Goal: Task Accomplishment & Management: Manage account settings

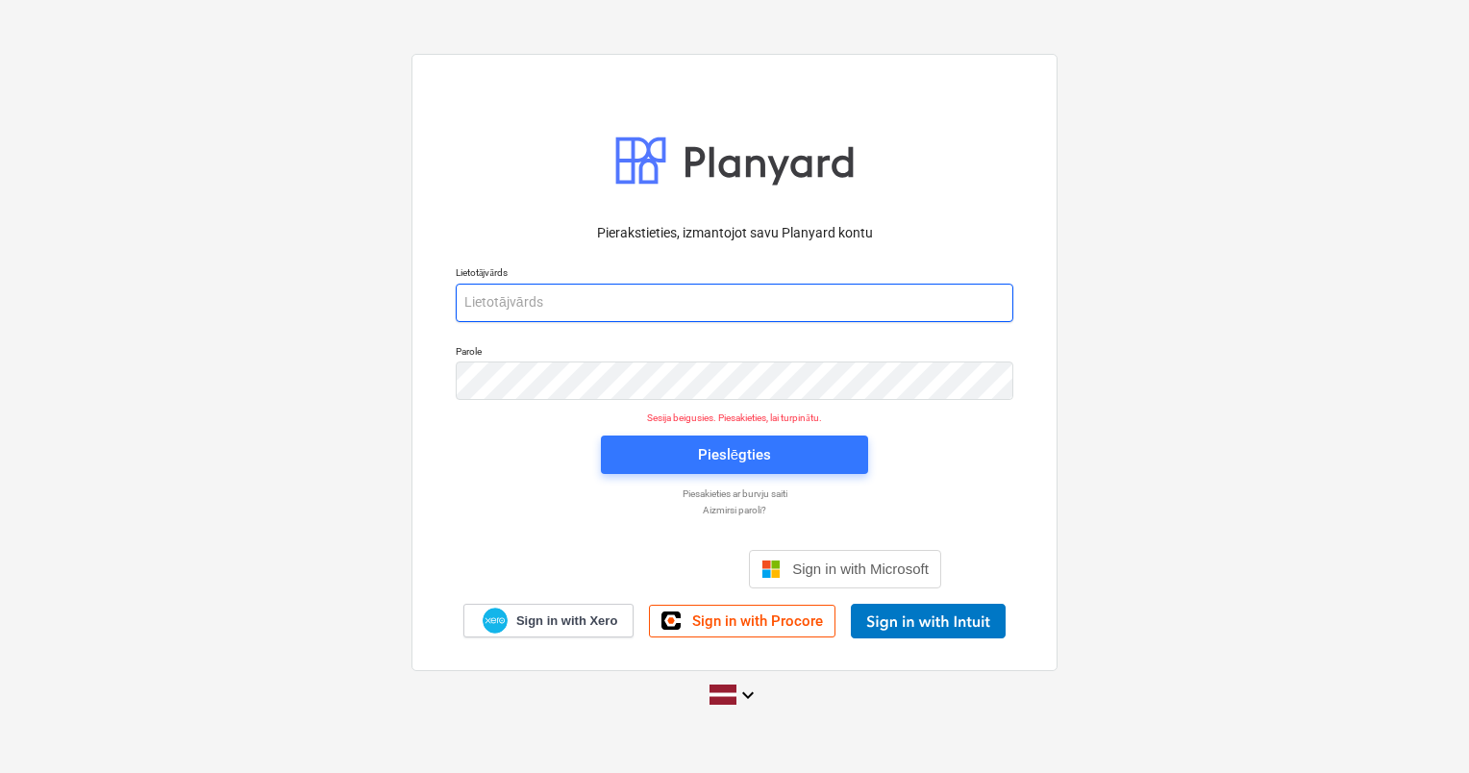
click at [642, 289] on input "email" at bounding box center [735, 303] width 558 height 38
click at [675, 298] on input "ed" at bounding box center [735, 303] width 558 height 38
type input "[PERSON_NAME][EMAIL_ADDRESS][DOMAIN_NAME]"
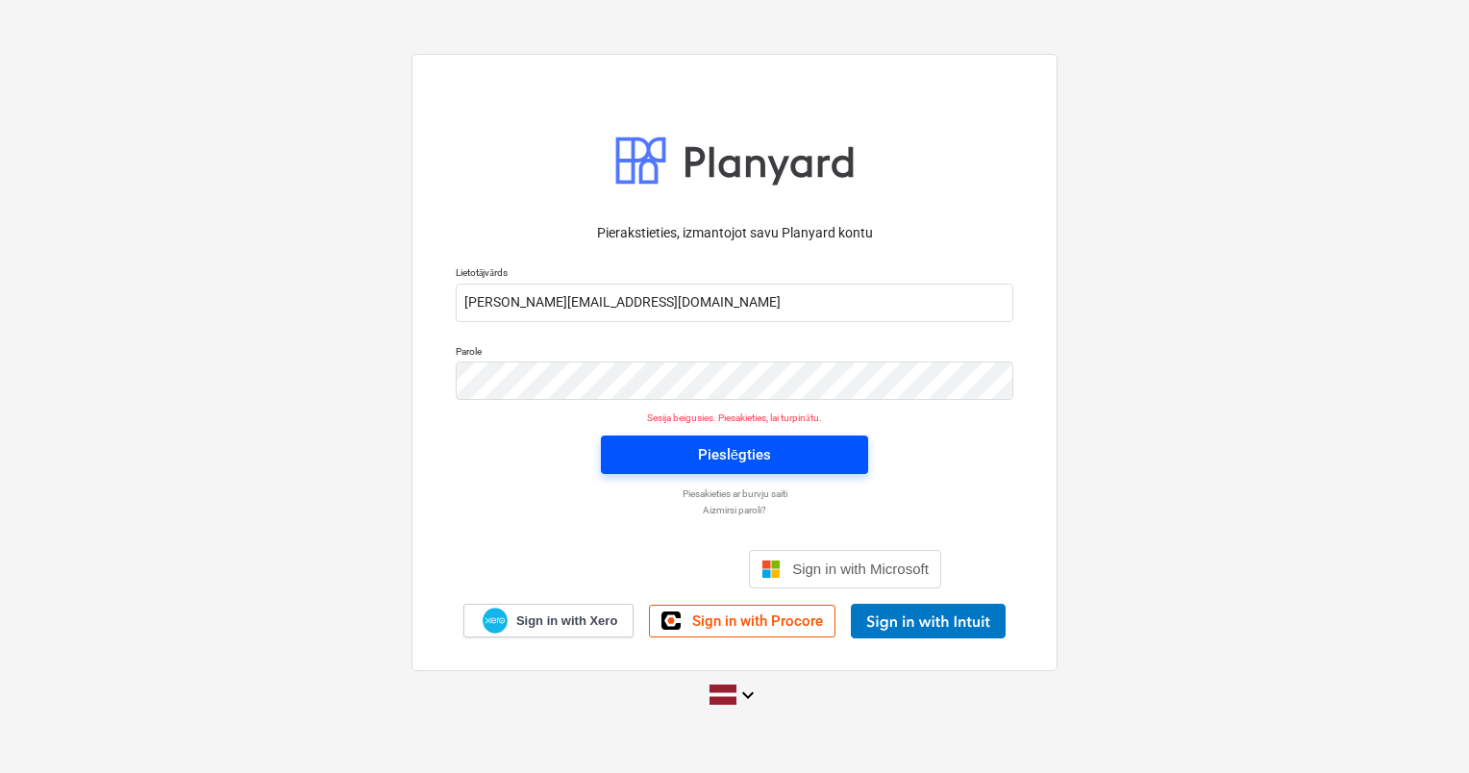
click at [657, 461] on span "Pieslēgties" at bounding box center [734, 454] width 221 height 25
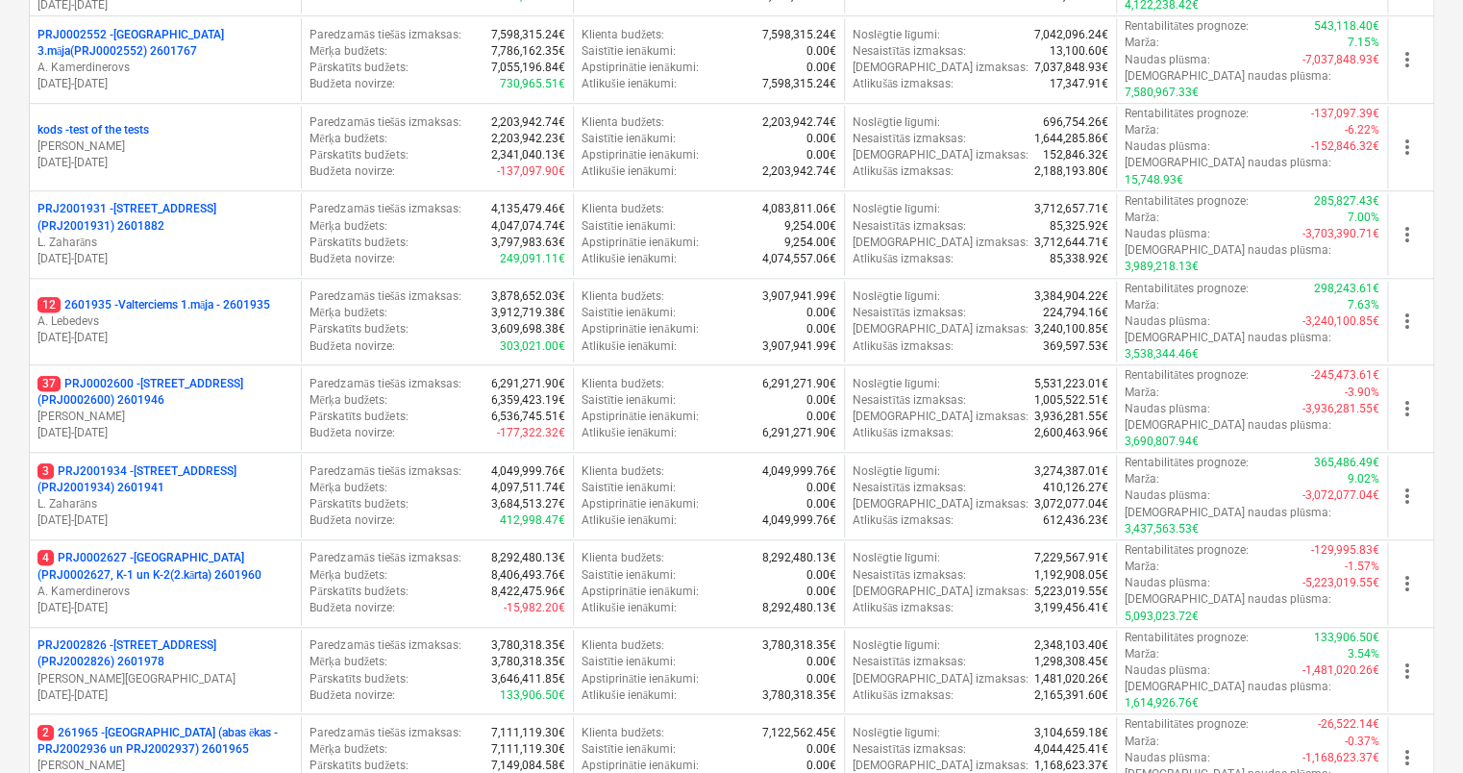
scroll to position [611, 0]
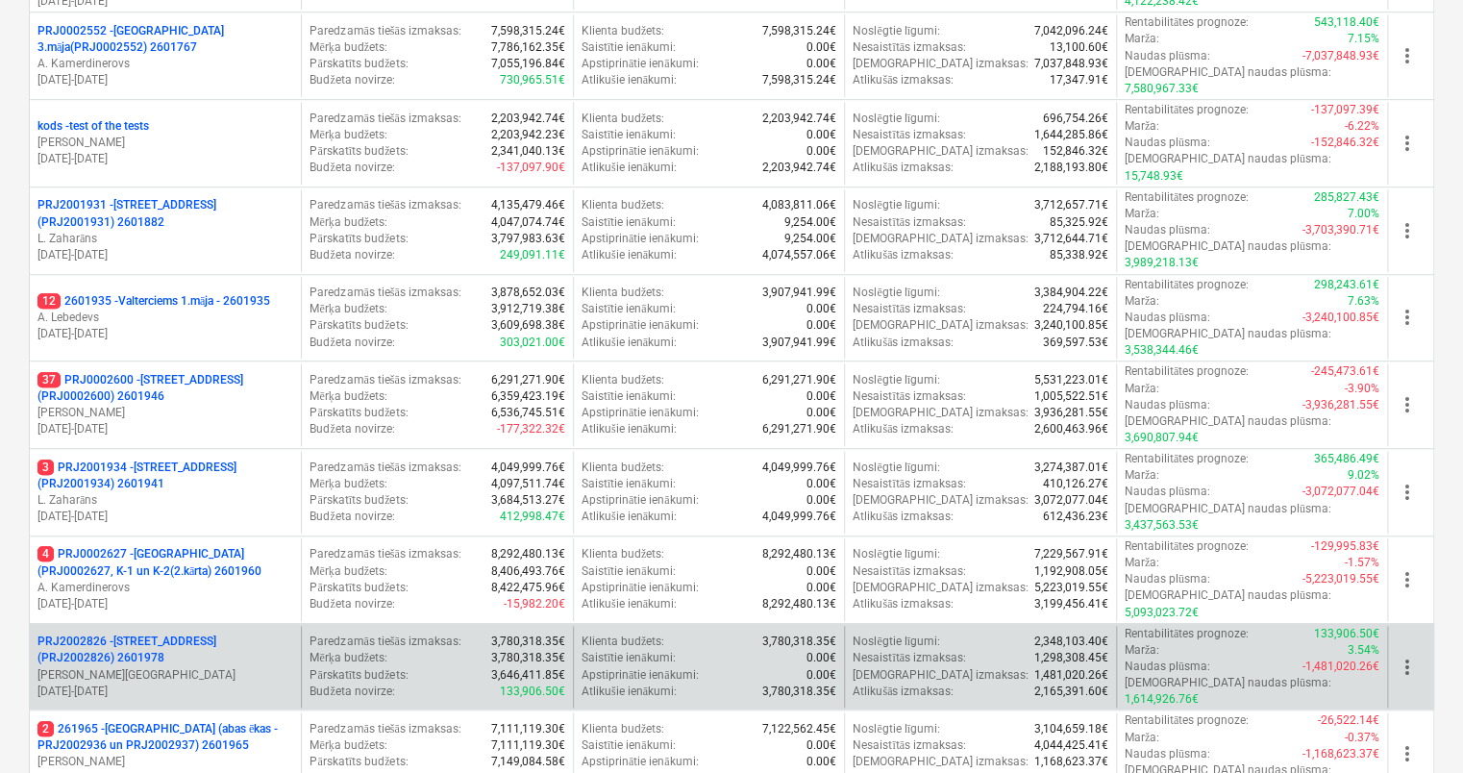
click at [143, 633] on p "PRJ2002826 - Stendes iela 8, E2 (PRJ2002826) 2601978" at bounding box center [165, 649] width 256 height 33
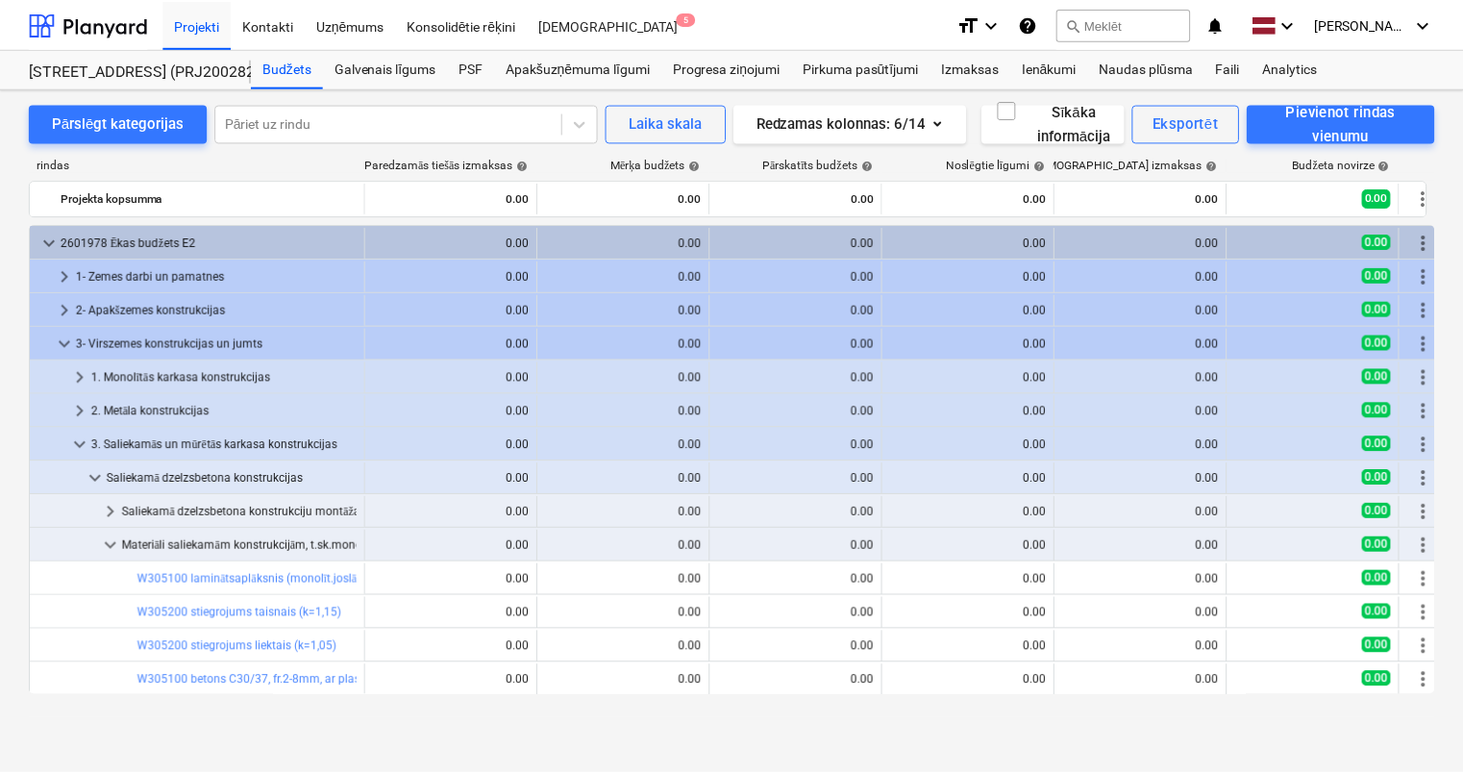
scroll to position [192, 0]
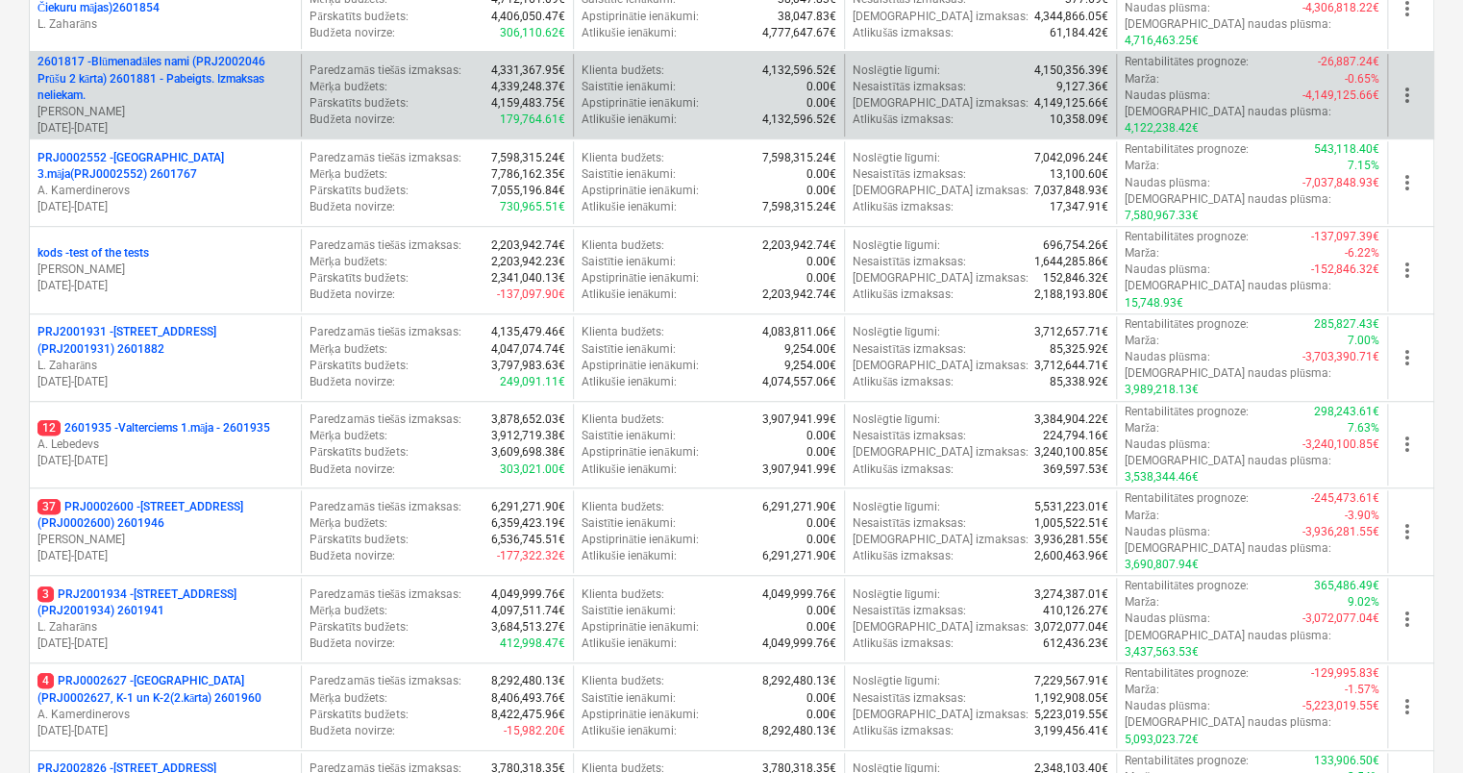
scroll to position [508, 0]
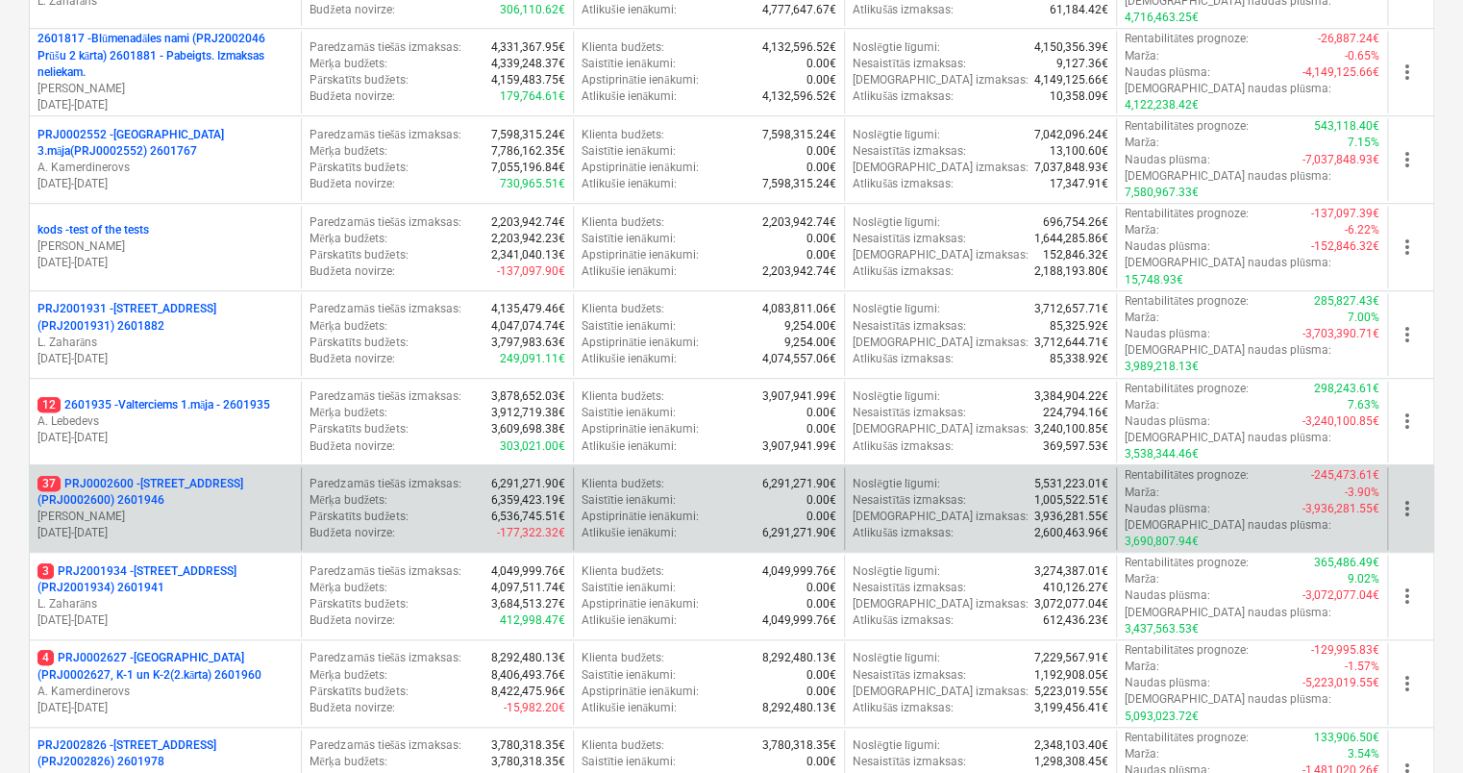
click at [115, 476] on p "37 PRJ0002600 - Vienības gatve 24, E1 ēka(PRJ0002600) 2601946" at bounding box center [165, 492] width 256 height 33
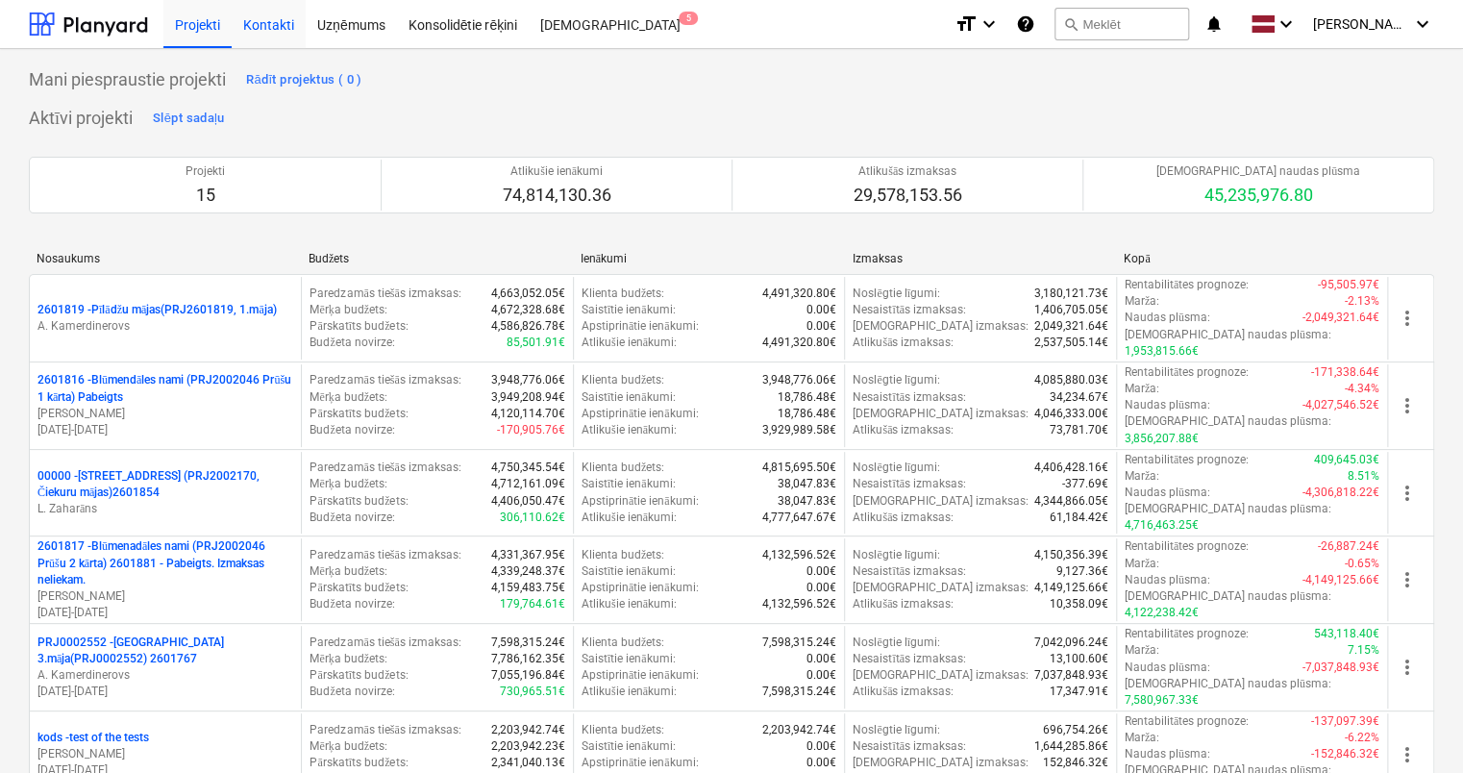
click at [273, 30] on div "Kontakti" at bounding box center [269, 23] width 74 height 49
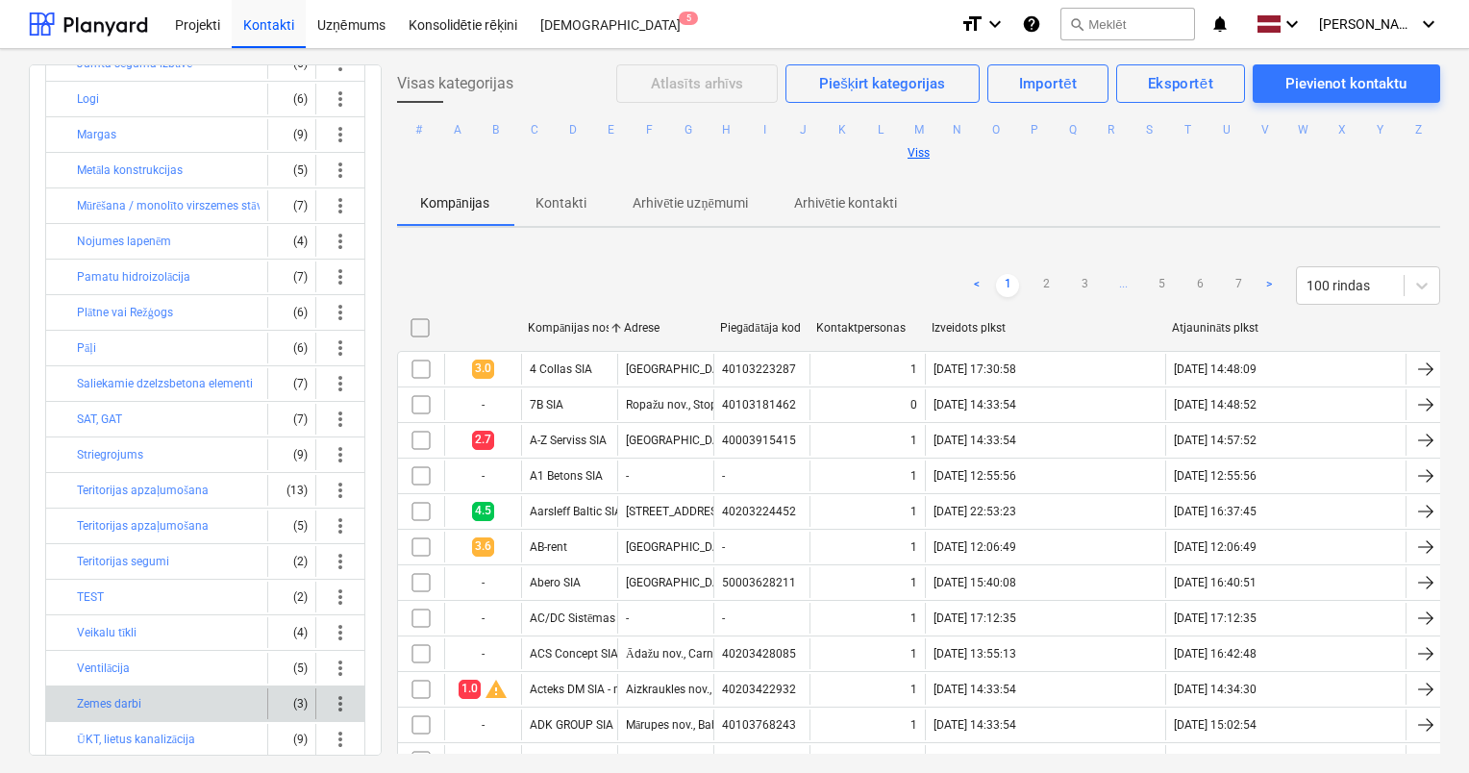
scroll to position [496, 0]
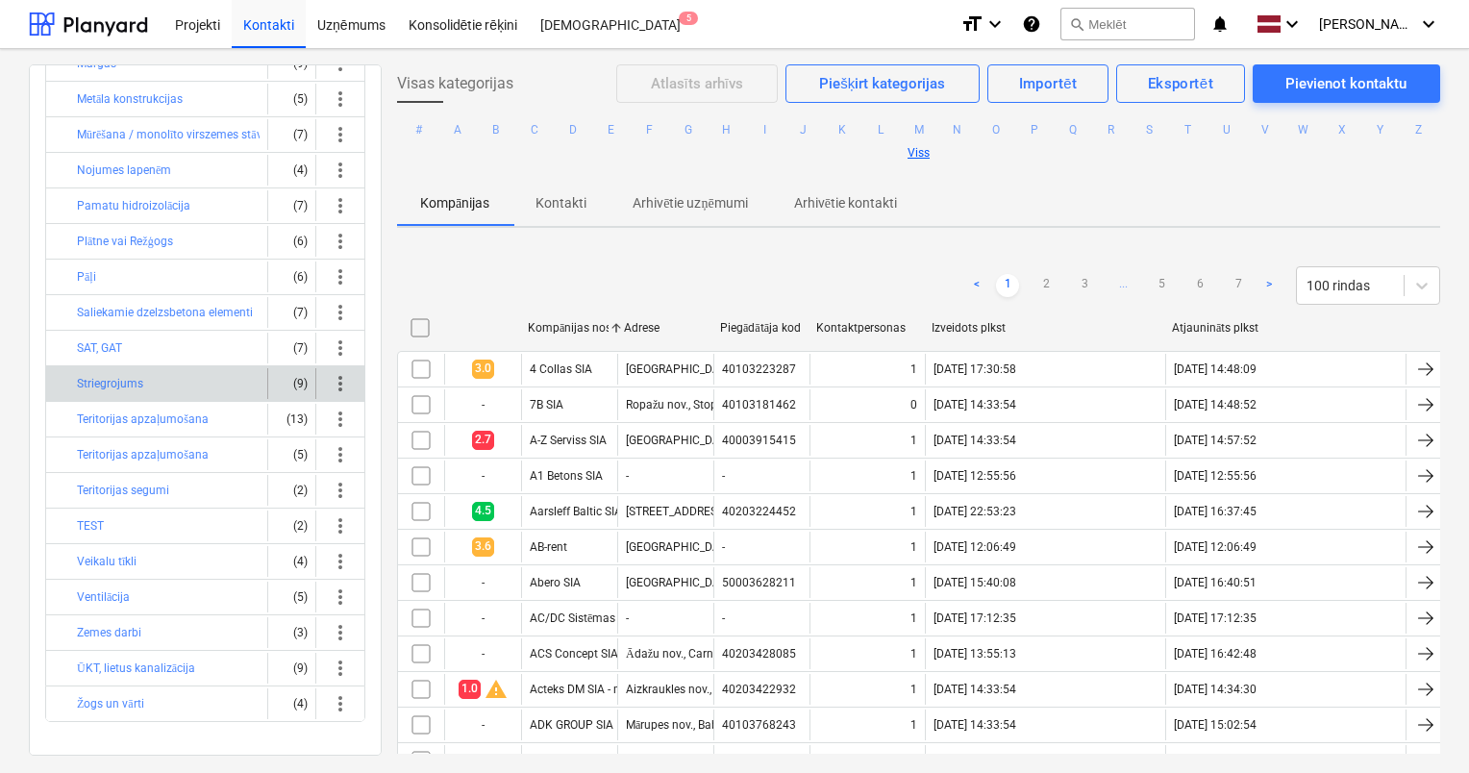
click at [181, 380] on div "Striegrojums" at bounding box center [168, 383] width 183 height 31
click at [130, 374] on button "Striegrojums" at bounding box center [110, 383] width 66 height 23
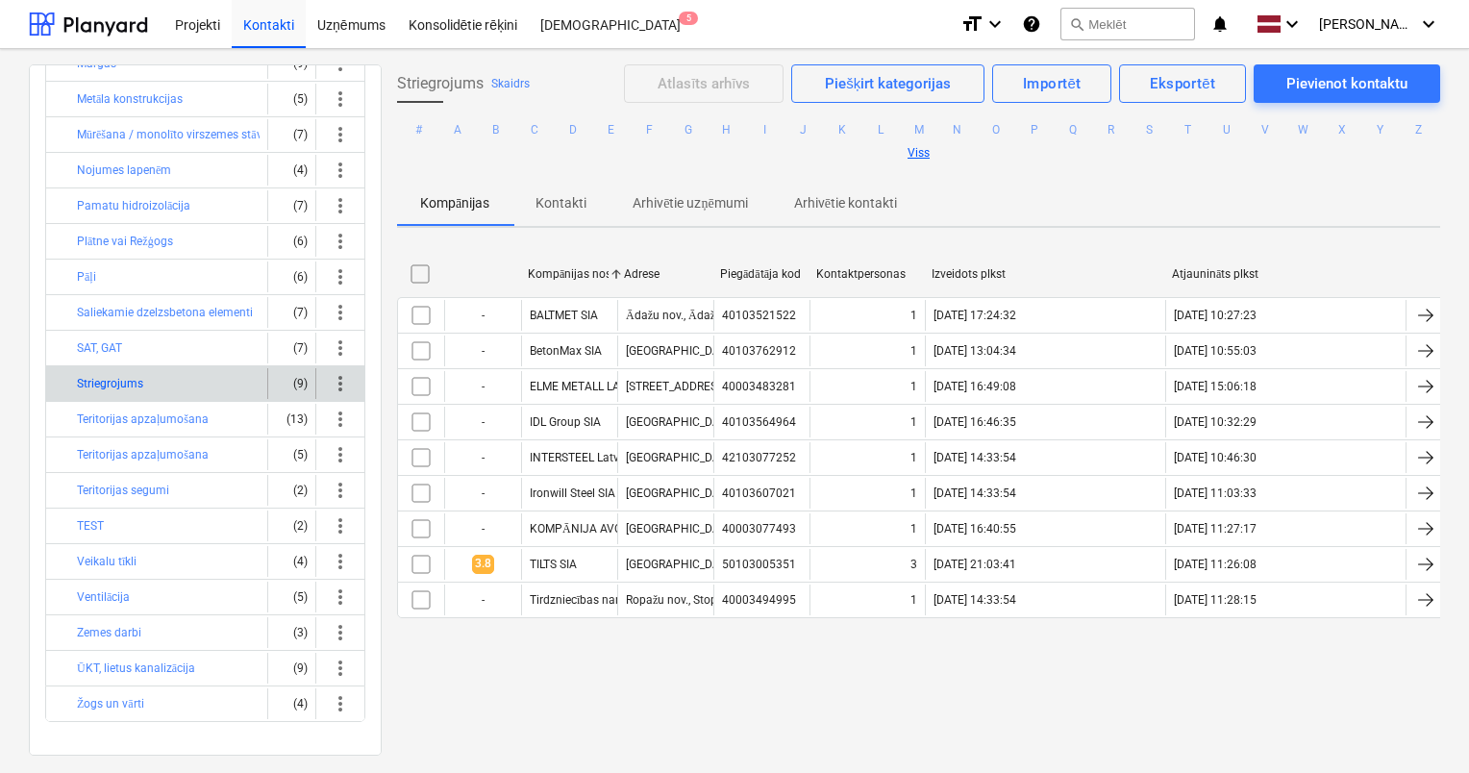
click at [130, 374] on button "Striegrojums" at bounding box center [110, 383] width 66 height 23
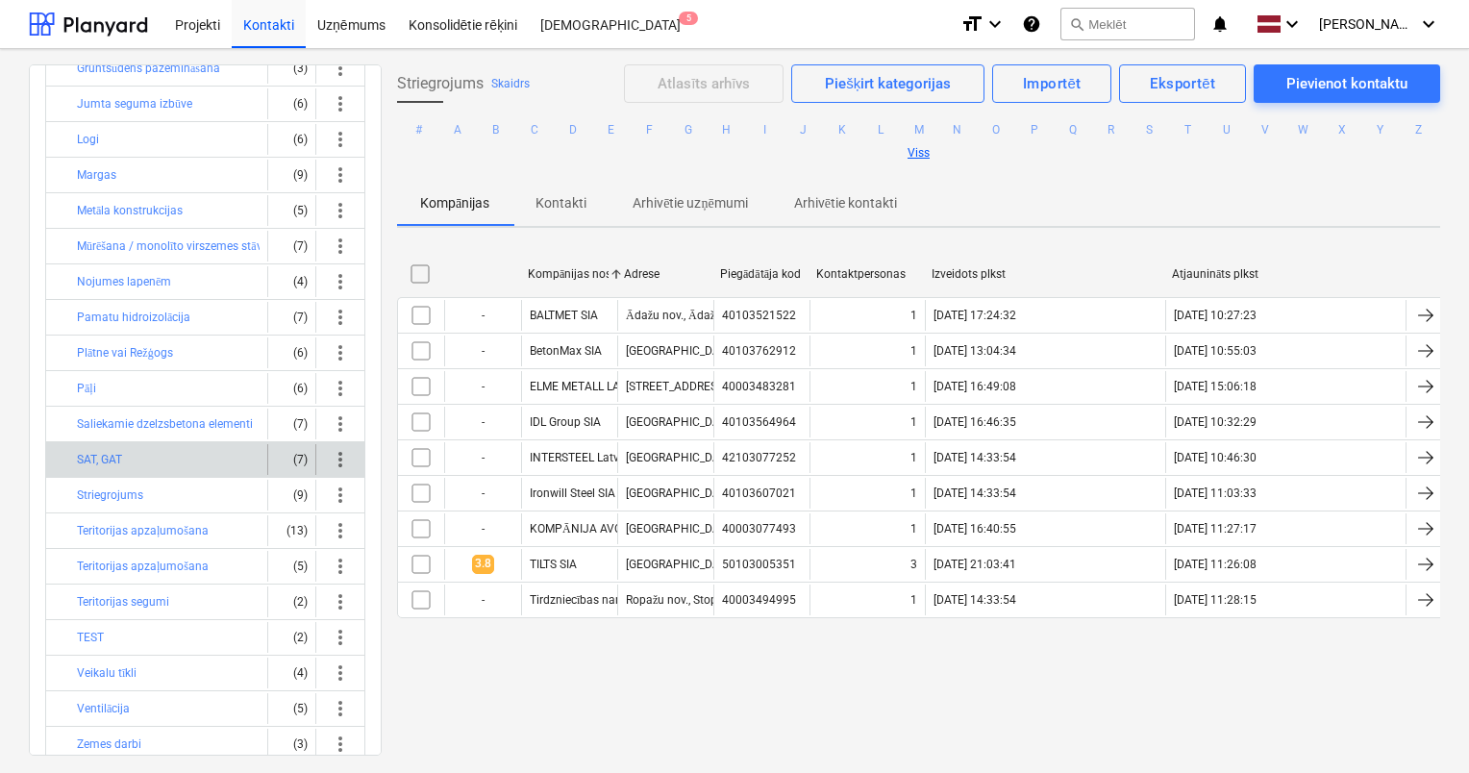
scroll to position [496, 0]
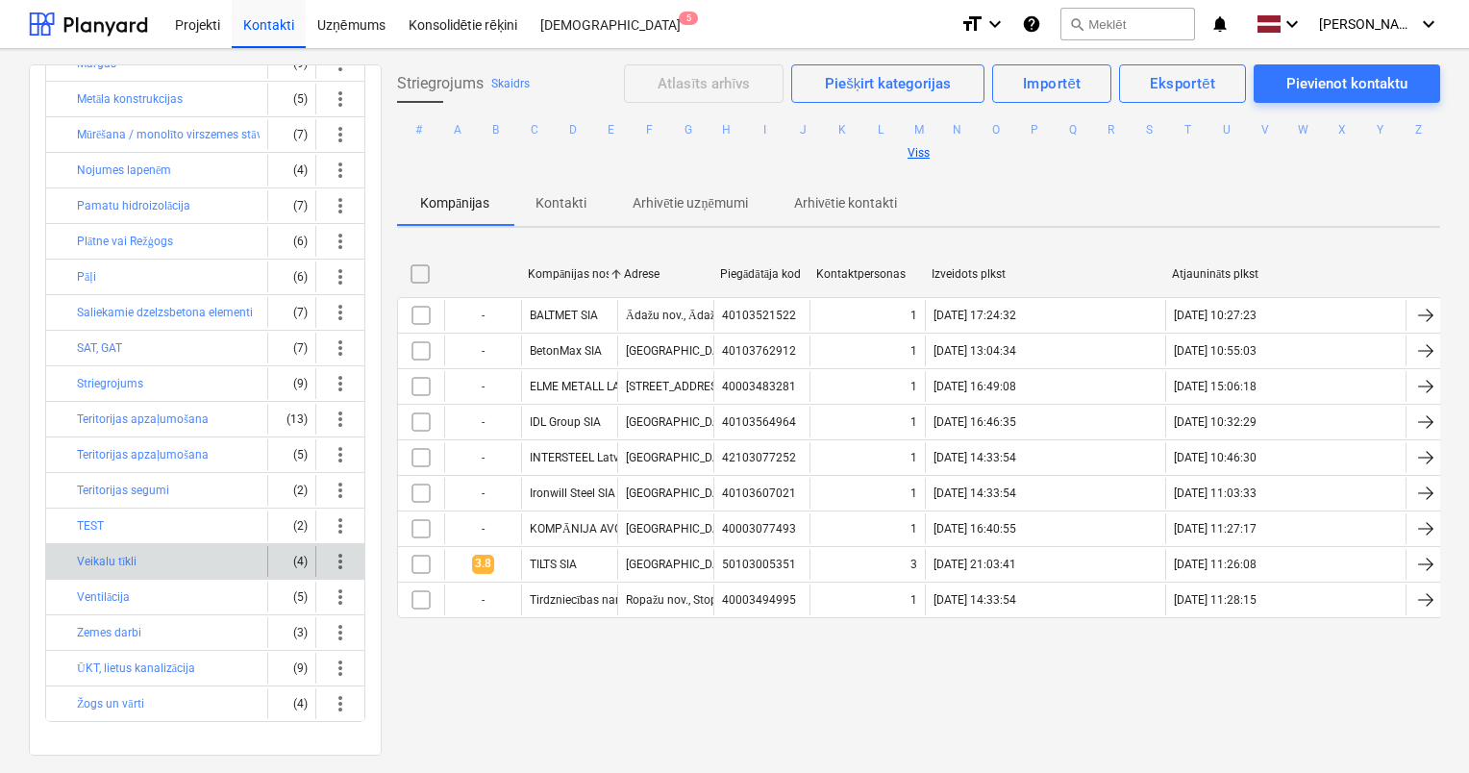
click at [154, 549] on div "Veikalu tīkli" at bounding box center [168, 561] width 183 height 31
click at [112, 550] on button "Veikalu tīkli" at bounding box center [107, 561] width 60 height 23
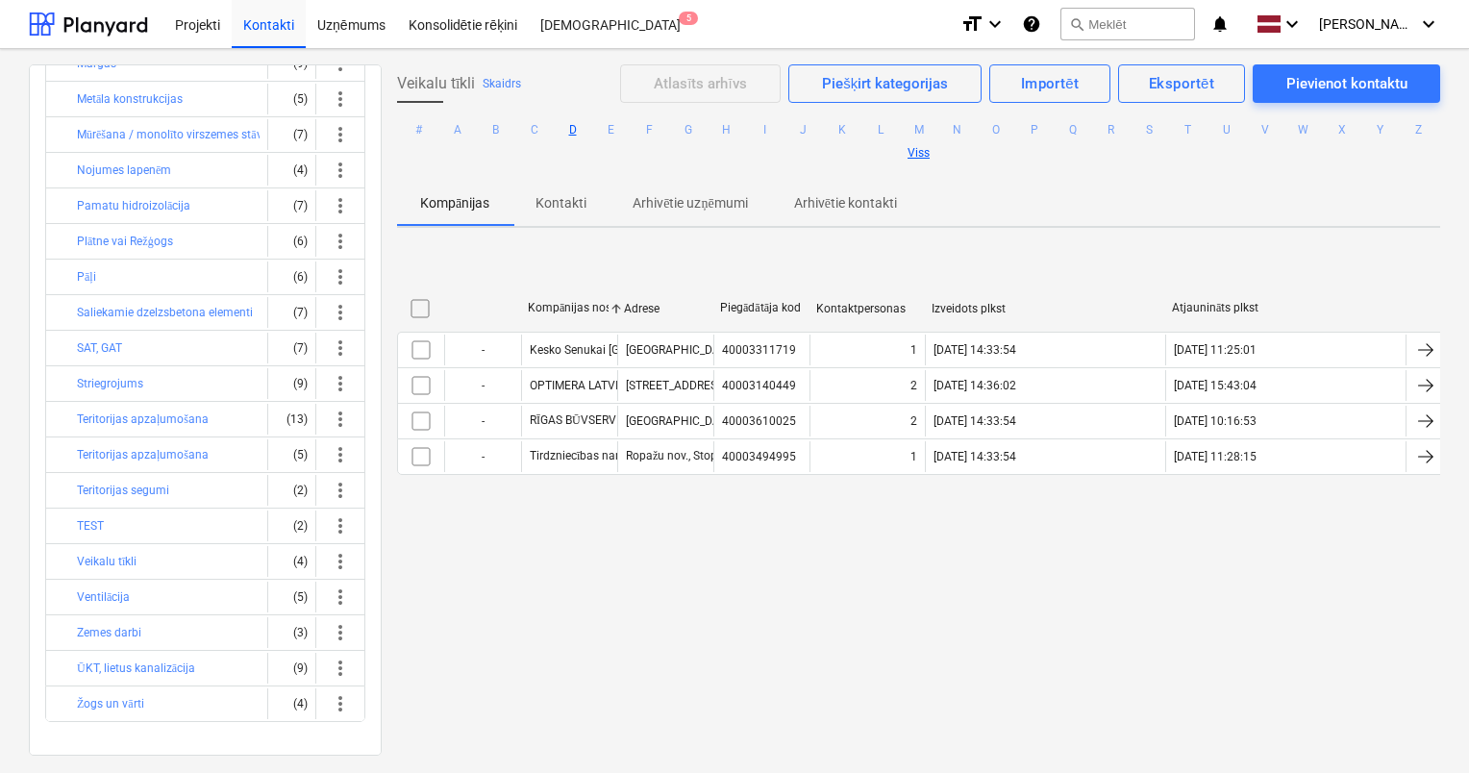
click at [583, 125] on button "D" at bounding box center [572, 129] width 23 height 23
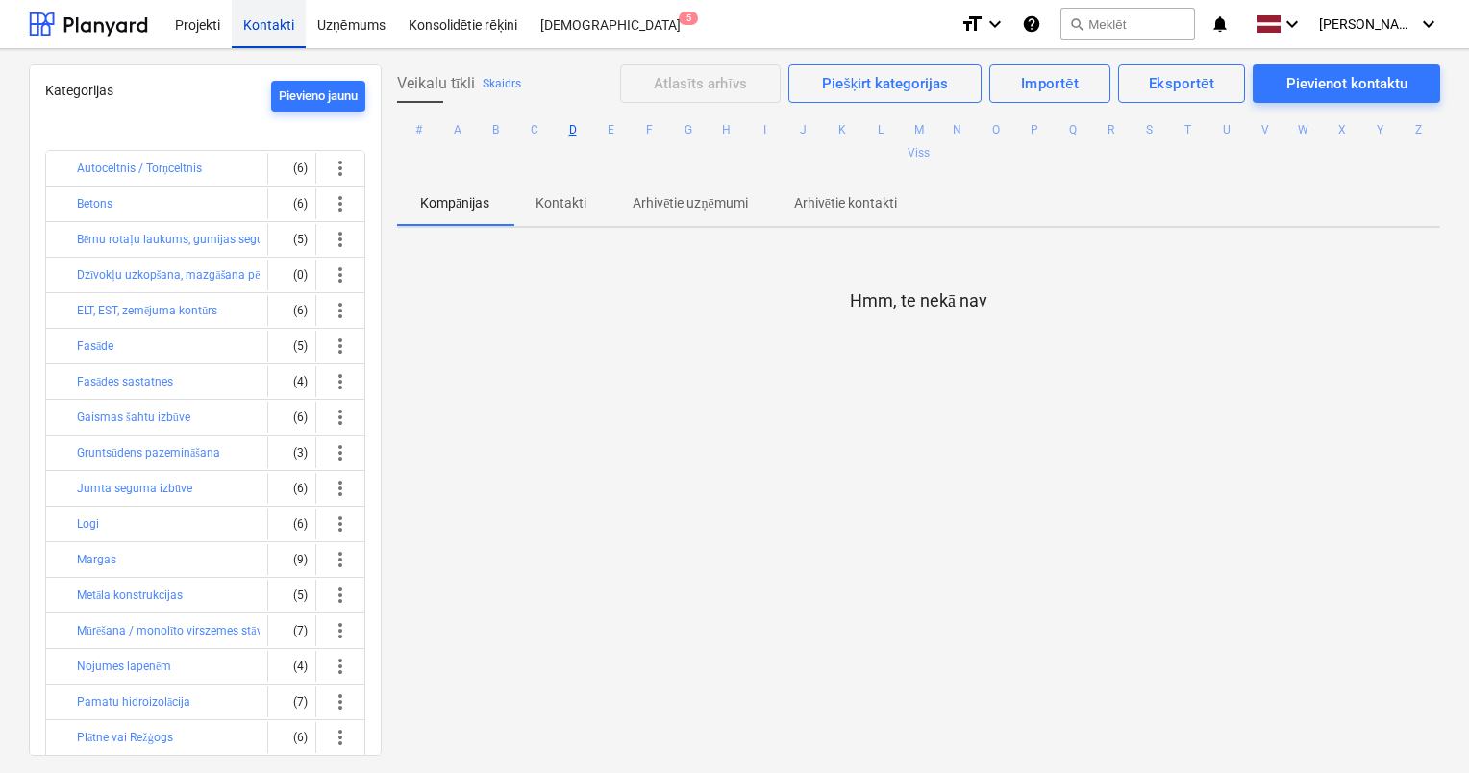
click at [264, 26] on div "Kontakti" at bounding box center [269, 23] width 74 height 49
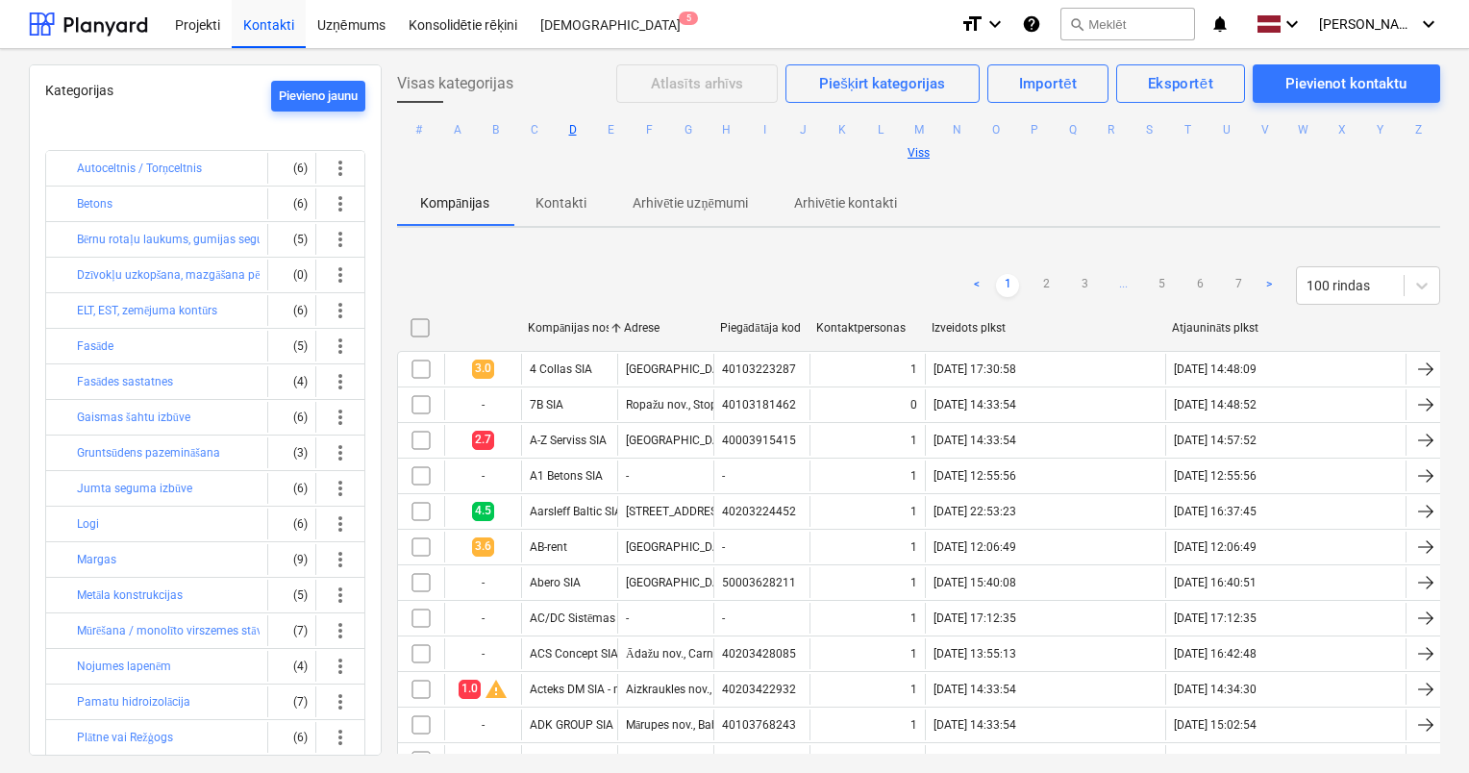
click at [584, 129] on button "D" at bounding box center [572, 129] width 23 height 23
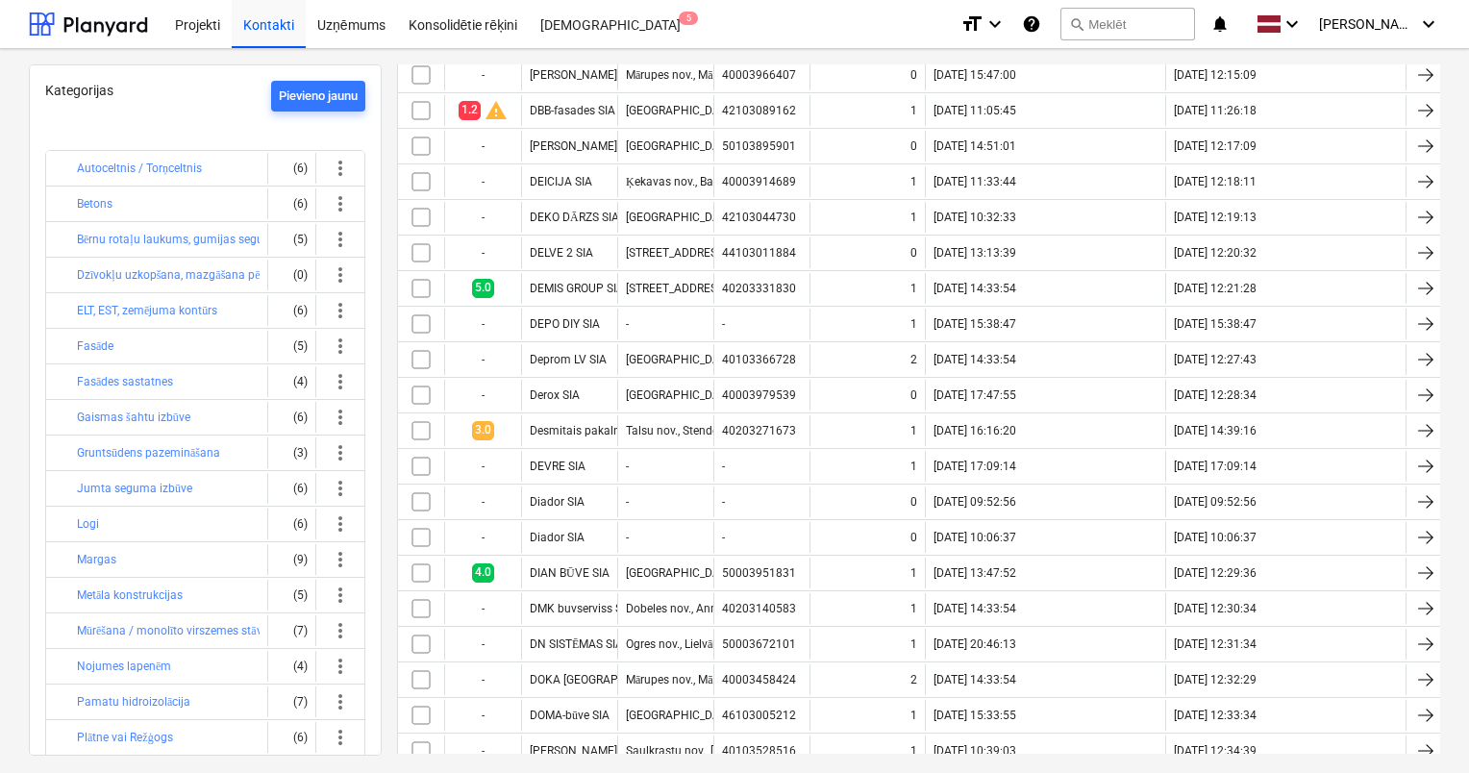
scroll to position [624, 0]
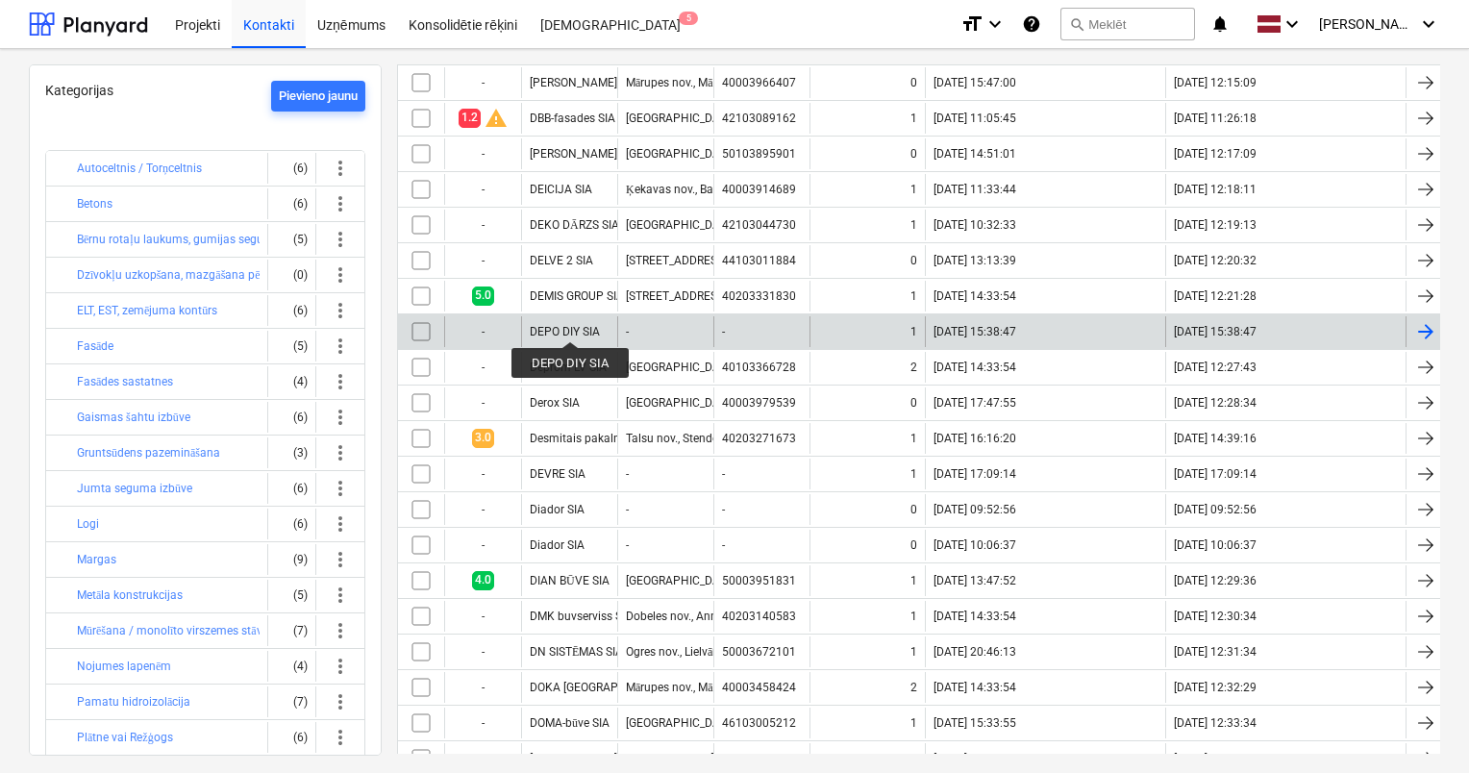
click at [570, 325] on div "DEPO DIY SIA" at bounding box center [565, 331] width 70 height 13
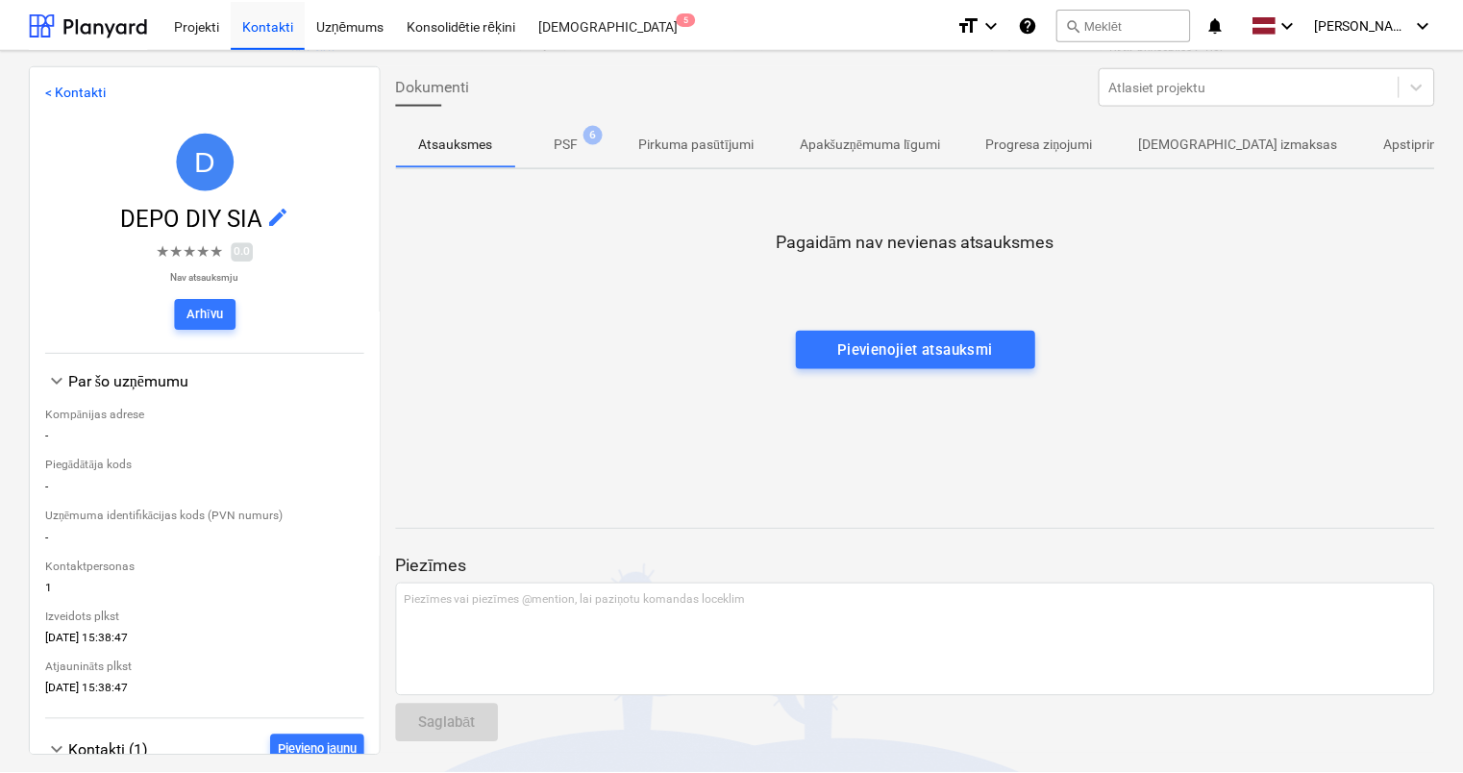
scroll to position [196, 0]
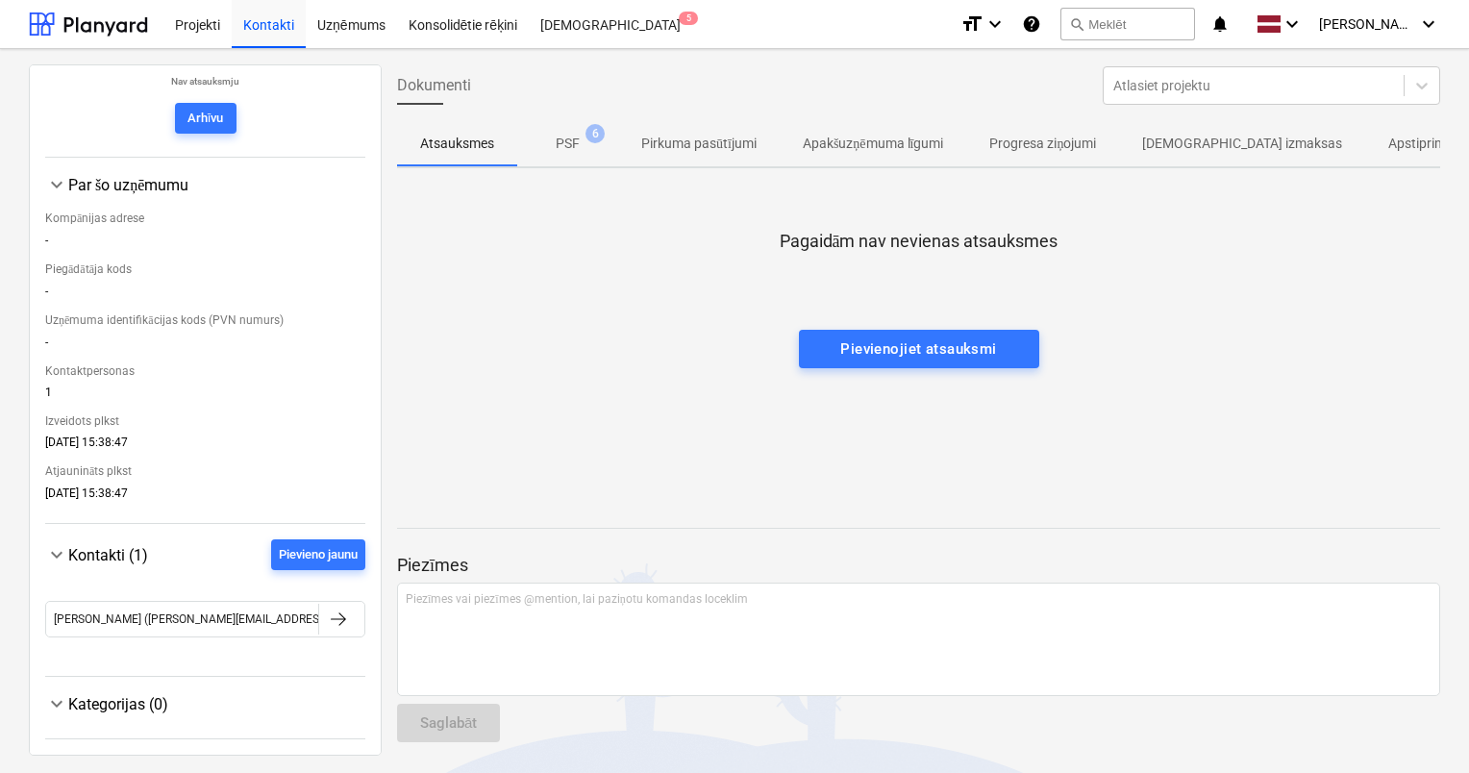
click at [564, 142] on p "PSF" at bounding box center [568, 144] width 24 height 20
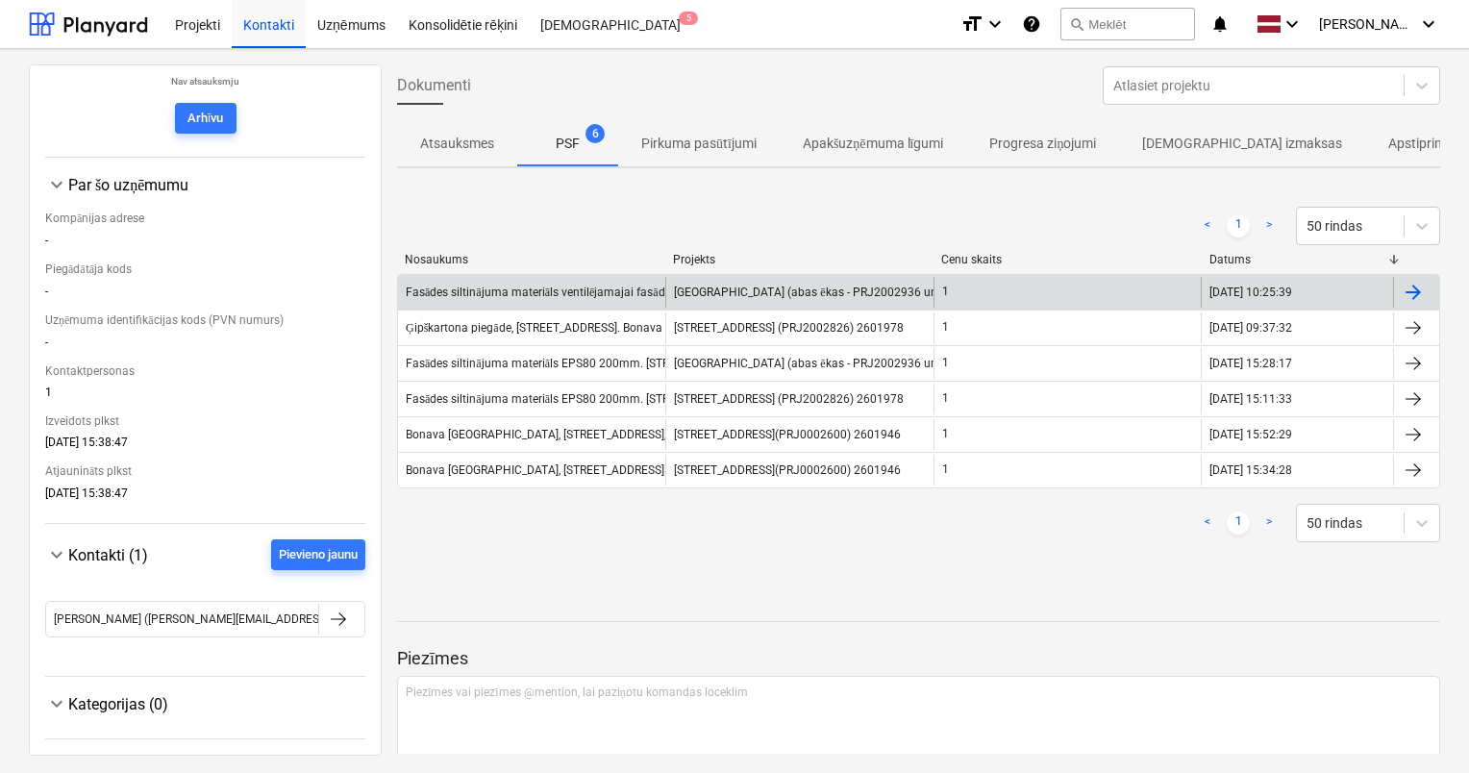
click at [521, 300] on div "Fasādes siltinājuma materiāls ventilējamajai fasādes daļai: akmens vate . Nīcga…" at bounding box center [531, 292] width 267 height 31
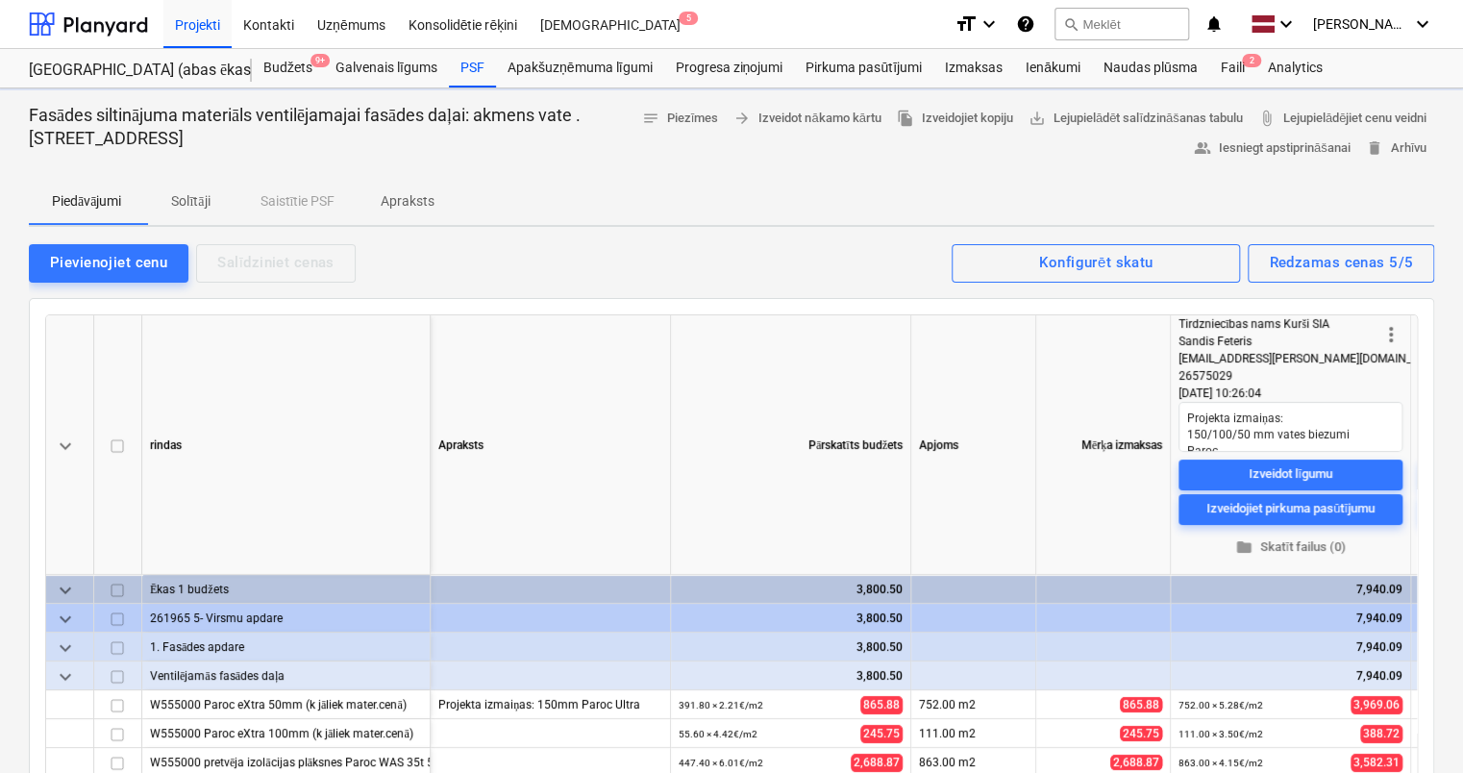
type textarea "x"
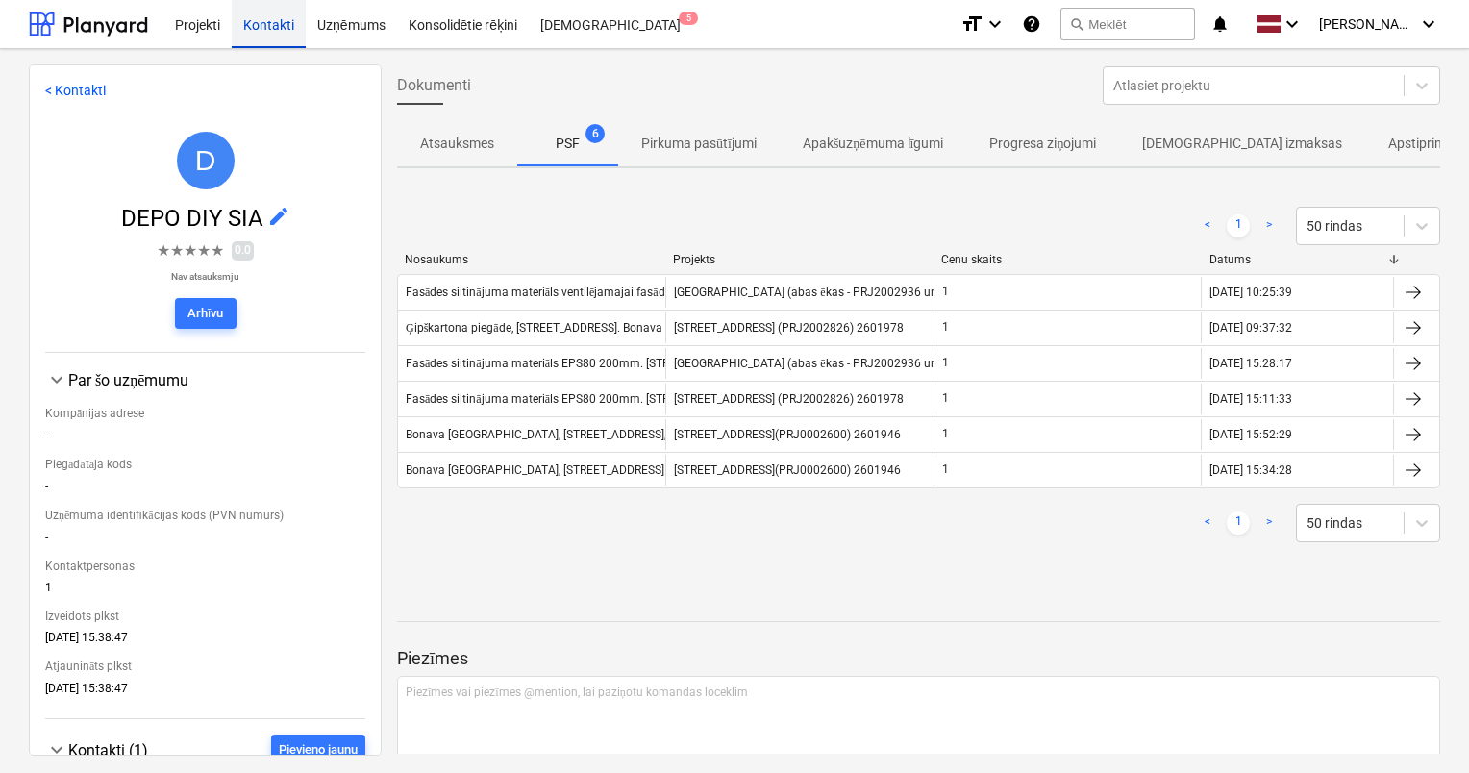
click at [267, 19] on div "Kontakti" at bounding box center [269, 23] width 74 height 49
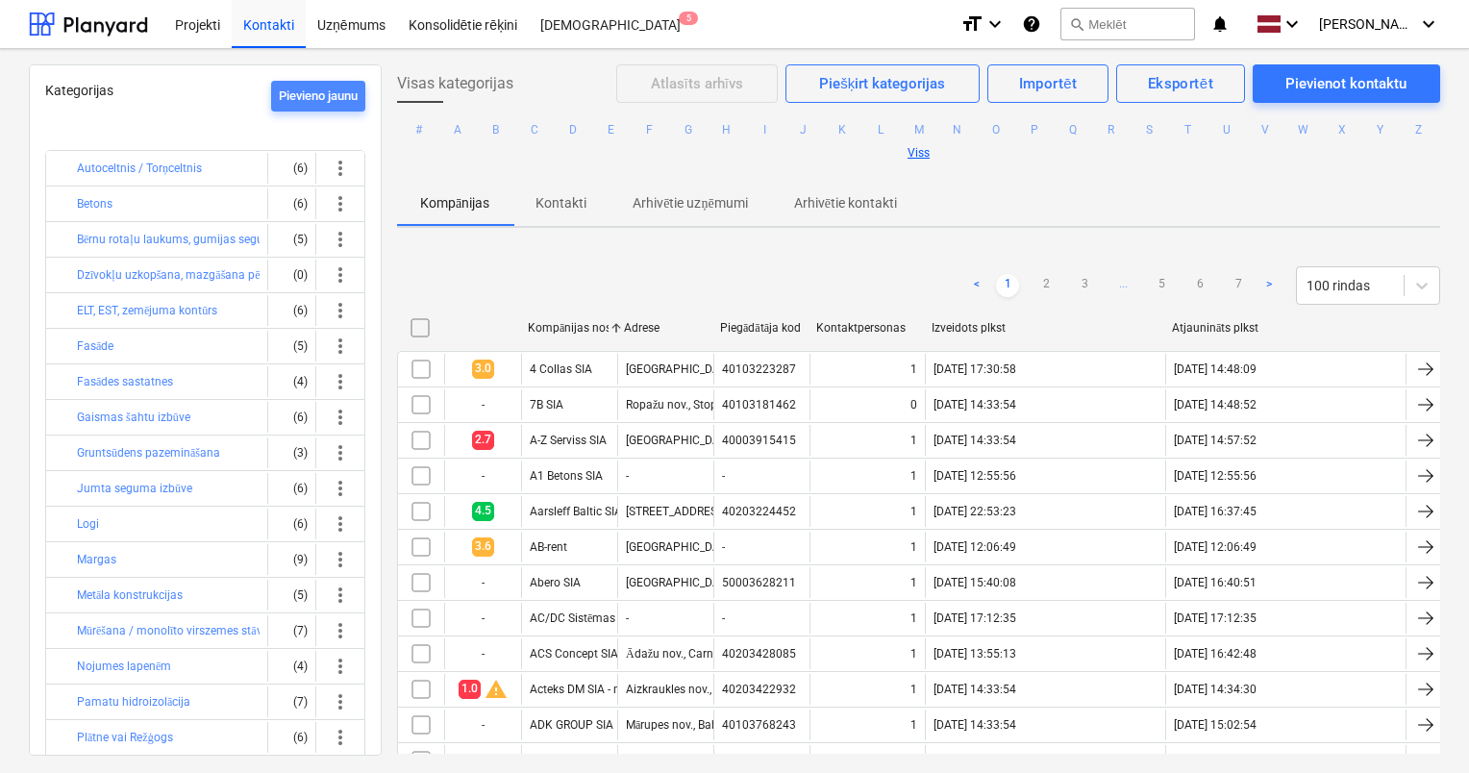
click at [296, 96] on div "Pievieno jaunu" at bounding box center [318, 97] width 79 height 22
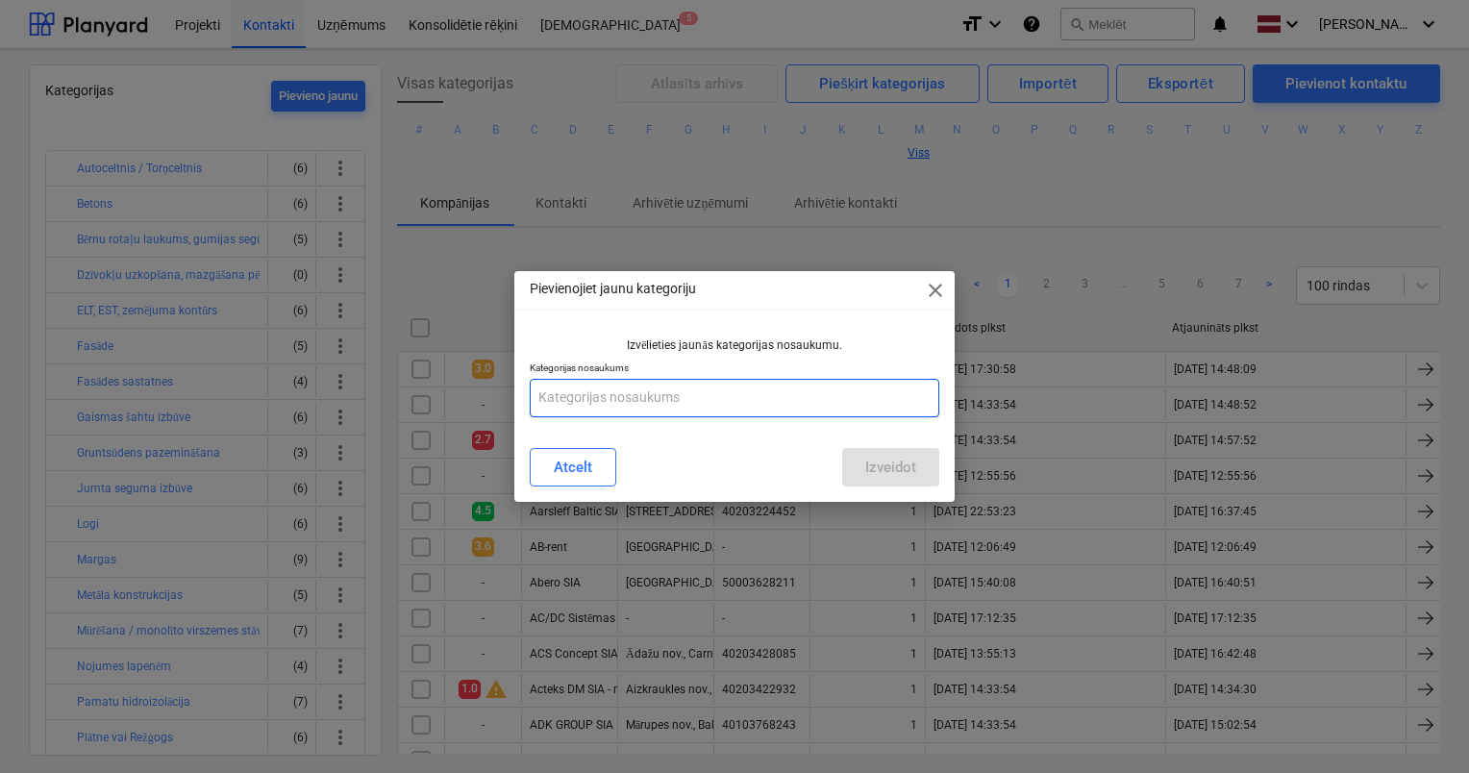
click at [723, 404] on input "text" at bounding box center [734, 398] width 409 height 38
type input "Būvgruži"
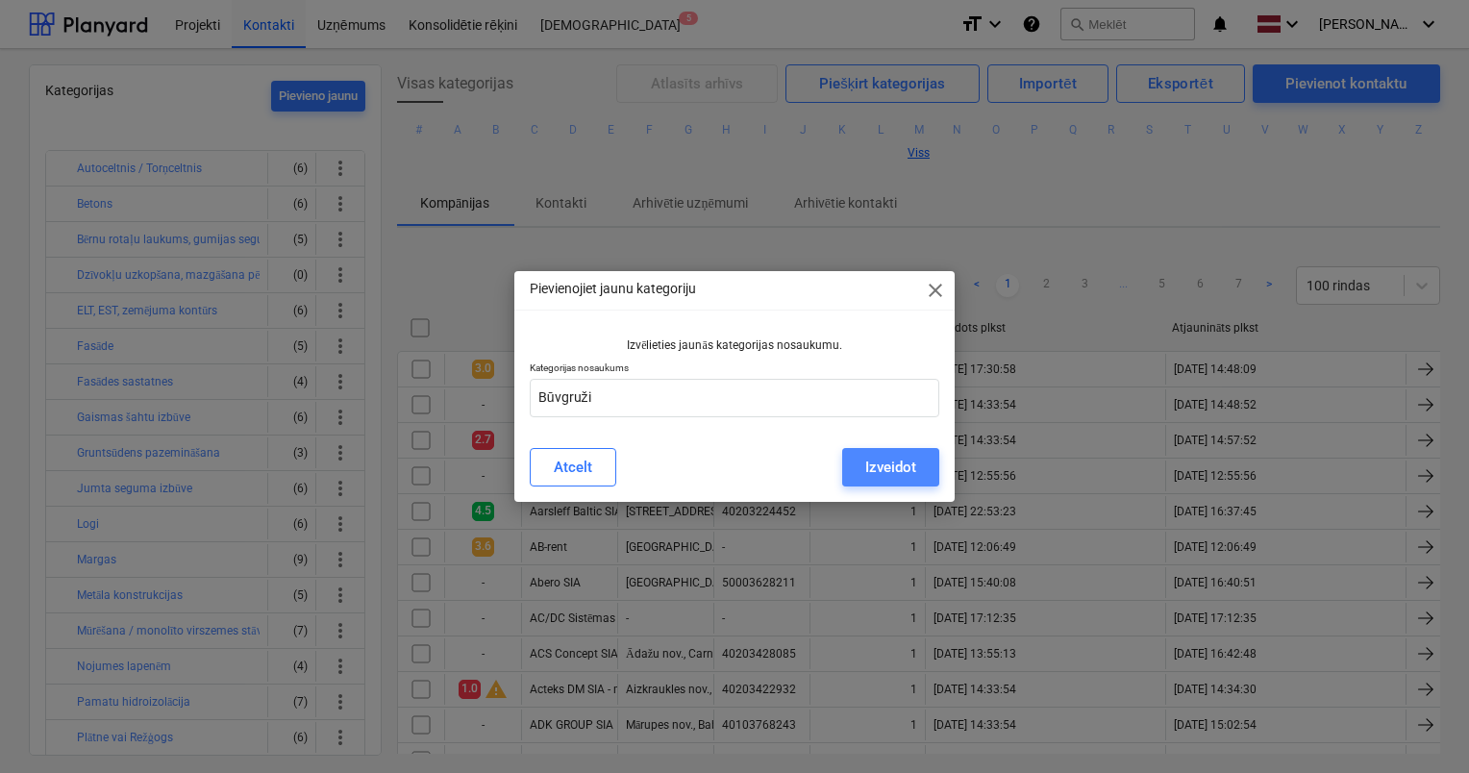
click at [871, 473] on div "Izveidot" at bounding box center [890, 467] width 51 height 25
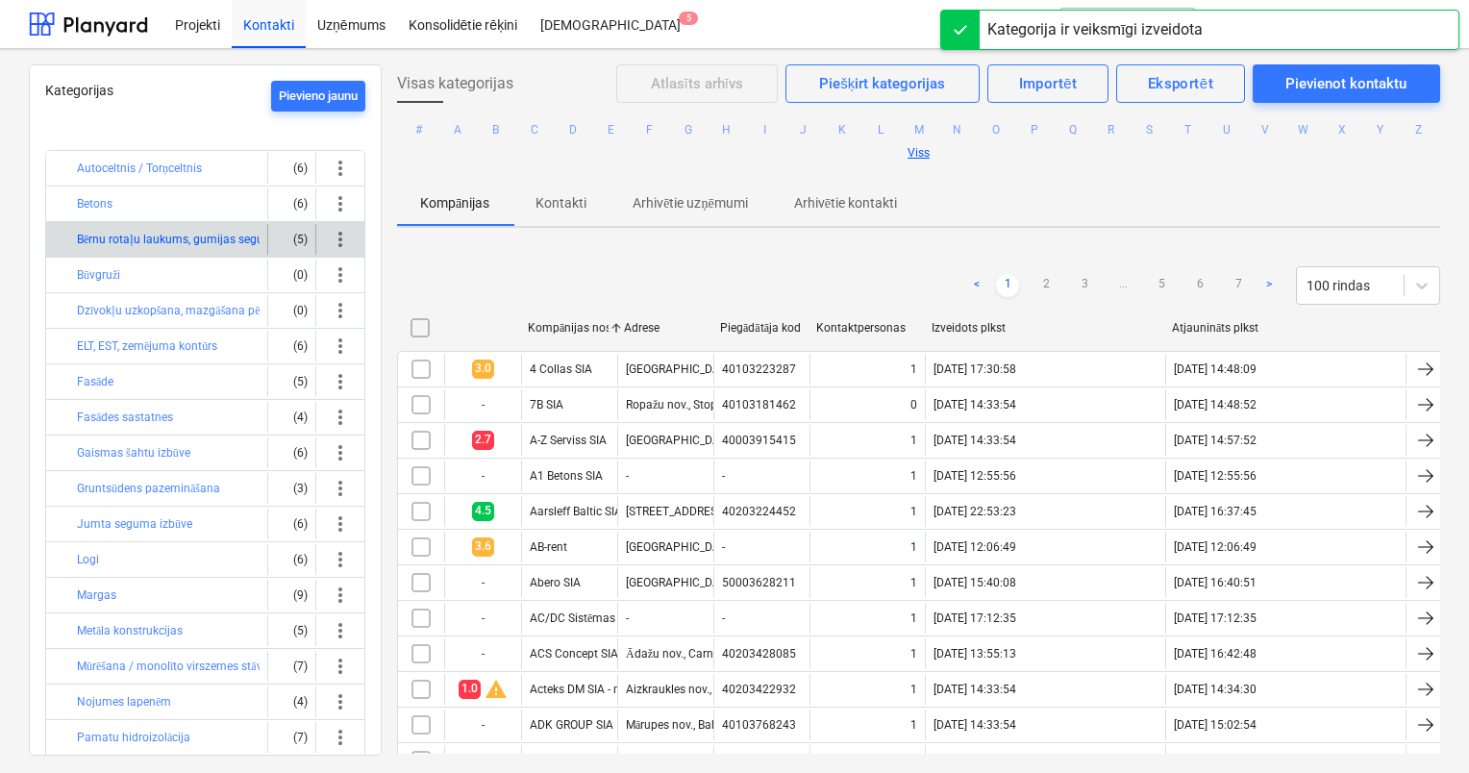
click at [242, 233] on button "Bērnu rotaļu laukums, gumijas segums" at bounding box center [178, 239] width 203 height 23
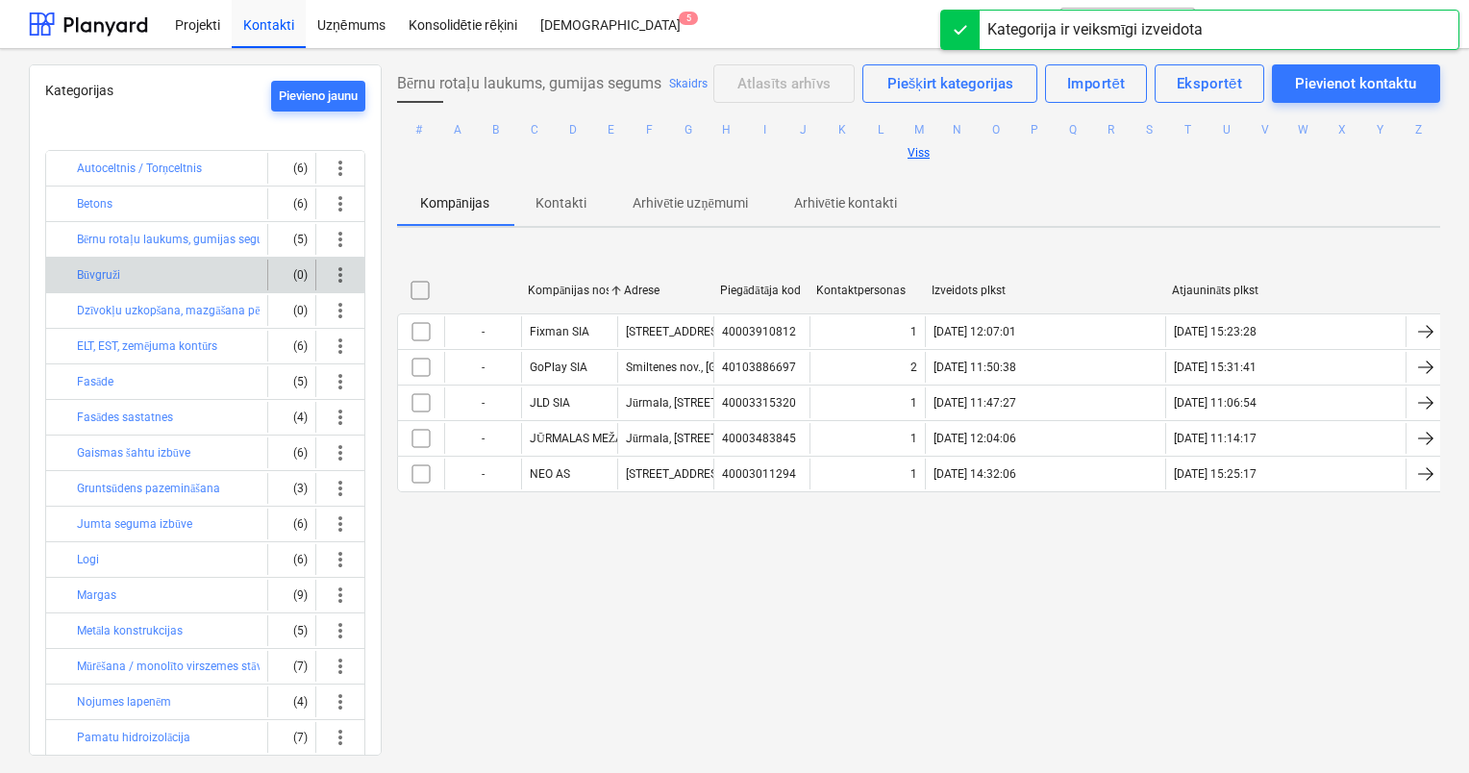
click at [208, 268] on div "Būvgruži" at bounding box center [168, 275] width 183 height 31
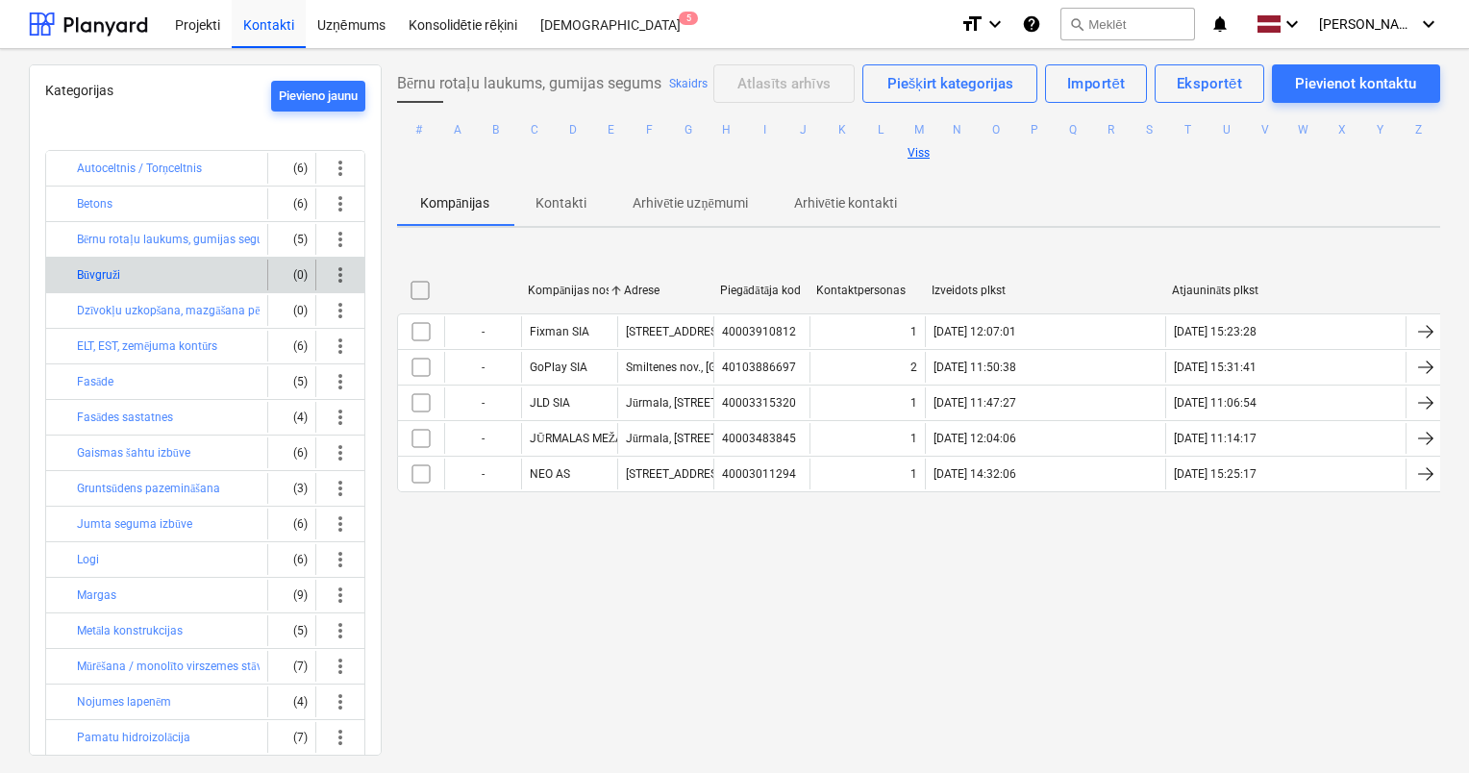
click at [111, 269] on button "Būvgruži" at bounding box center [98, 274] width 43 height 23
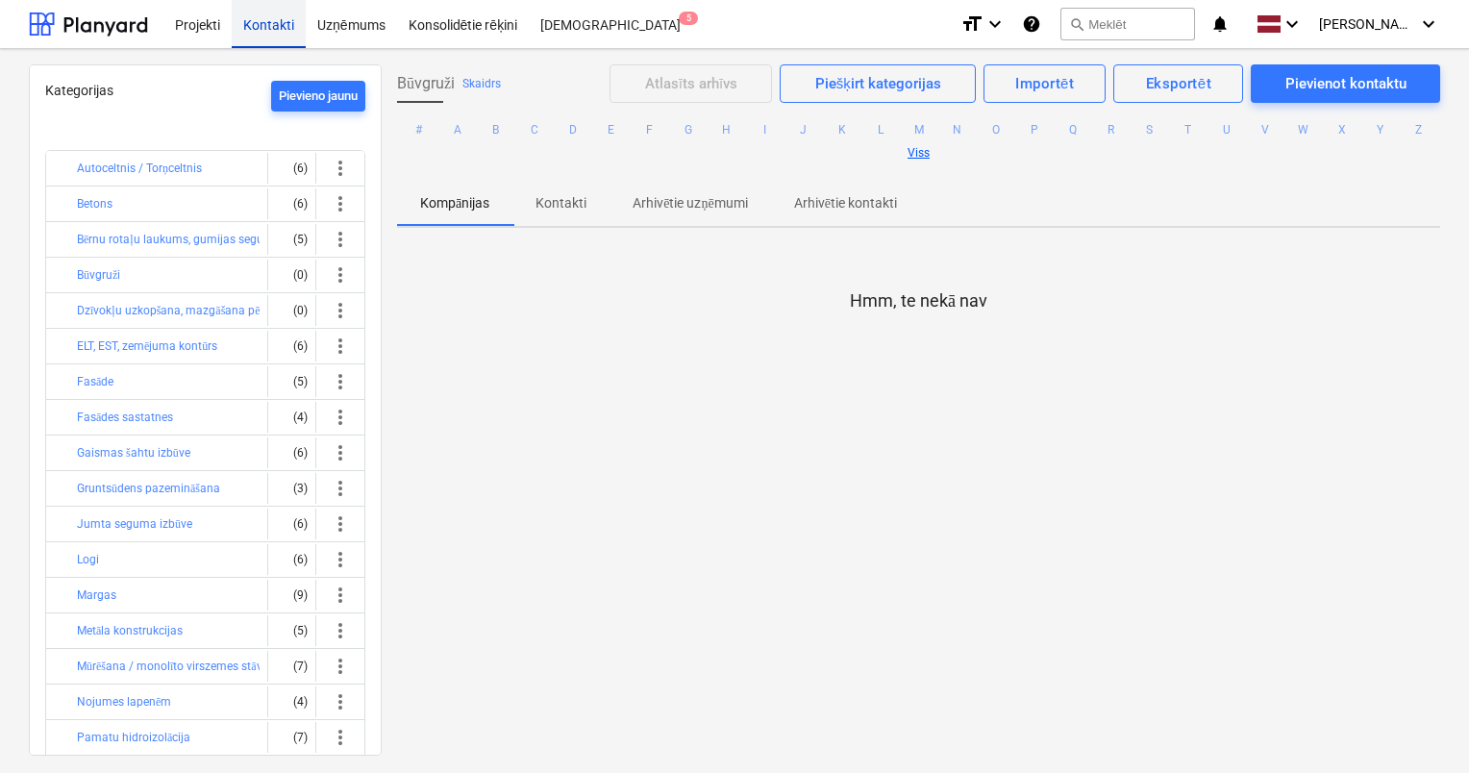
click at [269, 21] on div "Kontakti" at bounding box center [269, 23] width 74 height 49
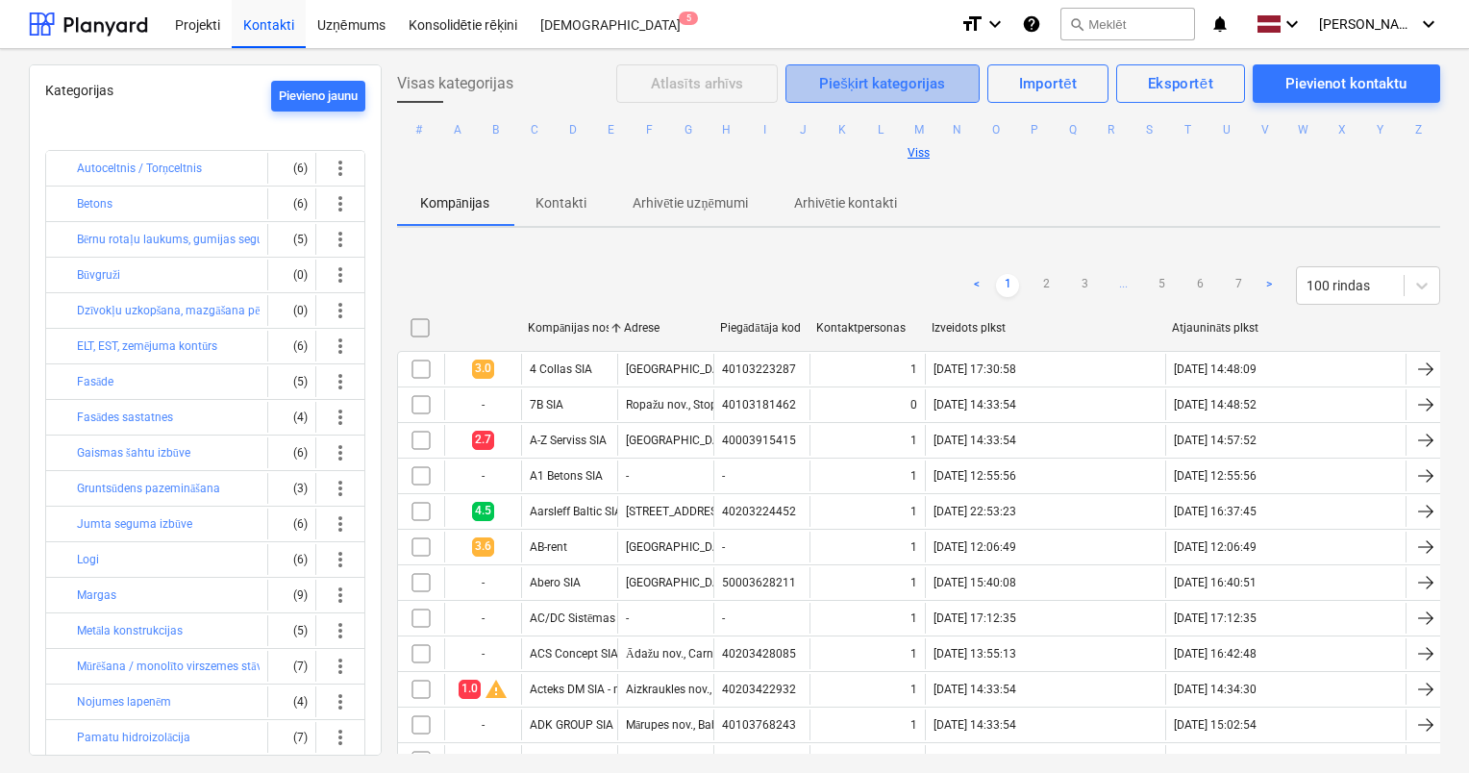
click at [880, 81] on div "Piešķirt kategorijas" at bounding box center [882, 83] width 126 height 25
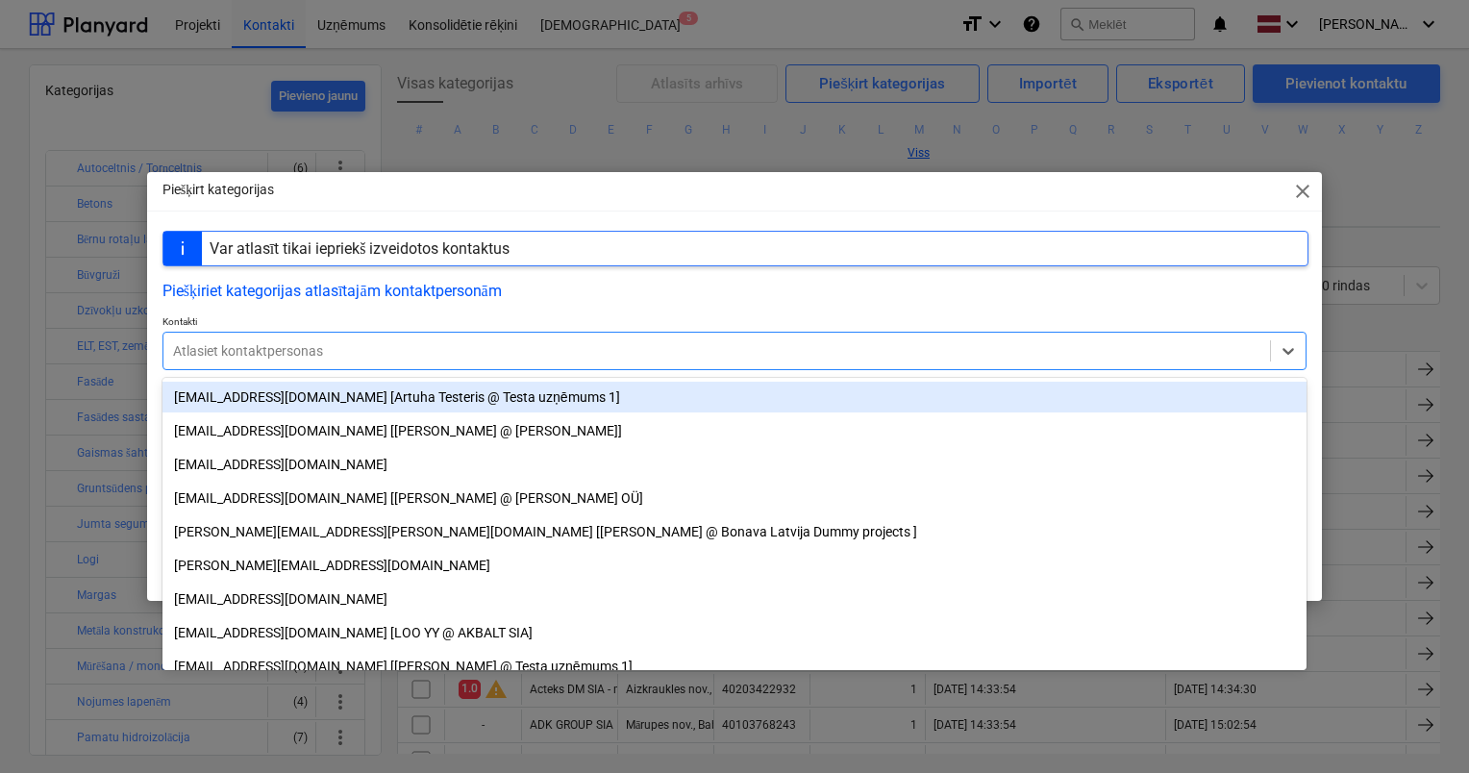
click at [439, 339] on div "Atlasiet kontaktpersonas" at bounding box center [716, 350] width 1106 height 27
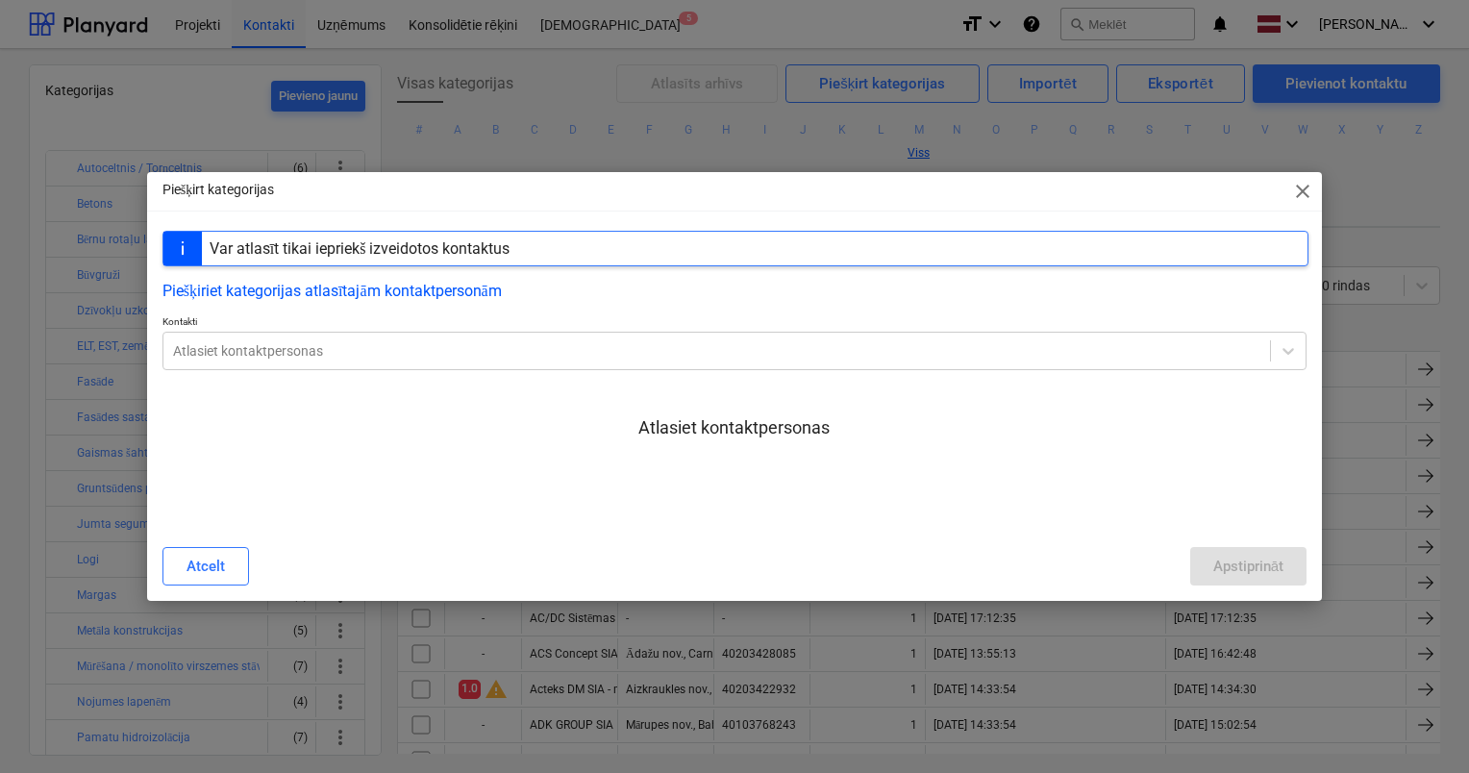
click at [1317, 194] on div "Piešķirt kategorijas close" at bounding box center [734, 191] width 1175 height 38
click at [1303, 194] on span "close" at bounding box center [1302, 191] width 23 height 23
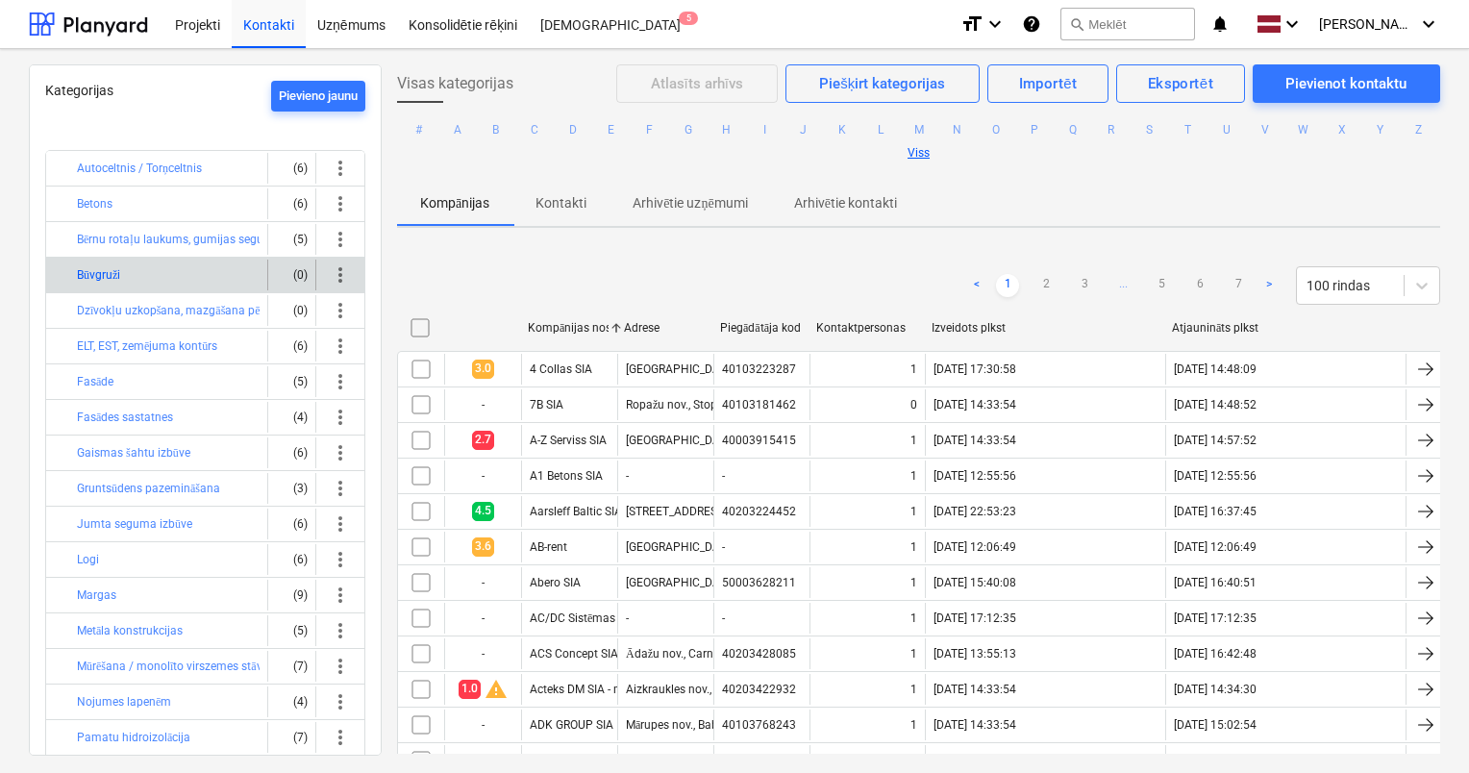
click at [95, 274] on button "Būvgruži" at bounding box center [98, 274] width 43 height 23
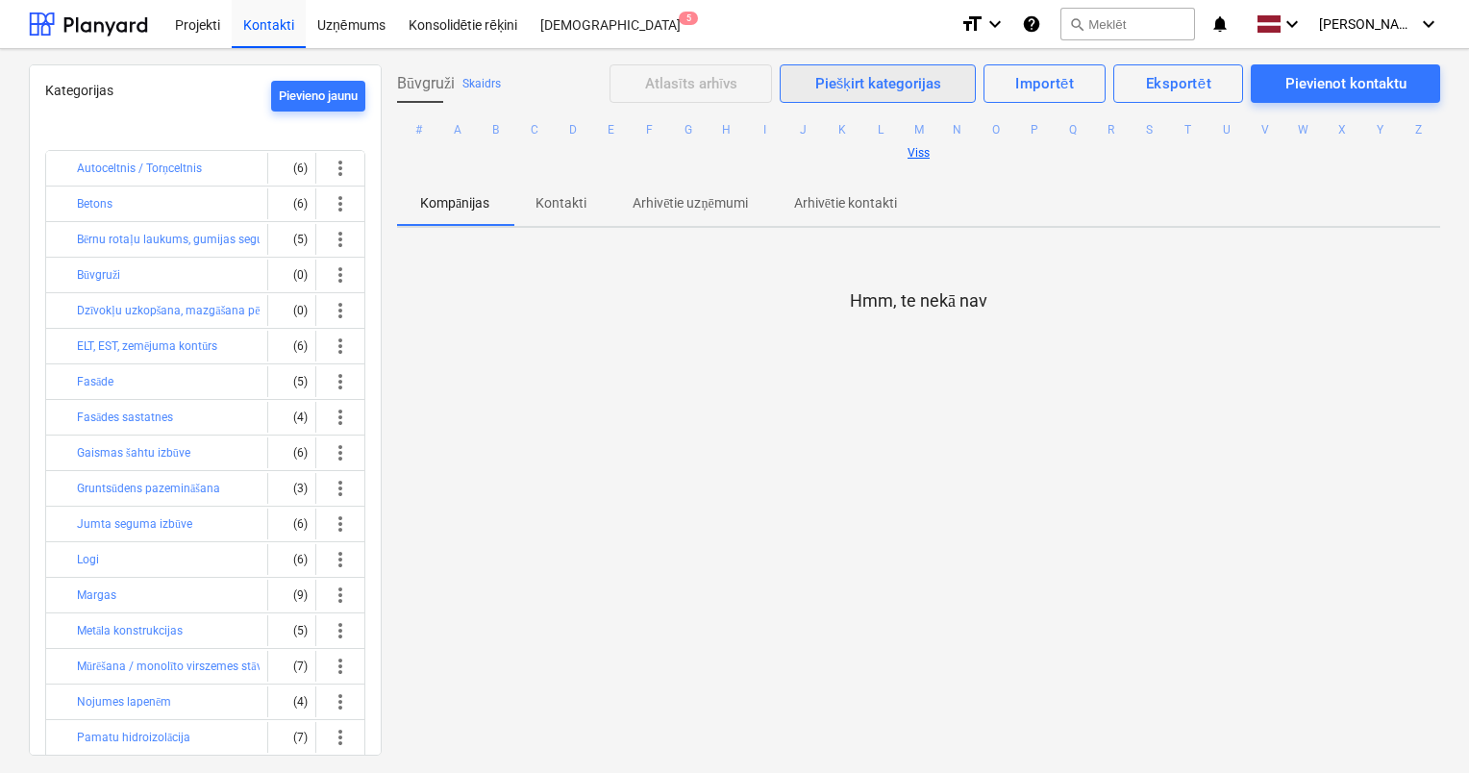
click at [874, 81] on div "Piešķirt kategorijas" at bounding box center [878, 83] width 126 height 25
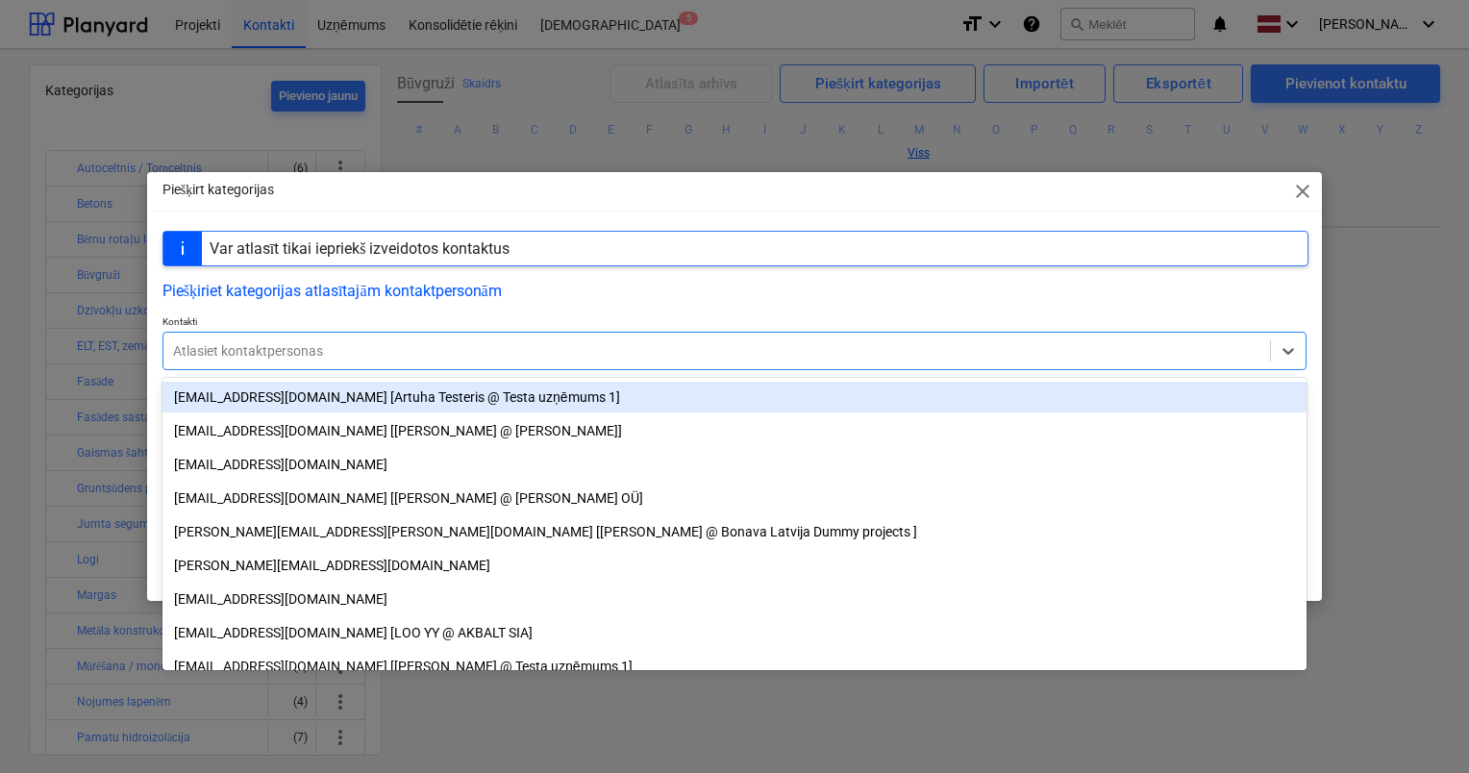
click at [447, 345] on div at bounding box center [716, 350] width 1087 height 19
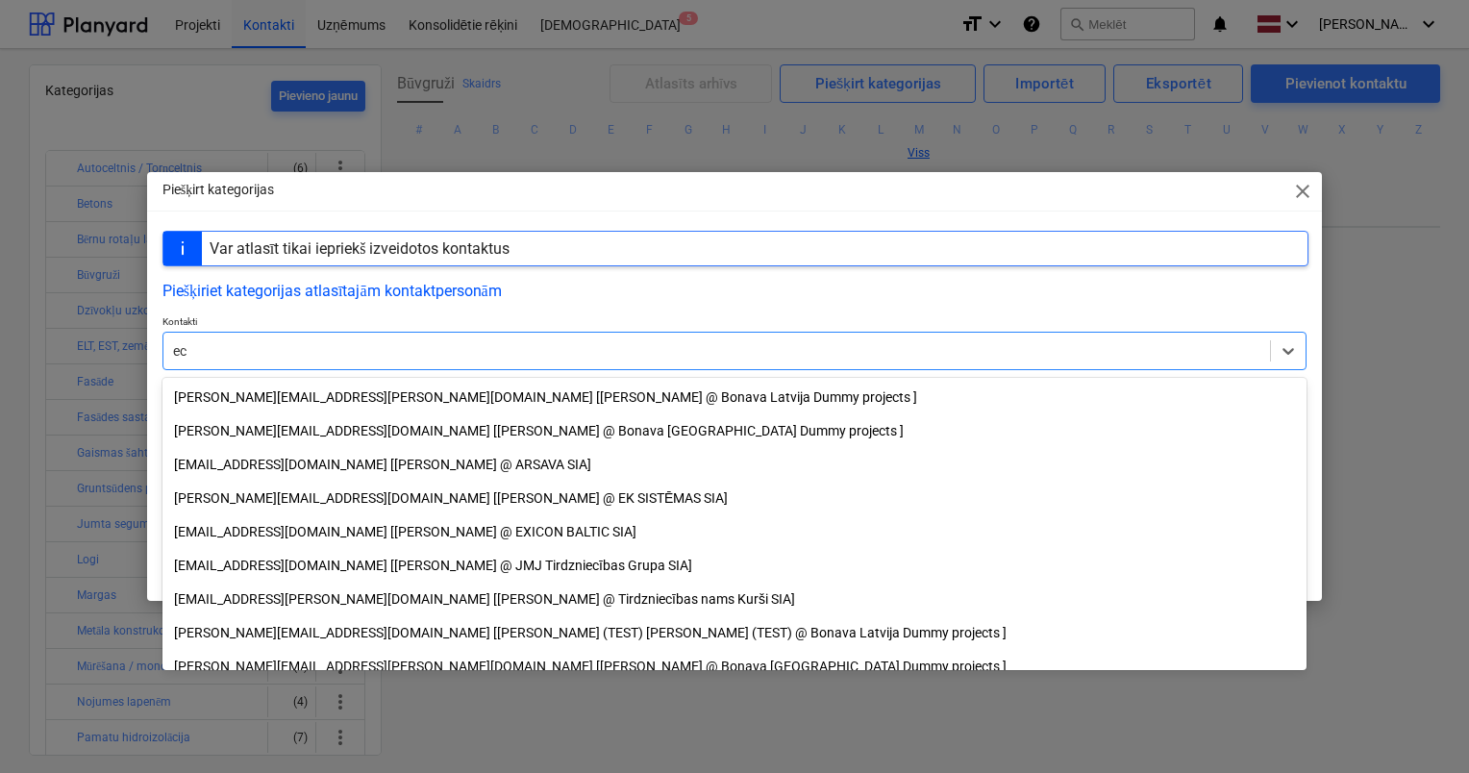
type input "e"
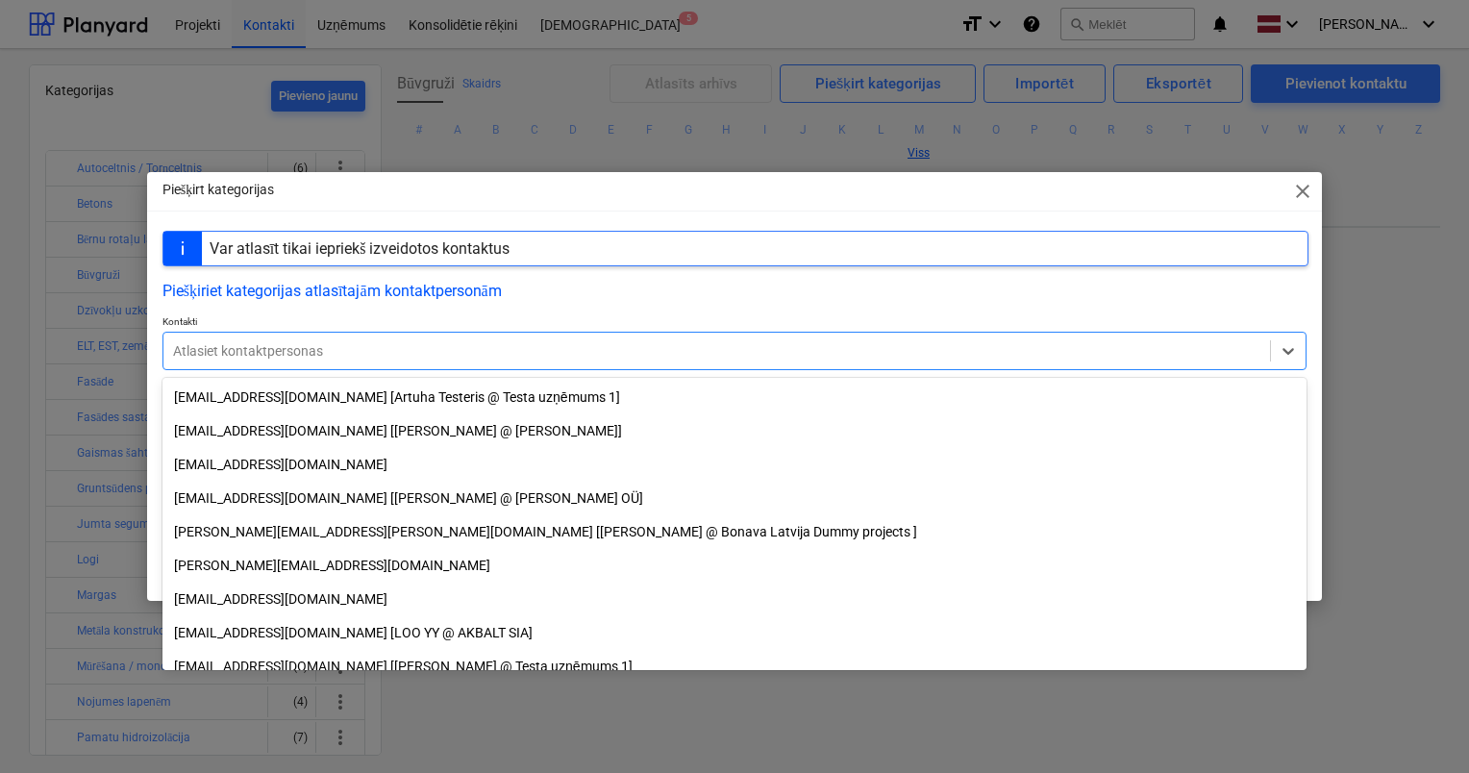
click at [1313, 189] on span "close" at bounding box center [1302, 191] width 23 height 23
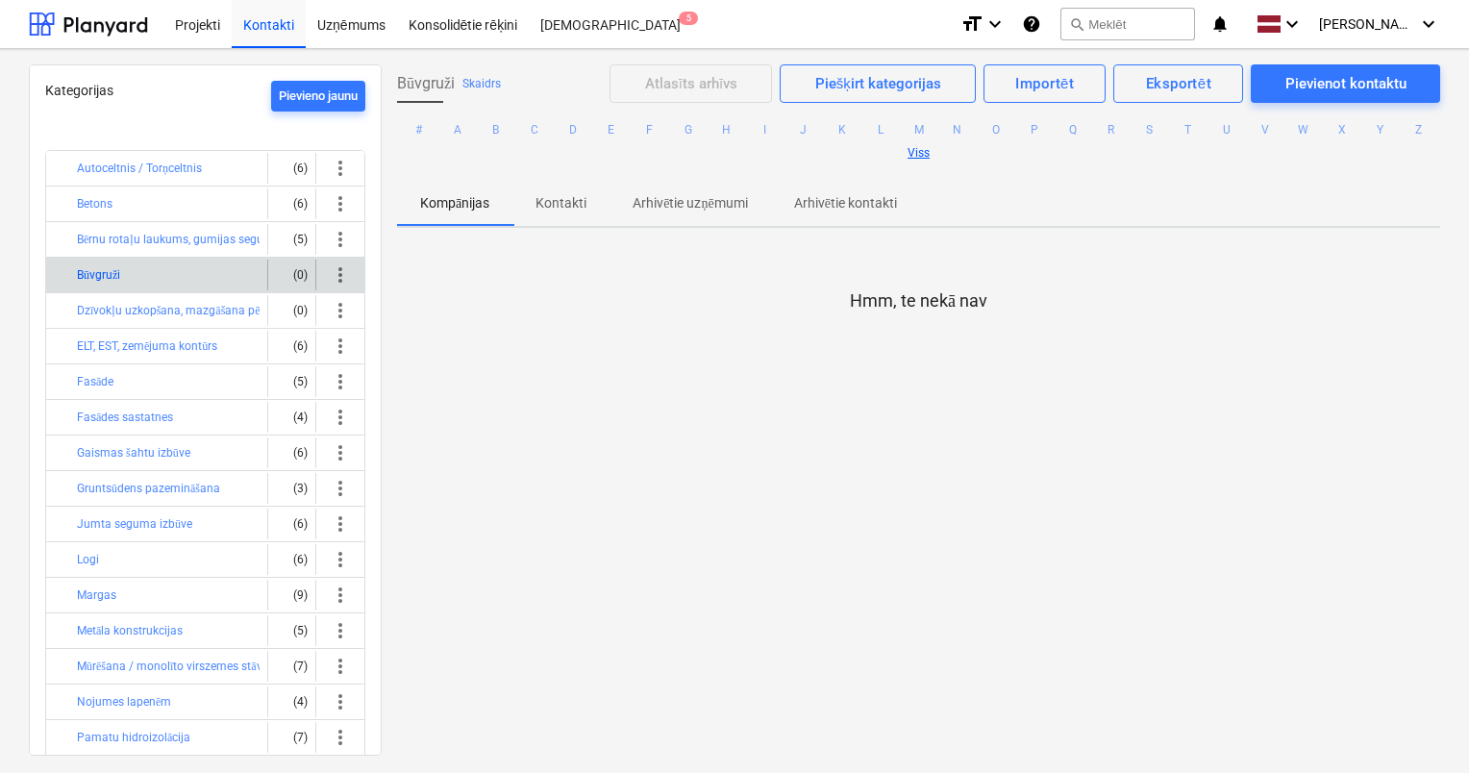
click at [107, 274] on button "Būvgruži" at bounding box center [98, 274] width 43 height 23
click at [254, 30] on div "Kontakti" at bounding box center [269, 23] width 74 height 49
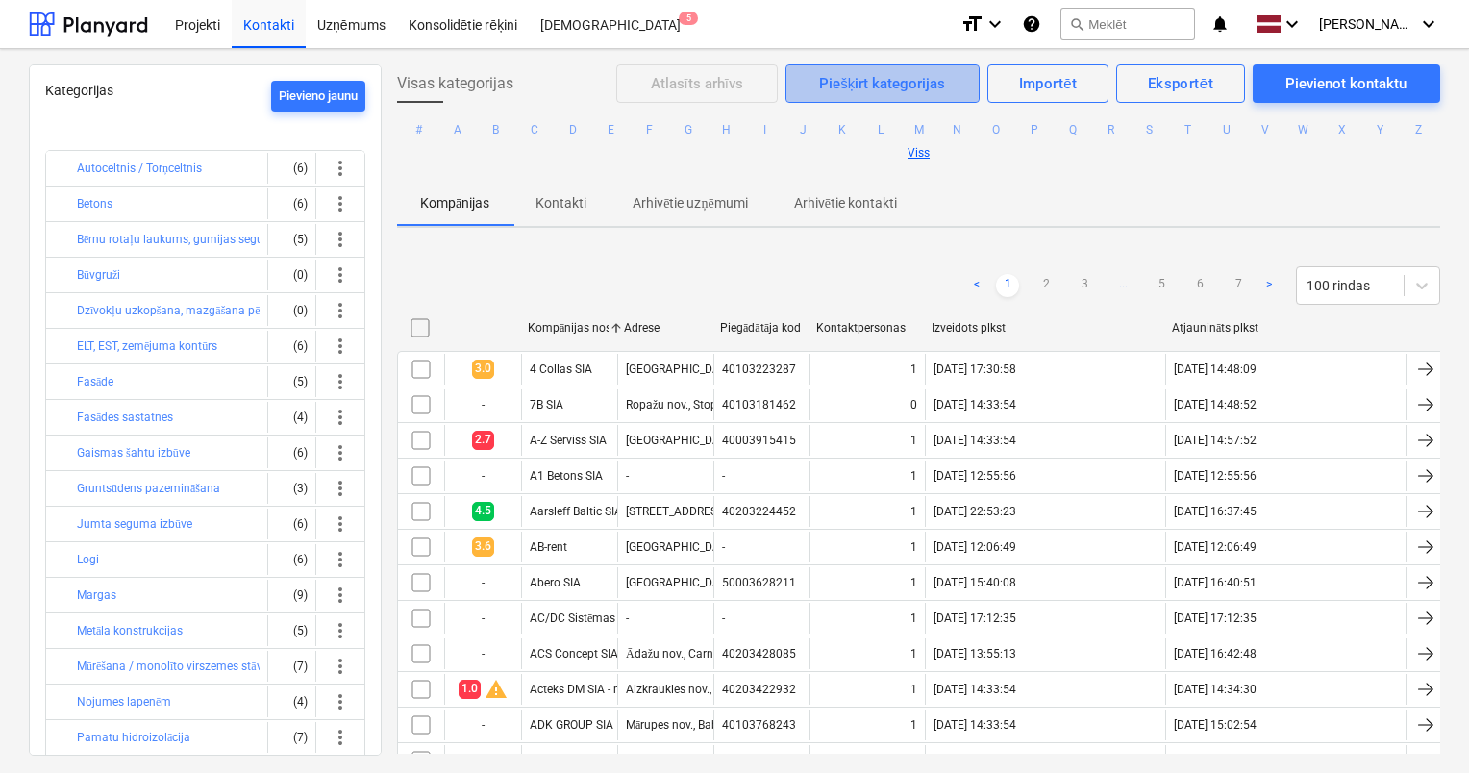
click at [847, 92] on div "Piešķirt kategorijas" at bounding box center [882, 83] width 126 height 25
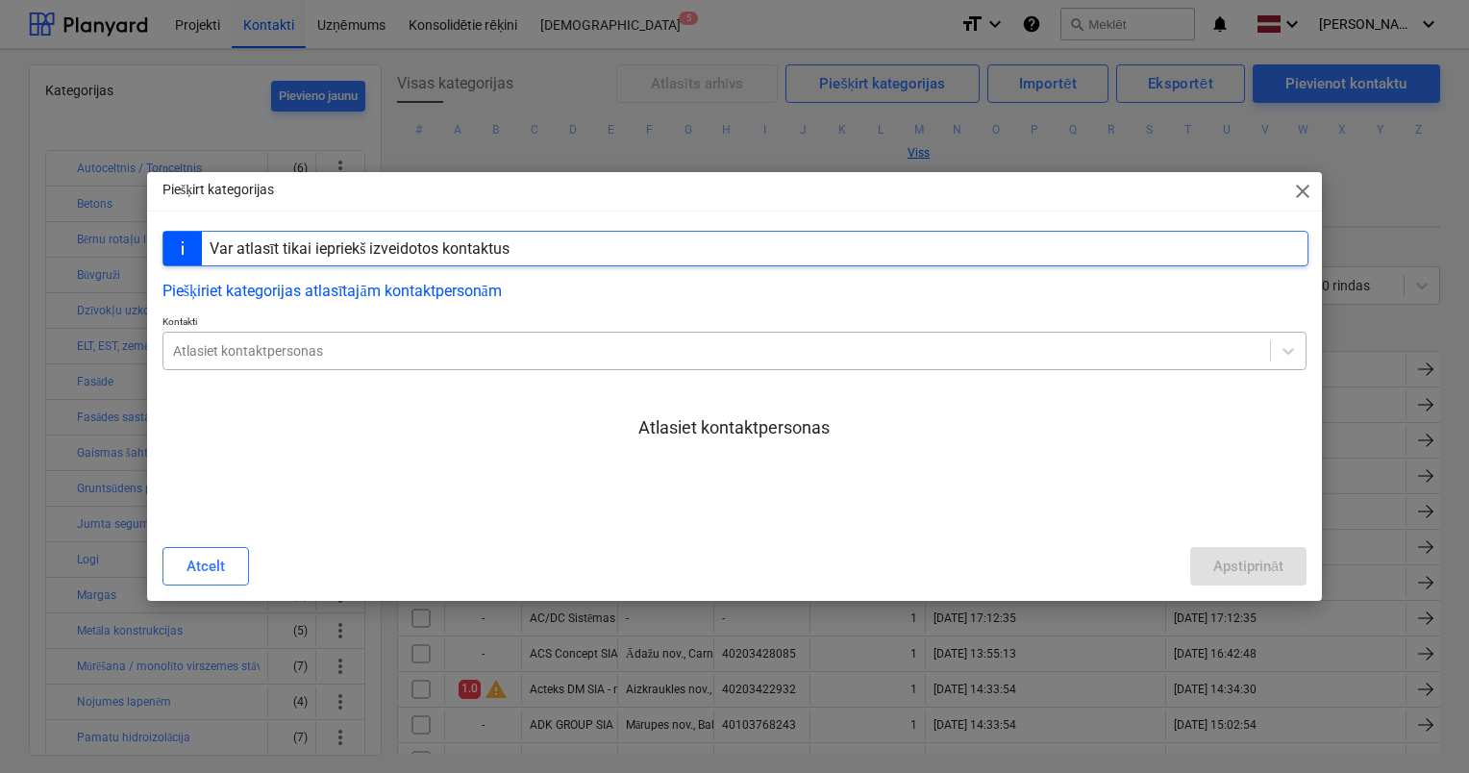
click at [439, 349] on div at bounding box center [716, 350] width 1087 height 19
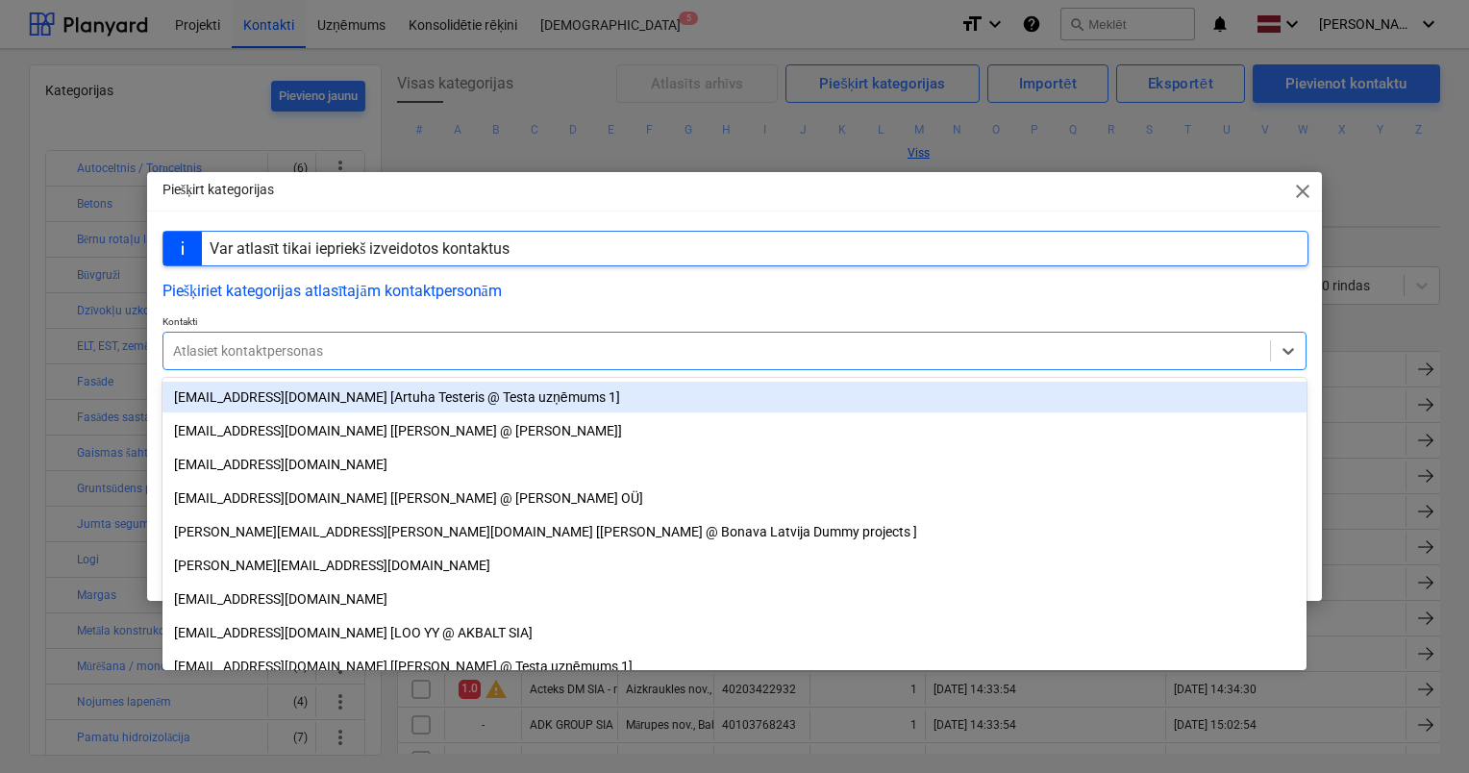
click at [545, 255] on div "Var atlasīt tikai iepriekš izveidotos kontaktus" at bounding box center [735, 249] width 1146 height 36
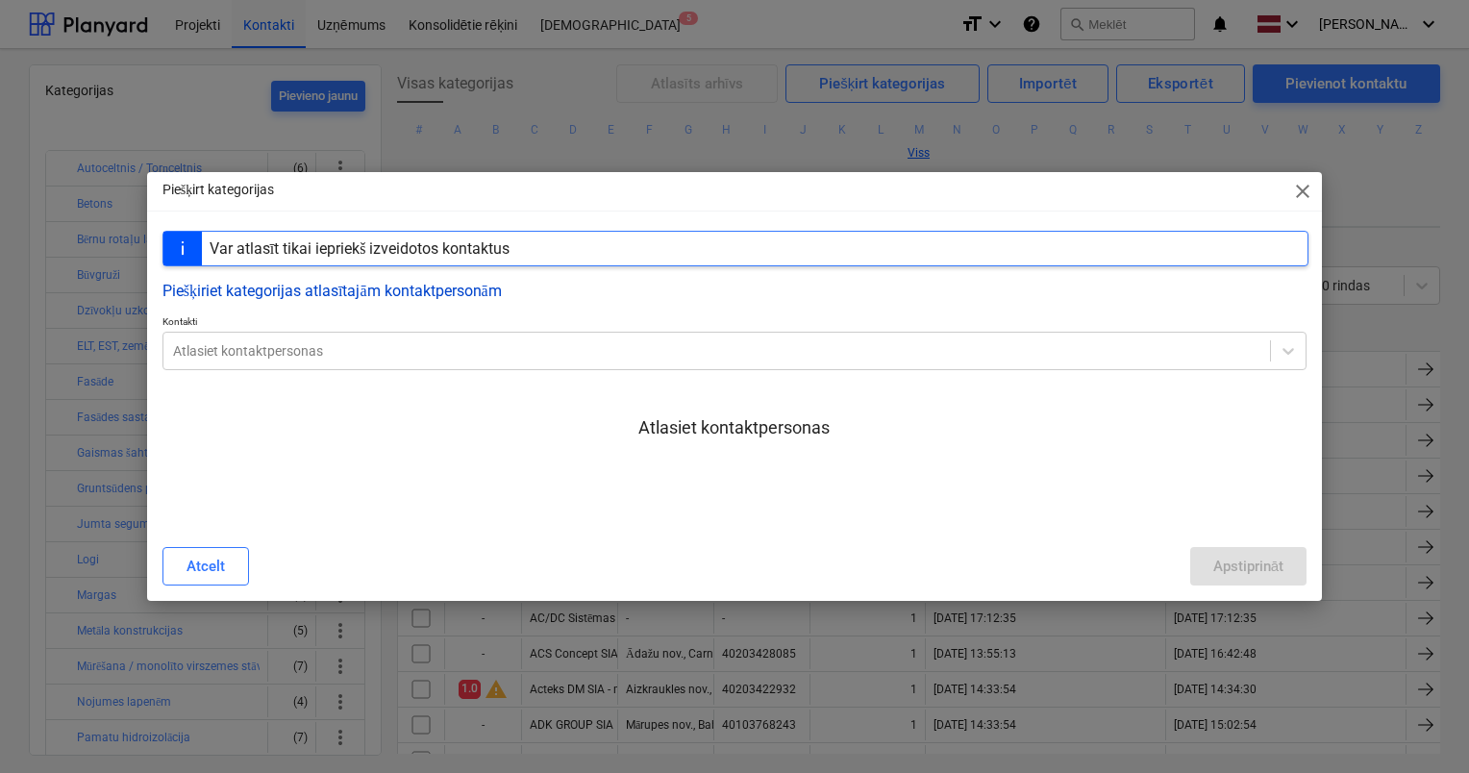
click at [379, 296] on button "Piešķiriet kategorijas atlasītajām kontaktpersonām" at bounding box center [331, 291] width 339 height 18
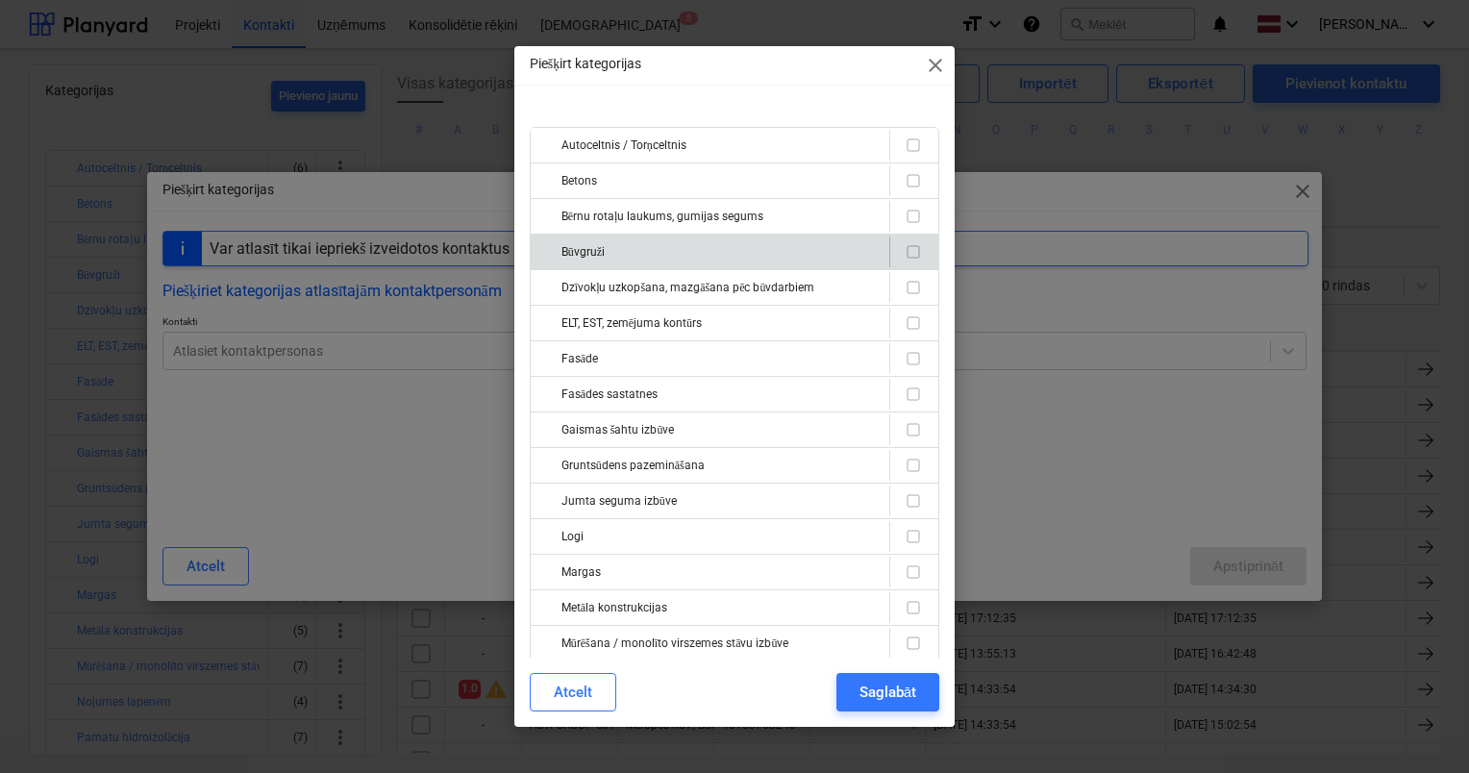
click at [905, 254] on input "checkbox" at bounding box center [913, 251] width 23 height 23
checkbox input "true"
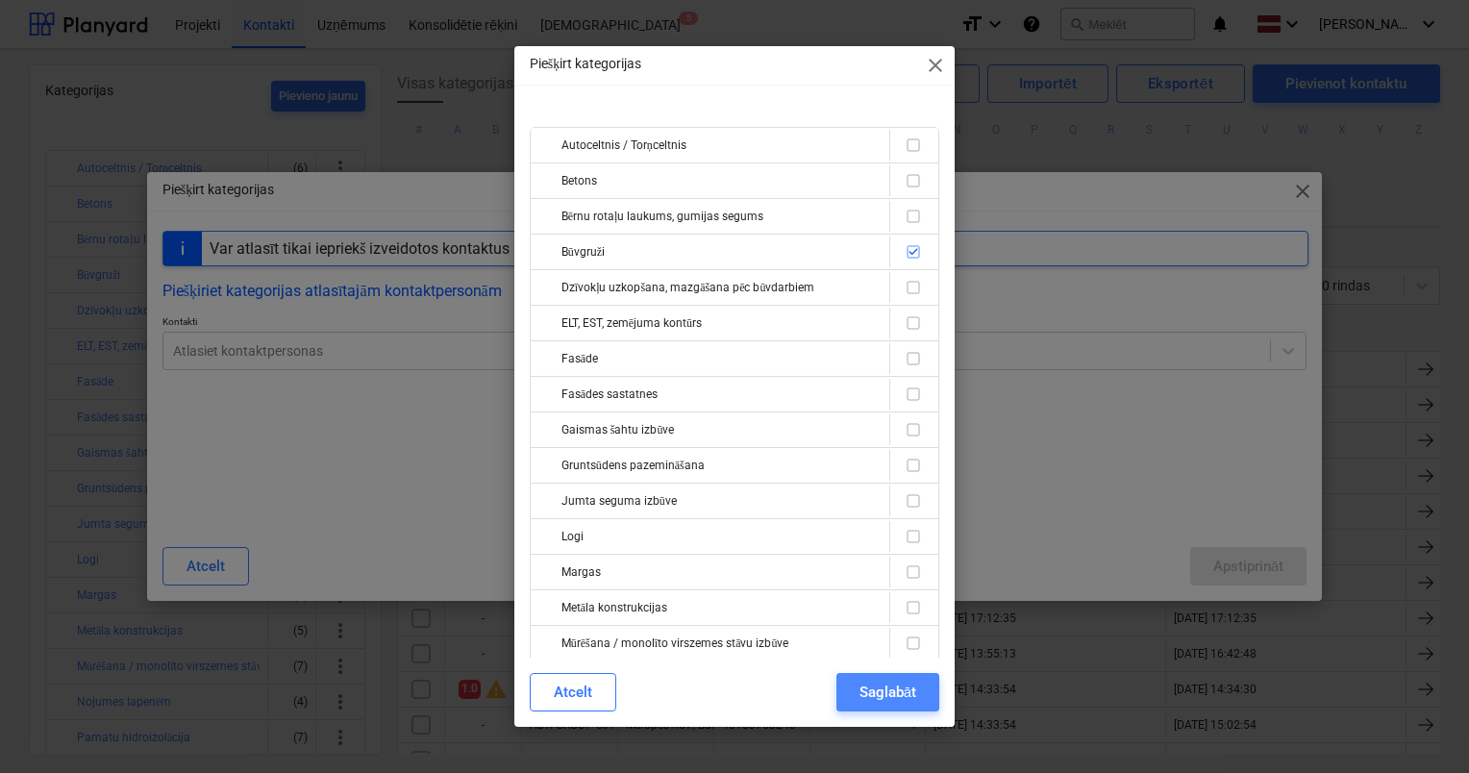
click at [893, 697] on div "Saglabāt" at bounding box center [887, 692] width 57 height 25
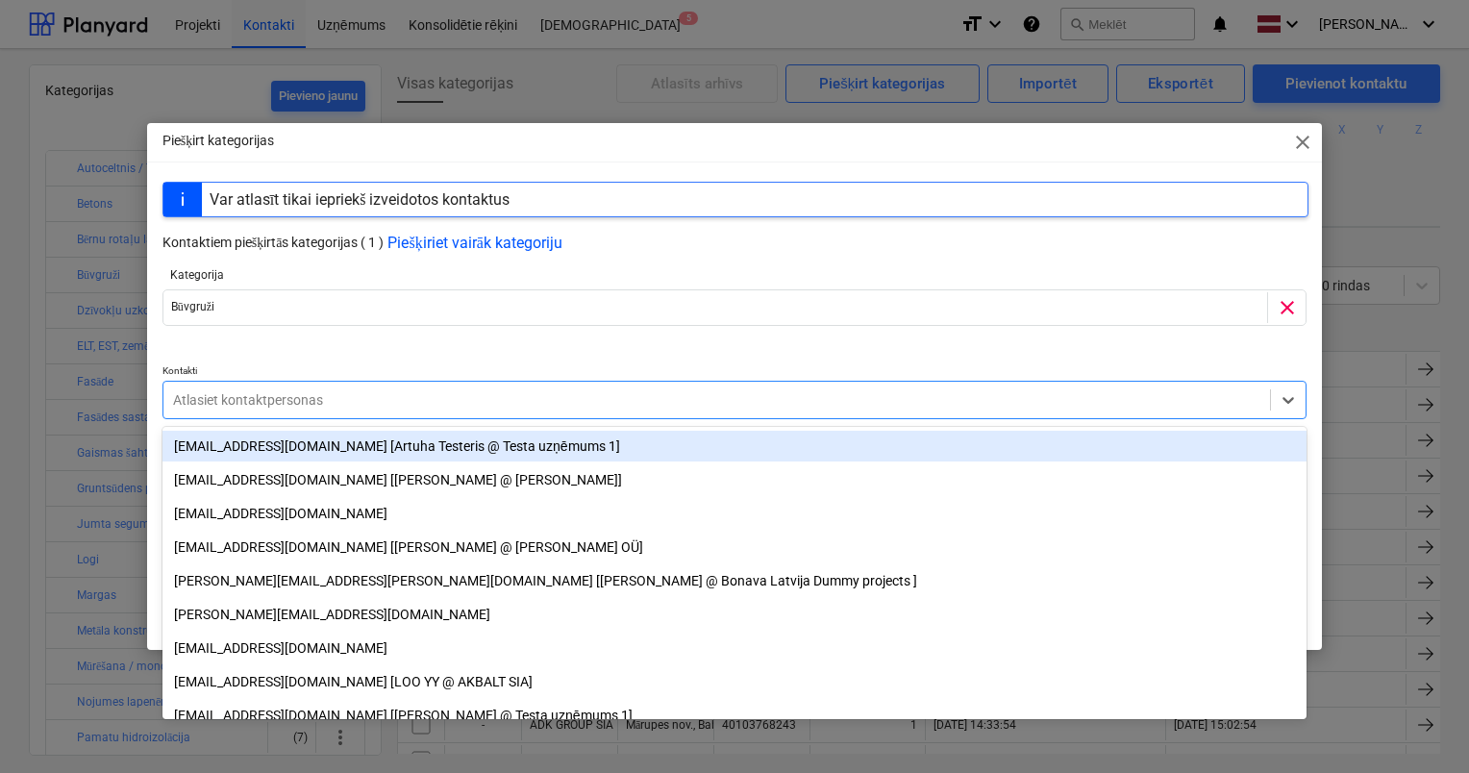
click at [451, 400] on div at bounding box center [716, 399] width 1087 height 19
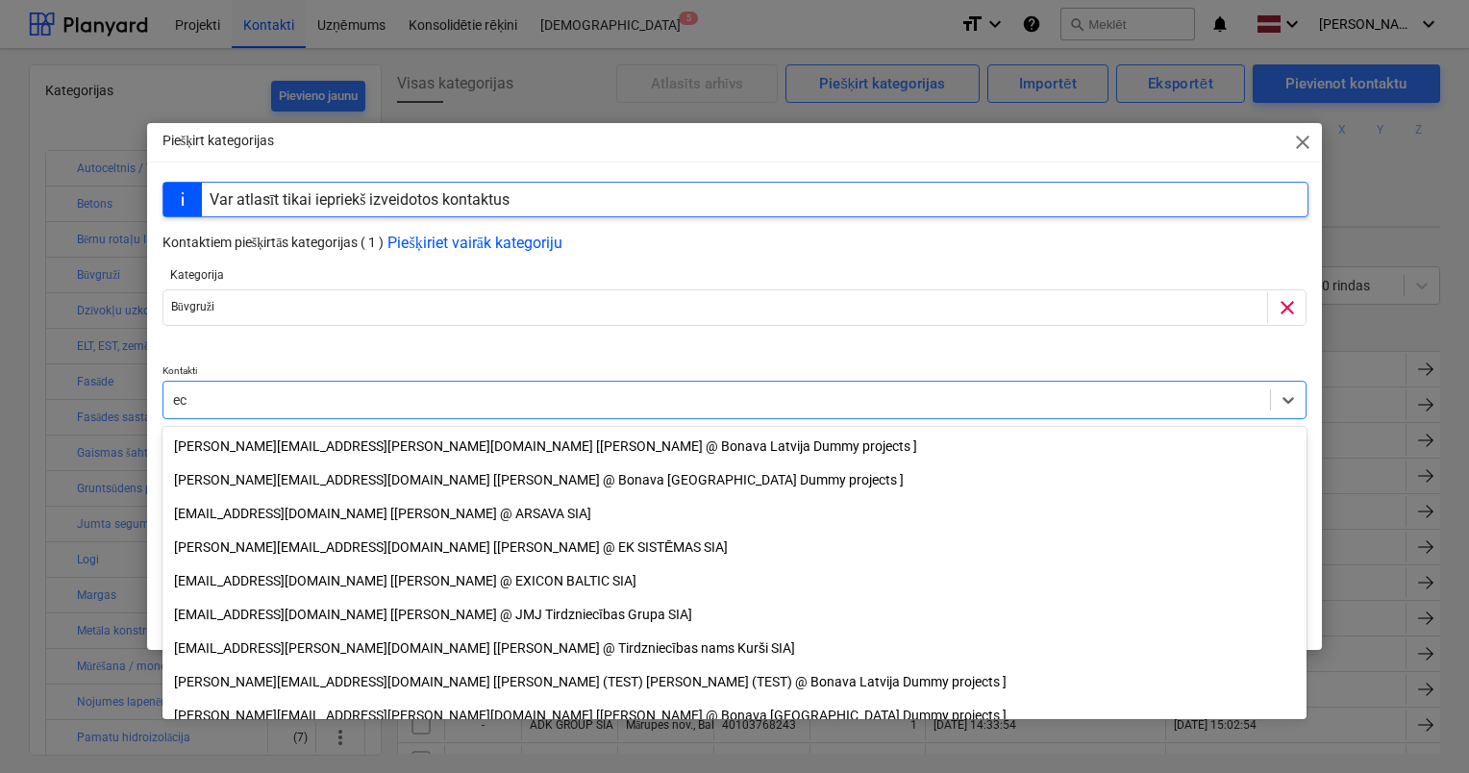
type input "e"
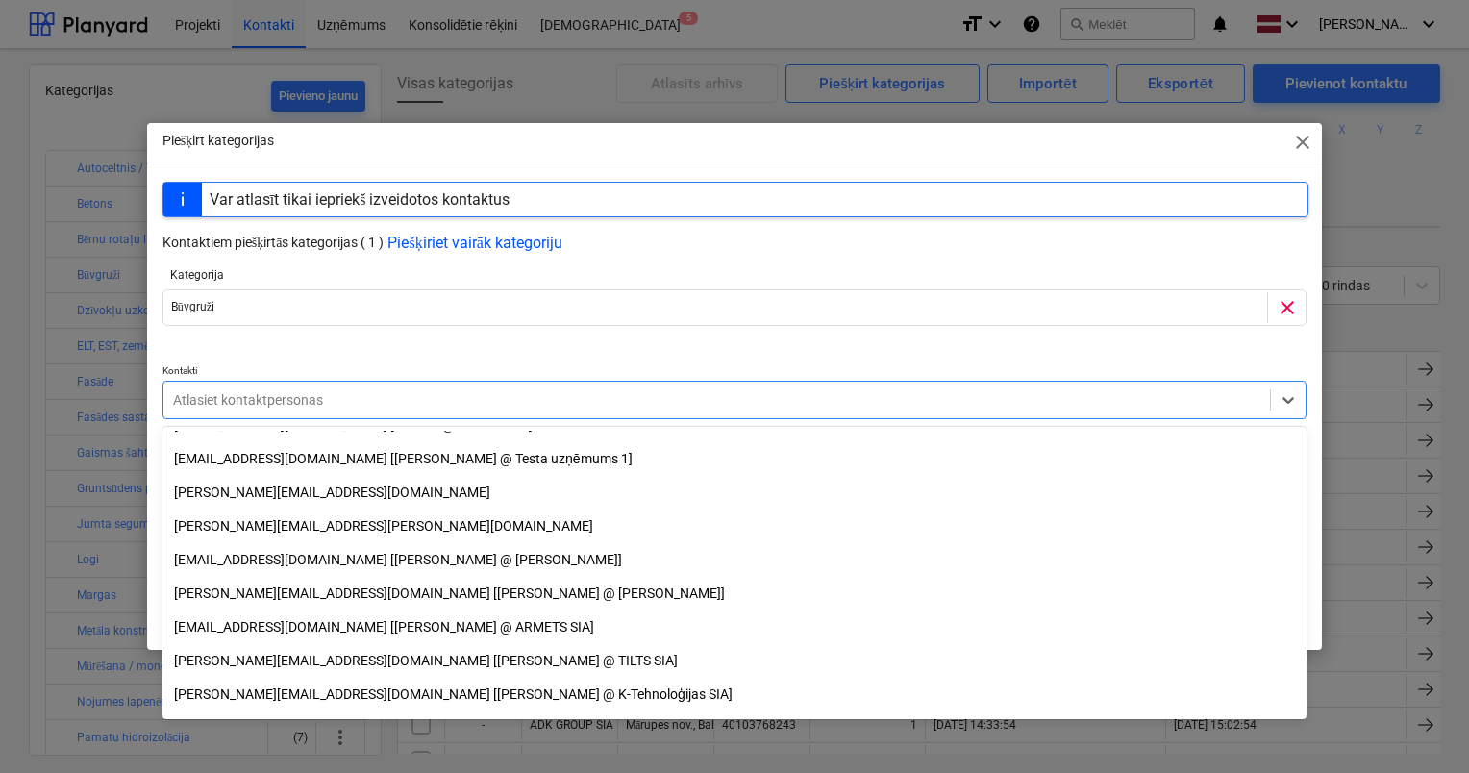
scroll to position [254, 0]
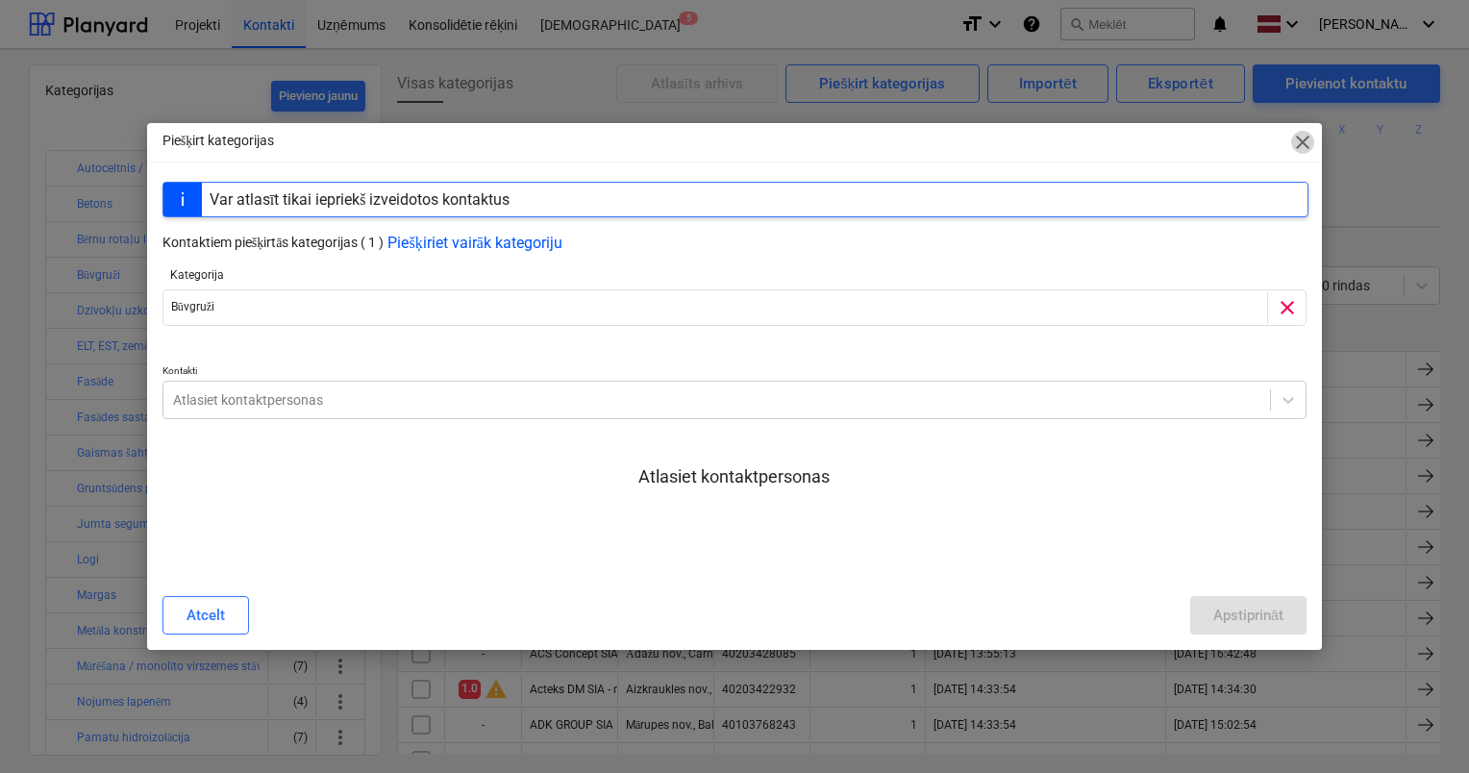
click at [1305, 144] on span "close" at bounding box center [1302, 142] width 23 height 23
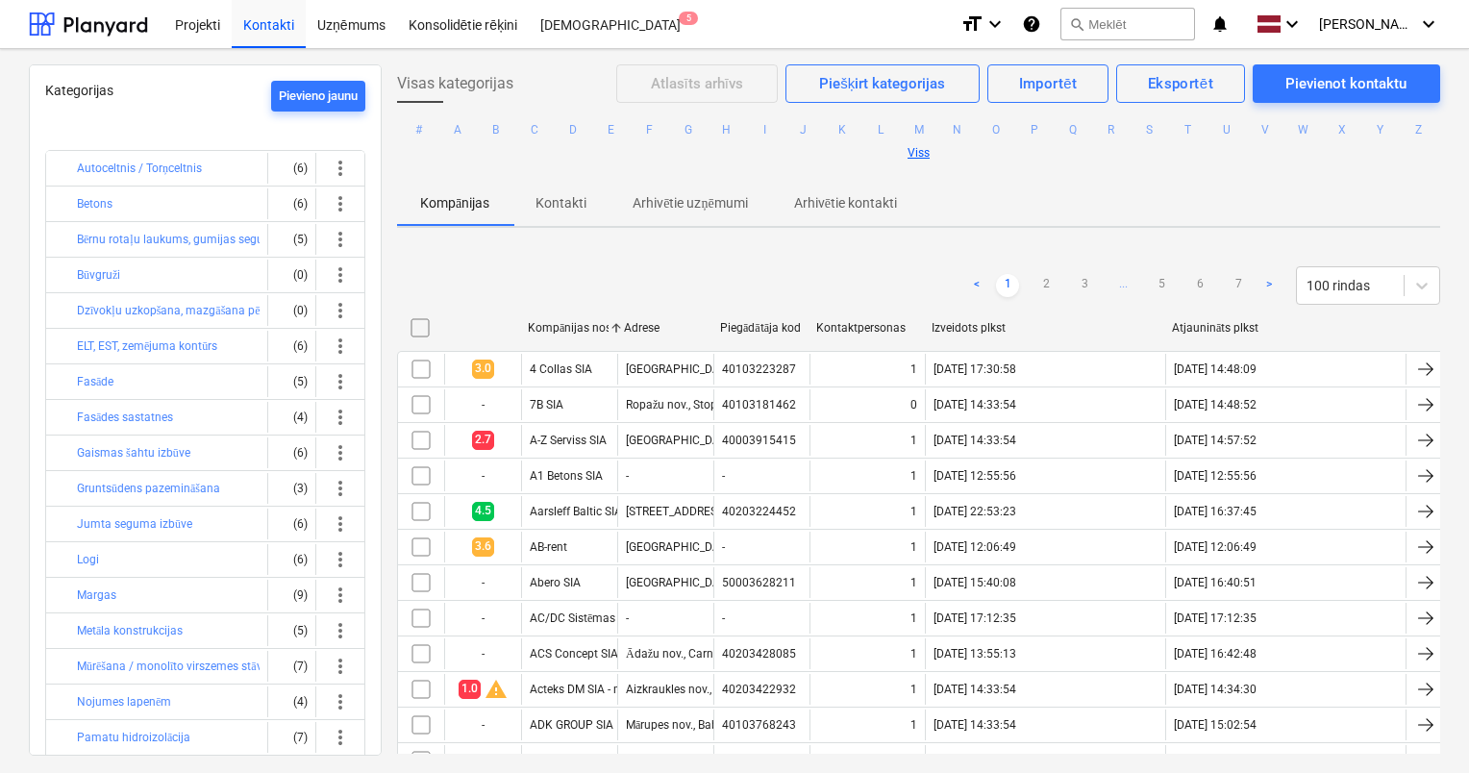
click at [1305, 144] on ul "# A B C D E F G H I J K L M N O P Q R S T U V W X Y Z Viss" at bounding box center [918, 141] width 1043 height 77
click at [101, 270] on button "Būvgruži" at bounding box center [98, 274] width 43 height 23
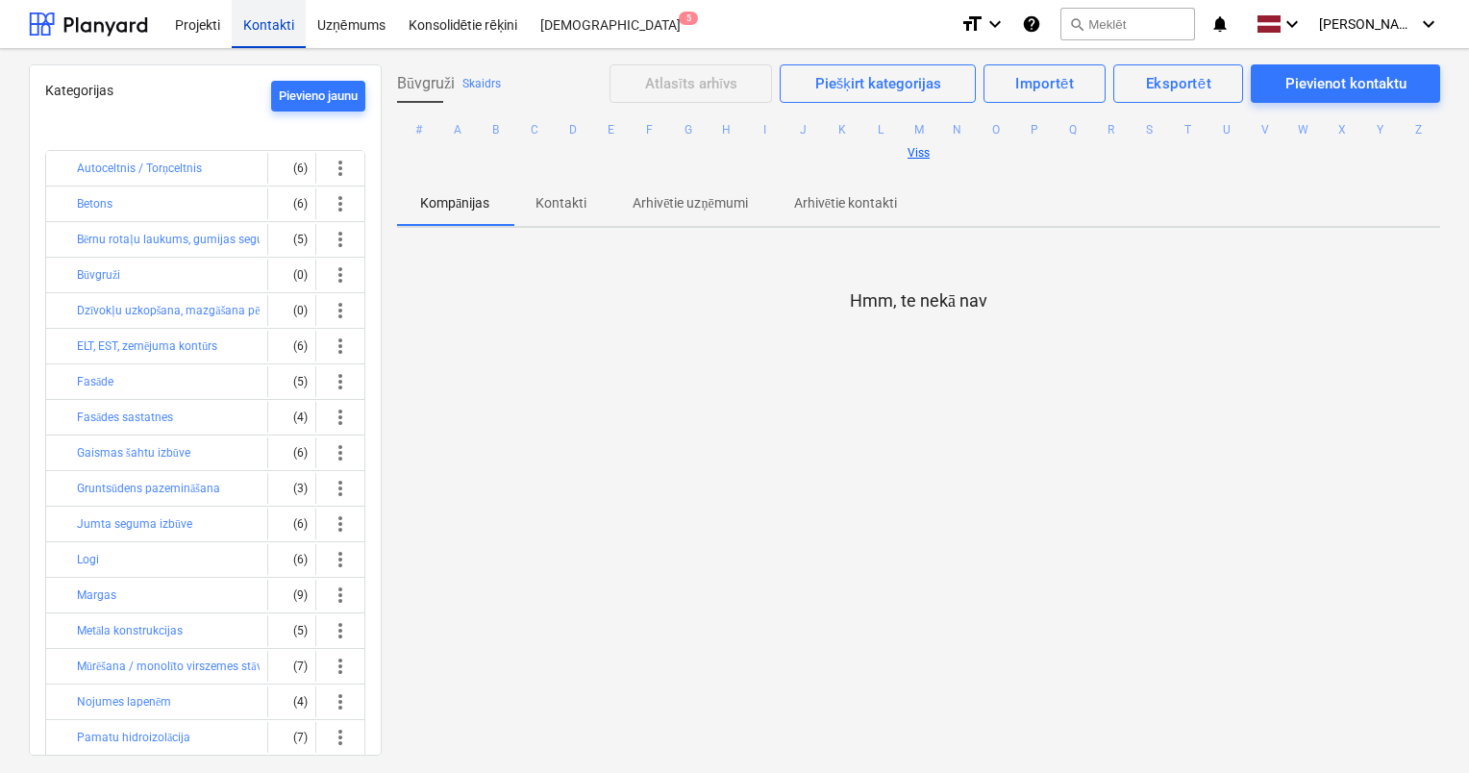
click at [257, 33] on div "Kontakti" at bounding box center [269, 23] width 74 height 49
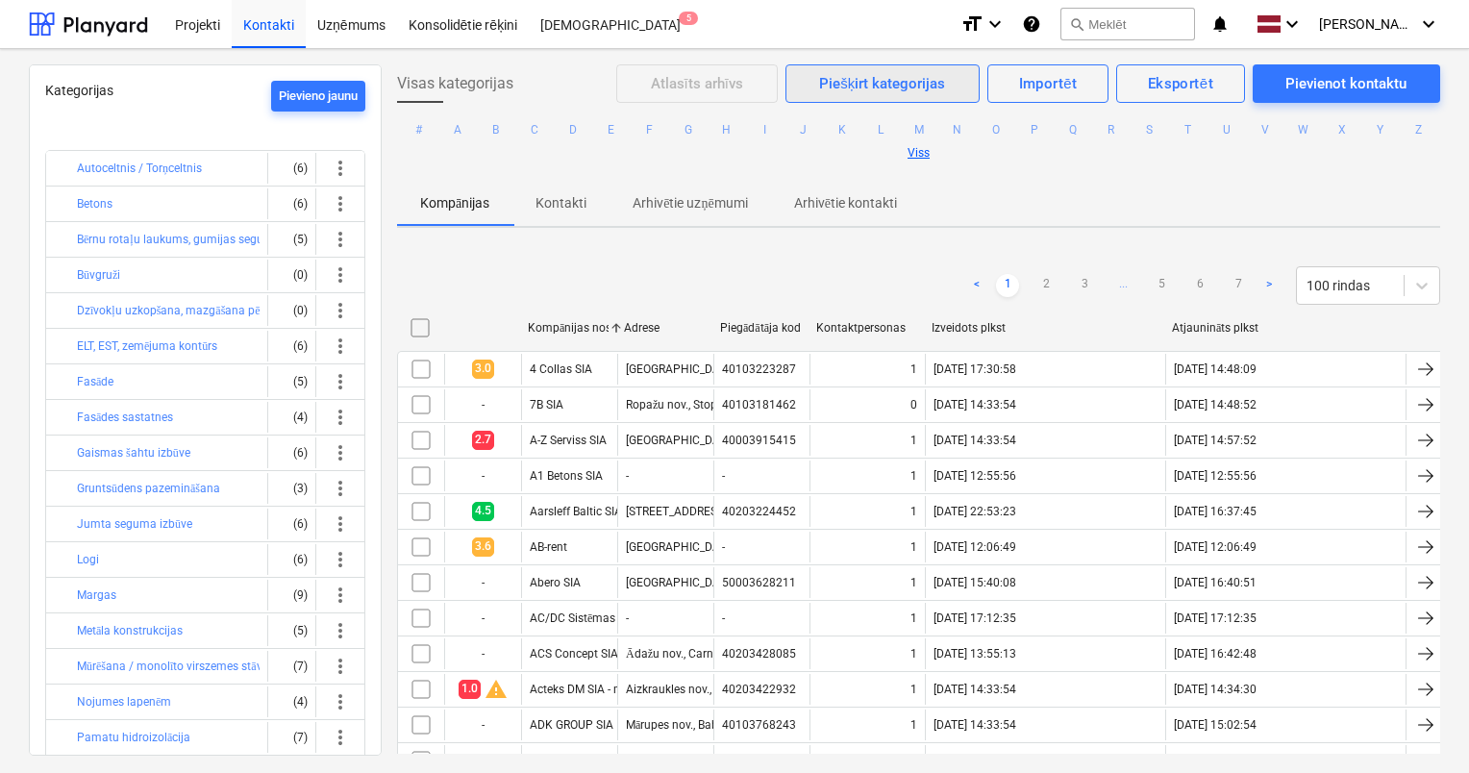
click at [866, 88] on div "Piešķirt kategorijas" at bounding box center [882, 83] width 126 height 25
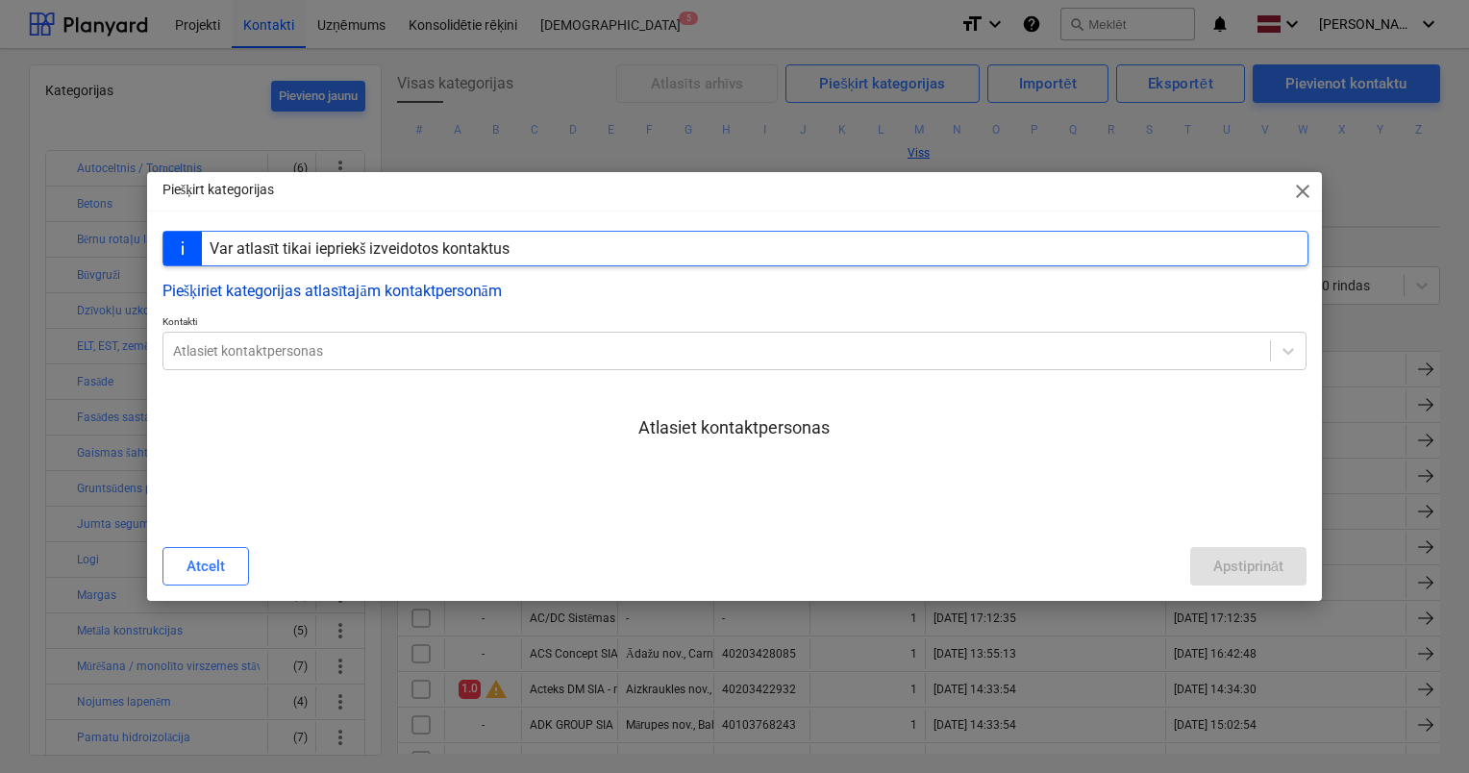
click at [342, 292] on button "Piešķiriet kategorijas atlasītajām kontaktpersonām" at bounding box center [331, 291] width 339 height 18
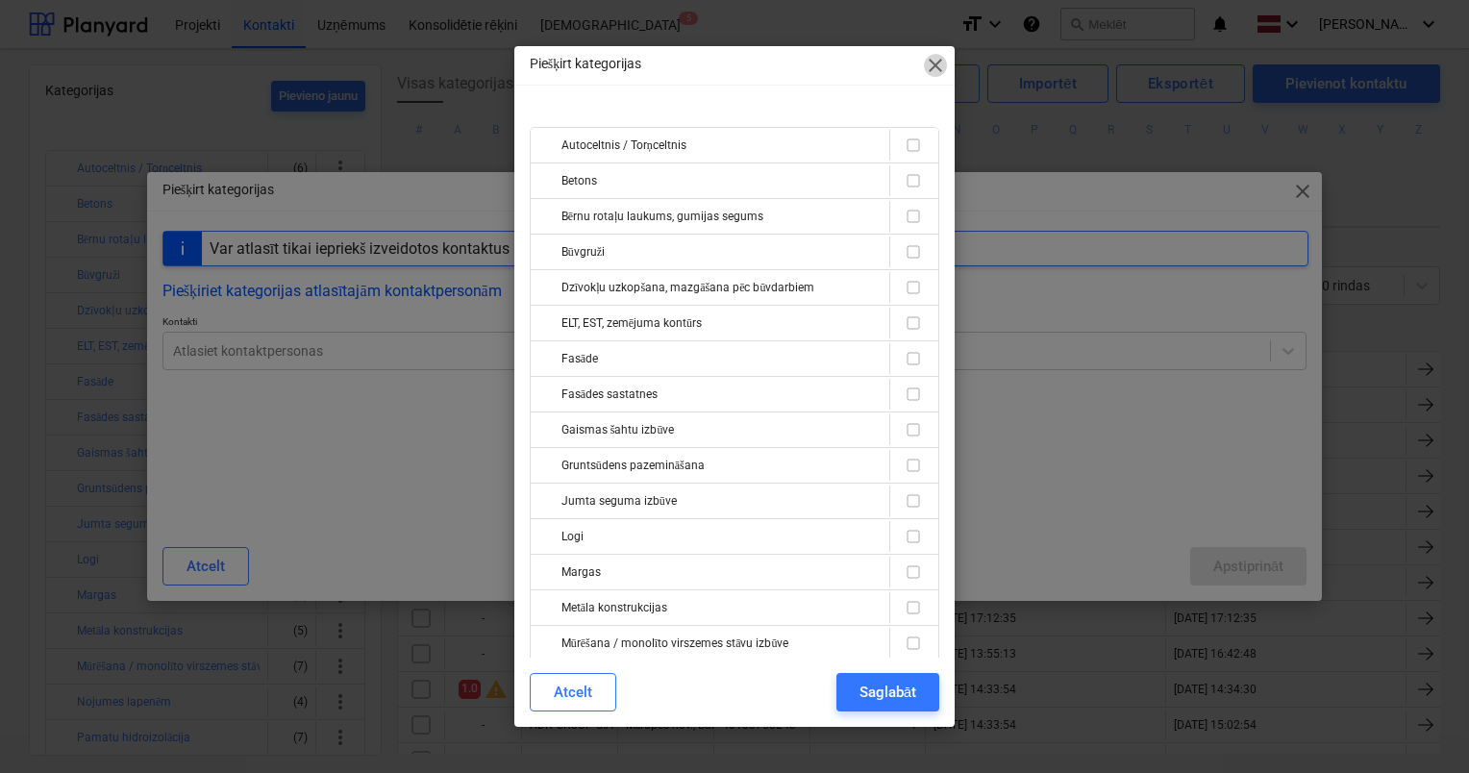
click at [938, 64] on span "close" at bounding box center [935, 65] width 23 height 23
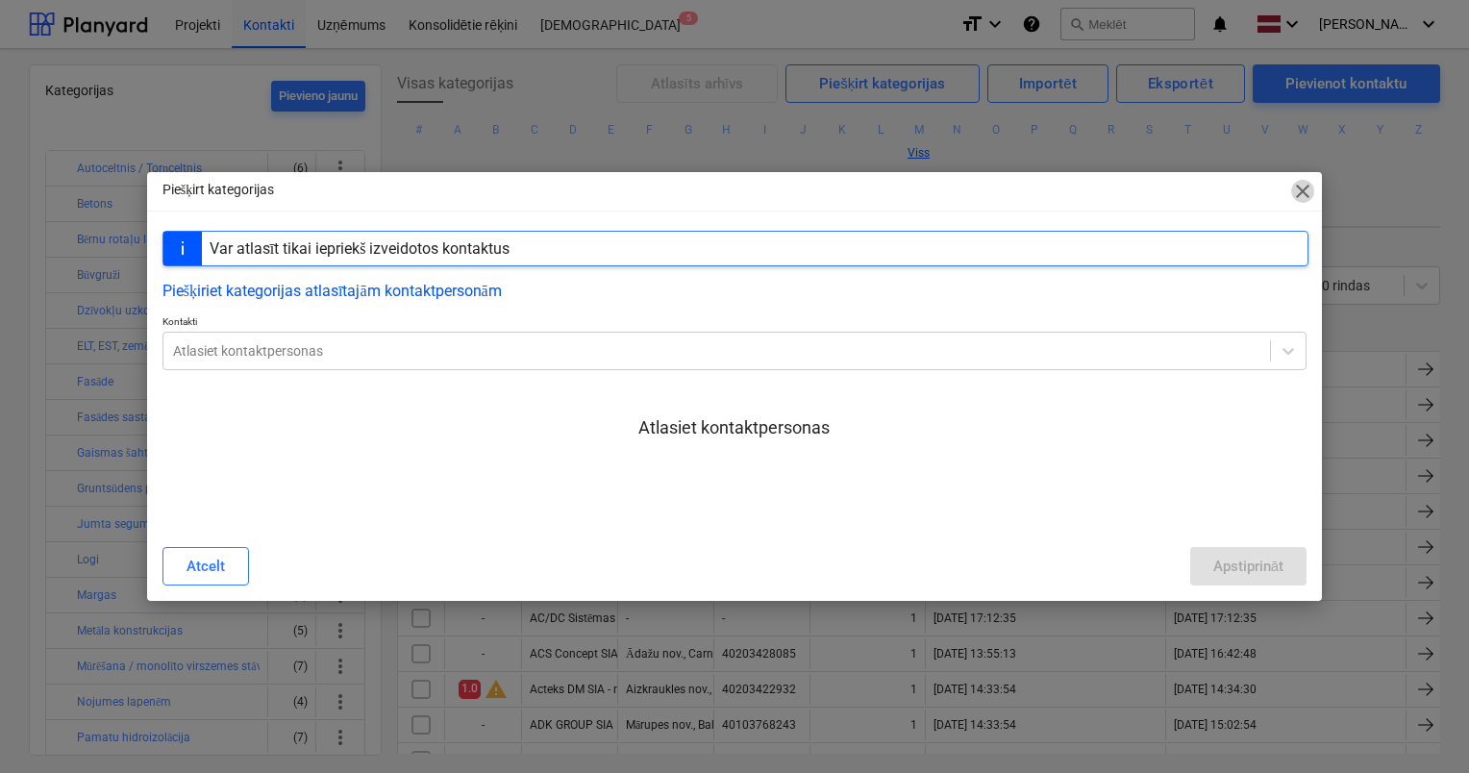
click at [1305, 190] on span "close" at bounding box center [1302, 191] width 23 height 23
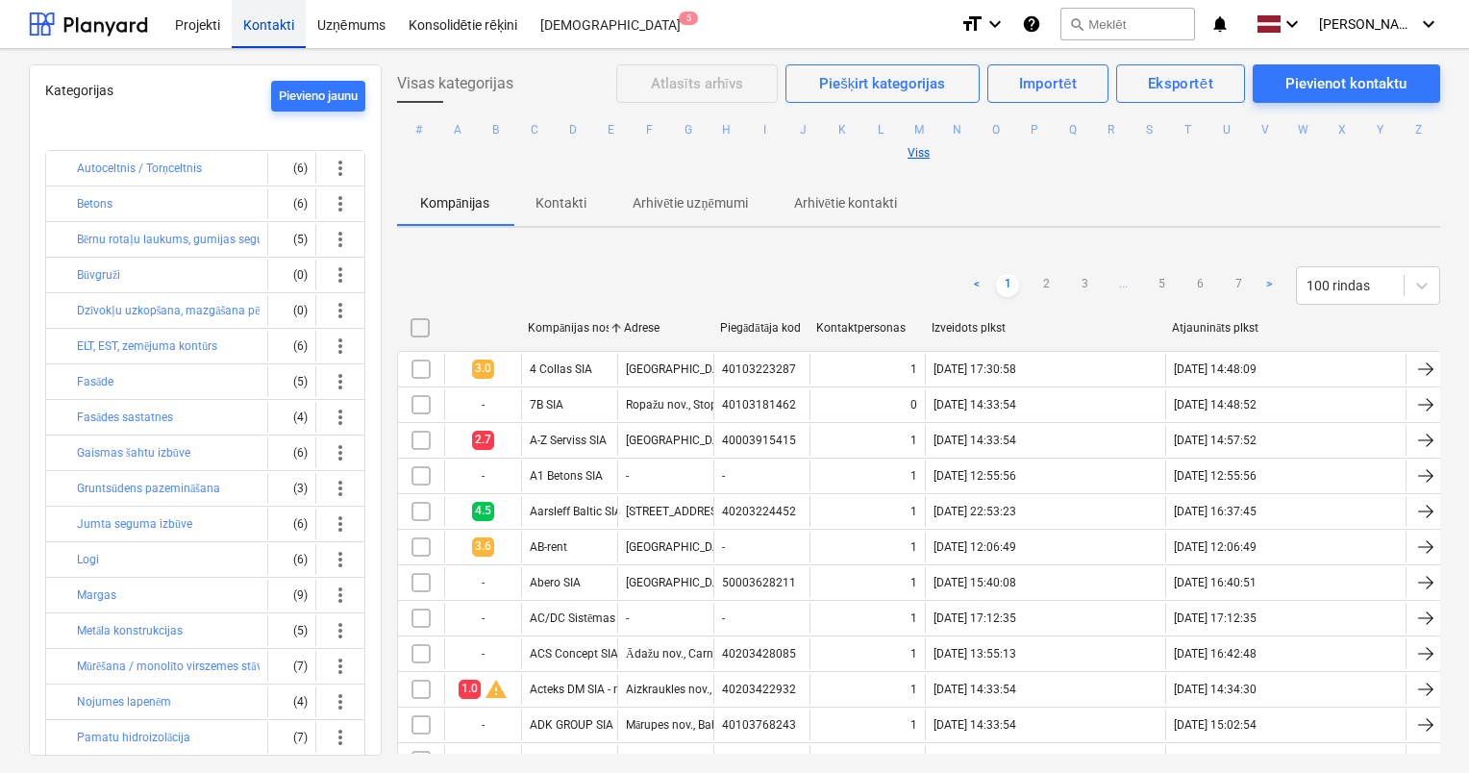
click at [264, 31] on div "Kontakti" at bounding box center [269, 23] width 74 height 49
click at [100, 277] on button "Būvgruži" at bounding box center [98, 274] width 43 height 23
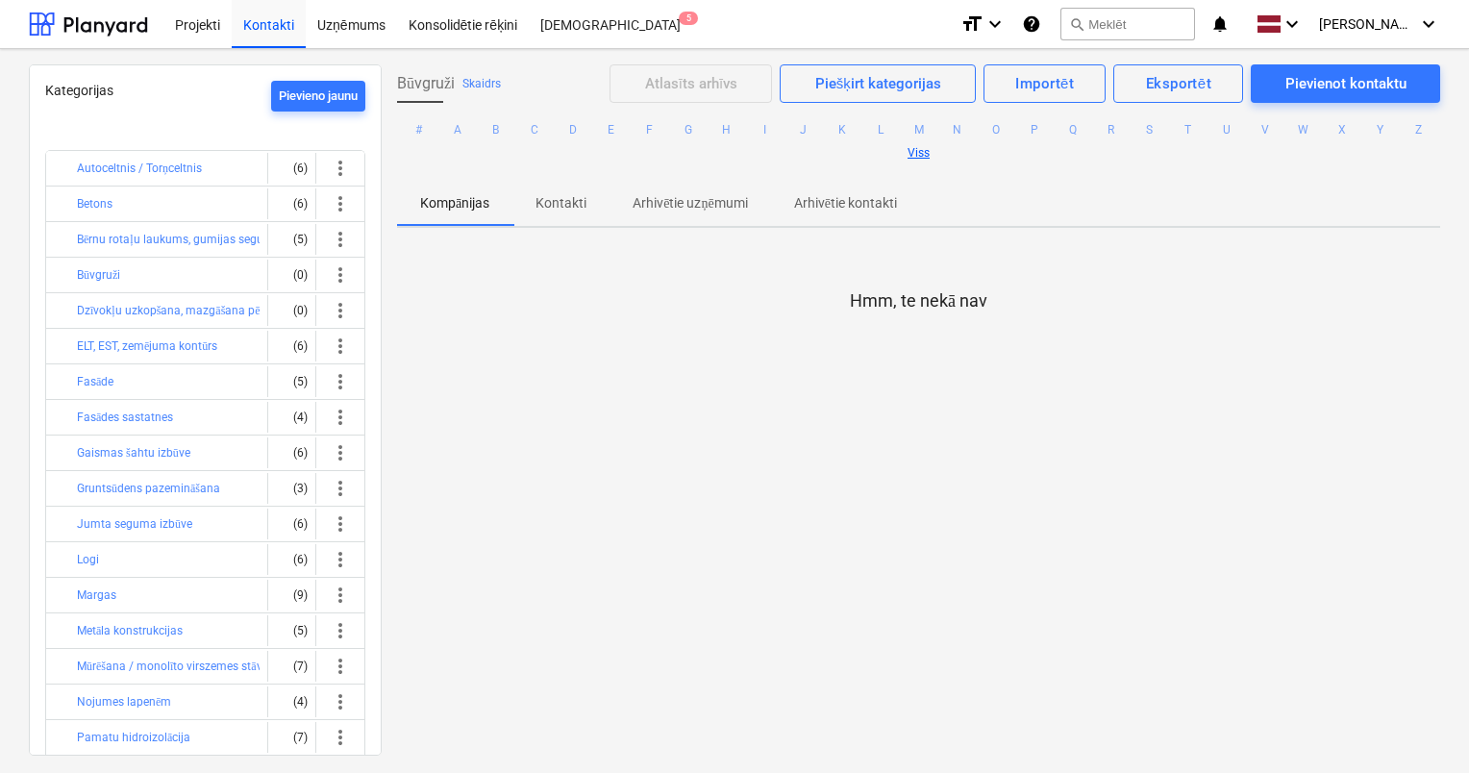
click at [565, 201] on p "Kontakti" at bounding box center [560, 203] width 51 height 20
click at [476, 200] on p "Kompānijas" at bounding box center [454, 203] width 69 height 20
click at [870, 77] on div "Piešķirt kategorijas" at bounding box center [878, 83] width 126 height 25
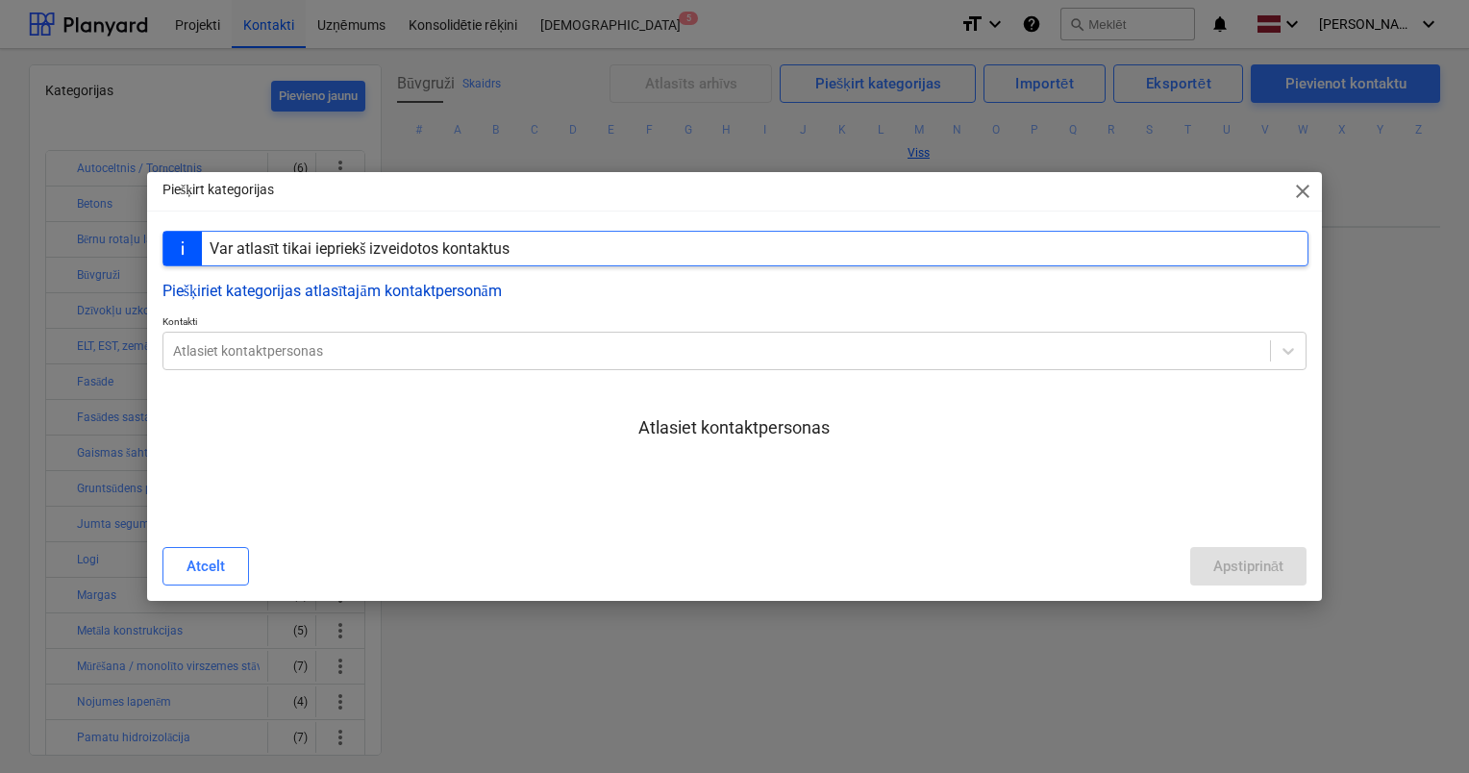
click at [393, 285] on button "Piešķiriet kategorijas atlasītajām kontaktpersonām" at bounding box center [331, 291] width 339 height 18
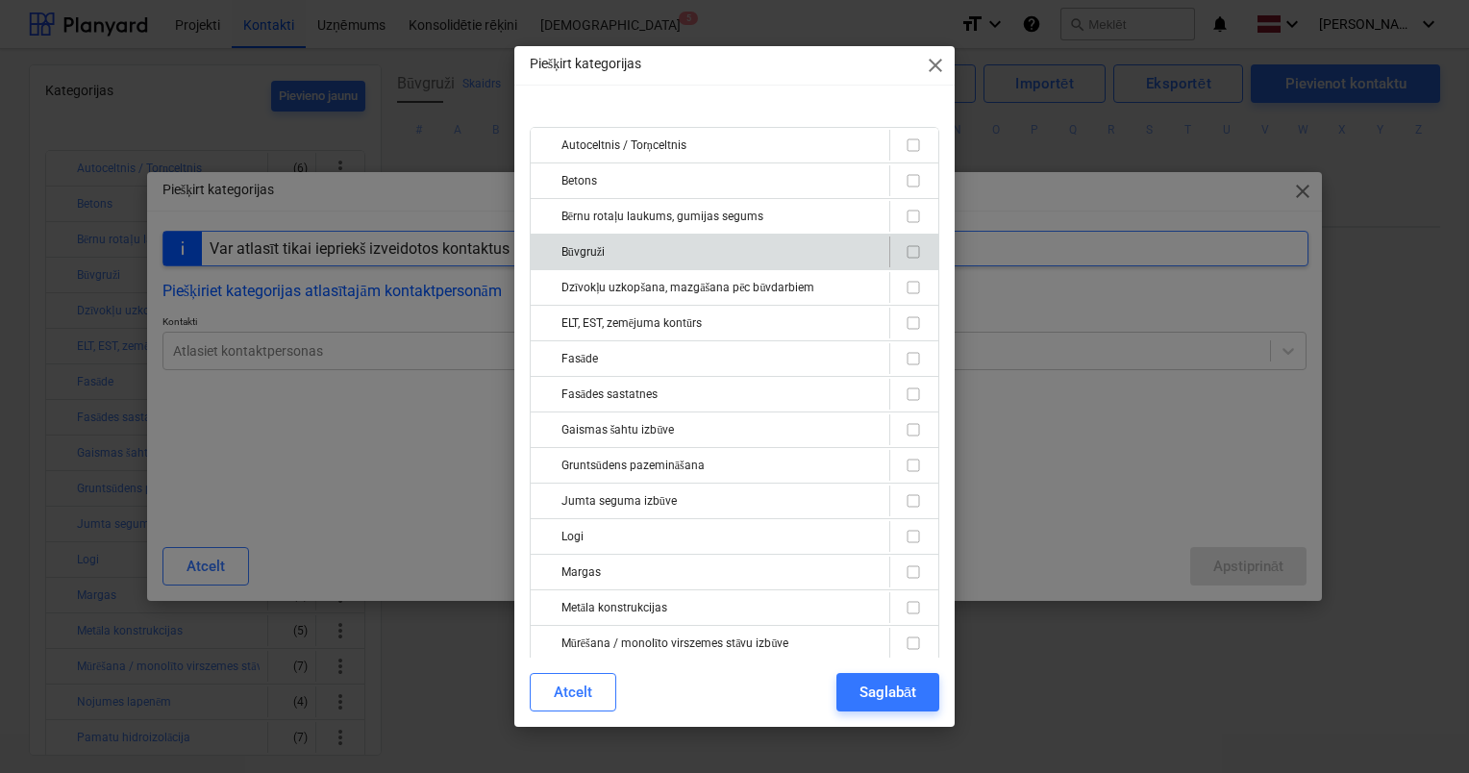
click at [912, 248] on input "checkbox" at bounding box center [913, 251] width 23 height 23
checkbox input "true"
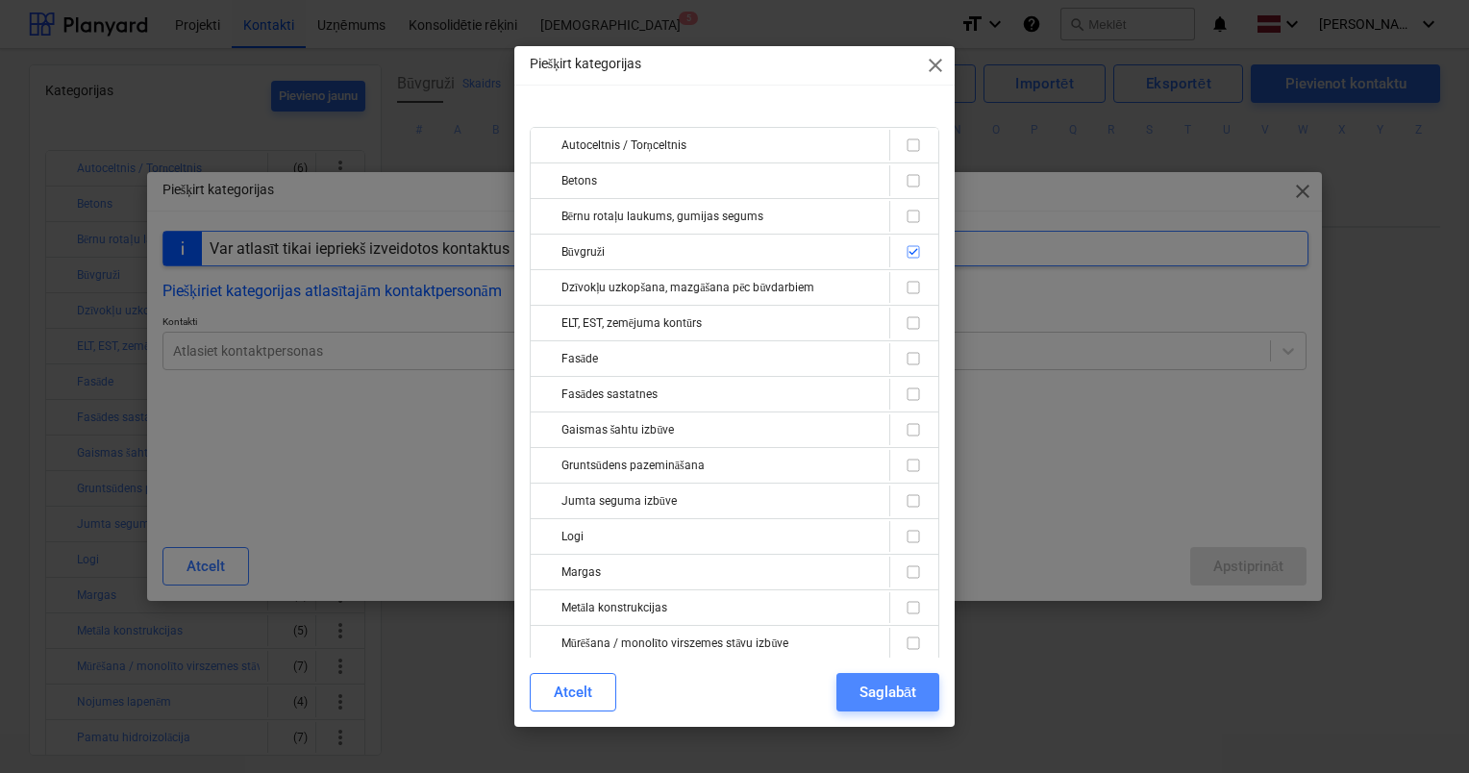
click at [882, 687] on div "Saglabāt" at bounding box center [887, 692] width 57 height 25
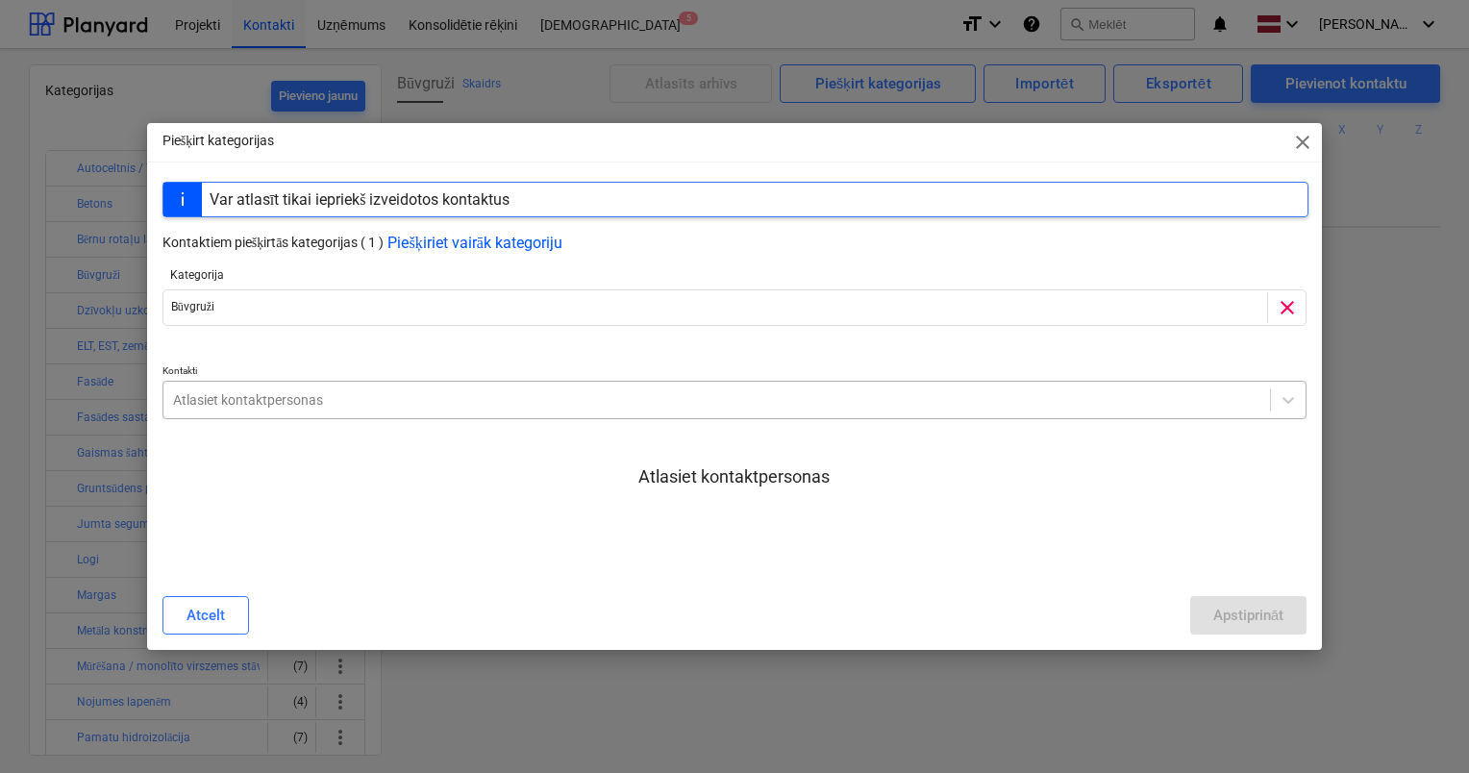
click at [543, 399] on div at bounding box center [716, 399] width 1087 height 19
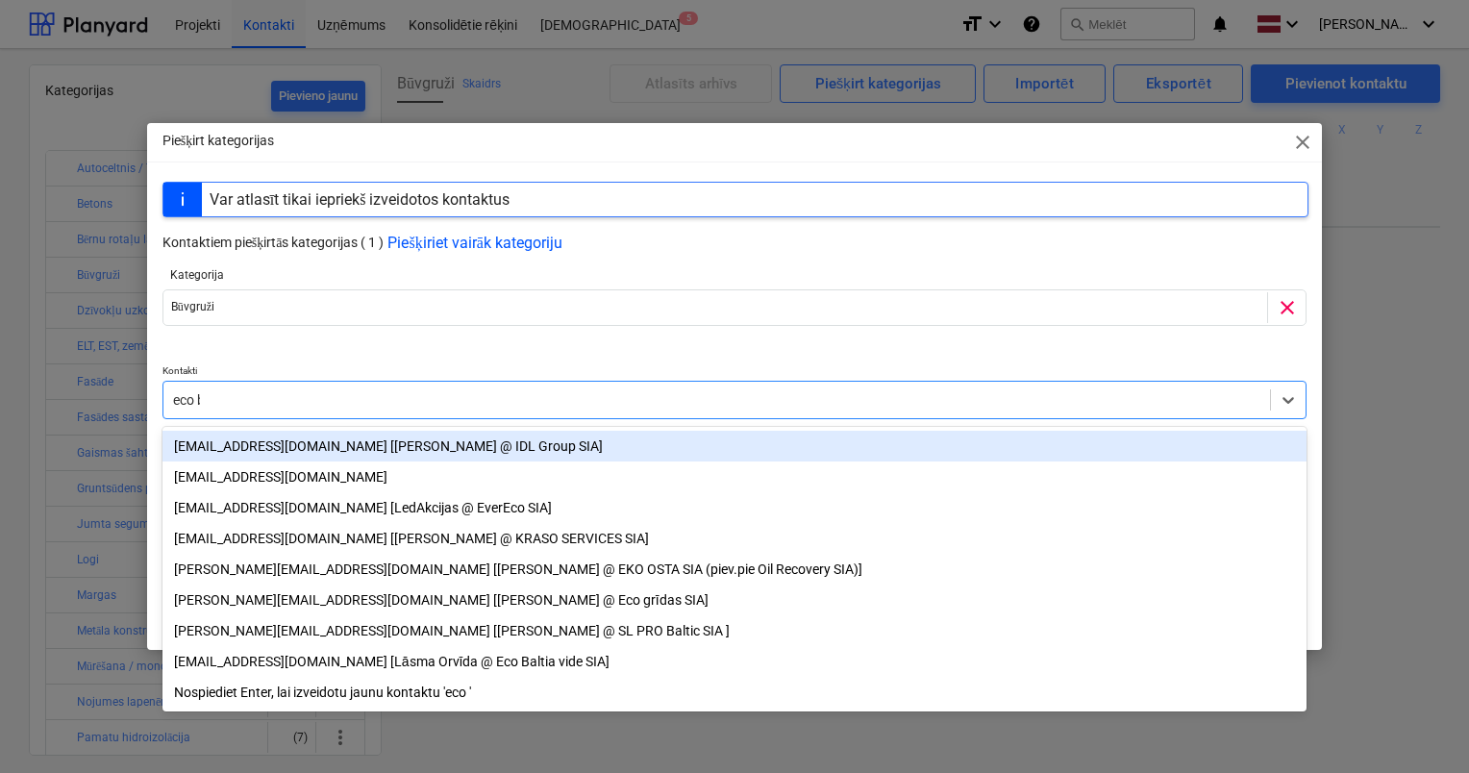
type input "eco ba"
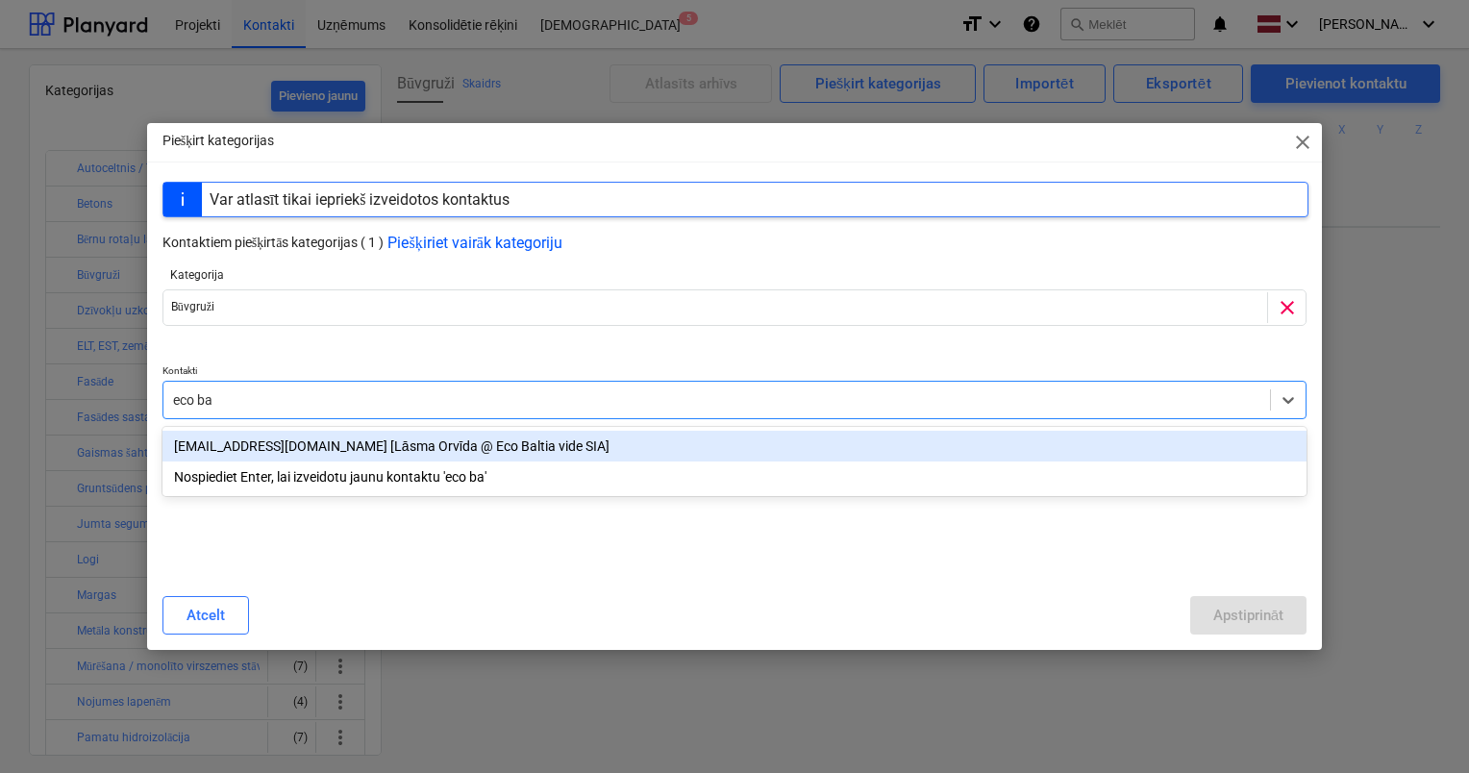
click at [304, 446] on div "[EMAIL_ADDRESS][DOMAIN_NAME] [Lāsma Orvīda @ Eco Baltia vide SIA]" at bounding box center [734, 446] width 1144 height 31
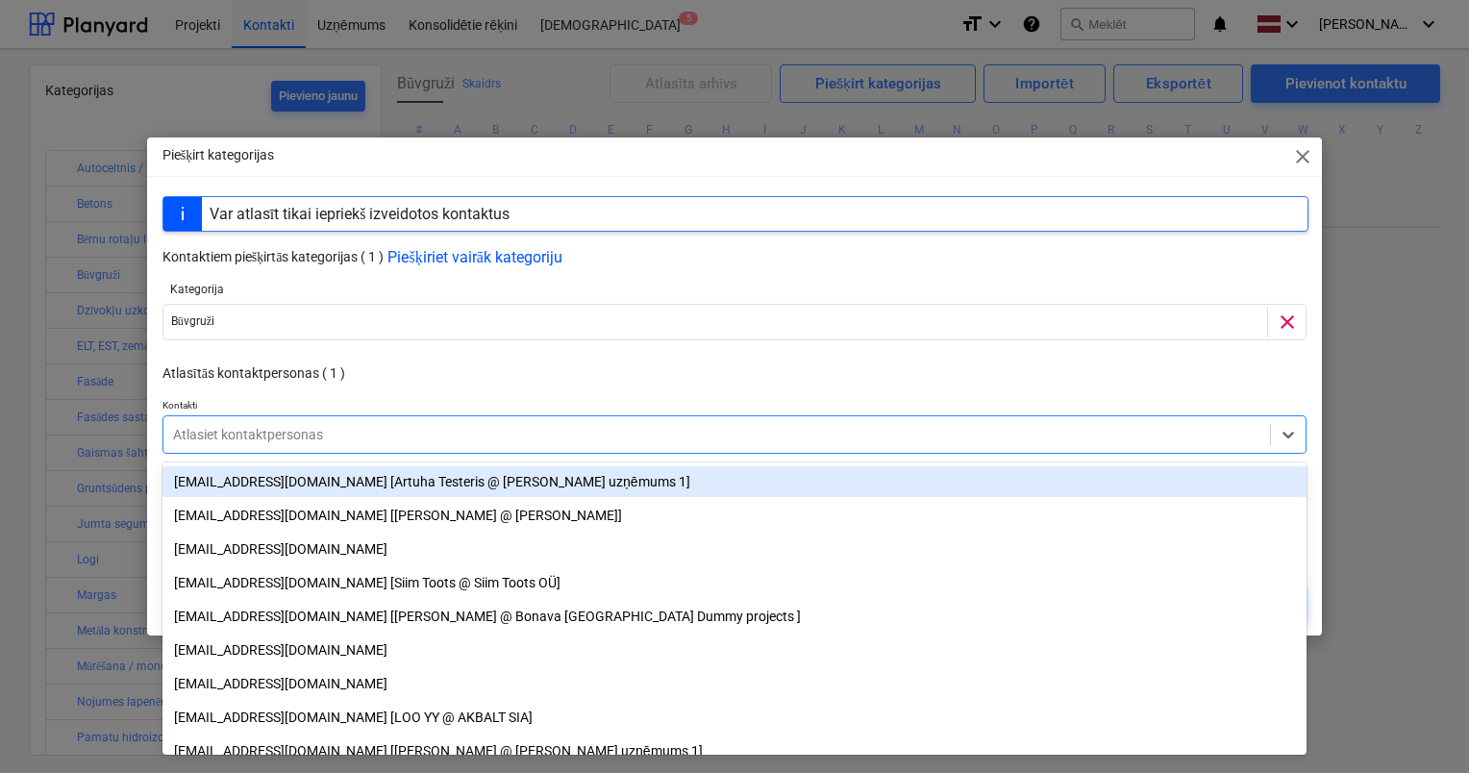
click at [473, 369] on p "Atlasītās kontaktpersonas ( 1 )" at bounding box center [735, 373] width 1146 height 20
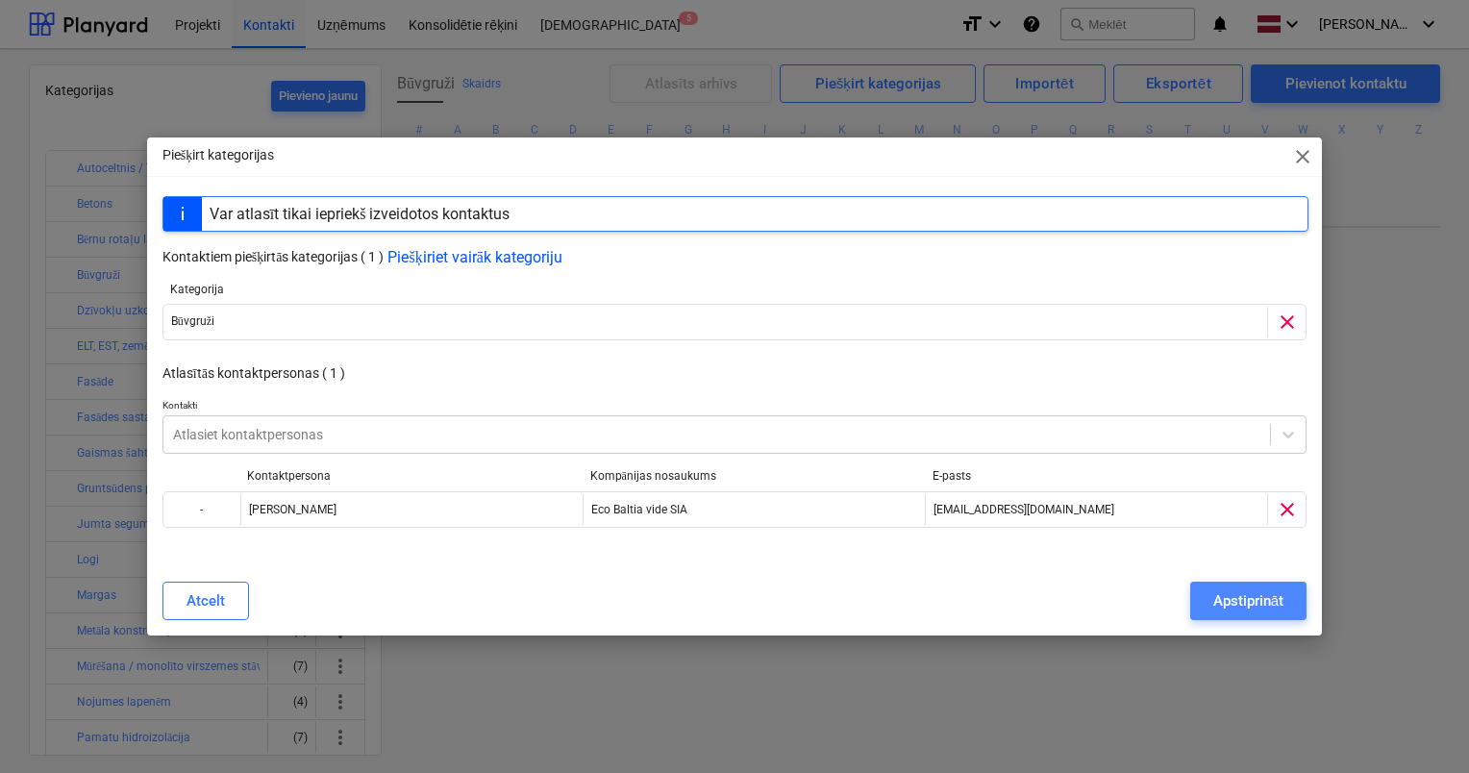
click at [1246, 599] on div "Apstiprināt" at bounding box center [1248, 600] width 70 height 25
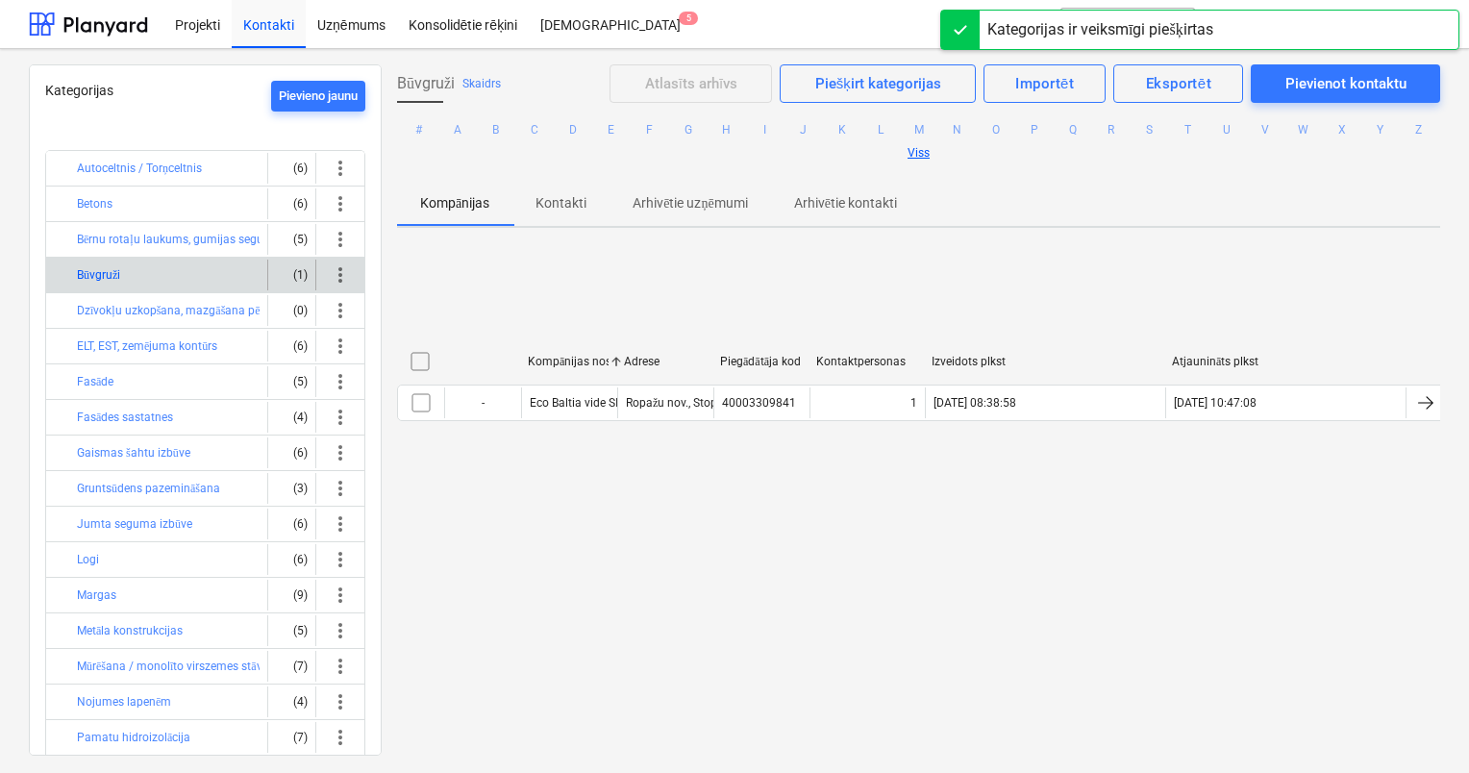
click at [100, 271] on button "Būvgruži" at bounding box center [98, 274] width 43 height 23
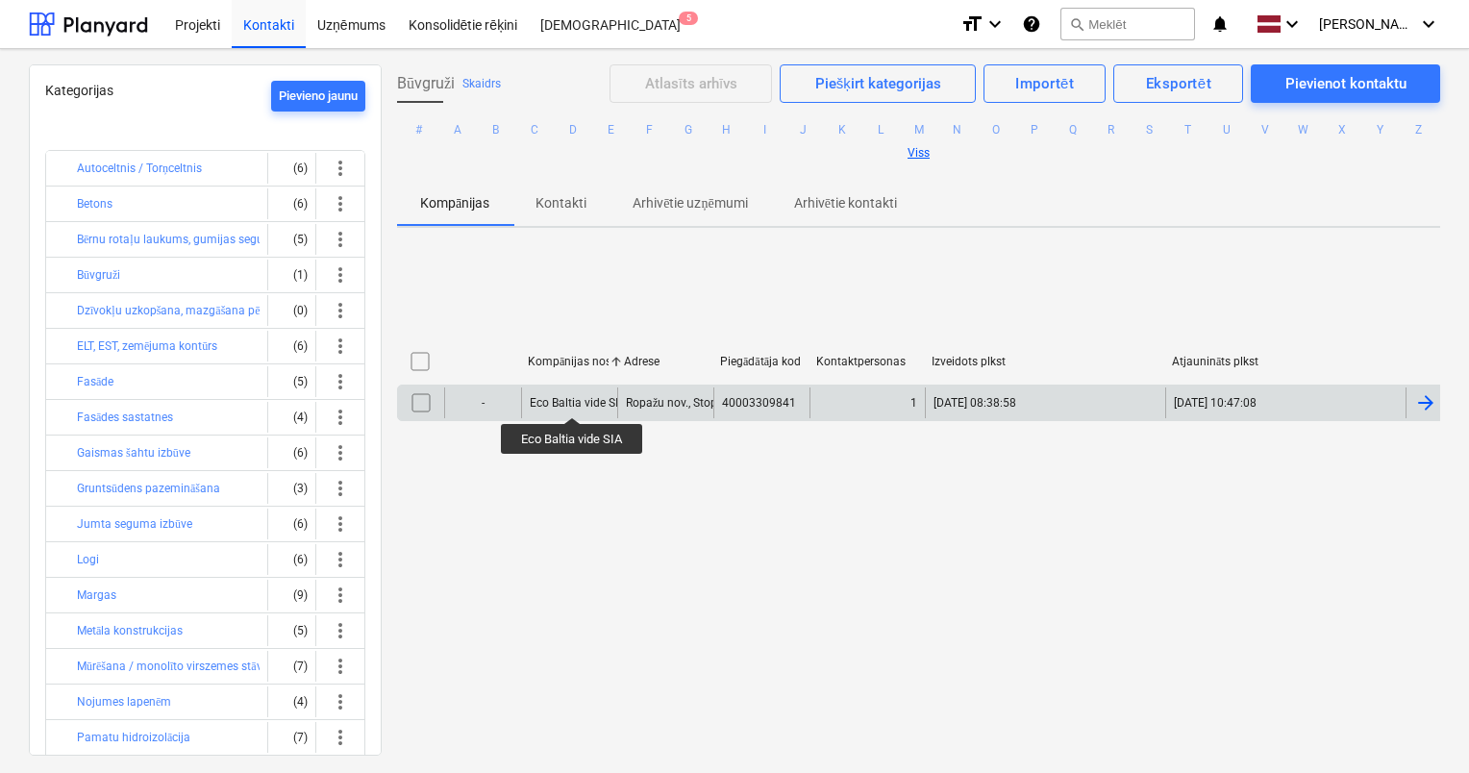
click at [573, 400] on div "Eco Baltia vide SIA" at bounding box center [578, 402] width 96 height 13
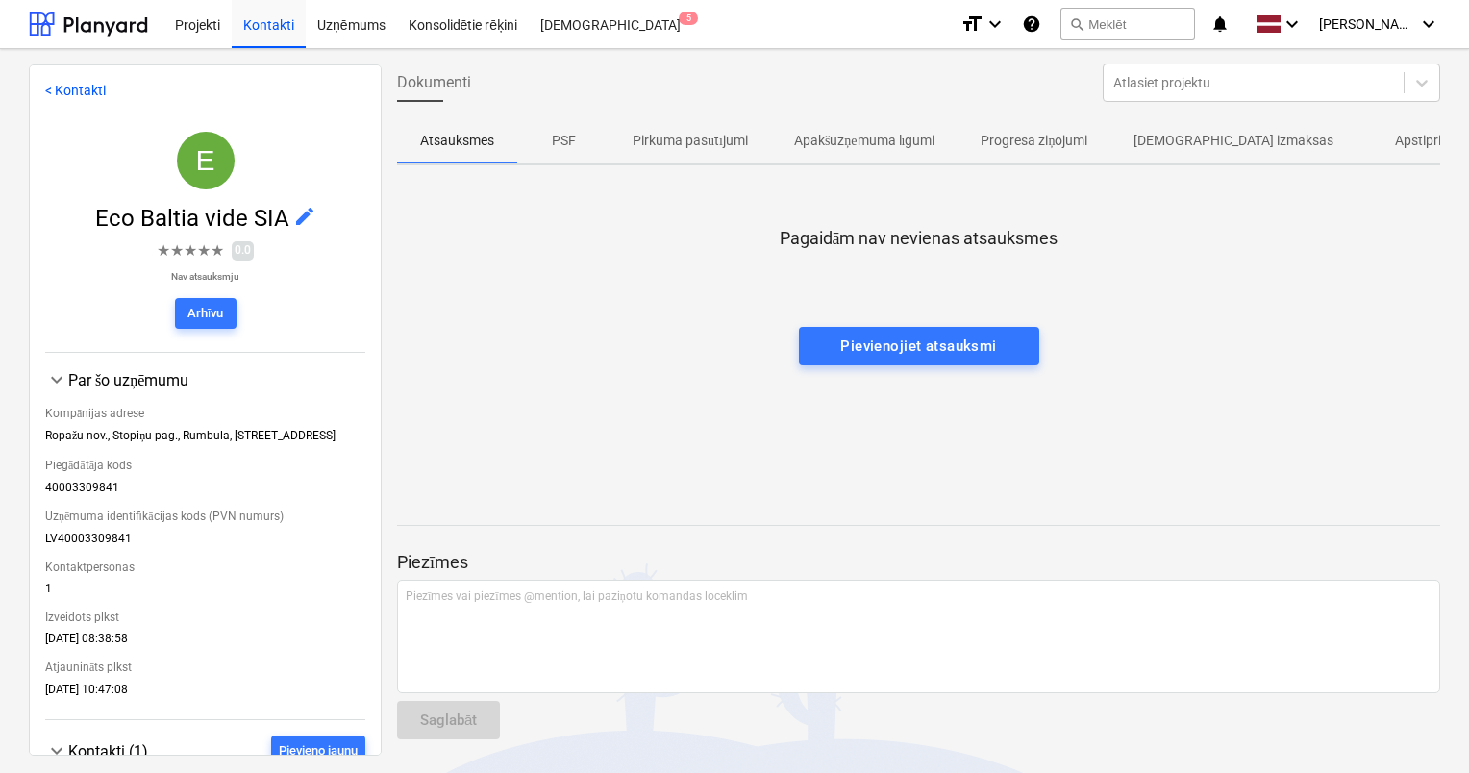
click at [45, 93] on link "< Kontakti" at bounding box center [75, 90] width 61 height 15
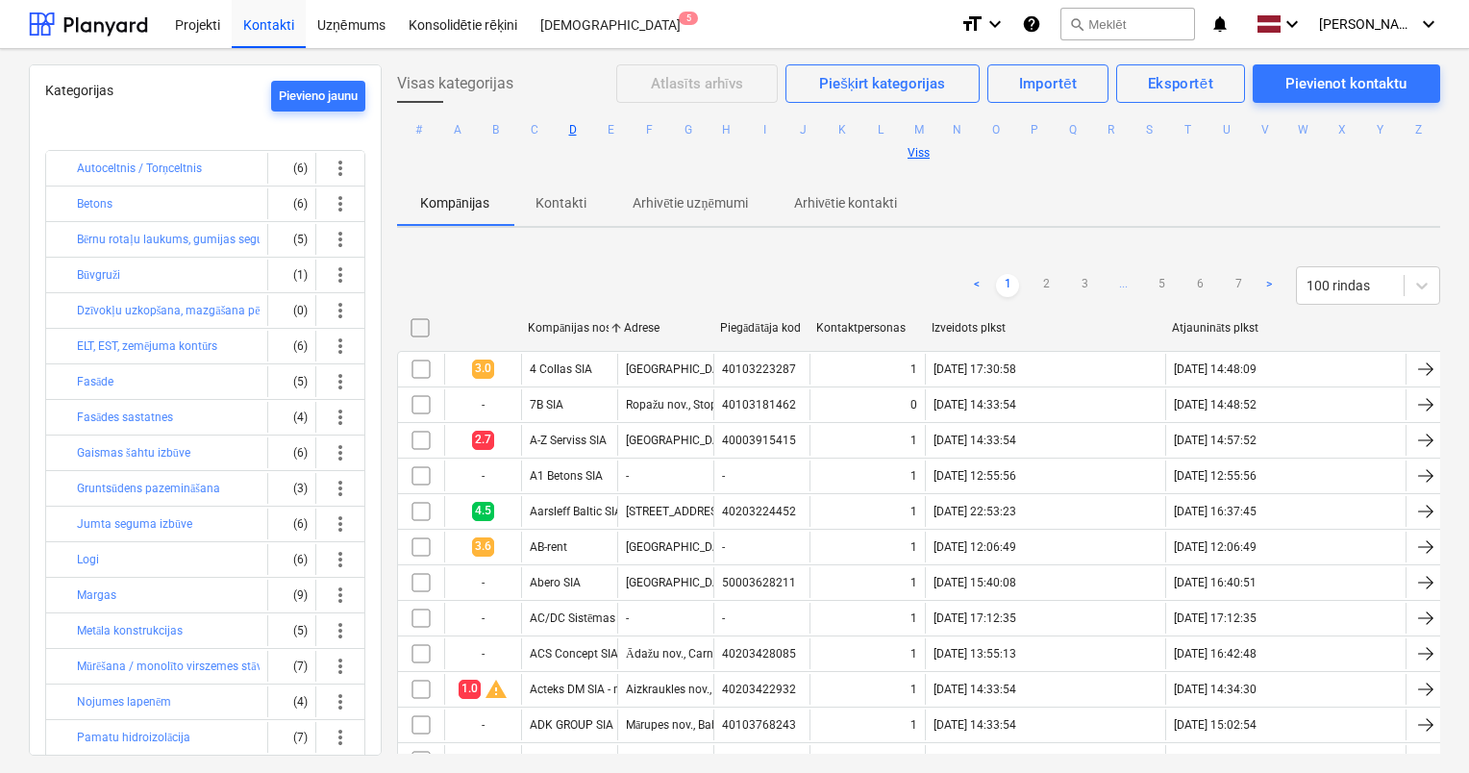
drag, startPoint x: 607, startPoint y: 131, endPoint x: 596, endPoint y: 126, distance: 11.6
click at [596, 126] on ul "# A B C D E F G H I J K L M N O P Q R S T U V W X Y Z Viss" at bounding box center [918, 141] width 1043 height 77
click at [880, 89] on div "Piešķirt kategorijas" at bounding box center [882, 83] width 126 height 25
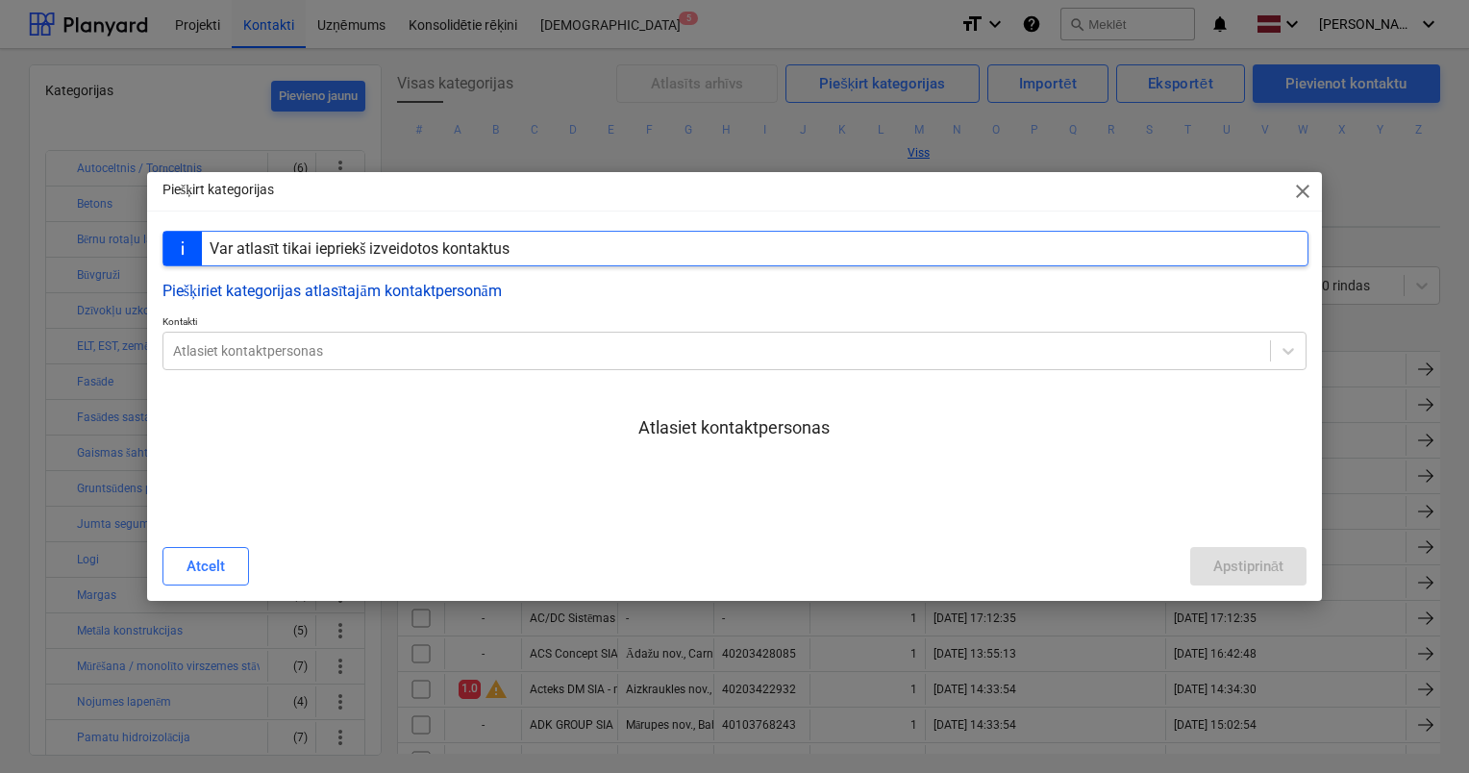
click at [462, 289] on button "Piešķiriet kategorijas atlasītajām kontaktpersonām" at bounding box center [331, 291] width 339 height 18
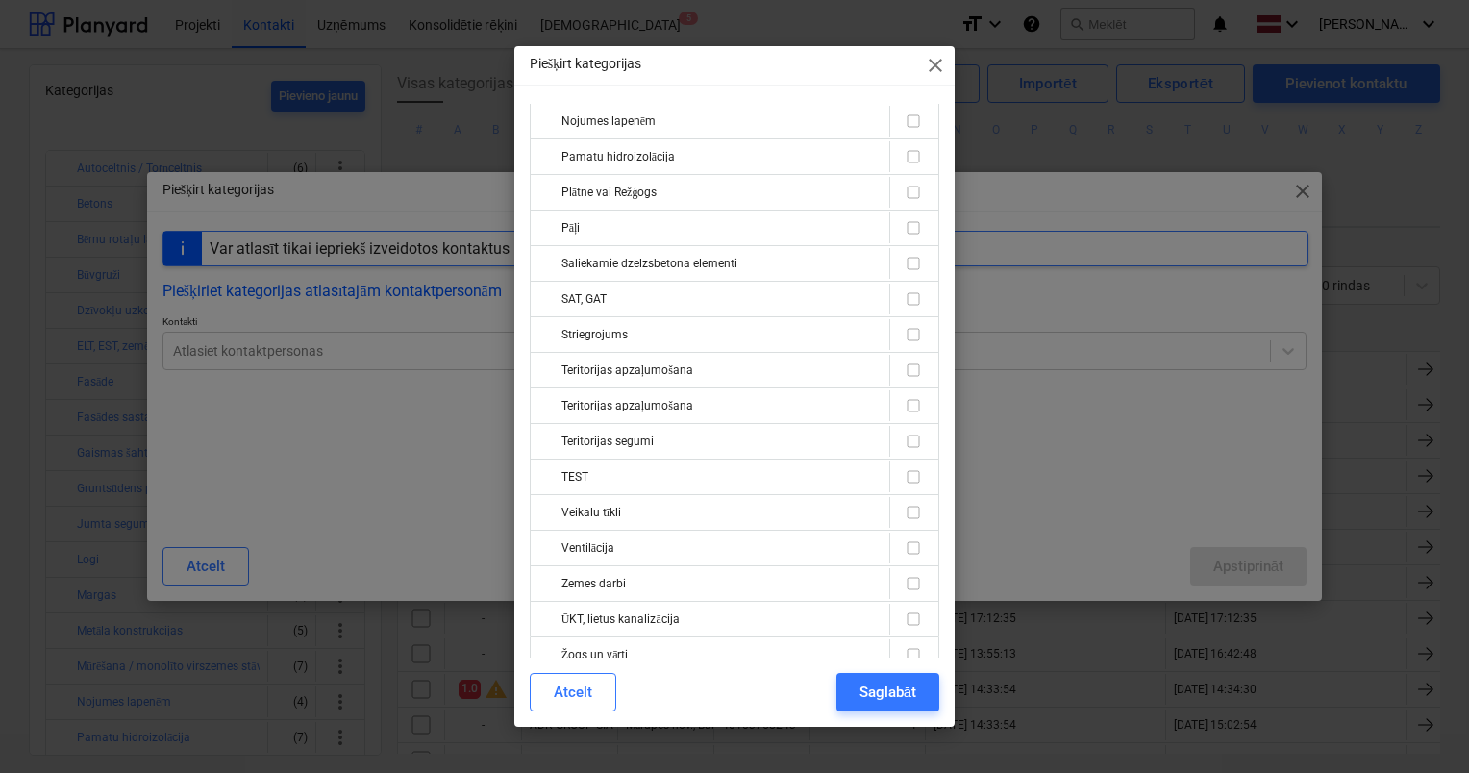
scroll to position [561, 0]
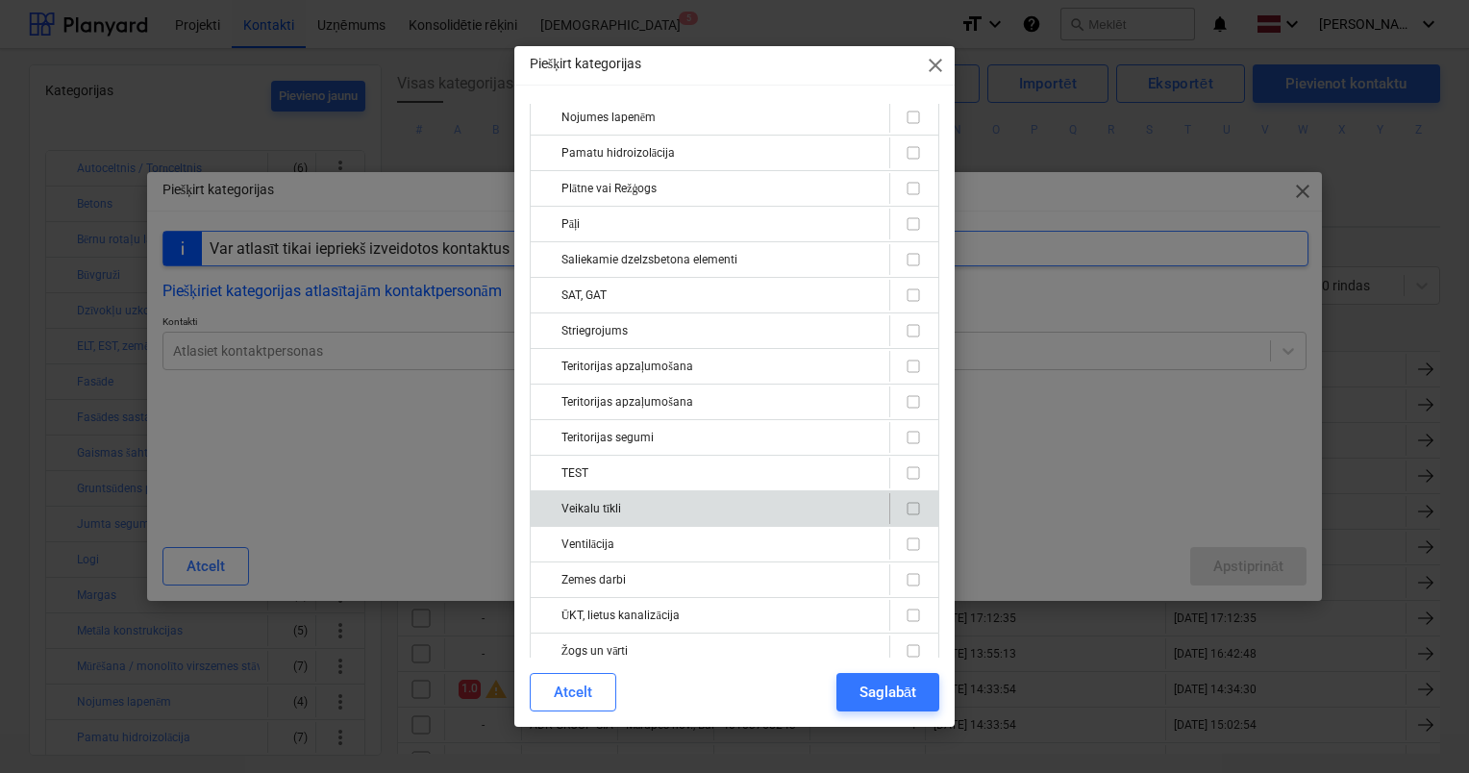
click at [902, 500] on input "checkbox" at bounding box center [913, 508] width 23 height 23
checkbox input "true"
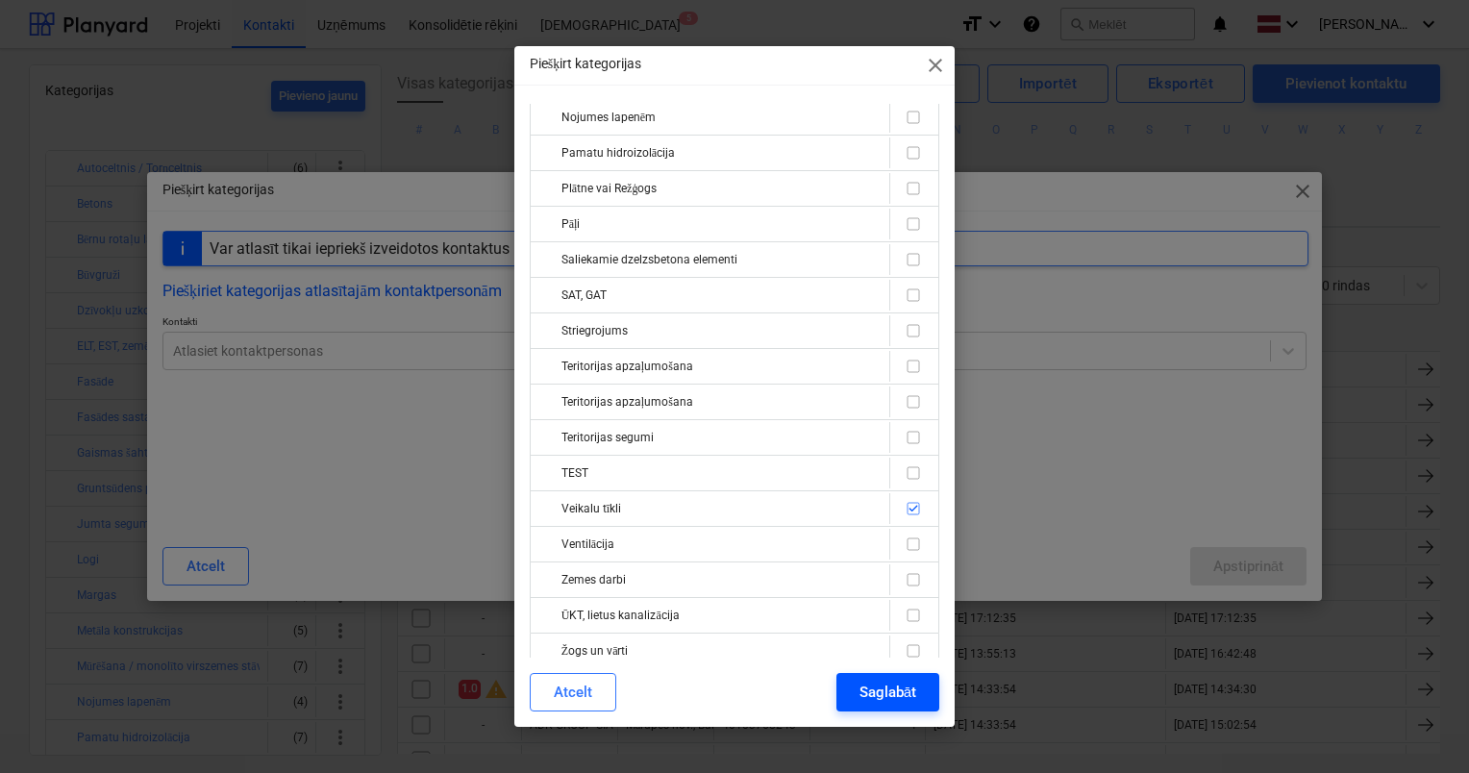
click at [879, 692] on div "Saglabāt" at bounding box center [887, 692] width 57 height 25
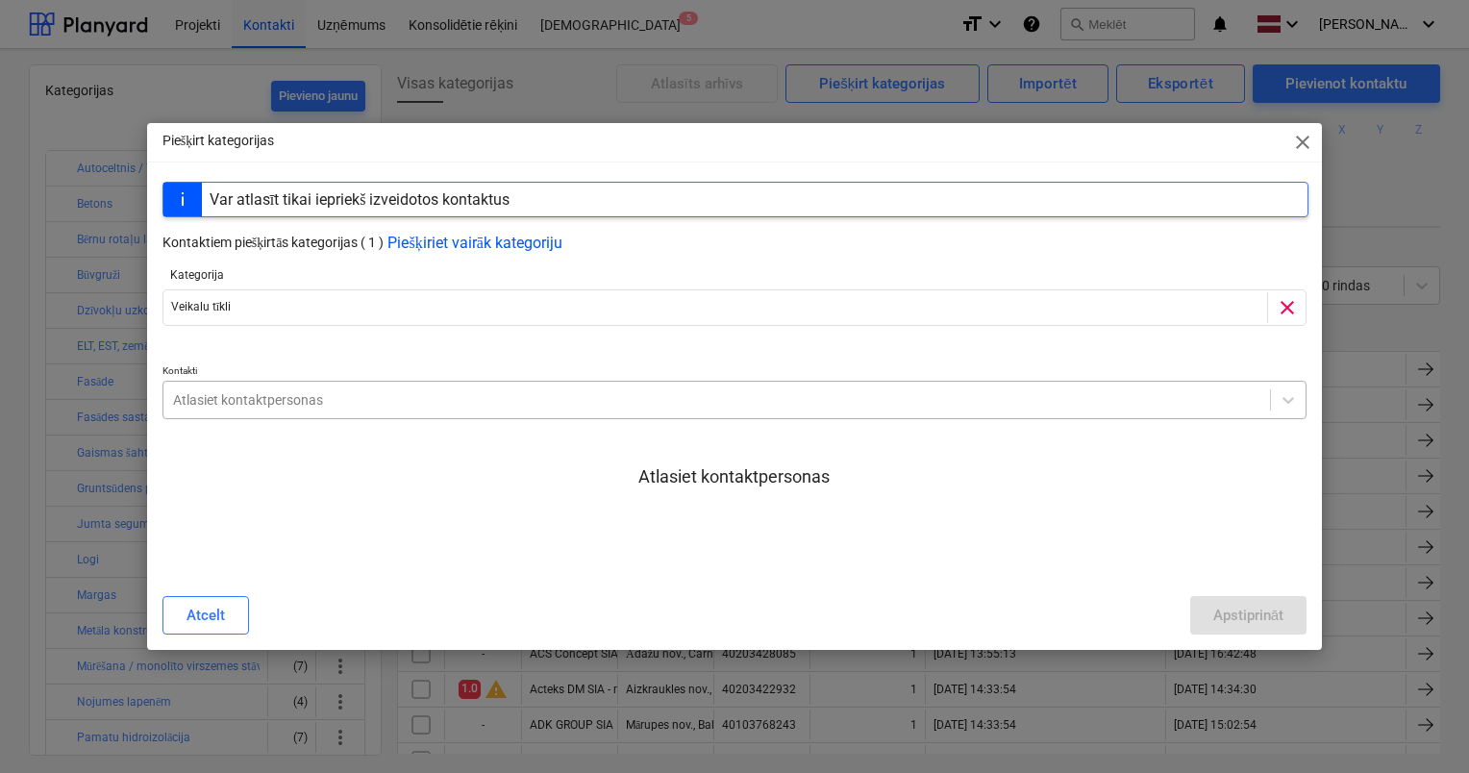
click at [881, 407] on div at bounding box center [716, 399] width 1087 height 19
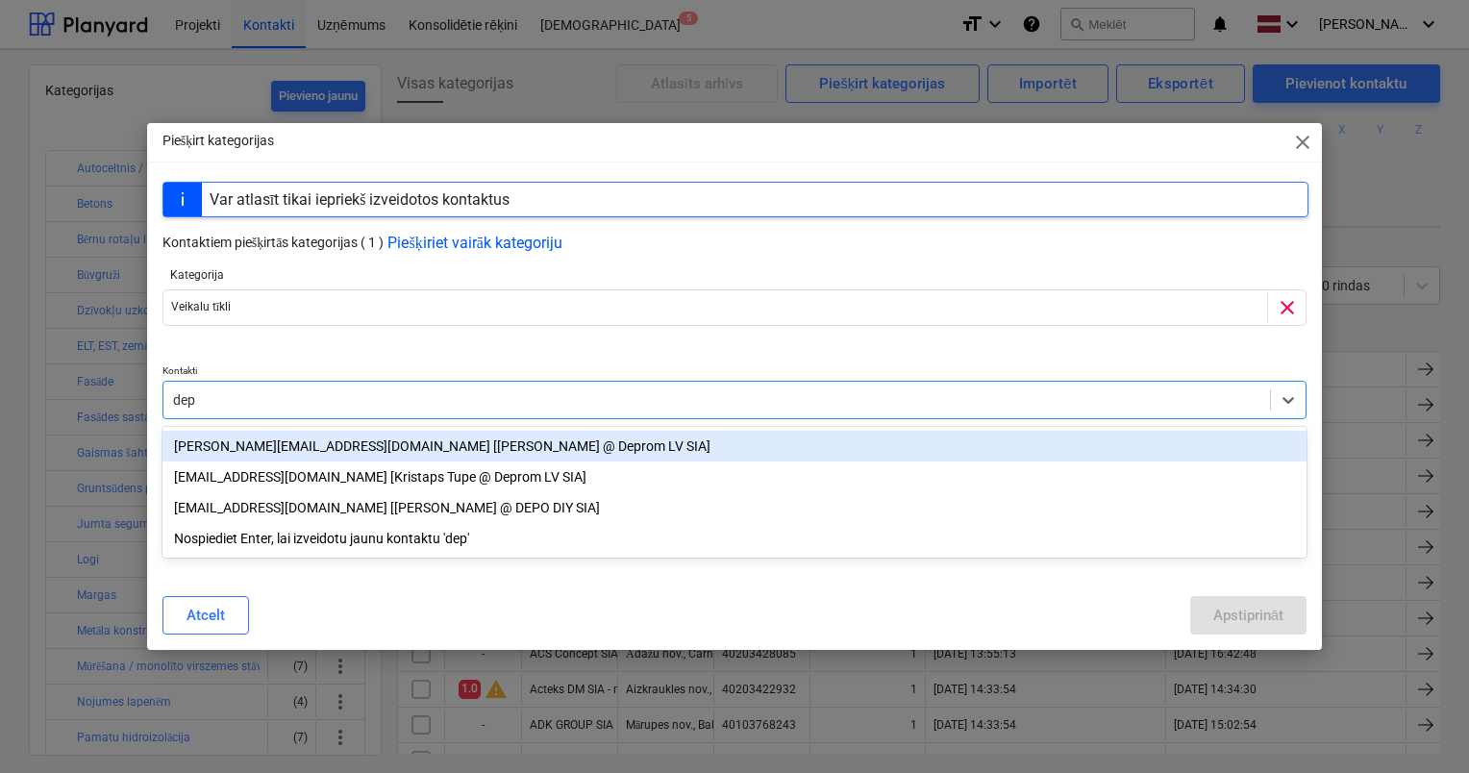
type input "depo"
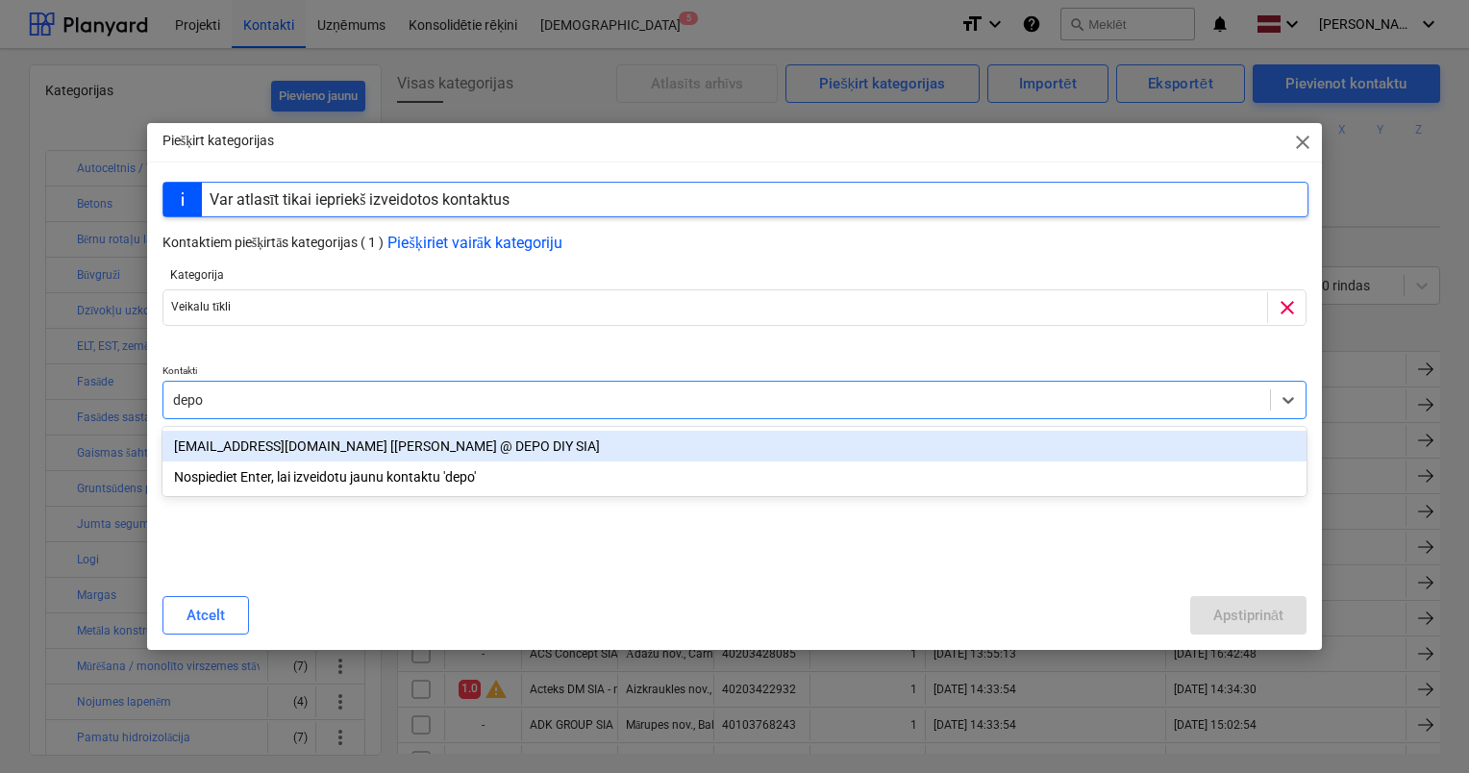
click at [295, 448] on div "[EMAIL_ADDRESS][DOMAIN_NAME] [[PERSON_NAME] @ DEPO DIY SIA]" at bounding box center [734, 446] width 1144 height 31
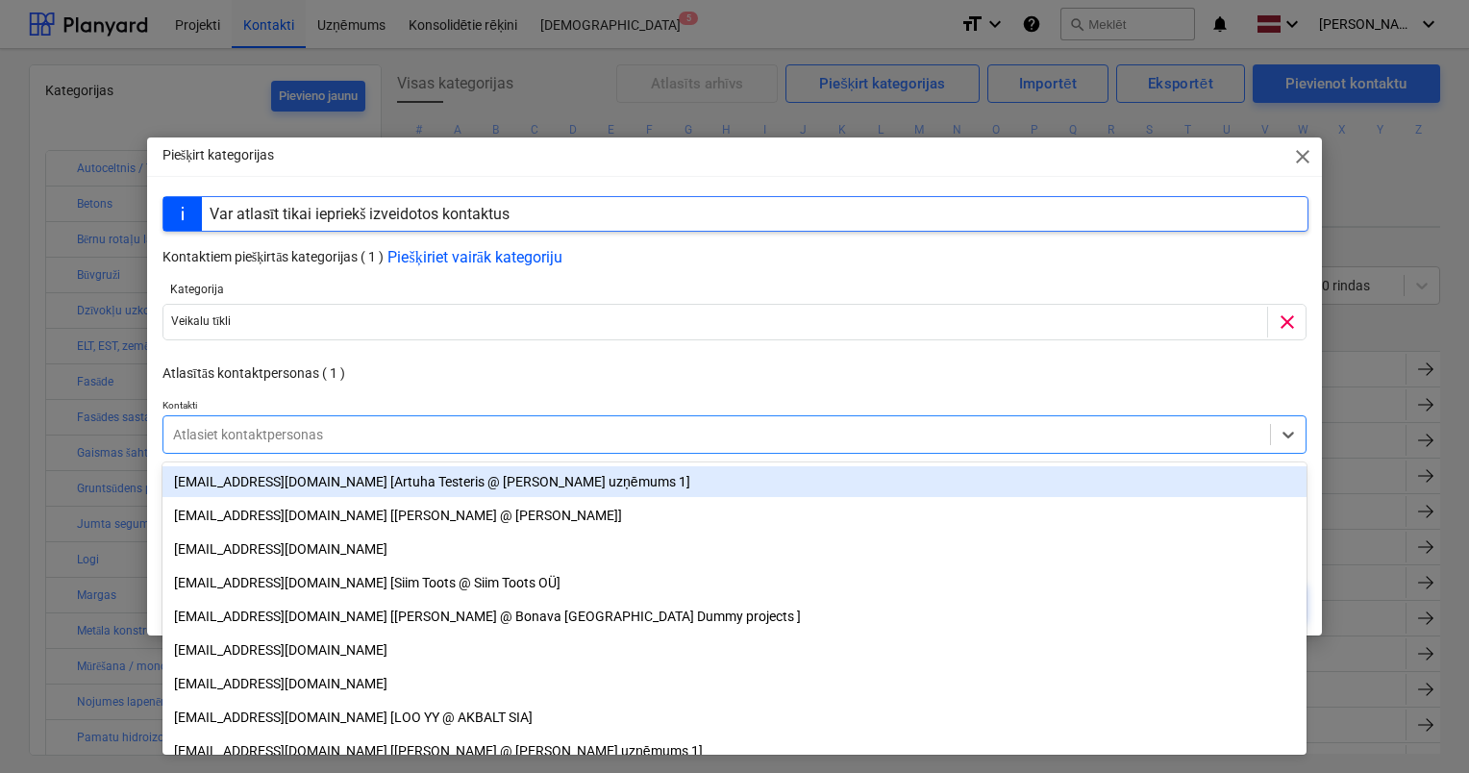
click at [481, 360] on div "Kategorija Veikalu tīkli clear Please wait" at bounding box center [734, 315] width 1144 height 96
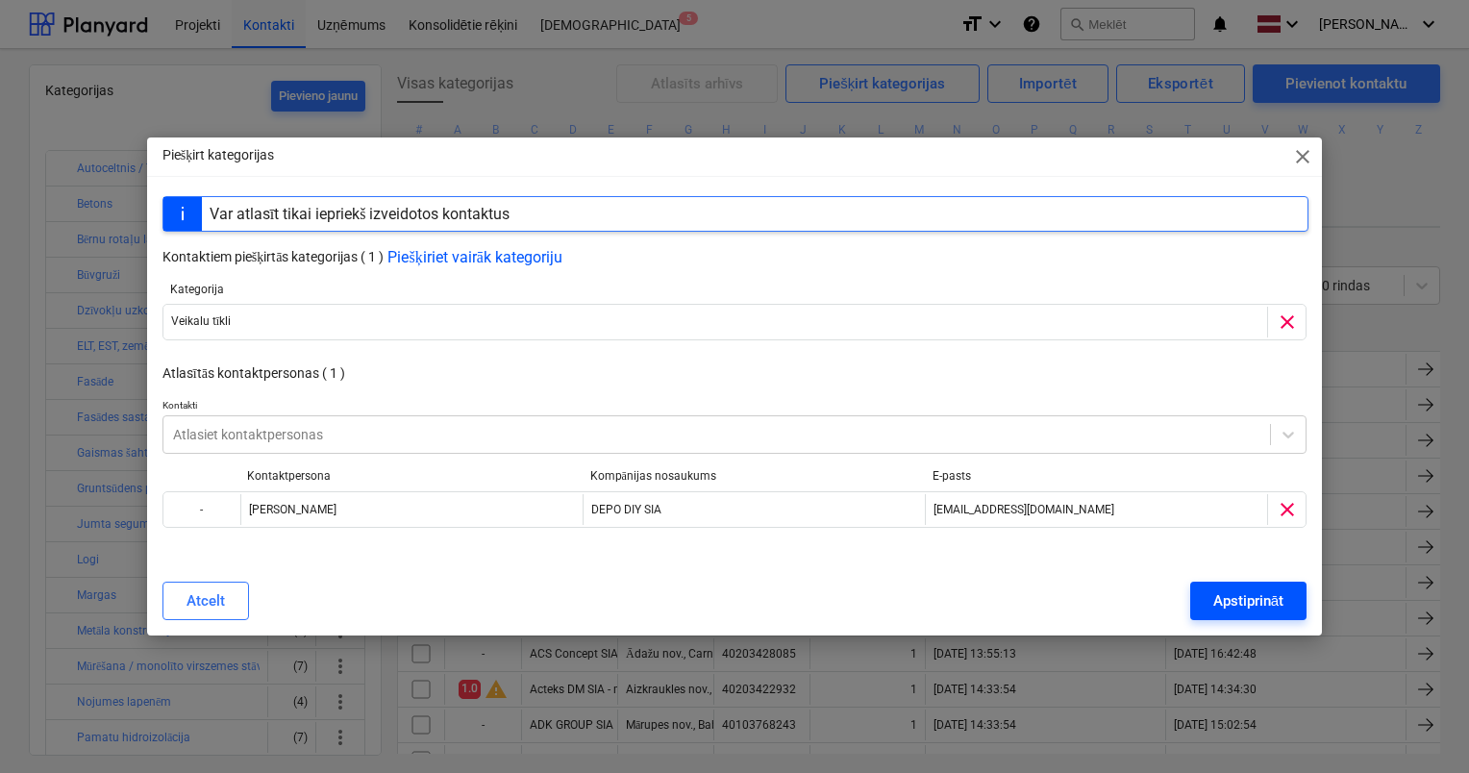
click at [1215, 607] on div "Apstiprināt" at bounding box center [1248, 600] width 70 height 25
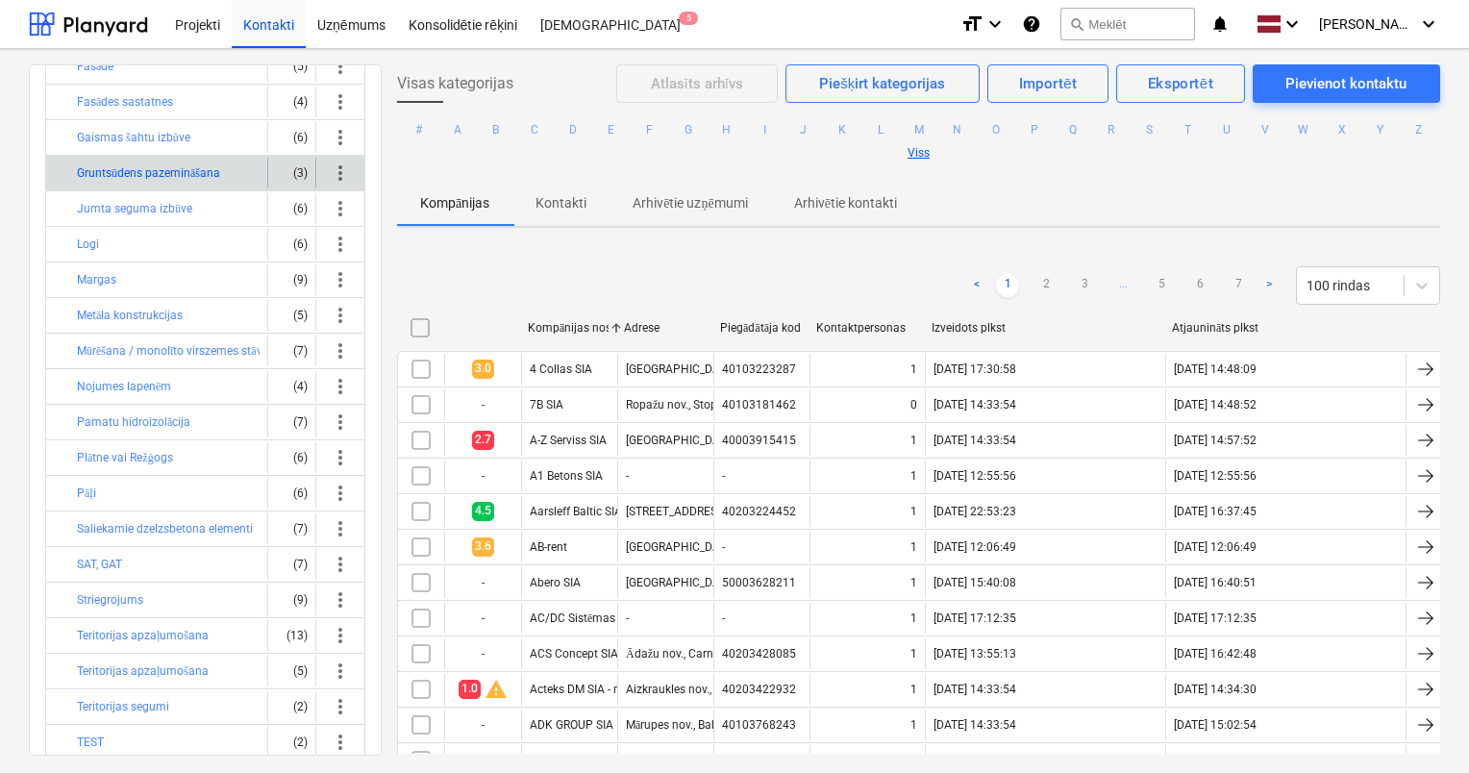
scroll to position [531, 0]
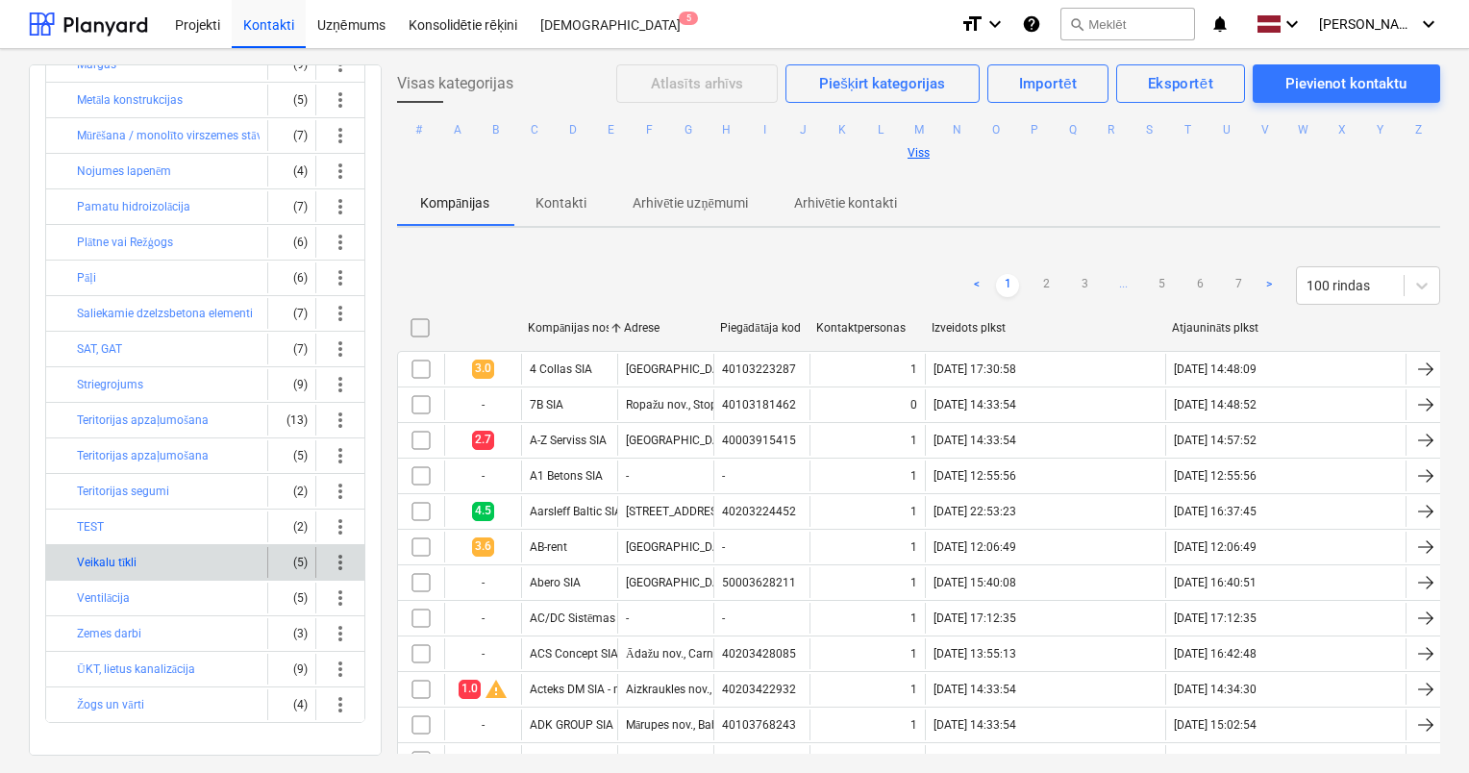
click at [115, 551] on button "Veikalu tīkli" at bounding box center [107, 562] width 60 height 23
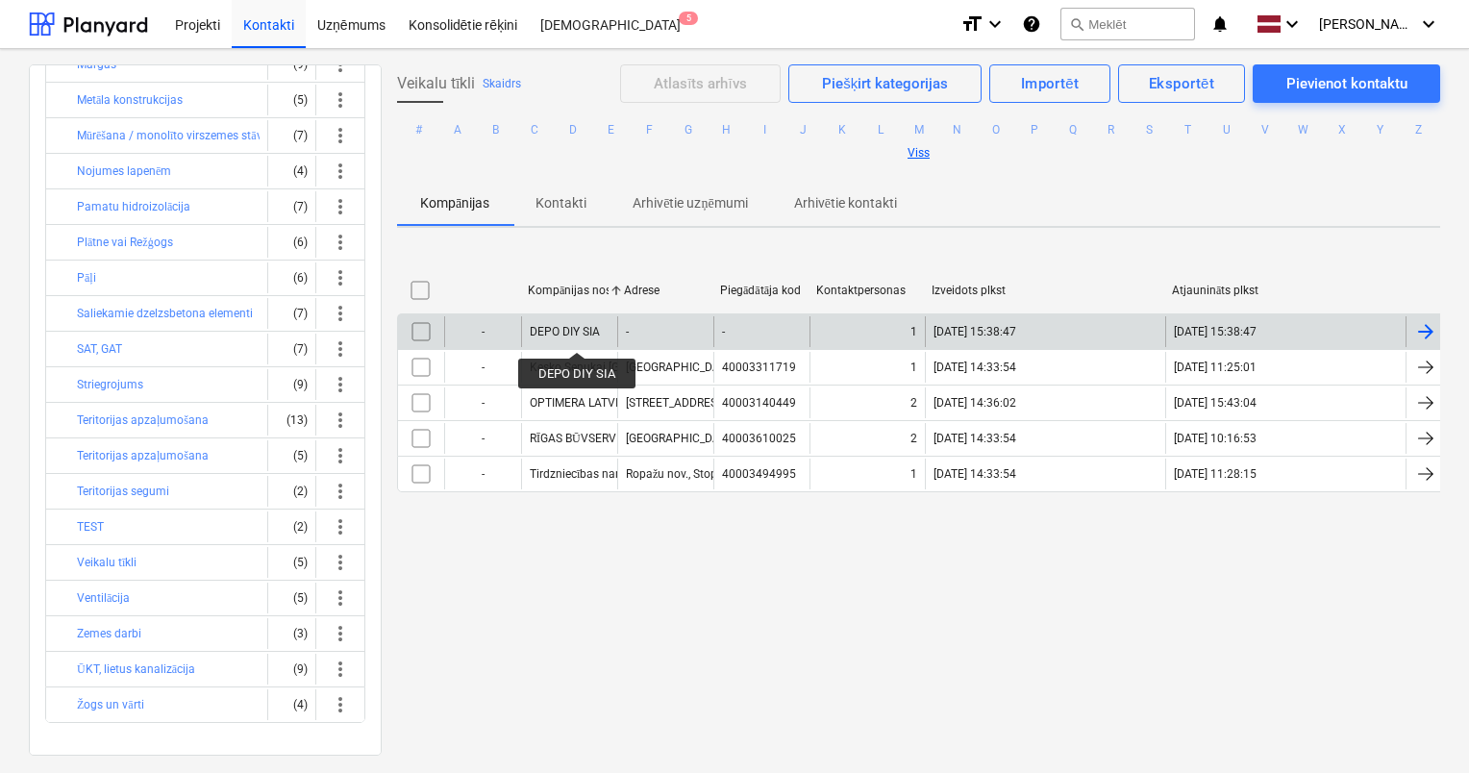
click at [577, 335] on div "DEPO DIY SIA" at bounding box center [565, 331] width 70 height 13
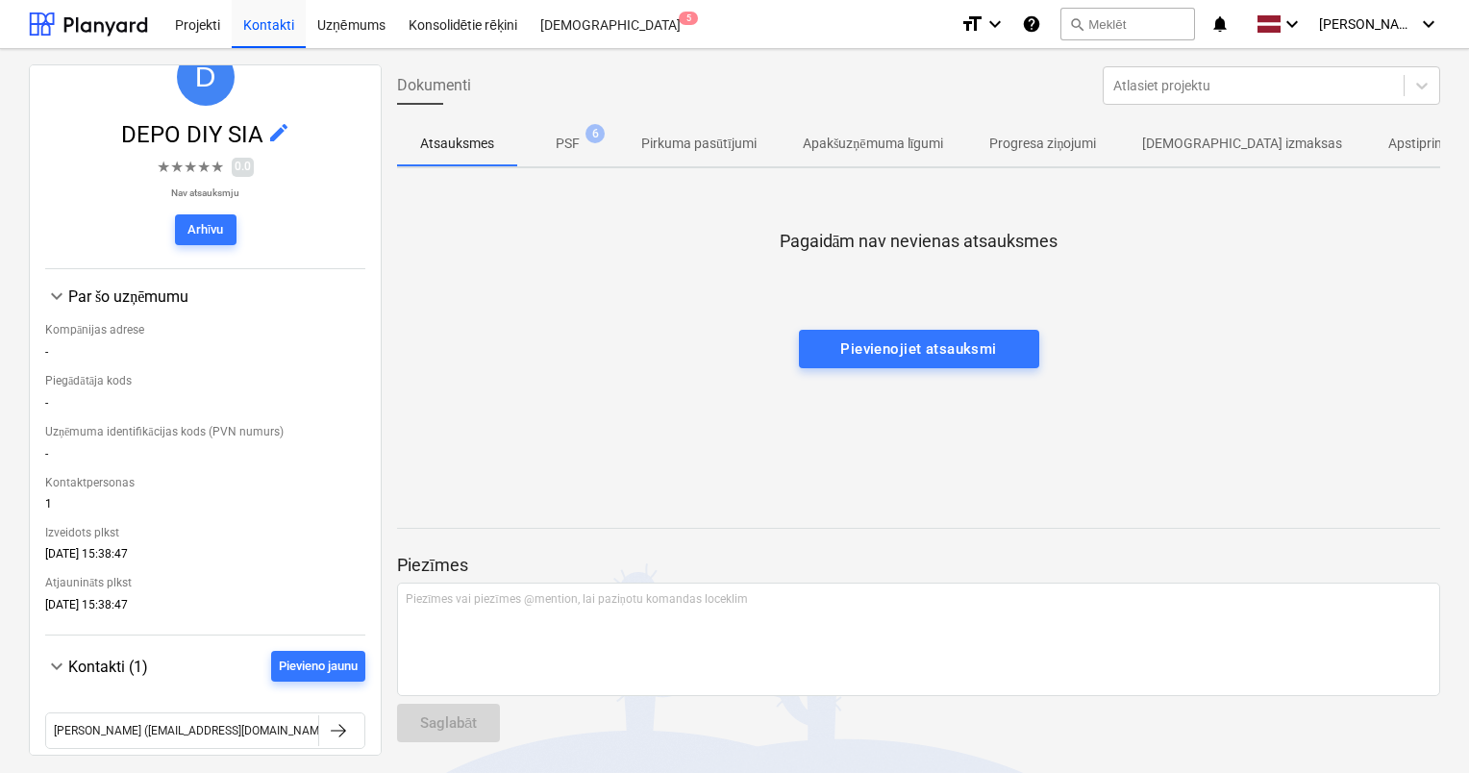
scroll to position [83, 0]
click at [276, 130] on span "edit" at bounding box center [278, 133] width 23 height 23
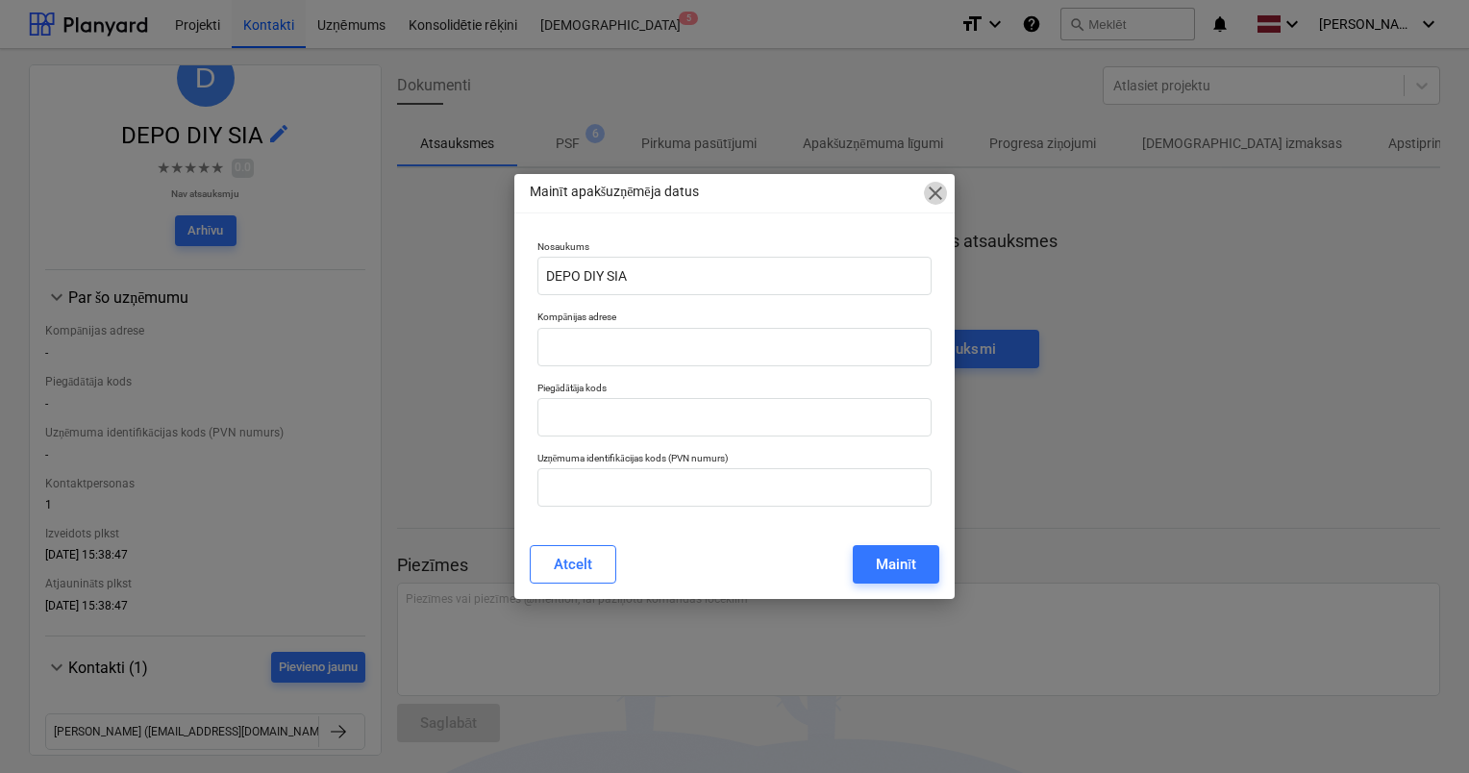
click at [931, 196] on span "close" at bounding box center [935, 193] width 23 height 23
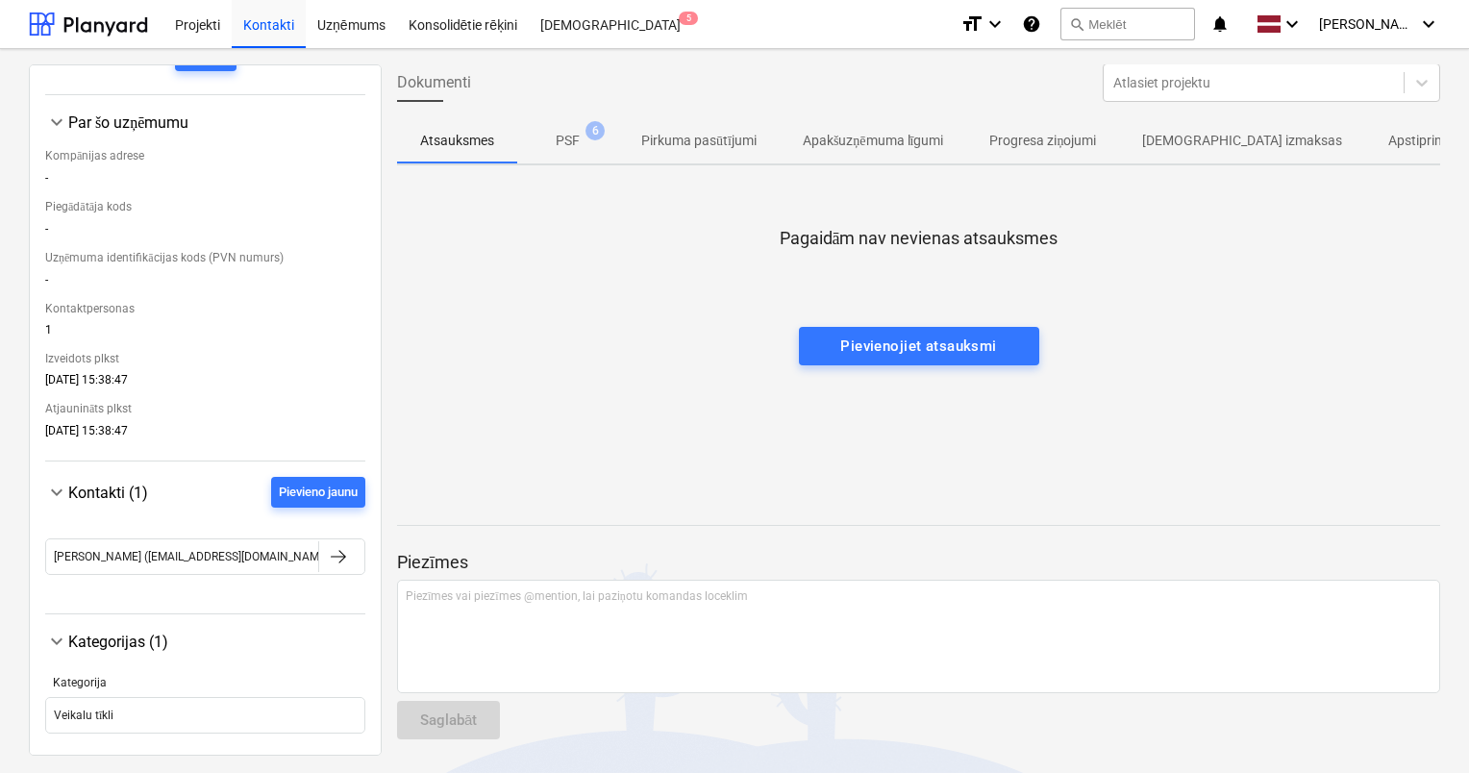
scroll to position [292, 0]
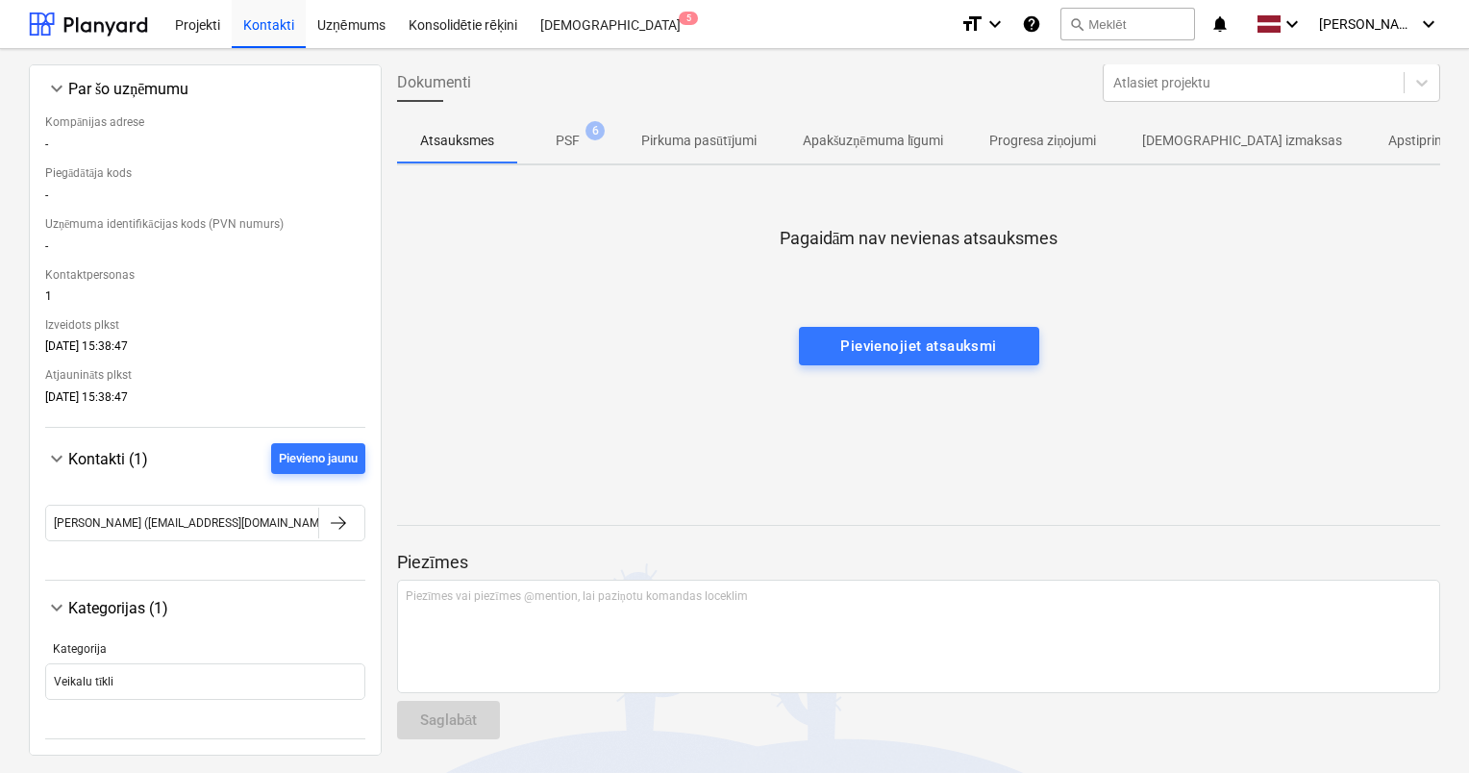
click at [58, 88] on span "keyboard_arrow_down" at bounding box center [56, 88] width 23 height 23
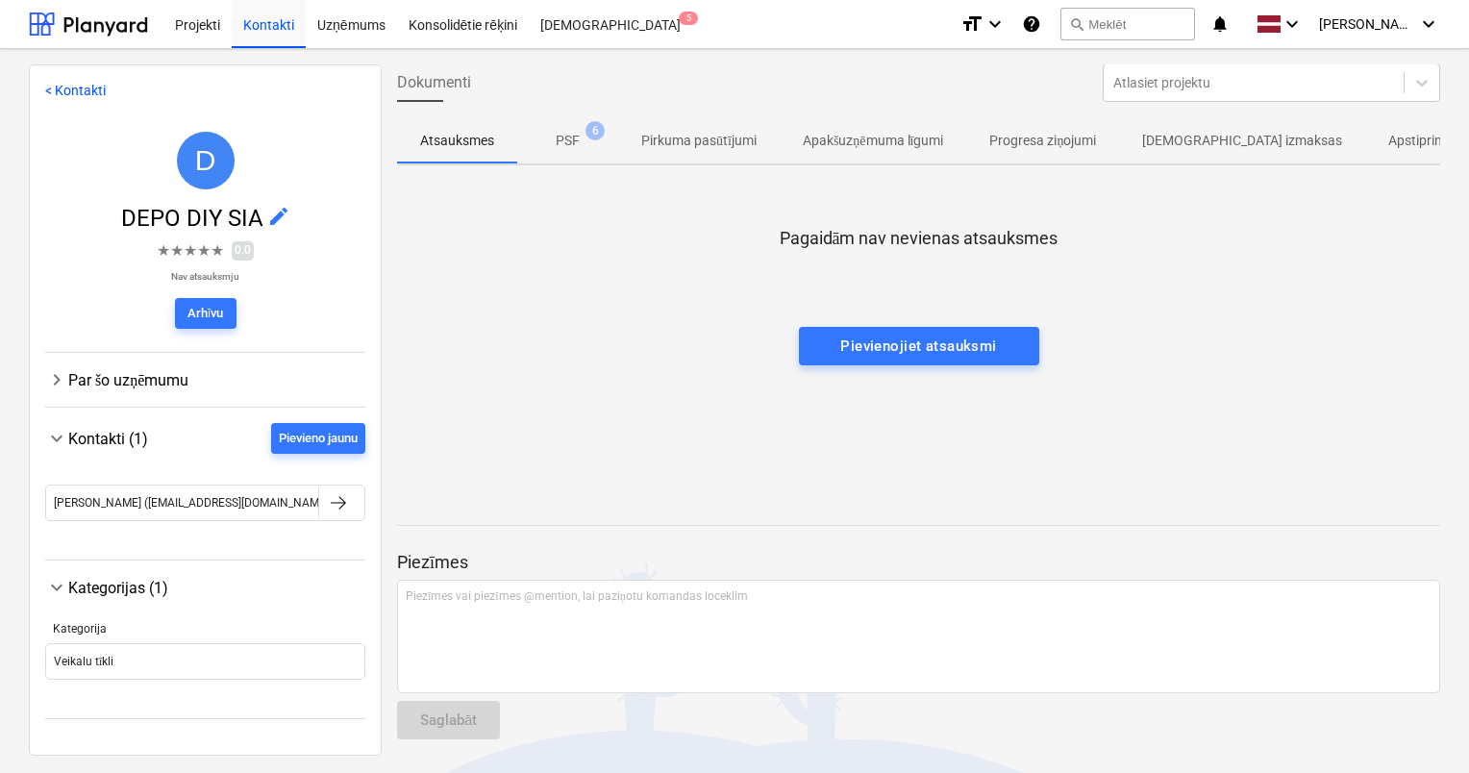
scroll to position [0, 0]
click at [258, 33] on div "Kontakti" at bounding box center [269, 23] width 74 height 49
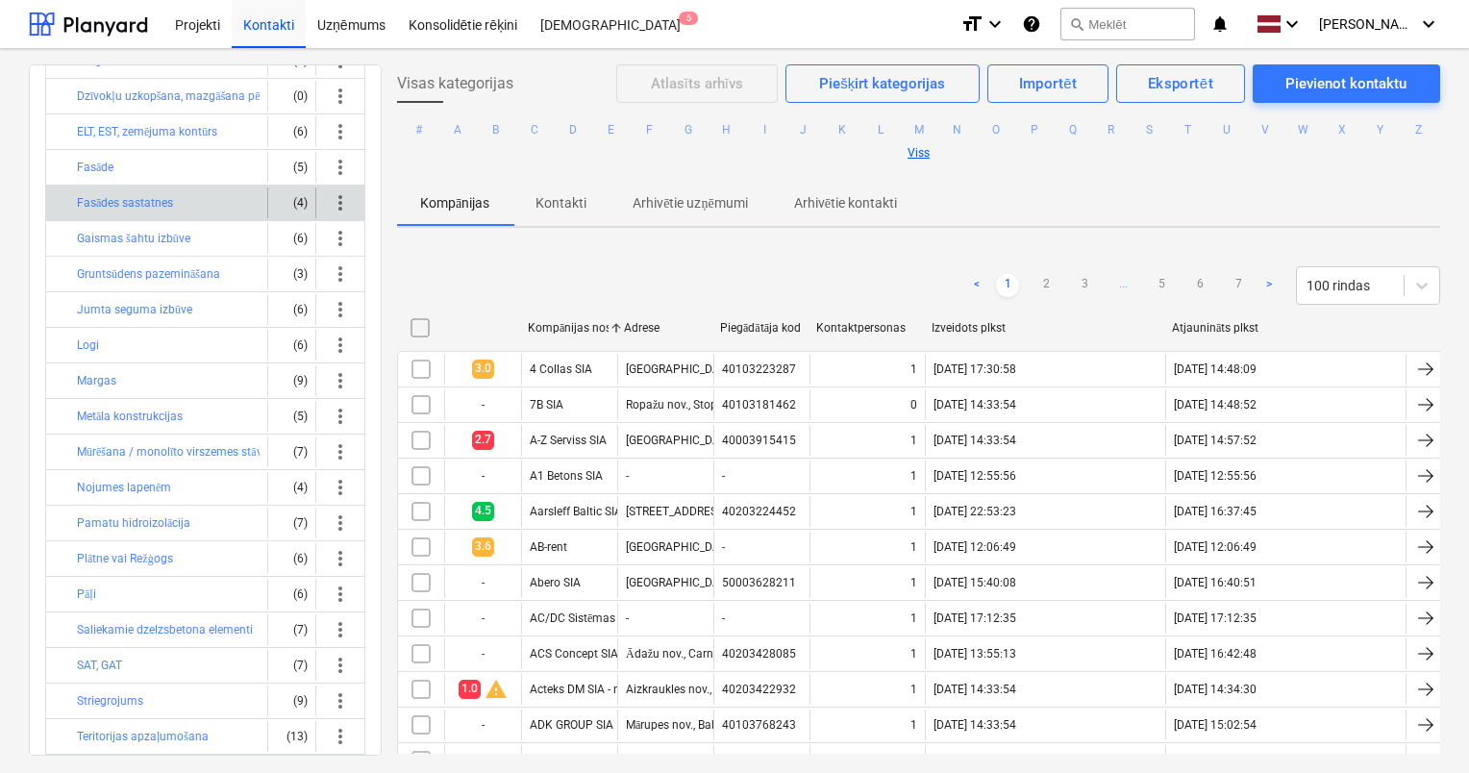
scroll to position [213, 0]
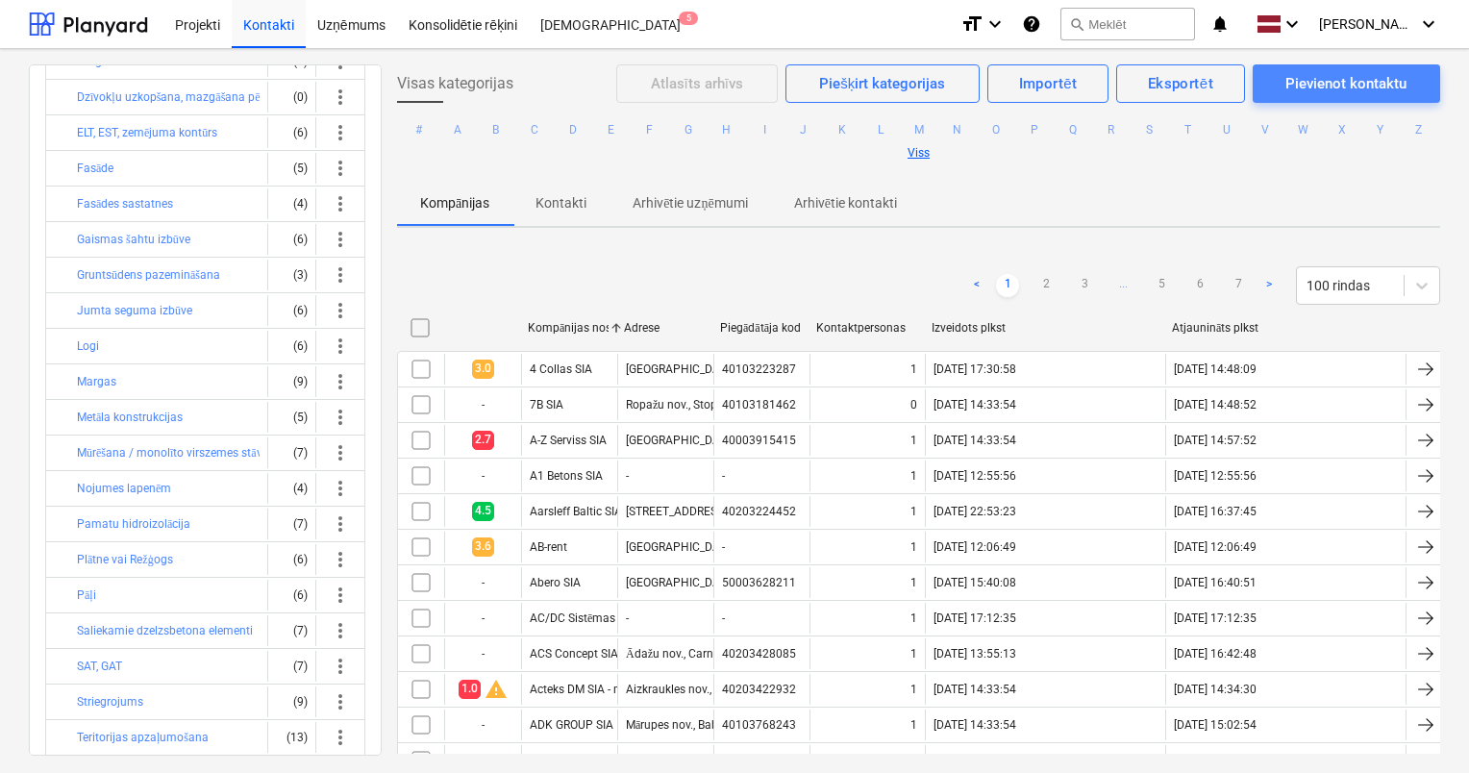
click at [1286, 94] on div "Pievienot kontaktu" at bounding box center [1345, 83] width 121 height 25
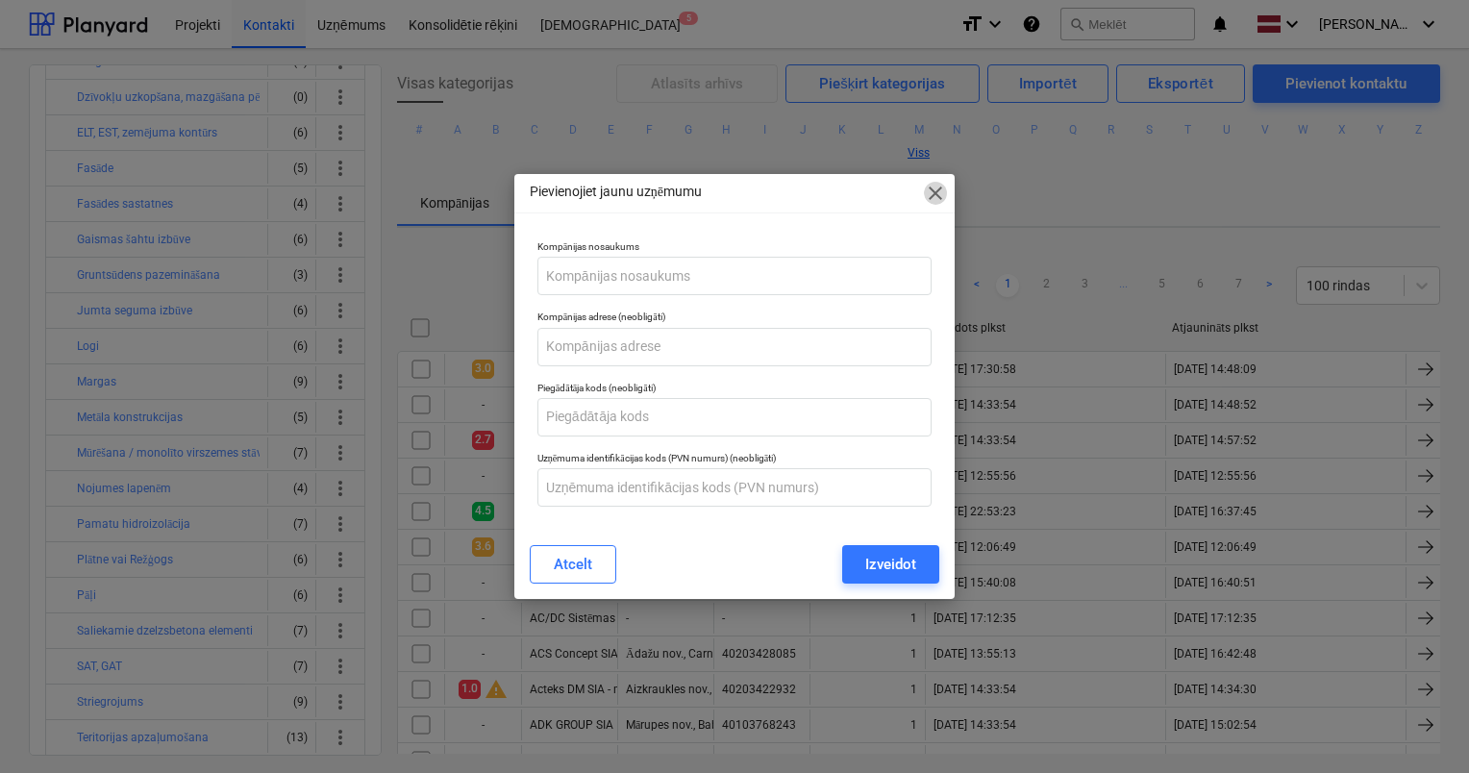
click at [932, 192] on span "close" at bounding box center [935, 193] width 23 height 23
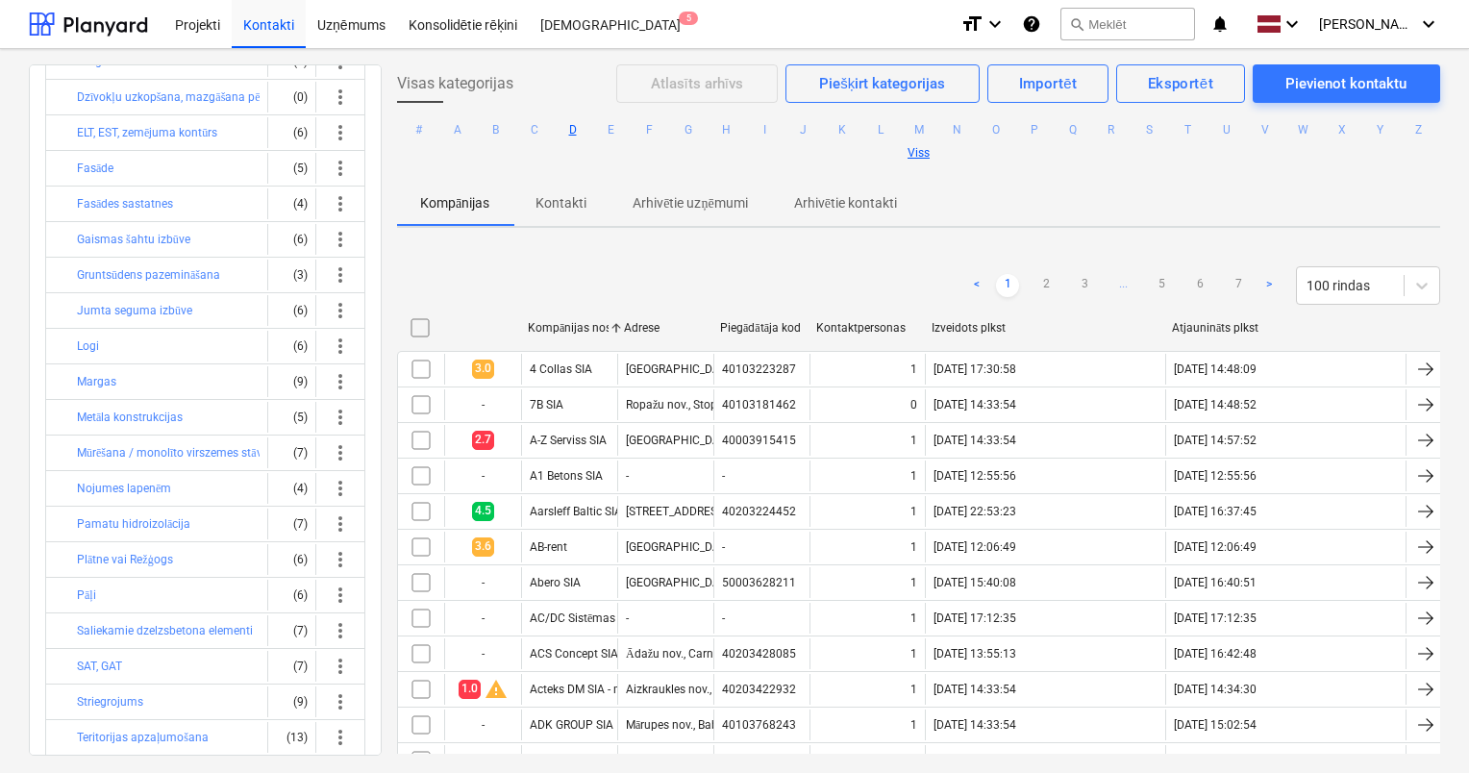
click at [583, 130] on button "D" at bounding box center [572, 129] width 23 height 23
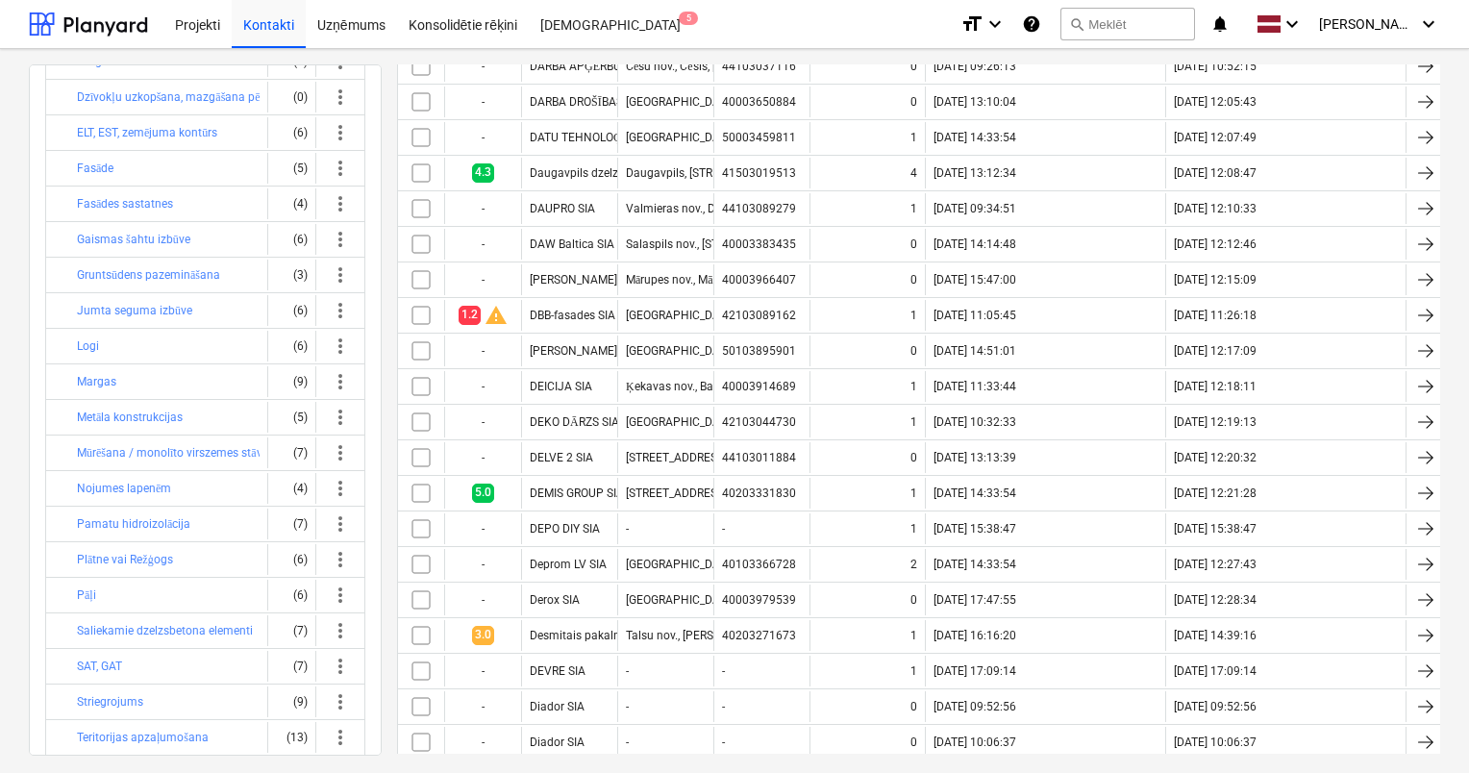
scroll to position [430, 0]
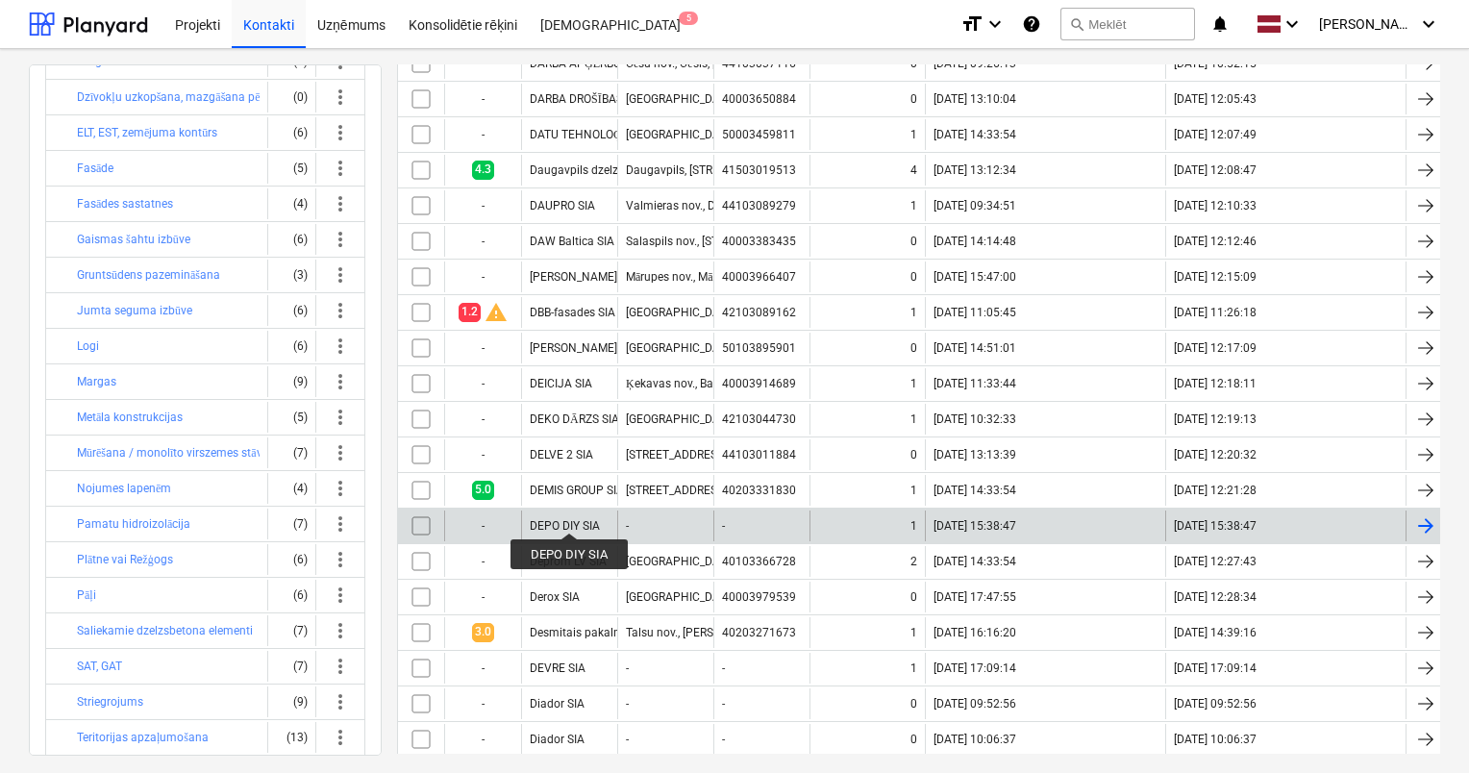
click at [569, 519] on div "DEPO DIY SIA" at bounding box center [565, 525] width 70 height 13
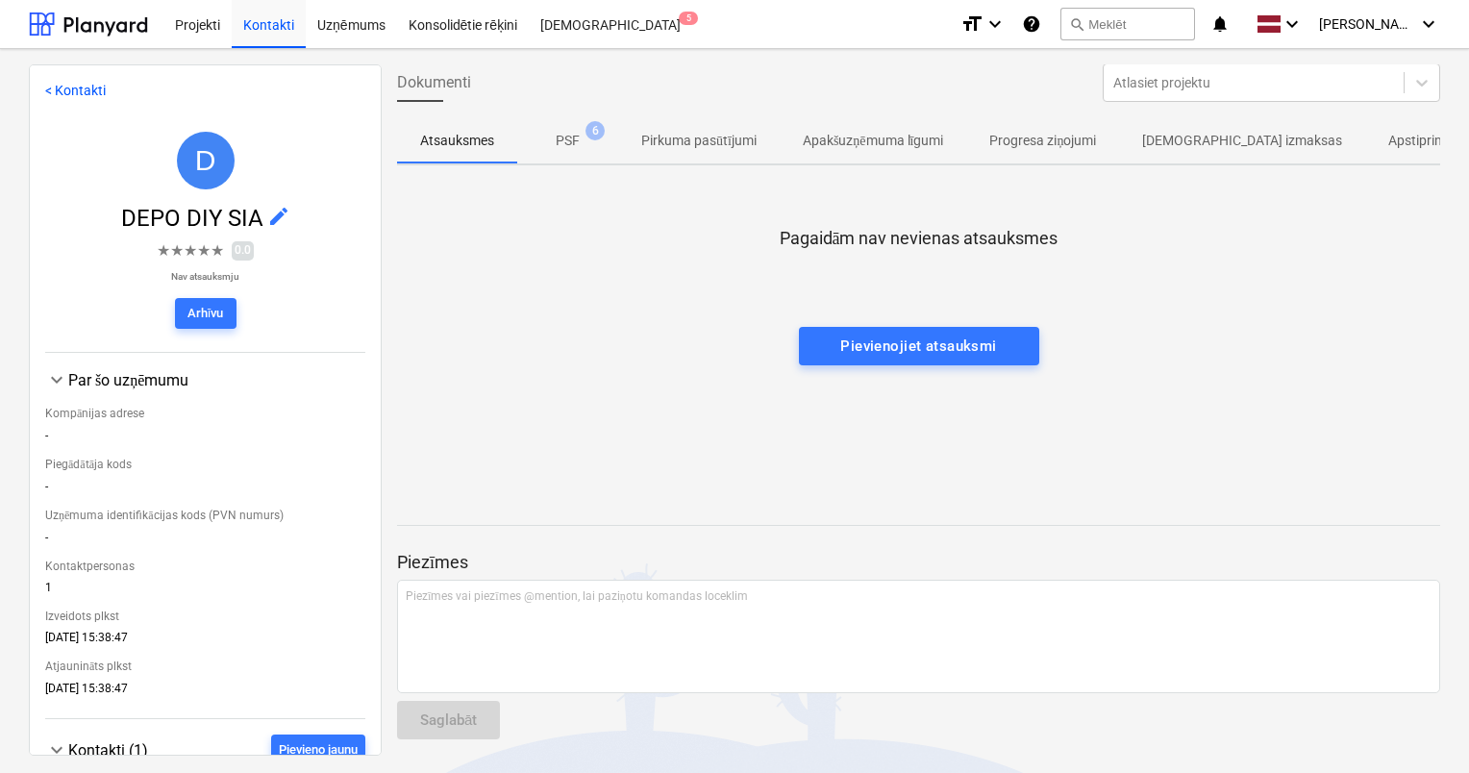
scroll to position [292, 0]
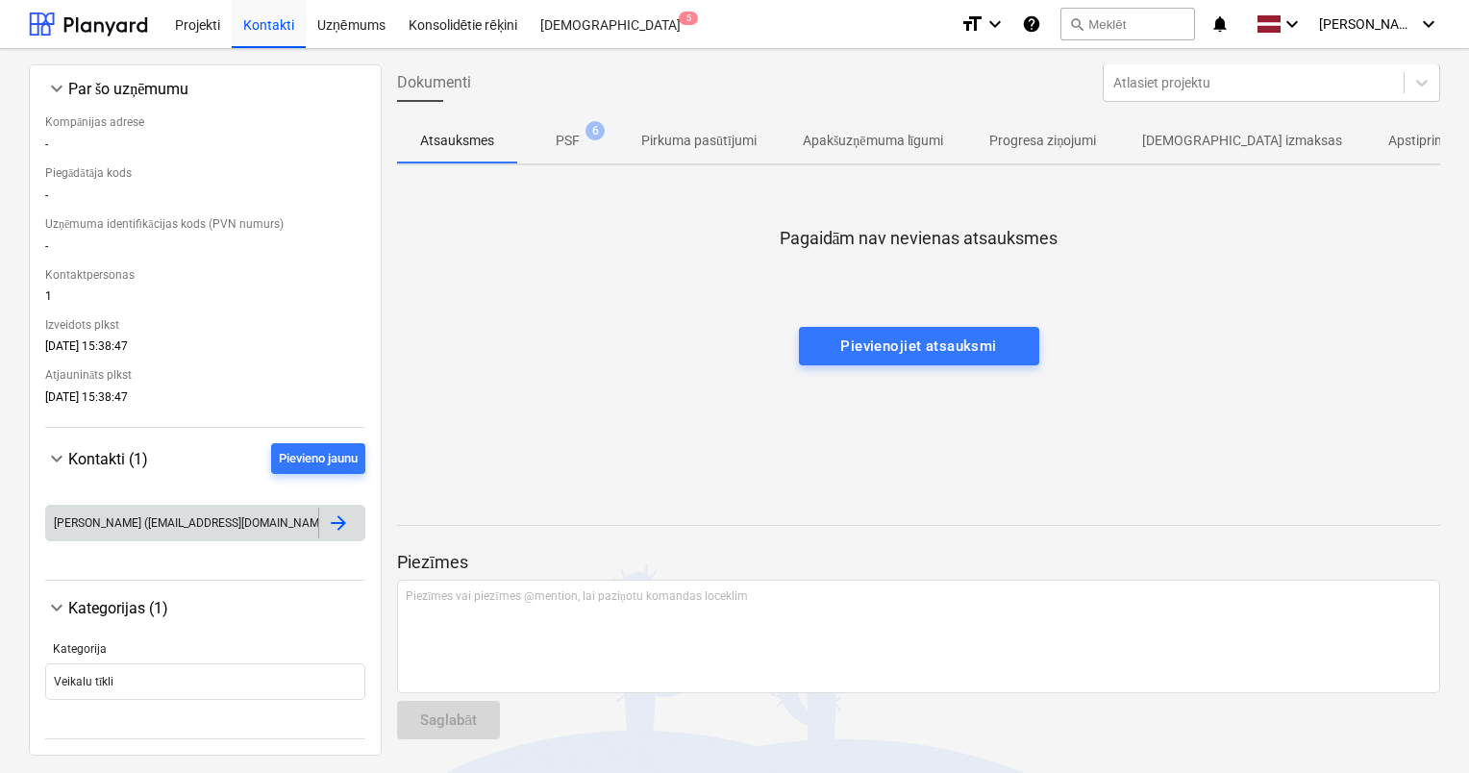
click at [339, 519] on div at bounding box center [338, 522] width 23 height 23
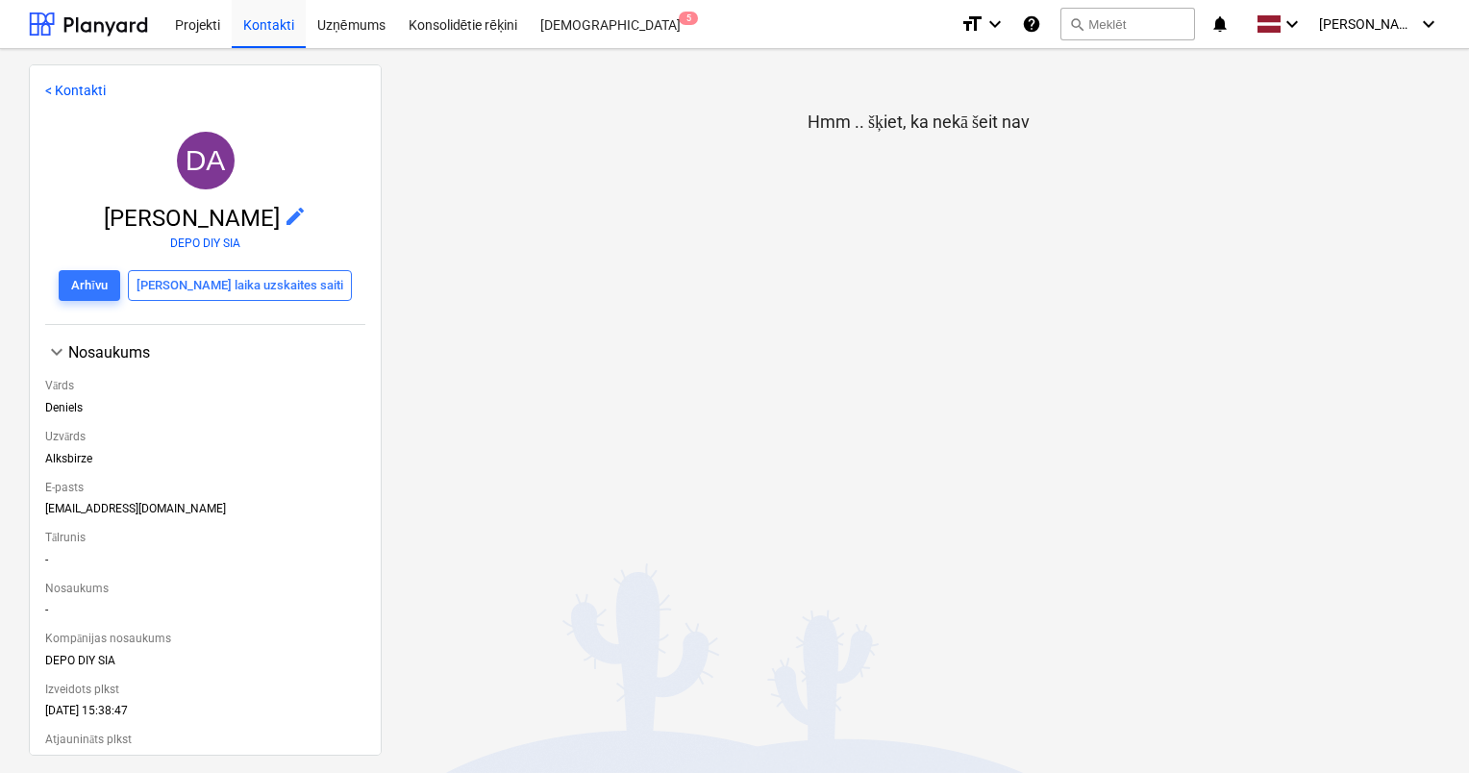
click at [50, 91] on link "< Kontakti" at bounding box center [75, 90] width 61 height 15
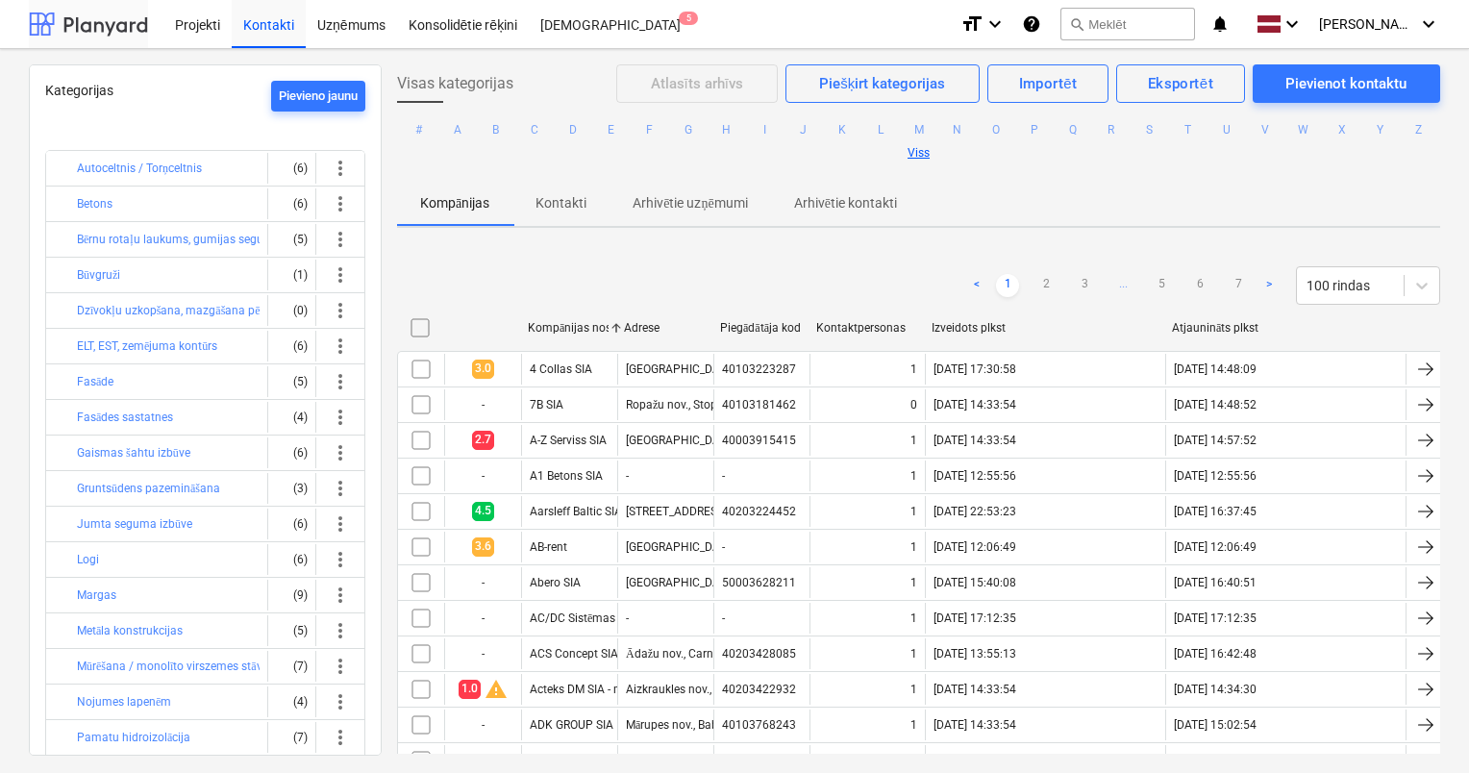
click at [94, 24] on div at bounding box center [88, 24] width 119 height 48
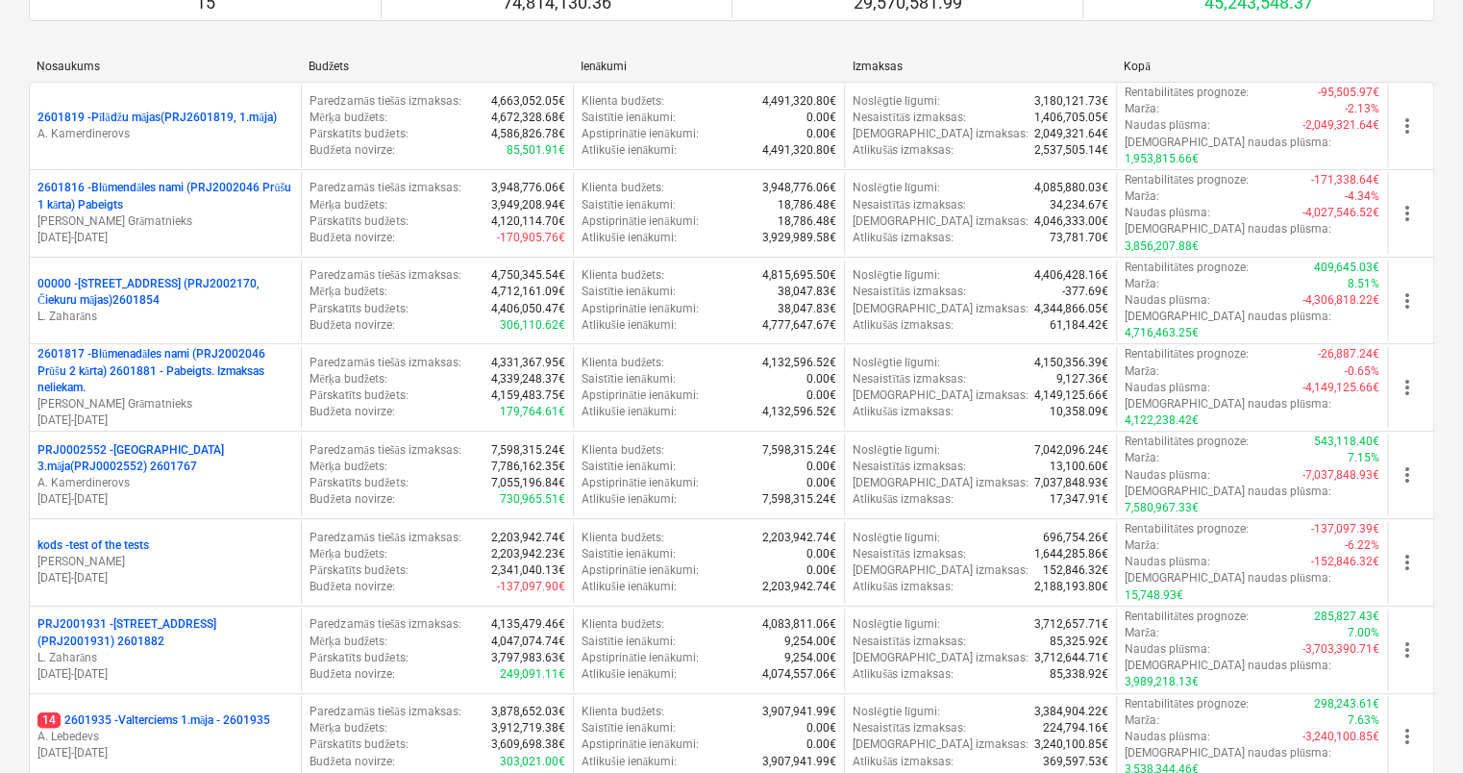
scroll to position [194, 0]
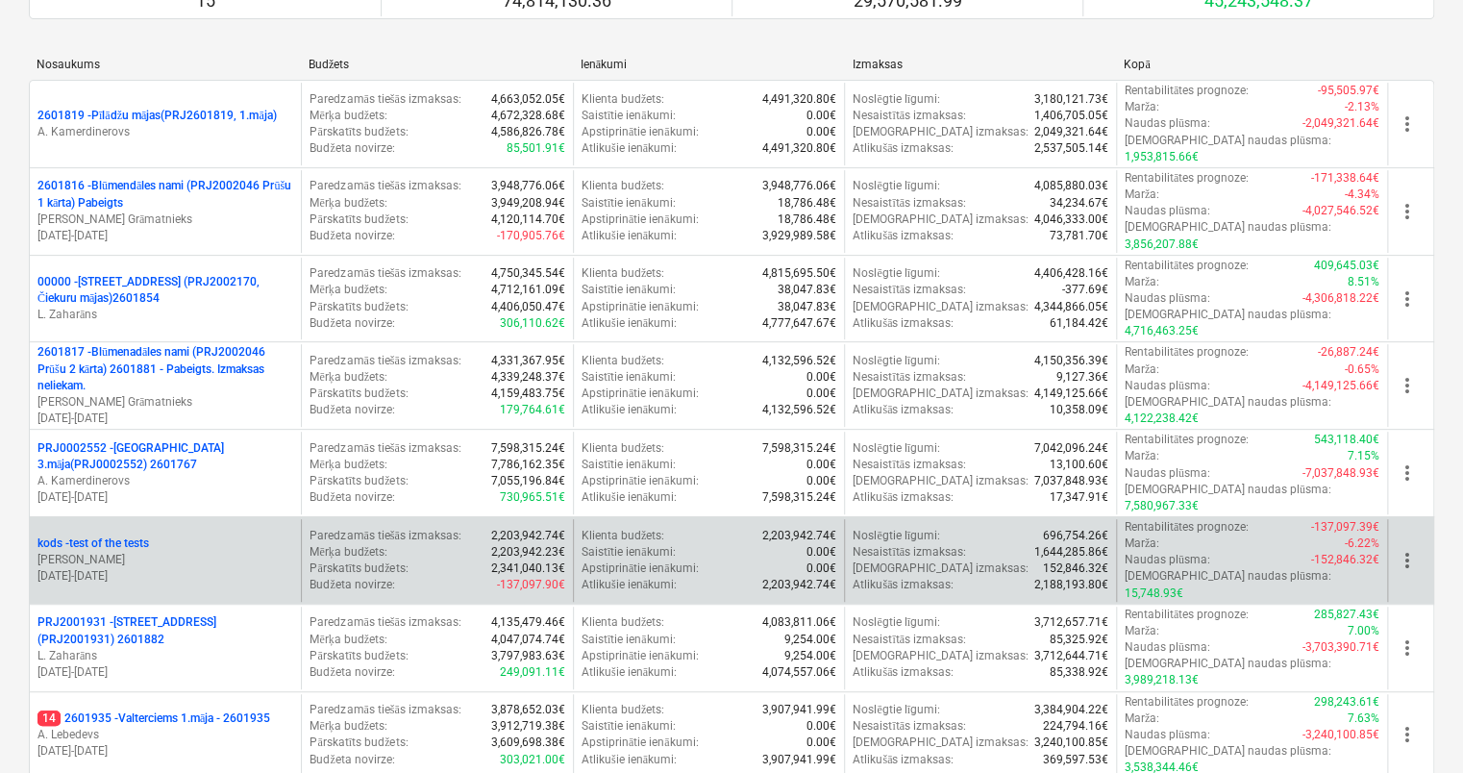
click at [92, 535] on p "kods - test of the tests" at bounding box center [93, 543] width 112 height 16
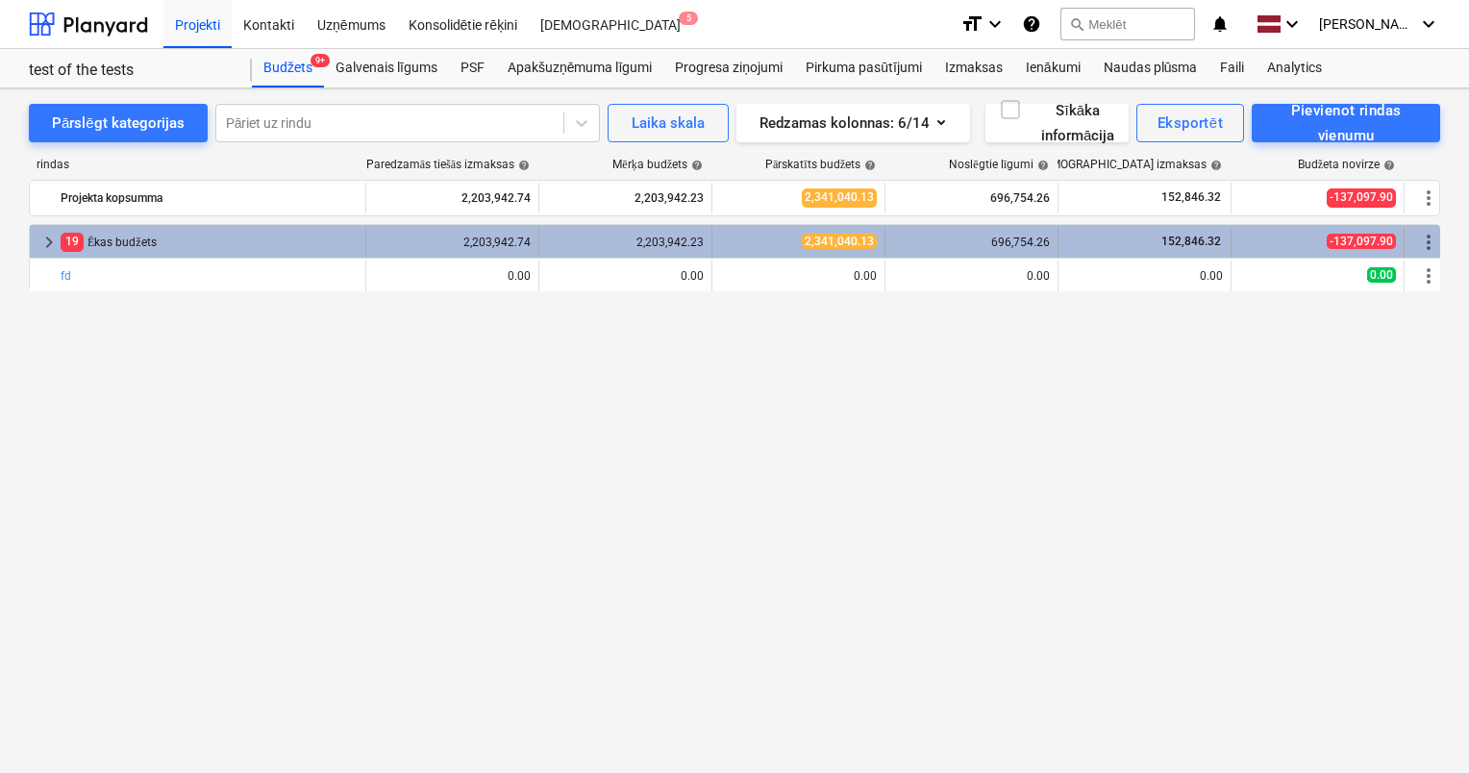
click at [126, 238] on div "19 [PERSON_NAME] budžets" at bounding box center [209, 242] width 297 height 31
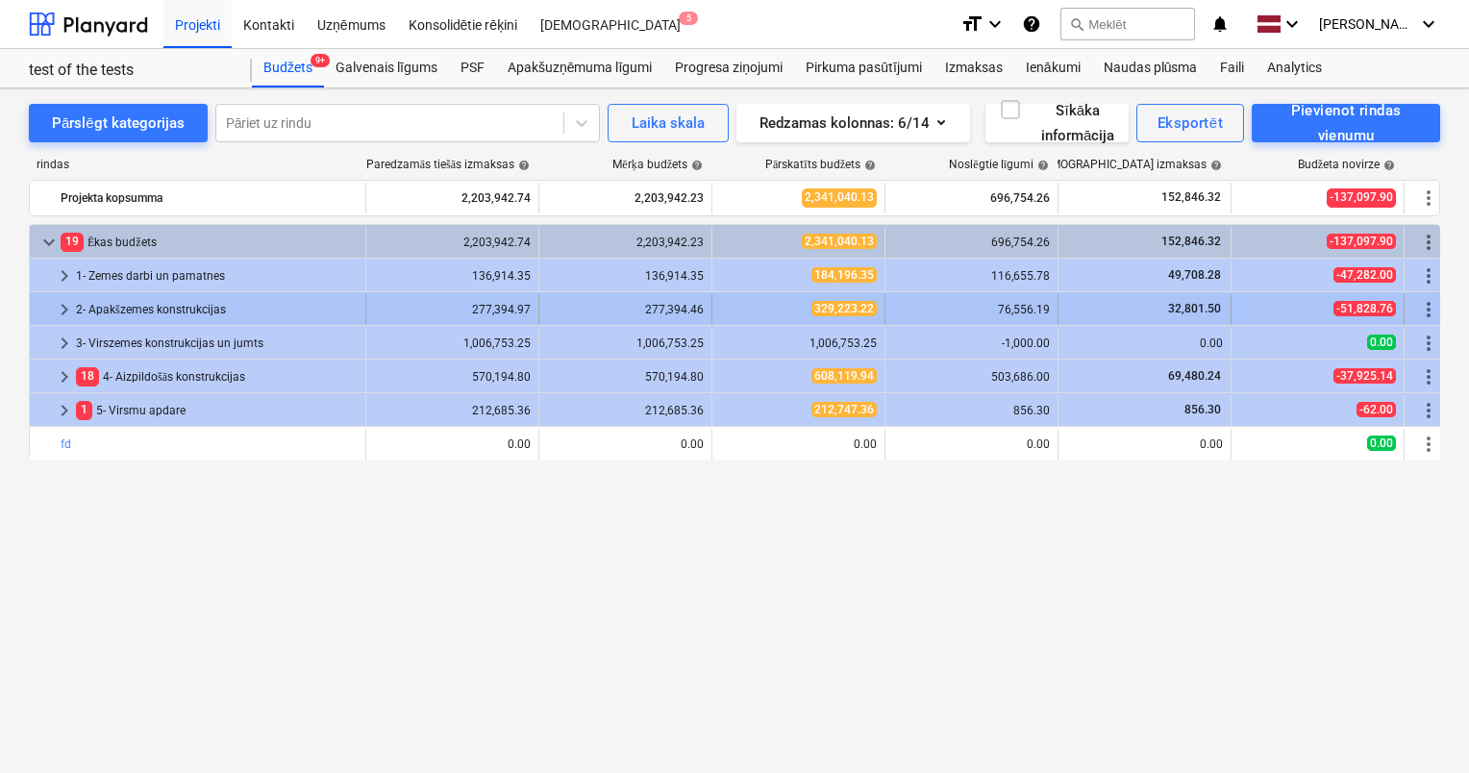
click at [120, 304] on div "2- Apakšzemes konstrukcijas" at bounding box center [217, 309] width 282 height 31
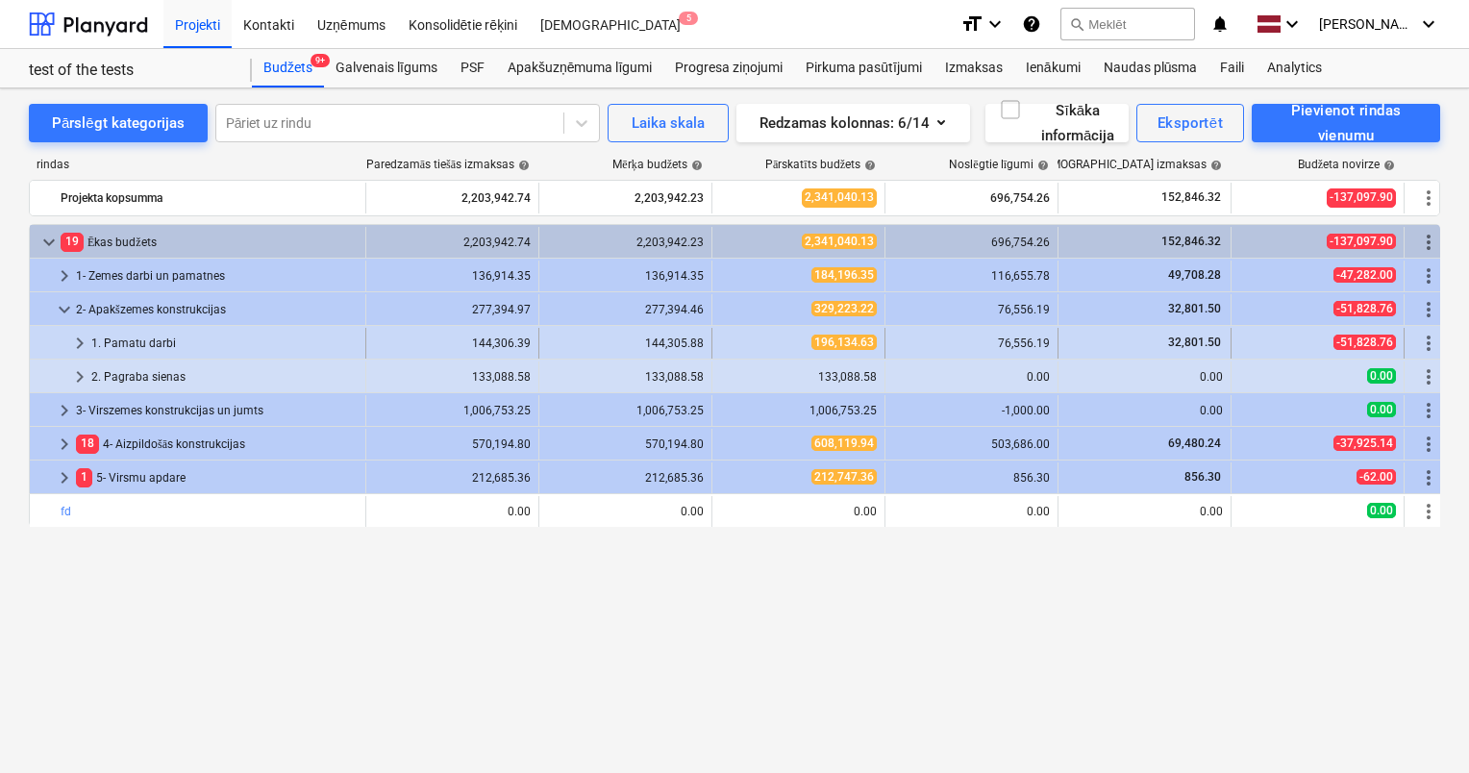
click at [126, 336] on div "1. Pamatu darbi" at bounding box center [224, 343] width 266 height 31
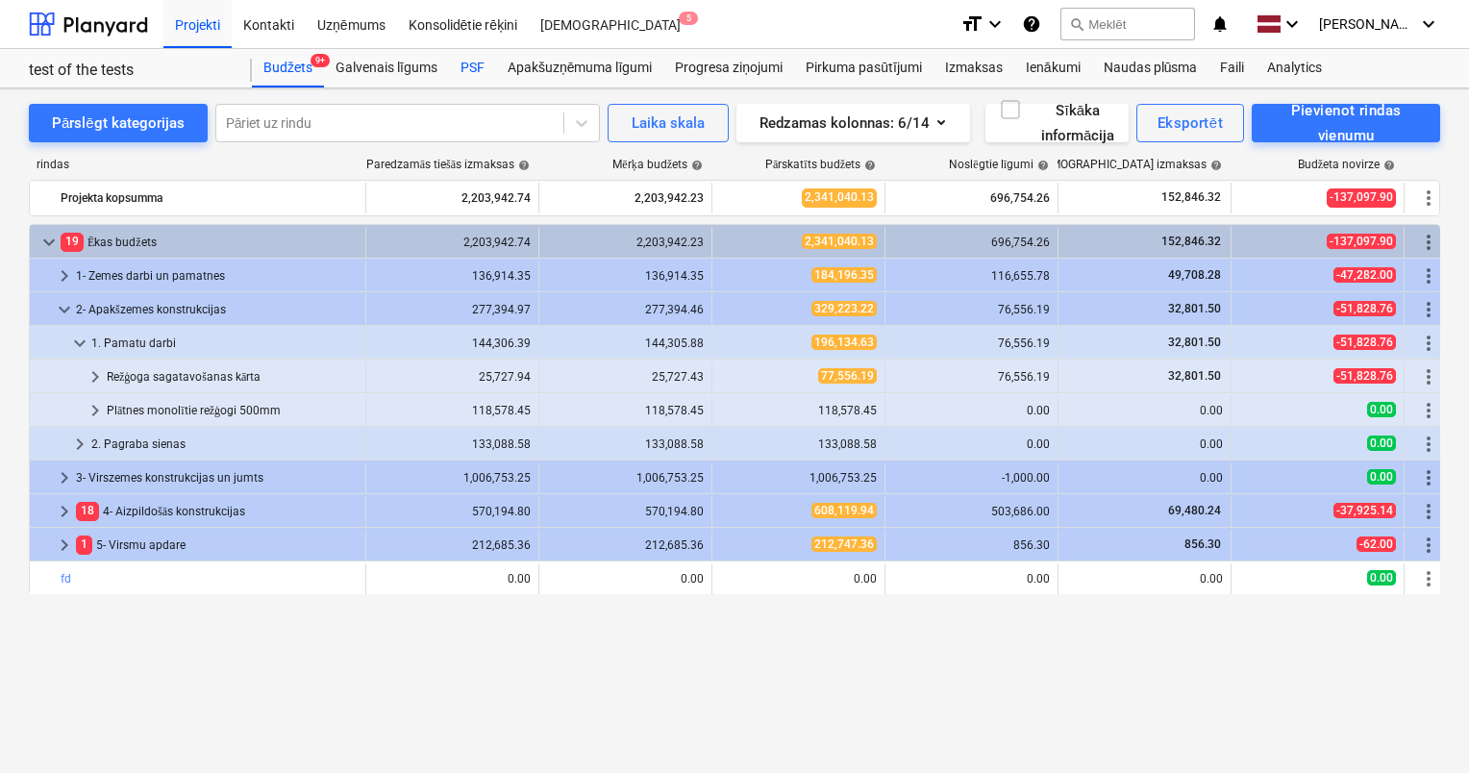
click at [476, 70] on div "PSF" at bounding box center [472, 68] width 47 height 38
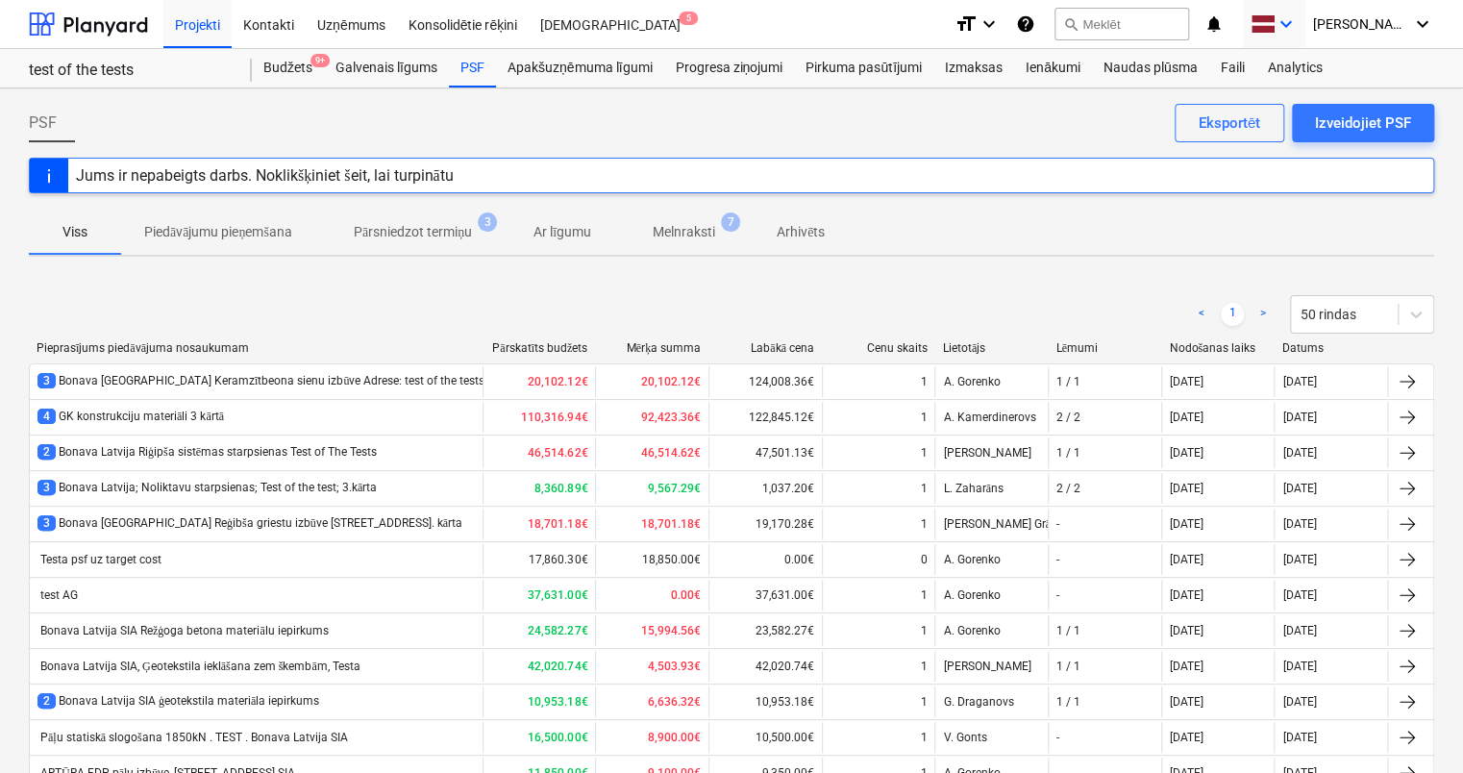
click at [1298, 25] on icon "keyboard_arrow_down" at bounding box center [1286, 23] width 23 height 23
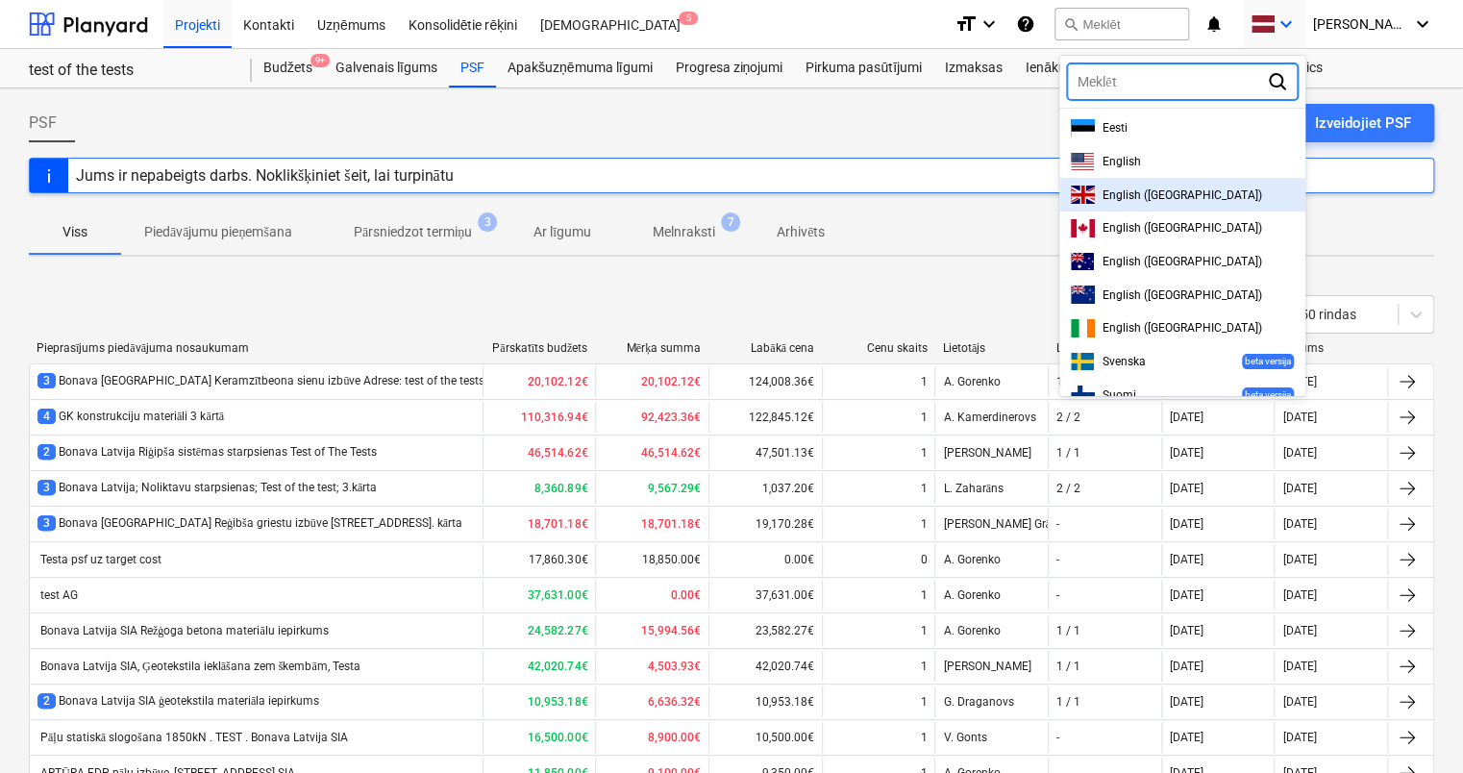
click at [1173, 196] on span "English ([GEOGRAPHIC_DATA])" at bounding box center [1183, 194] width 160 height 13
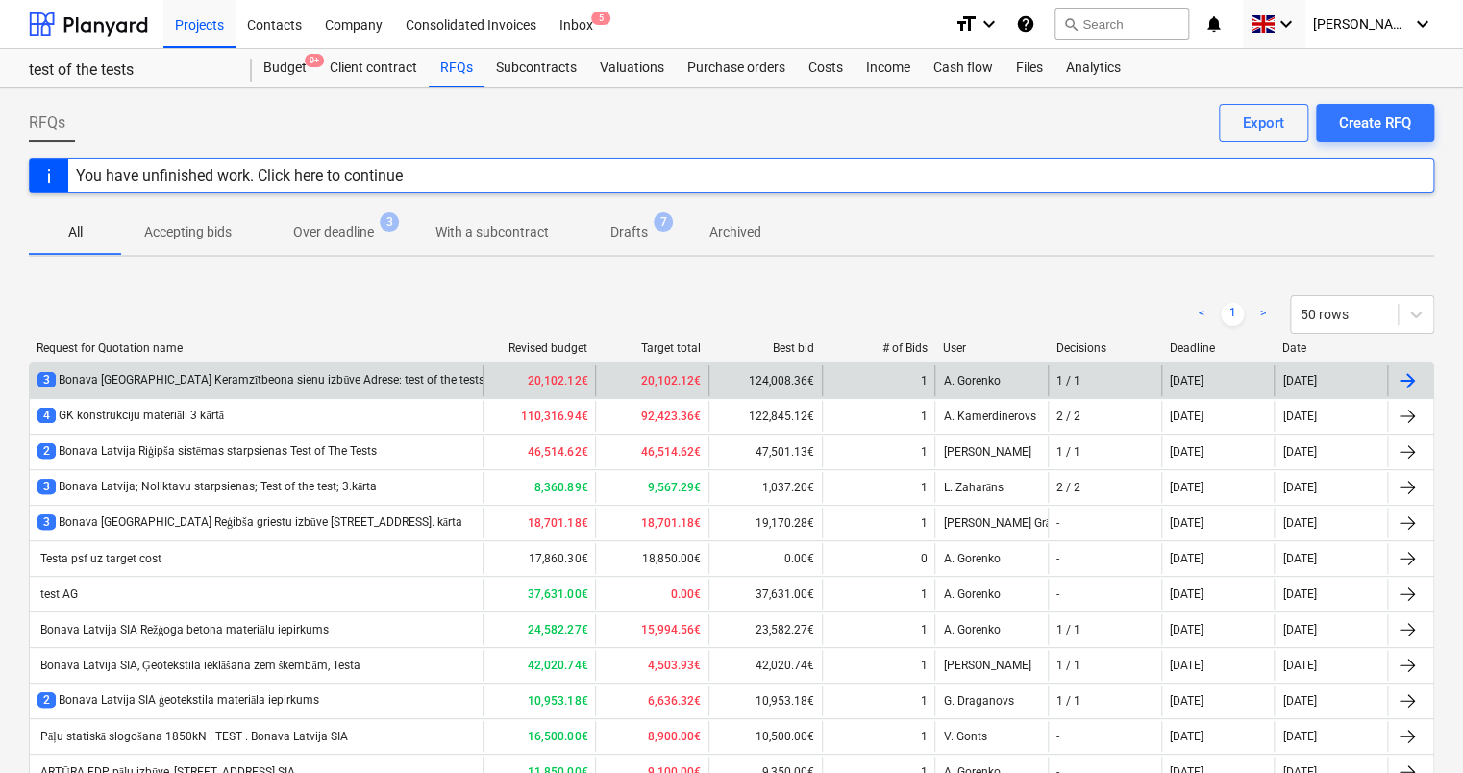
click at [254, 385] on div "3 Bonava [GEOGRAPHIC_DATA] Keramzītbeona sienu izbūve Adrese: test of the tests…" at bounding box center [279, 380] width 485 height 16
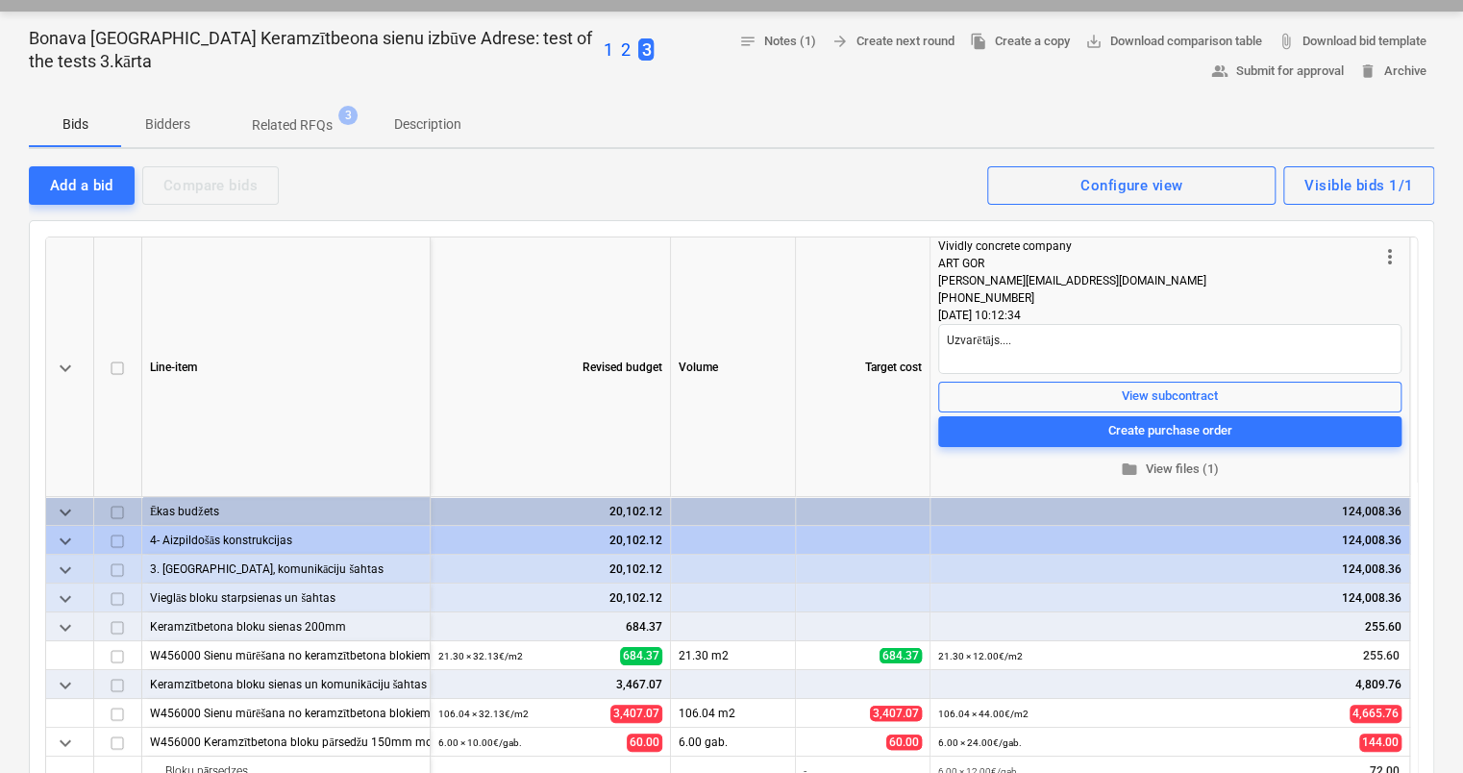
scroll to position [173, 0]
click at [421, 128] on p "Description" at bounding box center [427, 124] width 67 height 20
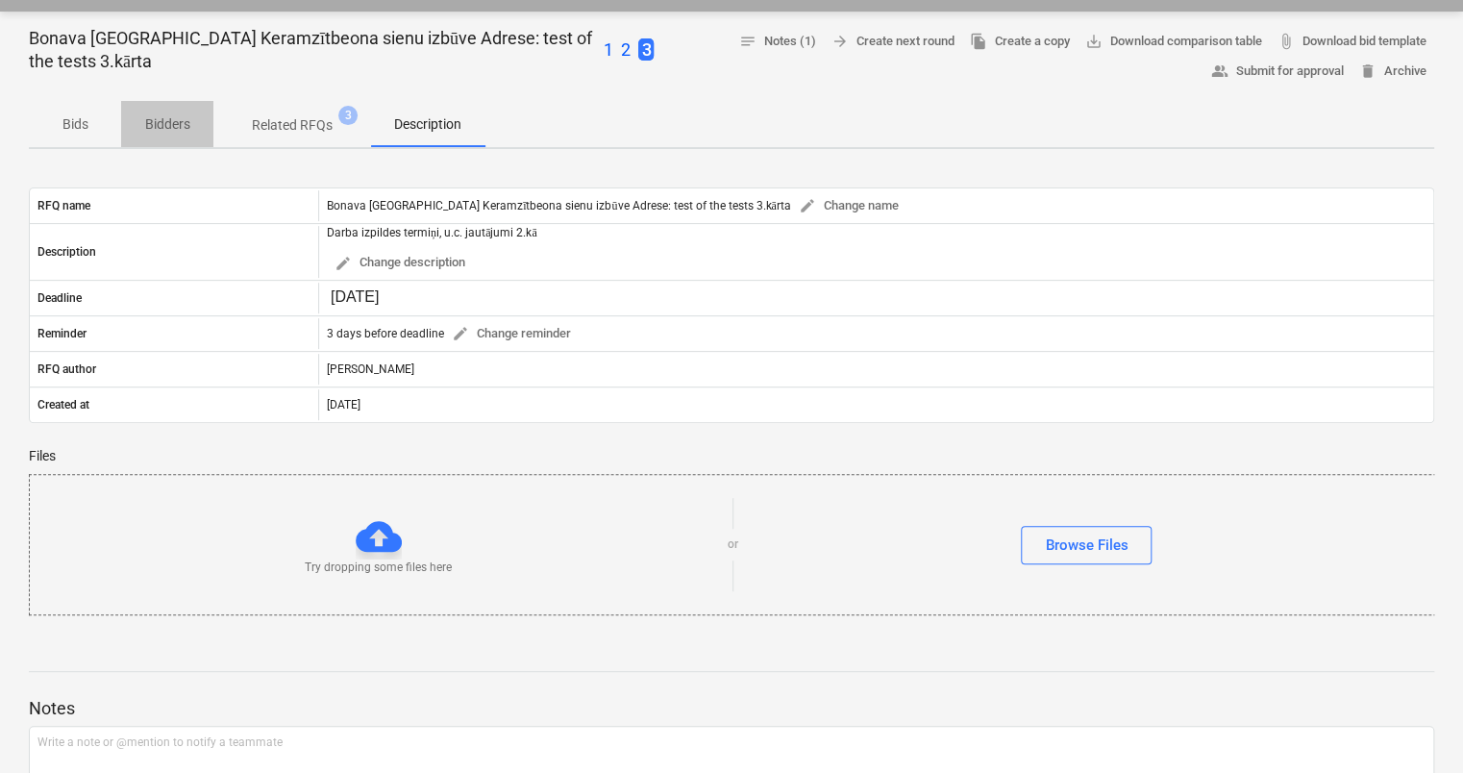
click at [164, 112] on span "Bidders" at bounding box center [167, 125] width 92 height 32
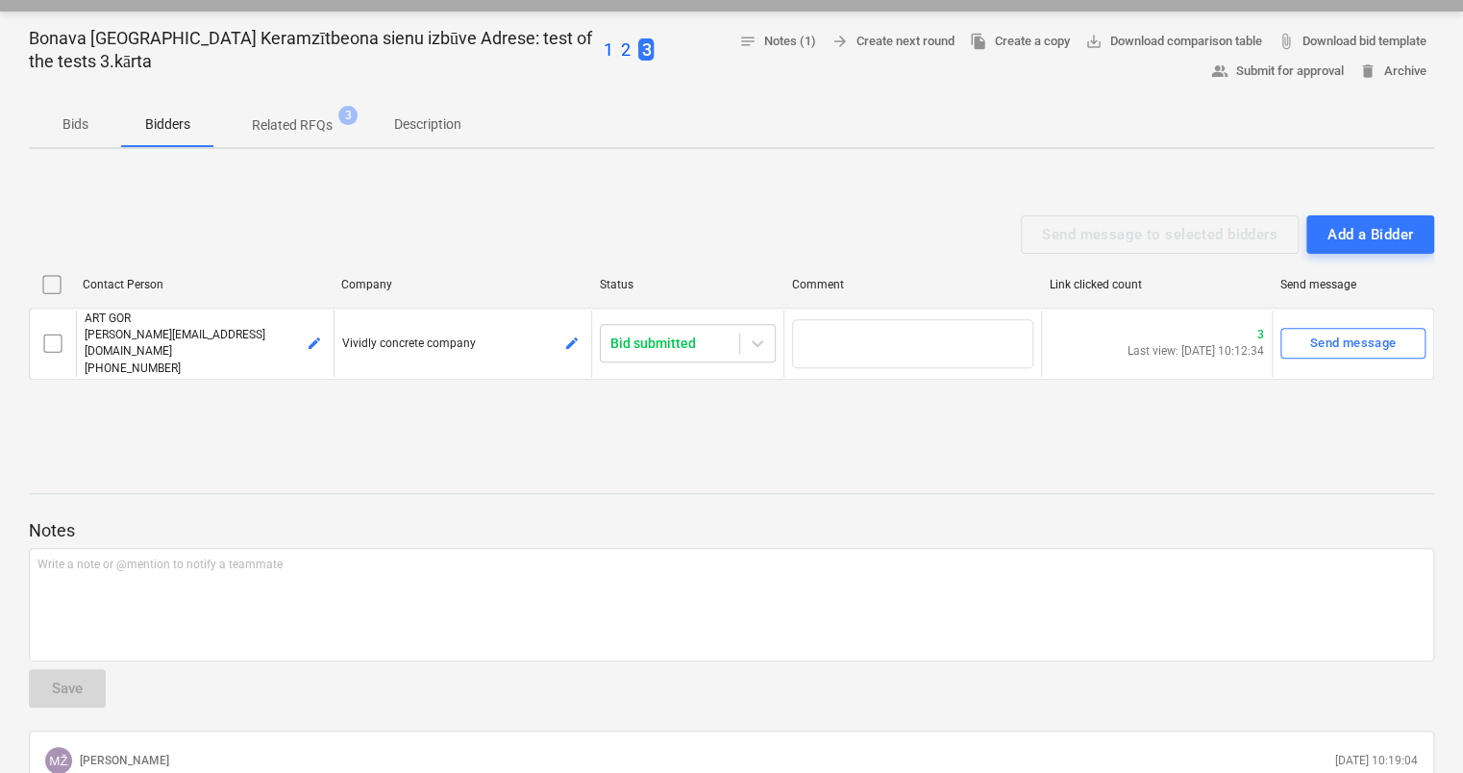
click at [68, 123] on p "Bids" at bounding box center [75, 124] width 46 height 20
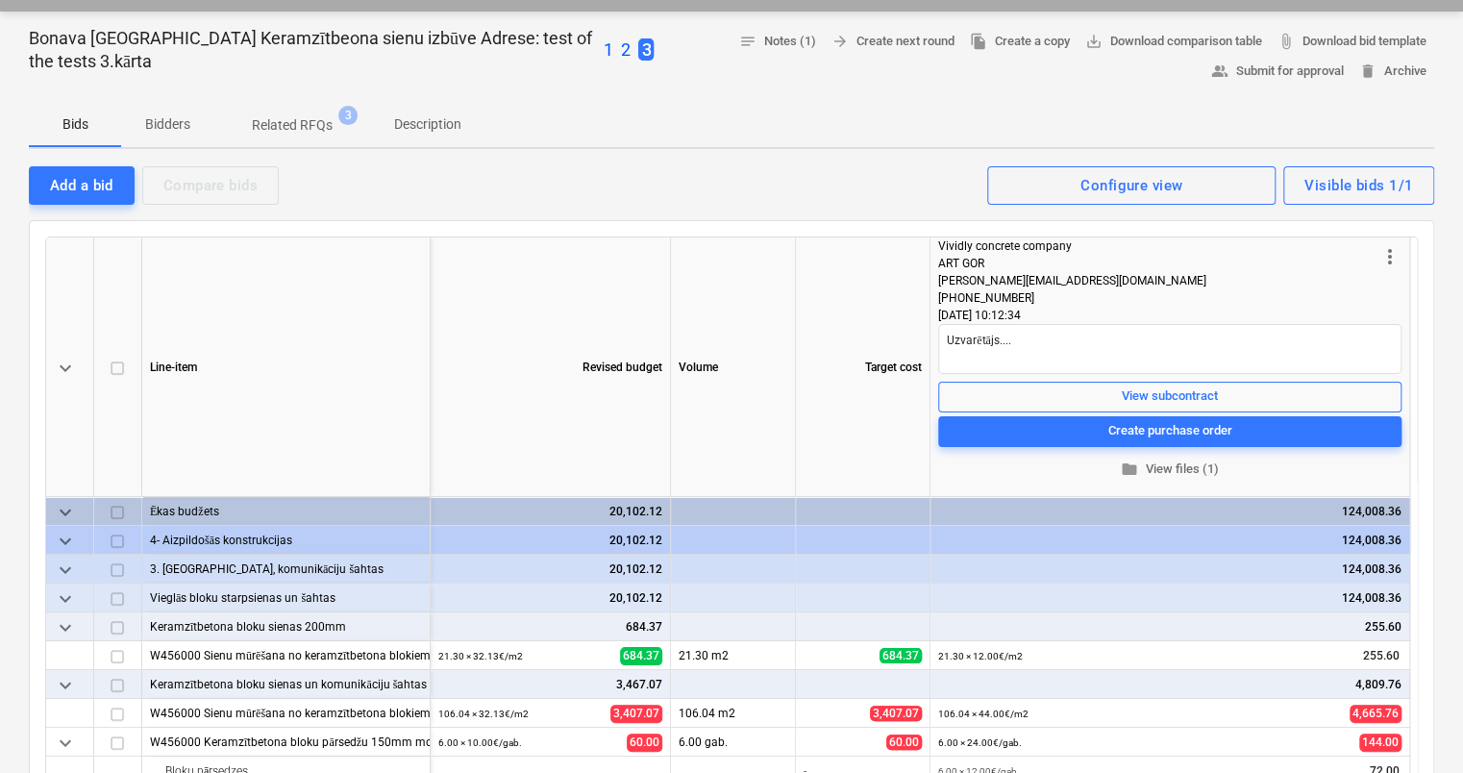
click at [604, 42] on p "1" at bounding box center [609, 49] width 10 height 23
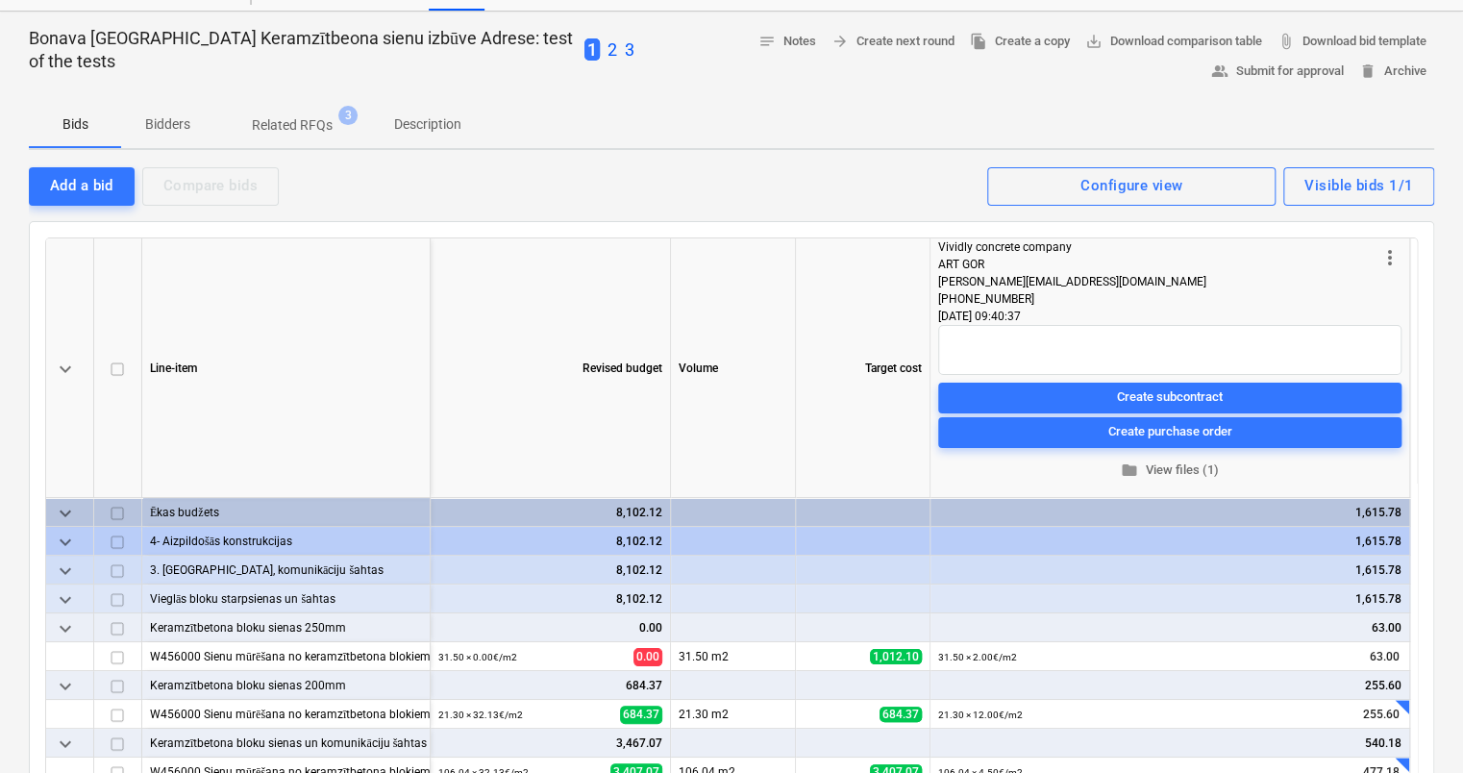
scroll to position [37, 0]
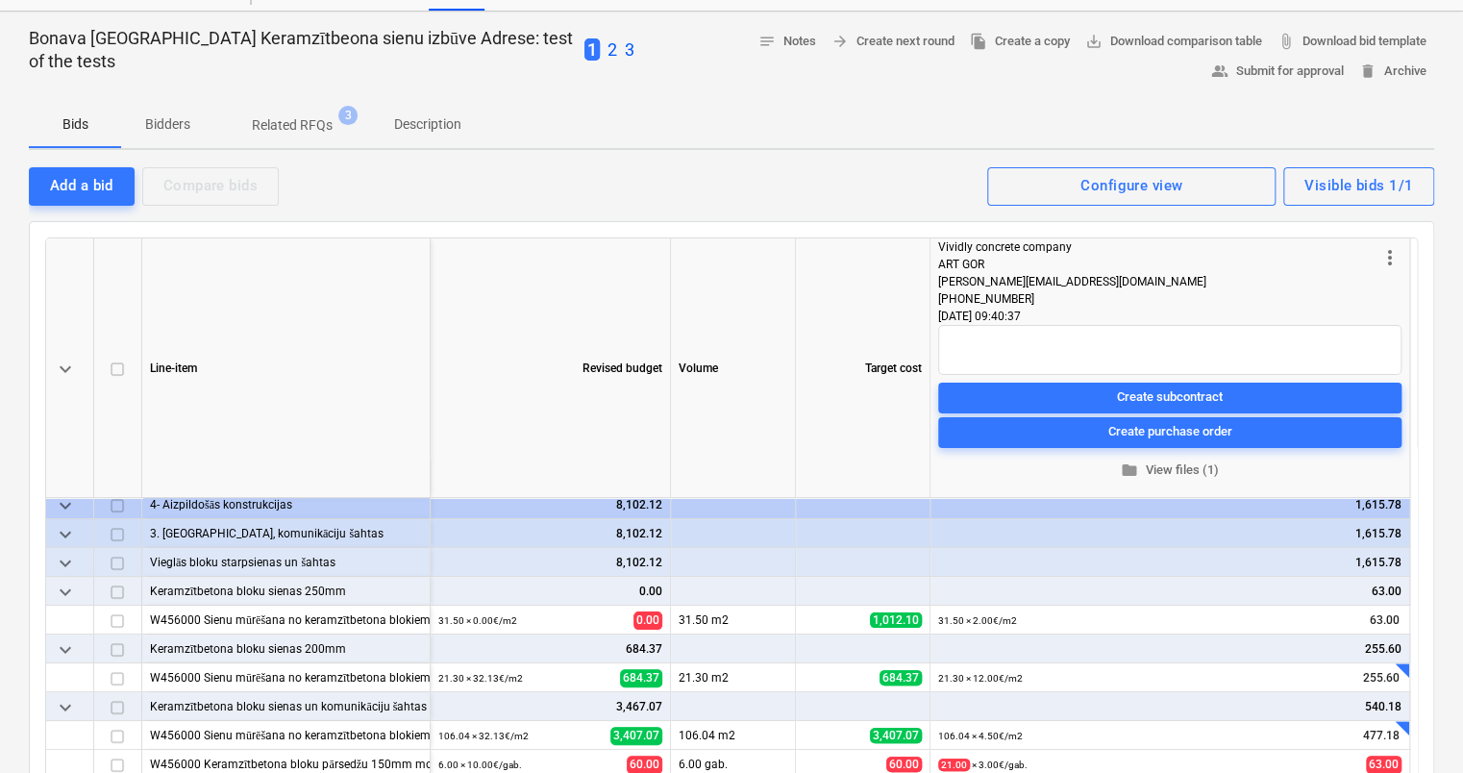
click at [482, 355] on div "Revised budget" at bounding box center [551, 368] width 240 height 260
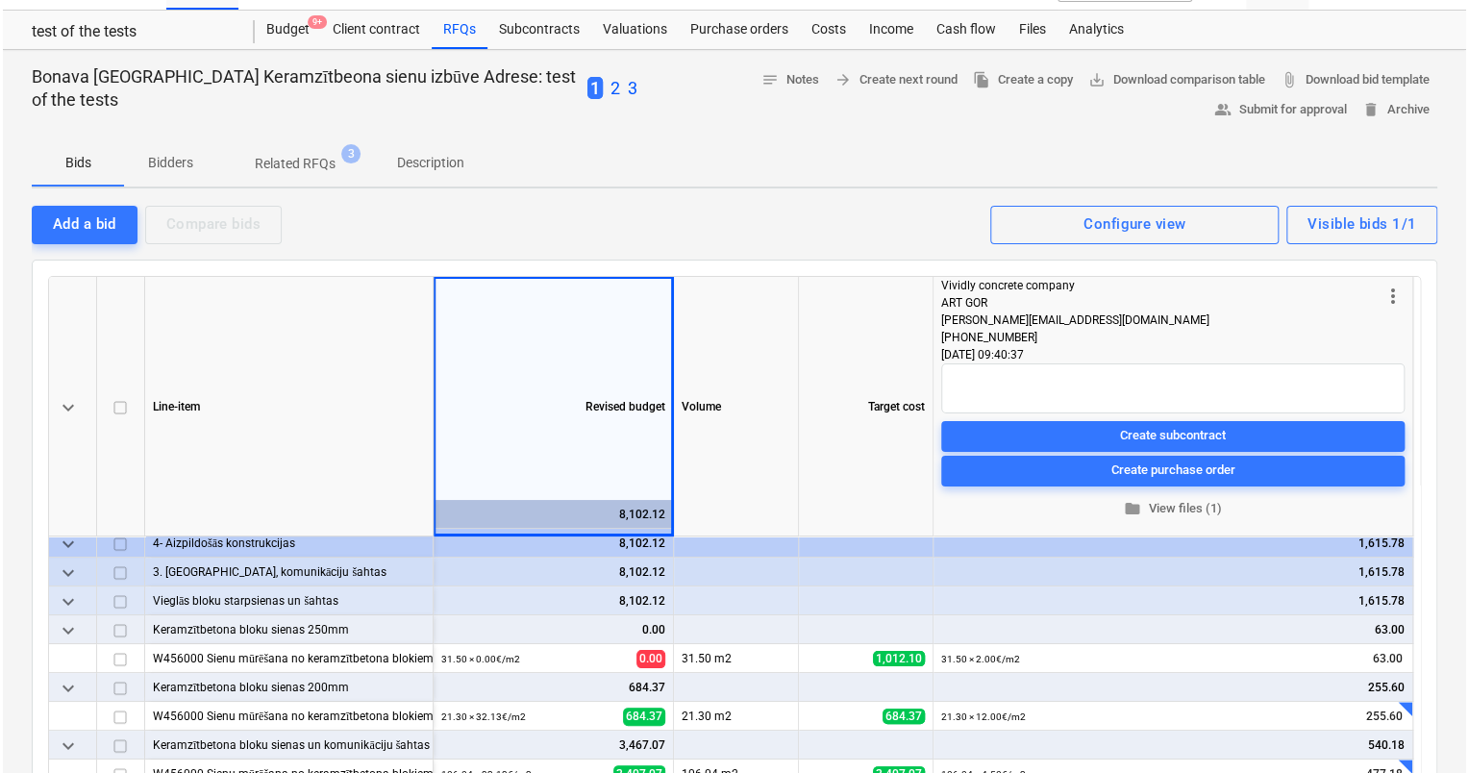
scroll to position [0, 0]
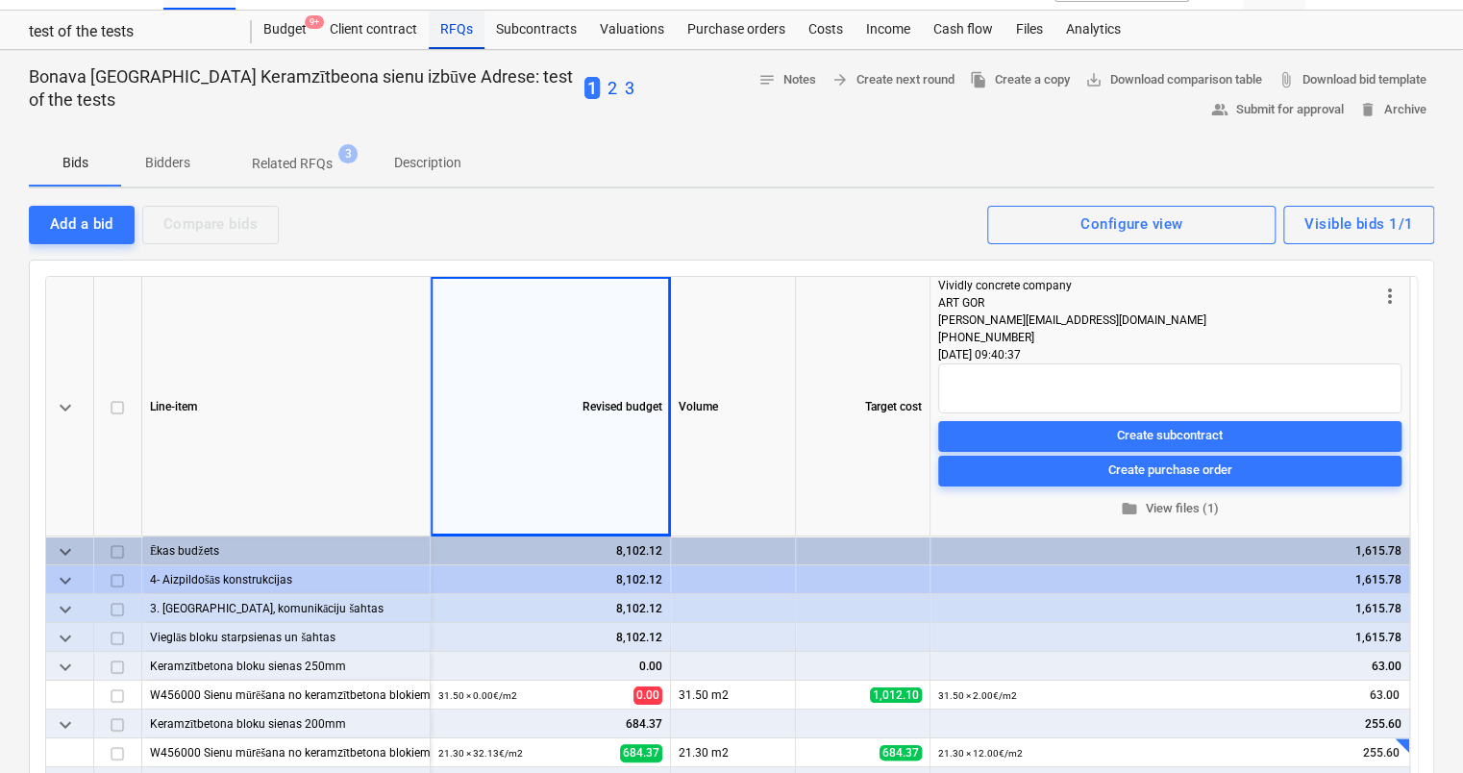
click at [458, 26] on div "RFQs" at bounding box center [457, 30] width 56 height 38
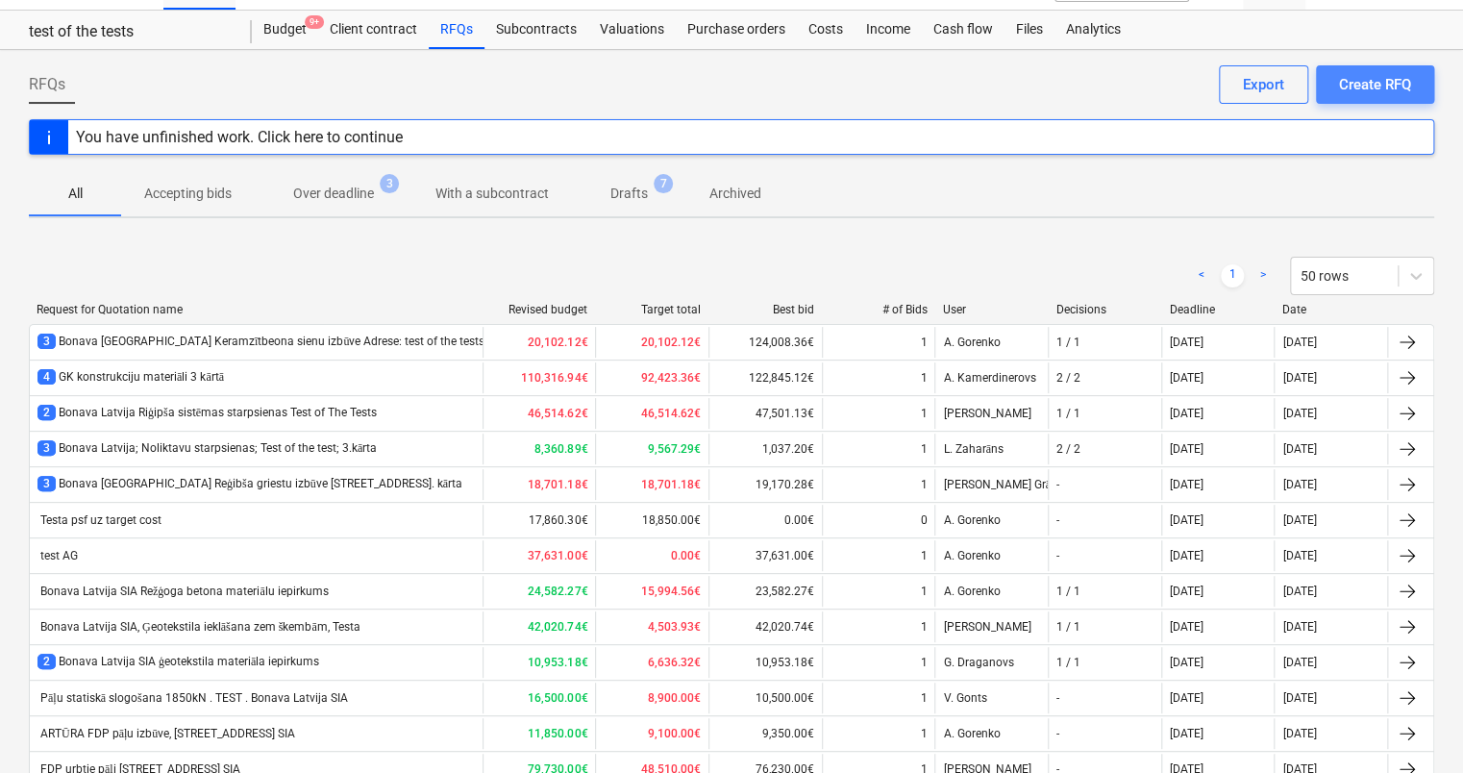
click at [1361, 88] on div "Create RFQ" at bounding box center [1375, 84] width 72 height 25
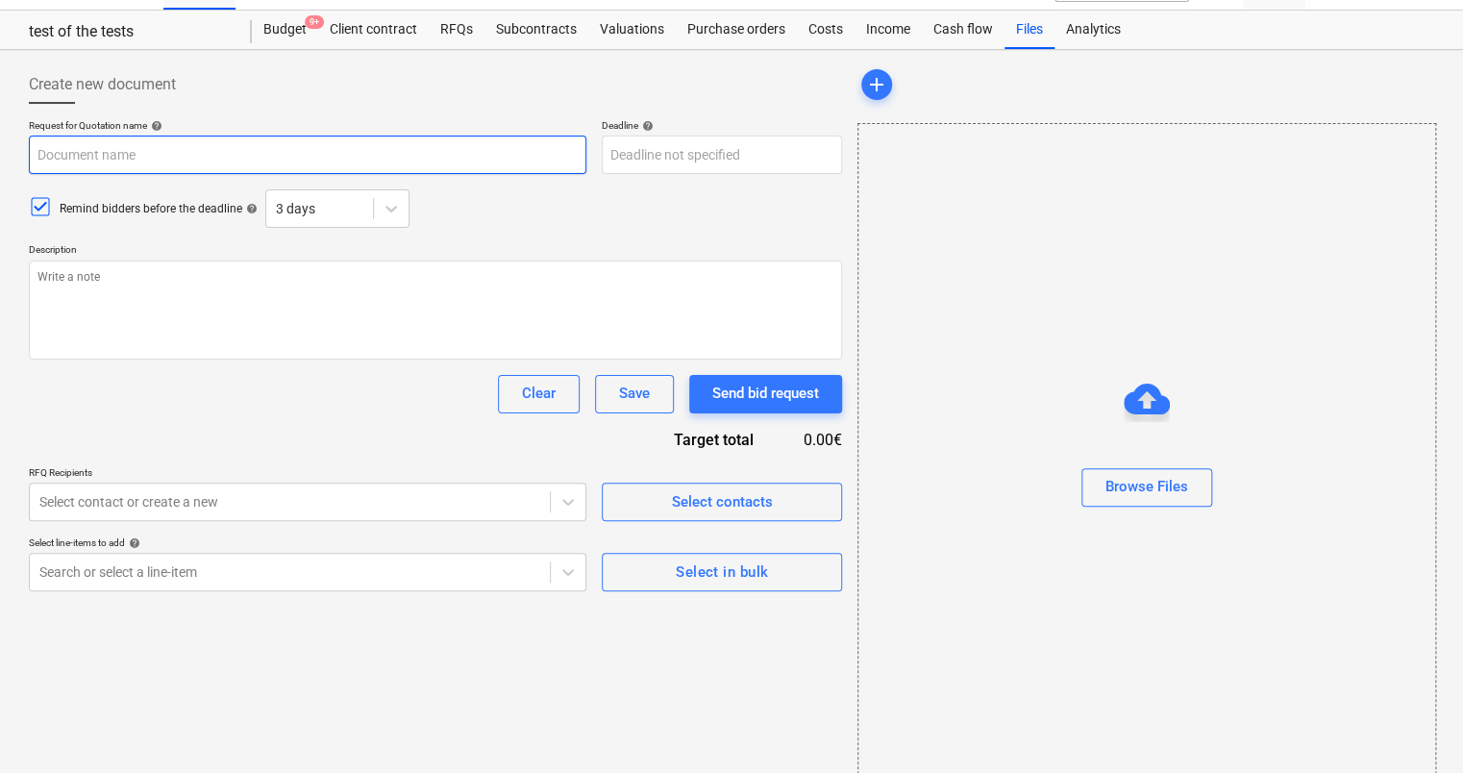
click at [162, 150] on input "text" at bounding box center [308, 155] width 558 height 38
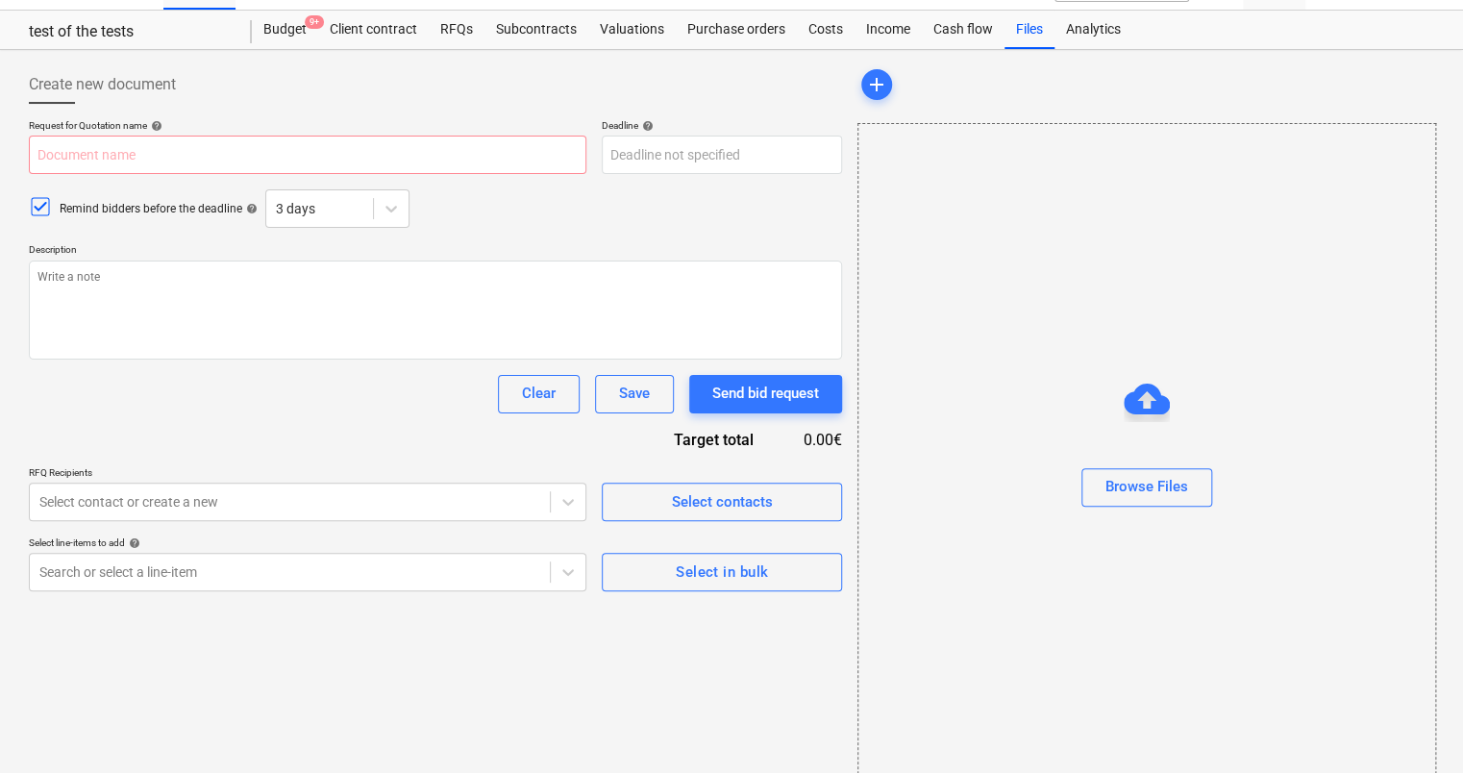
click at [681, 704] on div "Create new document Request for Quotation name help Deadline help Press the dow…" at bounding box center [435, 420] width 829 height 724
click at [217, 168] on input "text" at bounding box center [308, 155] width 558 height 38
paste input "SIA Bonava Latvija, [STREET_ADDRESS]; monolītās pagraba sienas un karkasa mūrēš…"
type textarea "x"
type input "SIA Bonava Latvija, [STREET_ADDRESS]; monolītās pagraba sienas un karkasa mūrēš…"
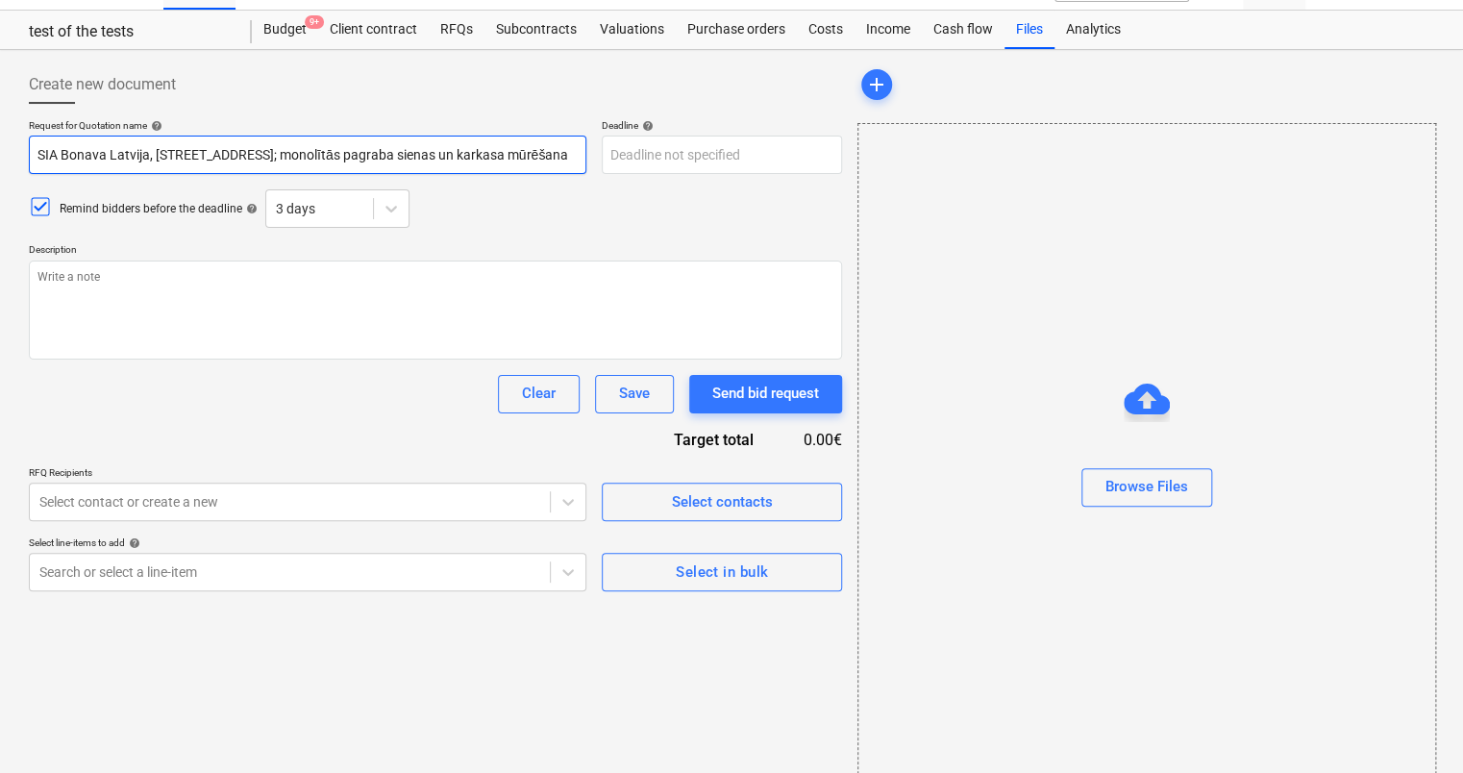
click at [269, 150] on input "SIA Bonava Latvija, [STREET_ADDRESS]; monolītās pagraba sienas un karkasa mūrēš…" at bounding box center [308, 155] width 558 height 38
type textarea "x"
type input "SIA Bonava Latvija, [GEOGRAPHIC_DATA] ; monolītās pagraba sienas un karkasa mūr…"
type textarea "x"
type input "SIA Bonava Latvija, [GEOGRAPHIC_DATA]; monolītās pagraba sienas un karkasa mūrē…"
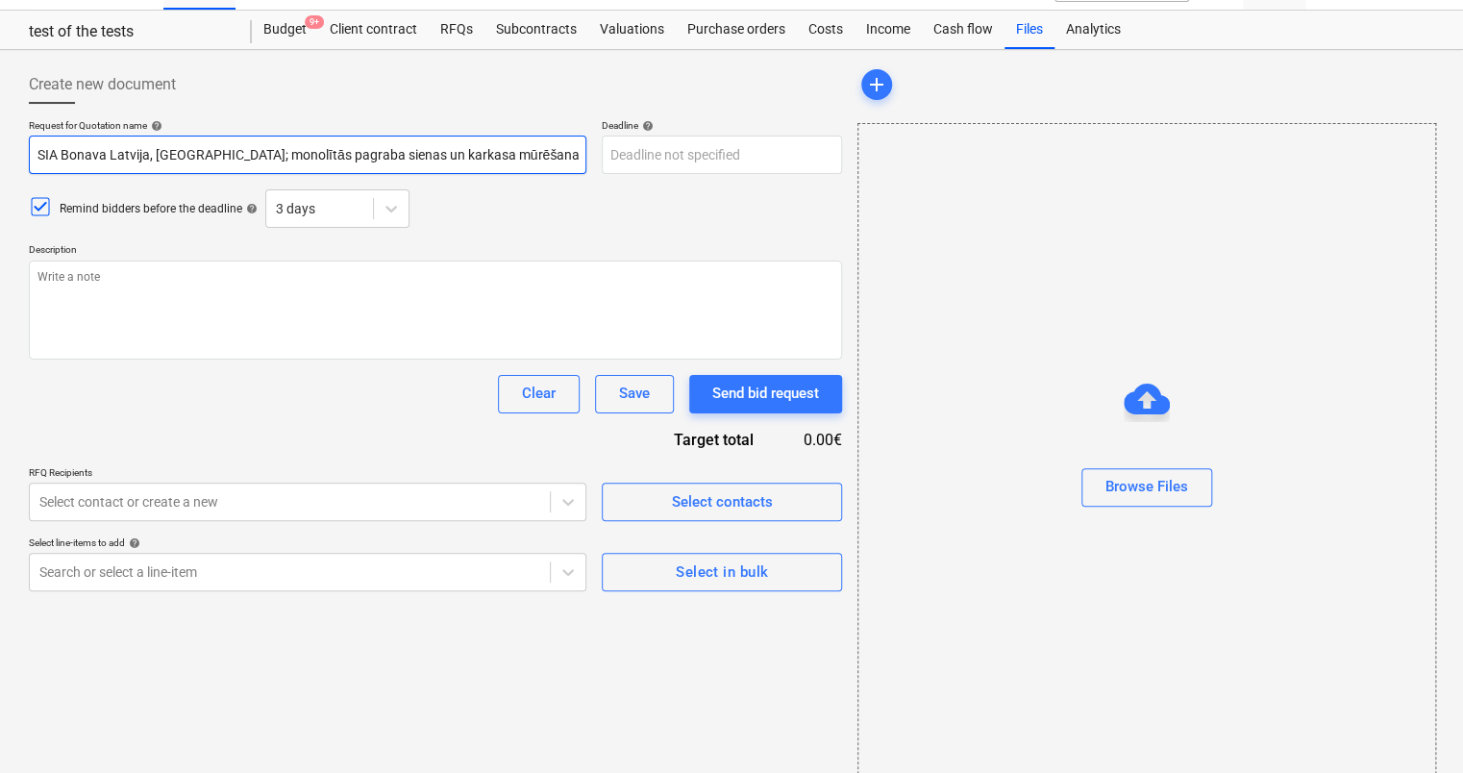
type textarea "x"
type input "SIA Bonava Latvija, Mazā Robežu iel; monolītās pagraba sienas un karkasa mūrēša…"
type textarea "x"
type input "SIA Bonava Latvija, Mazā Robežu ie; monolītās pagraba sienas un karkasa mūrēšana"
type textarea "x"
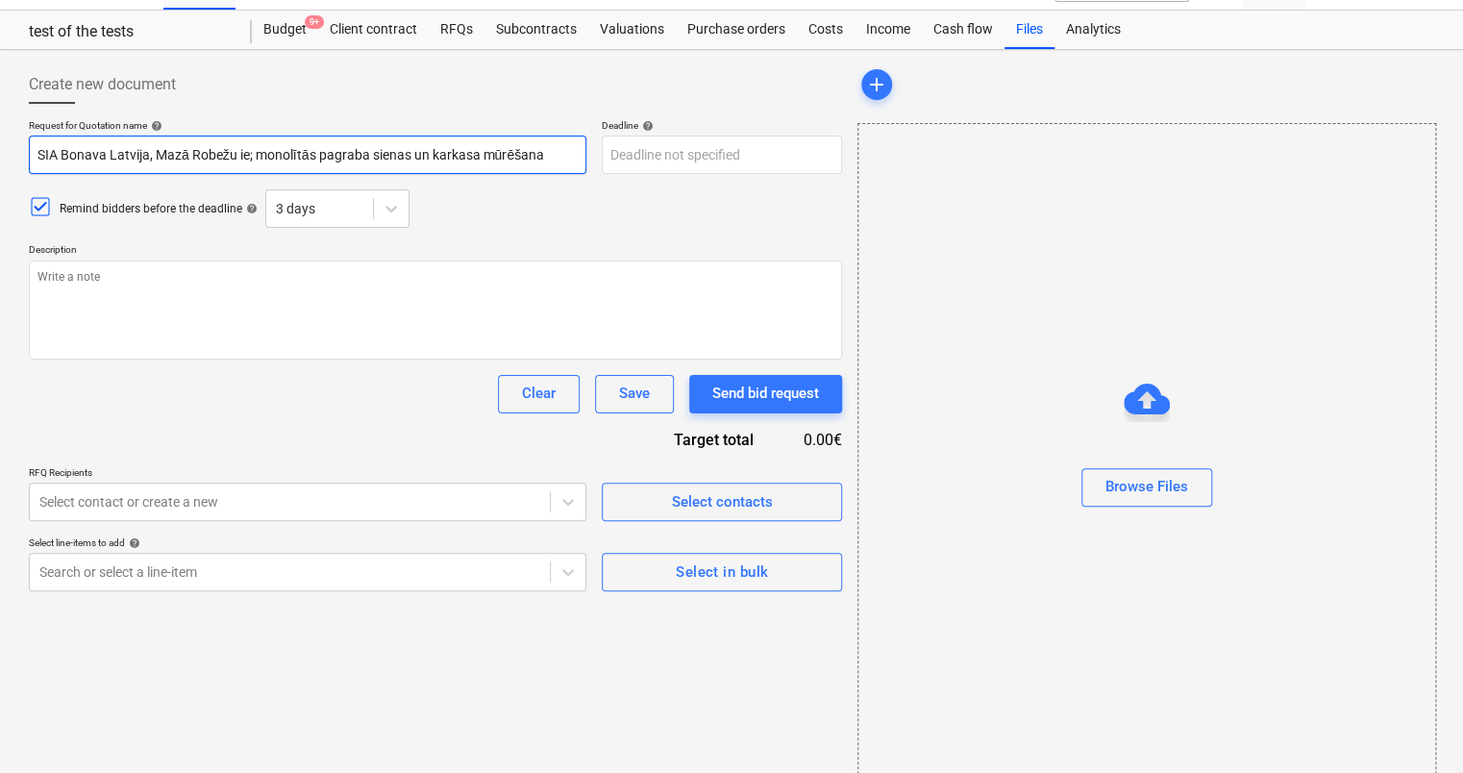
type input "SIA Bonava Latvija, Mazā Robežu i; monolītās pagraba sienas un karkasa mūrēšana"
type textarea "x"
type input "SIA Bonava Latvija, Mazā Robežu ; monolītās pagraba sienas un karkasa mūrēšana"
type textarea "x"
type input "SIA Bonava Latvija, Mazā Robežu; monolītās pagraba sienas un karkasa mūrēšana"
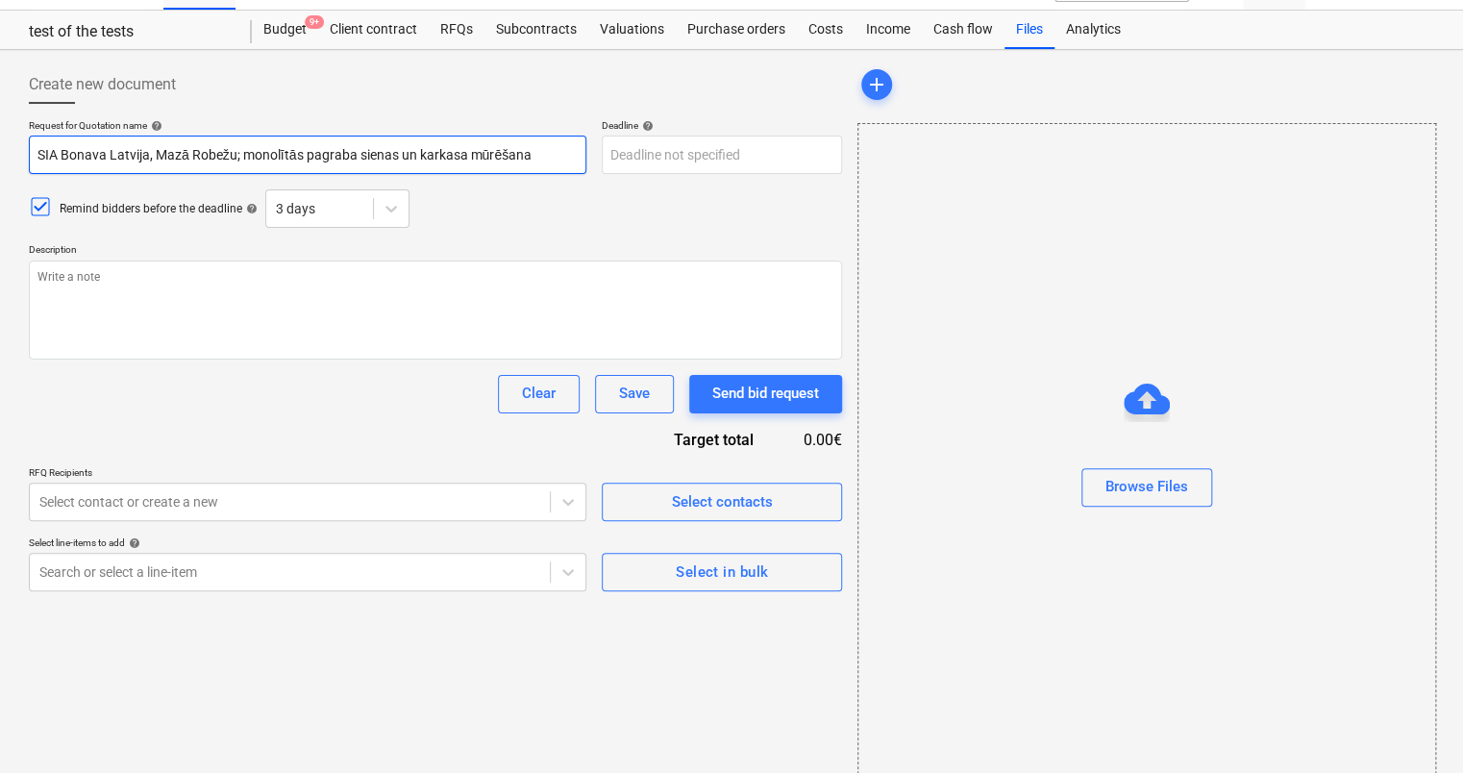
type textarea "x"
type input "SIA Bonava Latvija, Mazā Robež; monolītās pagraba sienas un karkasa mūrēšana"
type textarea "x"
type input "SIA Bonava Latvija, Mazā Robe; monolītās pagraba sienas un [DEMOGRAPHIC_DATA] m…"
type textarea "x"
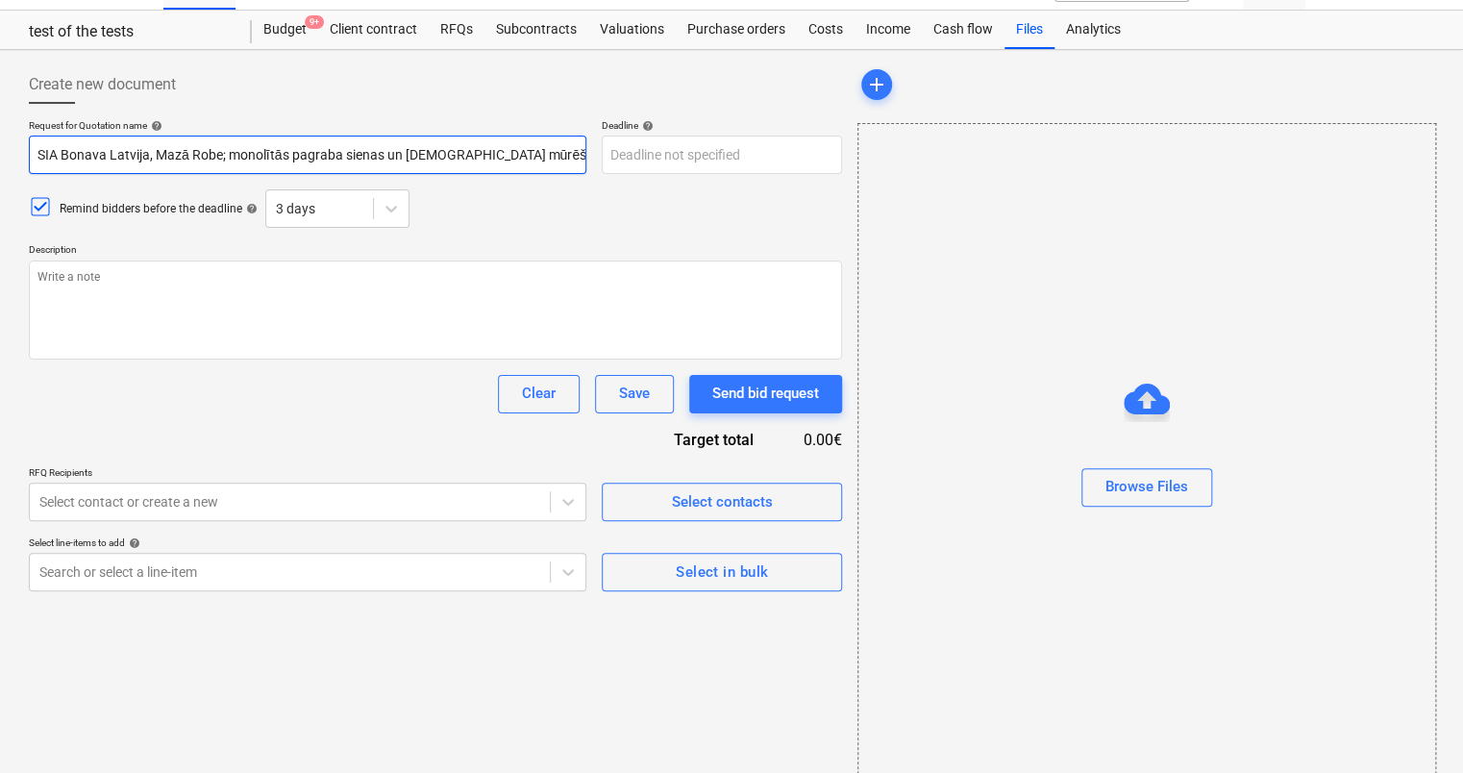
type input "SIA Bonava Latvija, [PERSON_NAME]; monolītās pagraba sienas un karkasa mūrēšana"
type textarea "x"
type input "SIA Bonava Latvija, Mazā Ro; monolītās pagraba sienas un [DEMOGRAPHIC_DATA] mūr…"
type textarea "x"
type input "SIA Bonava Latvija, Mazā R; monolītās pagraba sienas un [DEMOGRAPHIC_DATA] mūrē…"
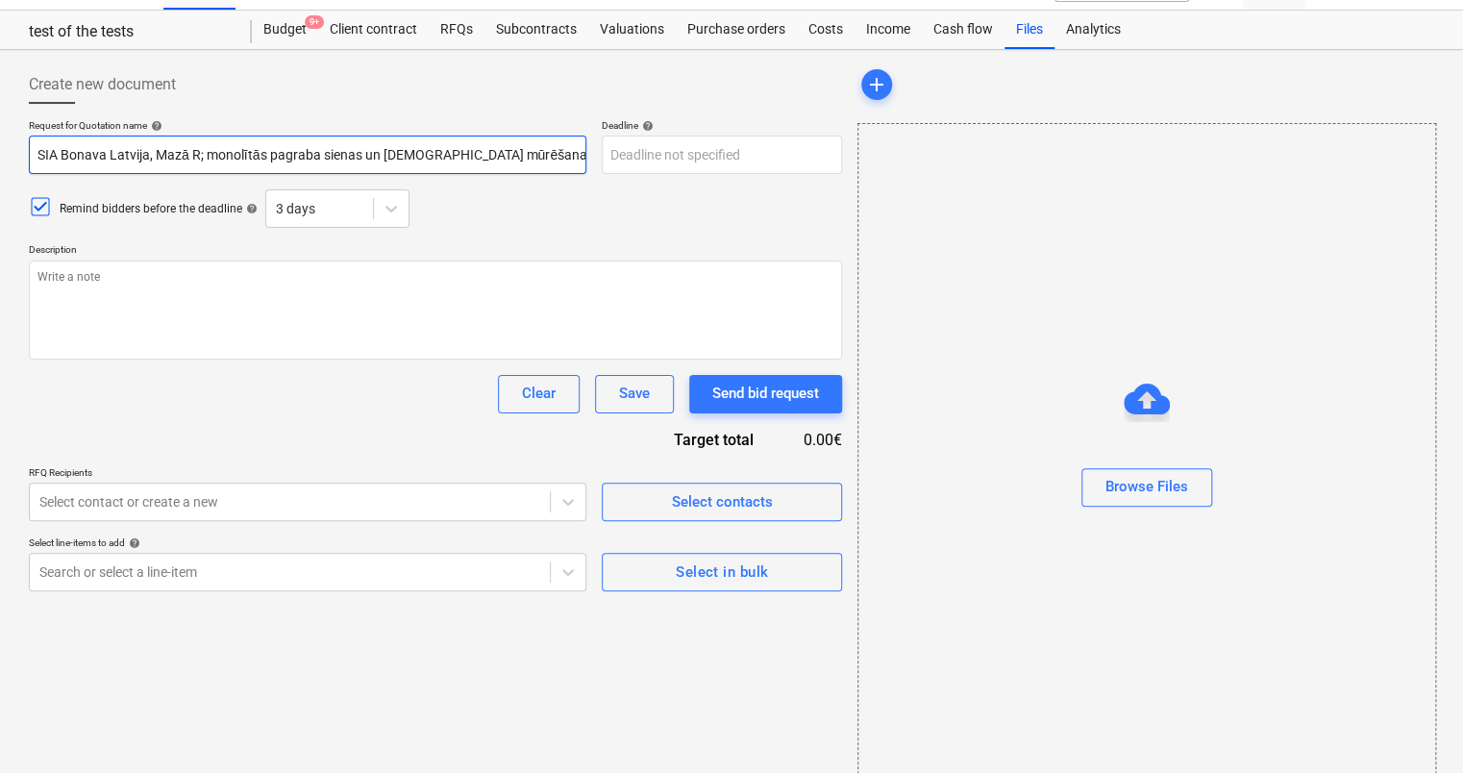
type textarea "x"
type input "SIA Bonava Latvija, Mazā ; monolītās pagraba sienas un karkasa mūrēšana"
type textarea "x"
type input "SIA Bonava Latvija, Mazā; monolītās pagraba sienas un karkasa mūrēšana"
type textarea "x"
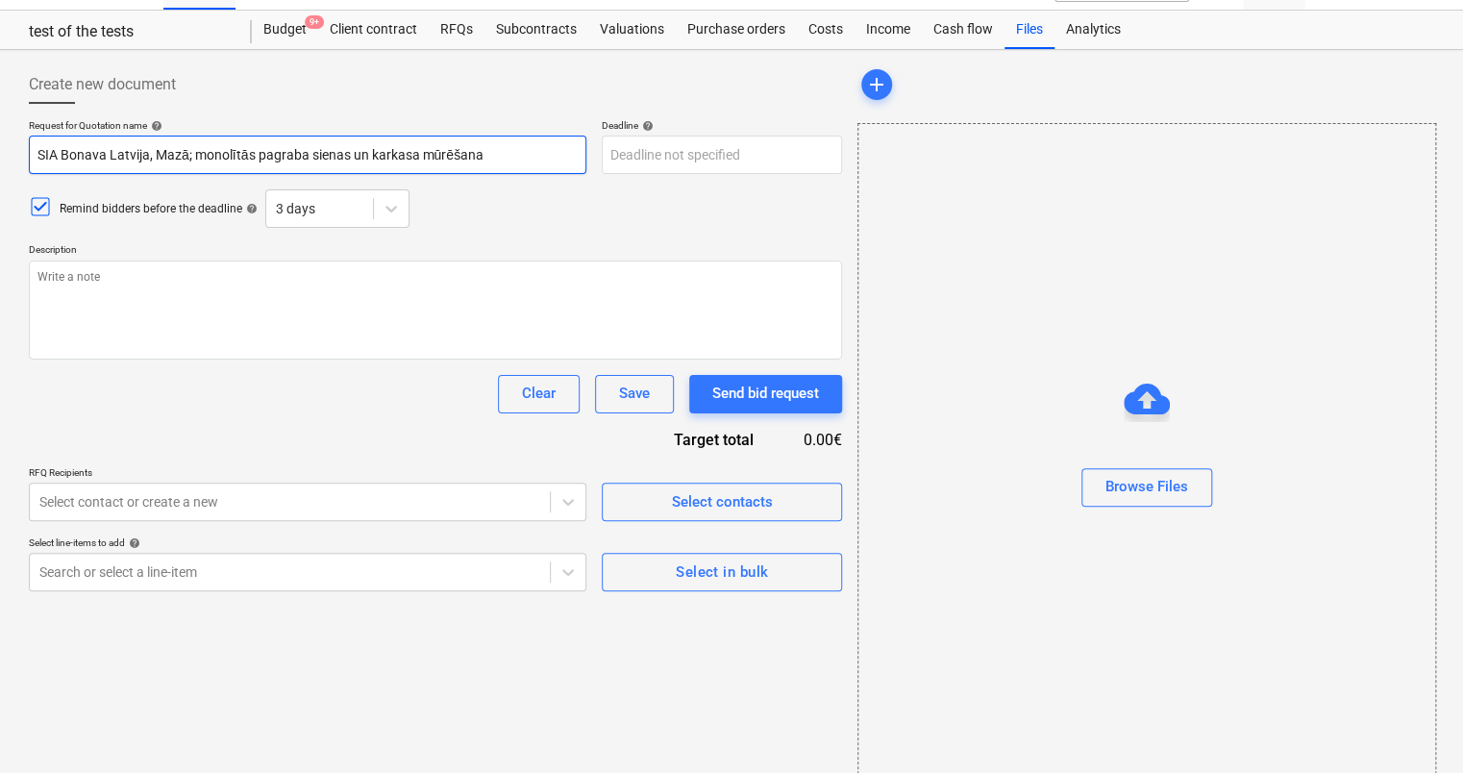
type input "SIA Bonava Latvija, Maz; monolītās pagraba sienas un karkasa mūrēšana"
type textarea "x"
type input "SIA Bonava Latvija, Ma; monolītās pagraba sienas un karkasa mūrēšana"
type textarea "x"
type input "SIA Bonava Latvija, M; monolītās pagraba sienas un karkasa mūrēšana"
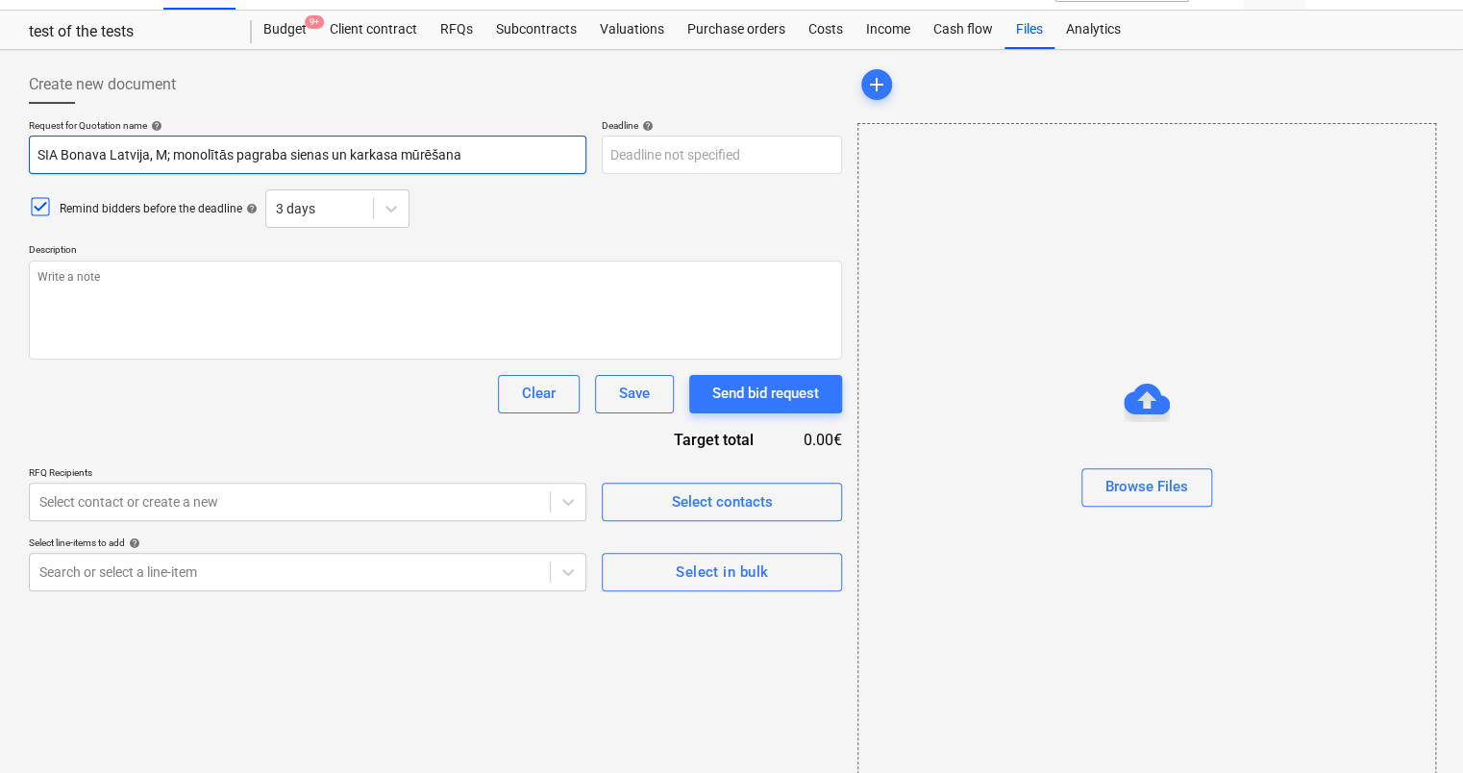
type textarea "x"
type input "SIA Bonava Latvija, ; monolītās pagraba sienas un karkasa mūrēšana"
type textarea "x"
type input "SIA Bonava Latvija, x; monolītās pagraba sienas un karkasa mūrēšana"
type textarea "x"
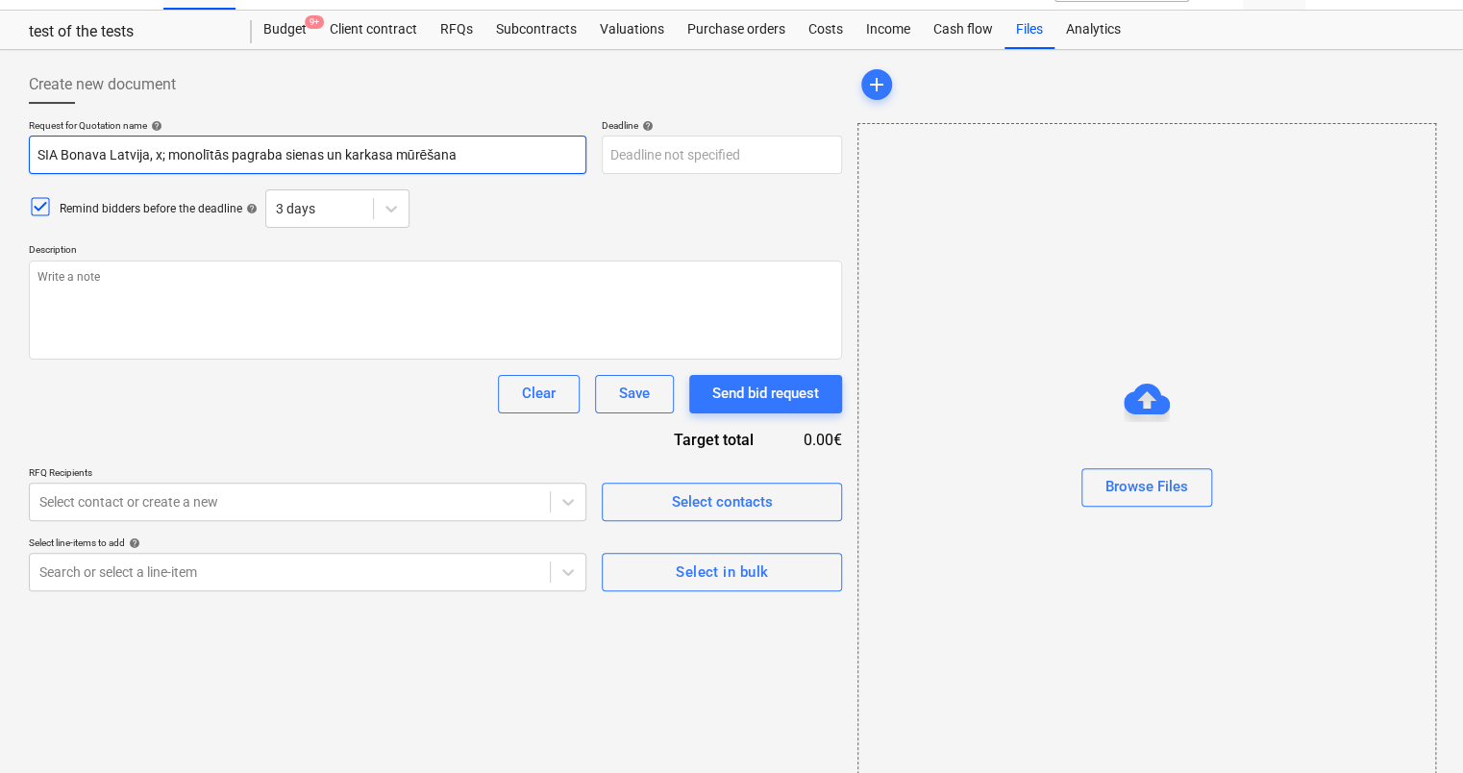
type input "SIA Bonava [GEOGRAPHIC_DATA], xx; monolītās pagraba sienas un karkasa mūrēšana"
type textarea "x"
type input "SIA Bonava Latvija, xxx; monolītās pagraba sienas un karkasa mūrēšana"
click at [57, 150] on input "SIA Bonava Latvija, xxx; monolītās pagraba sienas un karkasa mūrēšana" at bounding box center [308, 155] width 558 height 38
type textarea "x"
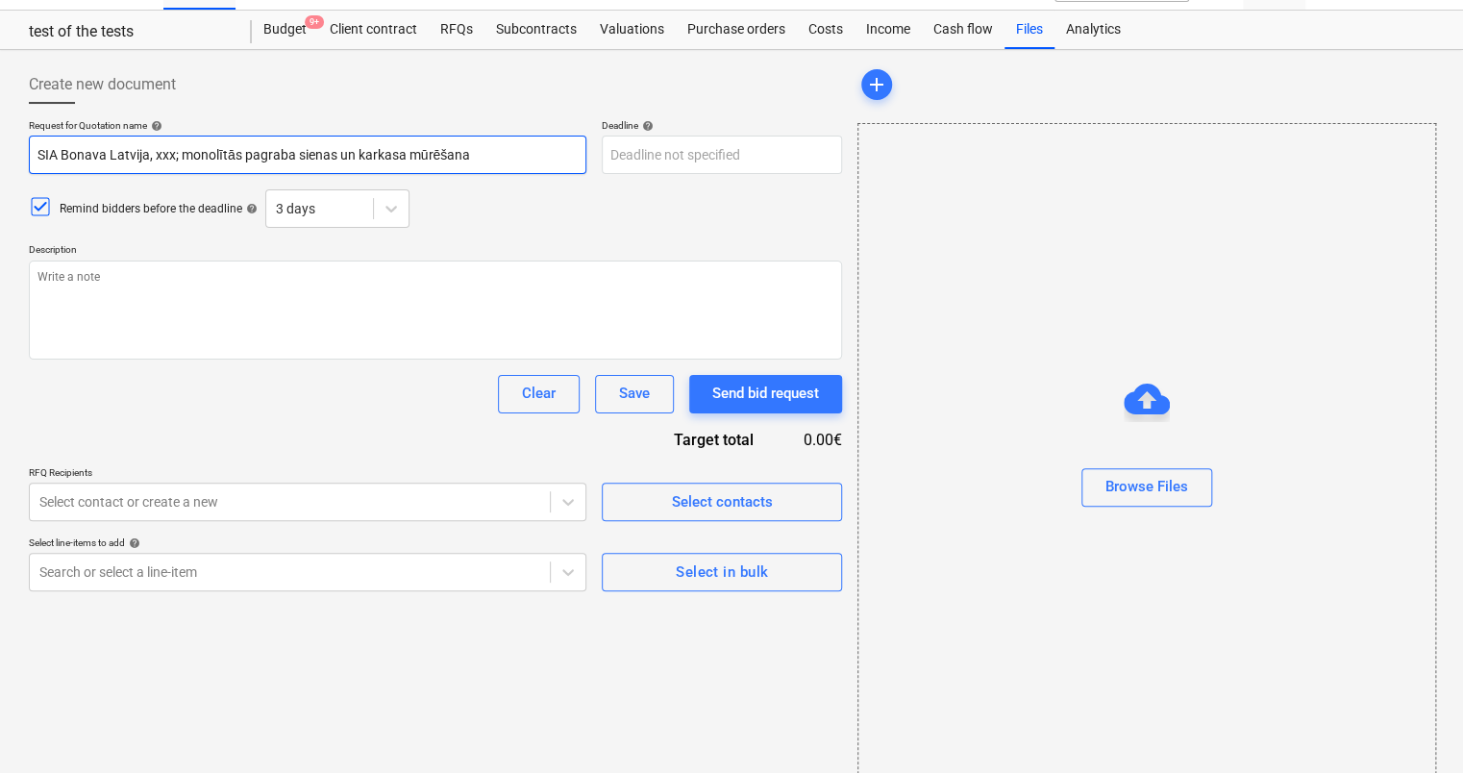
type input "SI Bonava Latvija, xxx; monolītās pagraba sienas un karkasa mūrēšana"
type textarea "x"
type input "S Bonava Latvija, xxx; monolītās pagraba sienas un karkasa mūrēšana"
type textarea "x"
type input "Bonava Latvija, xxx; monolītās pagraba sienas un karkasa mūrēšana"
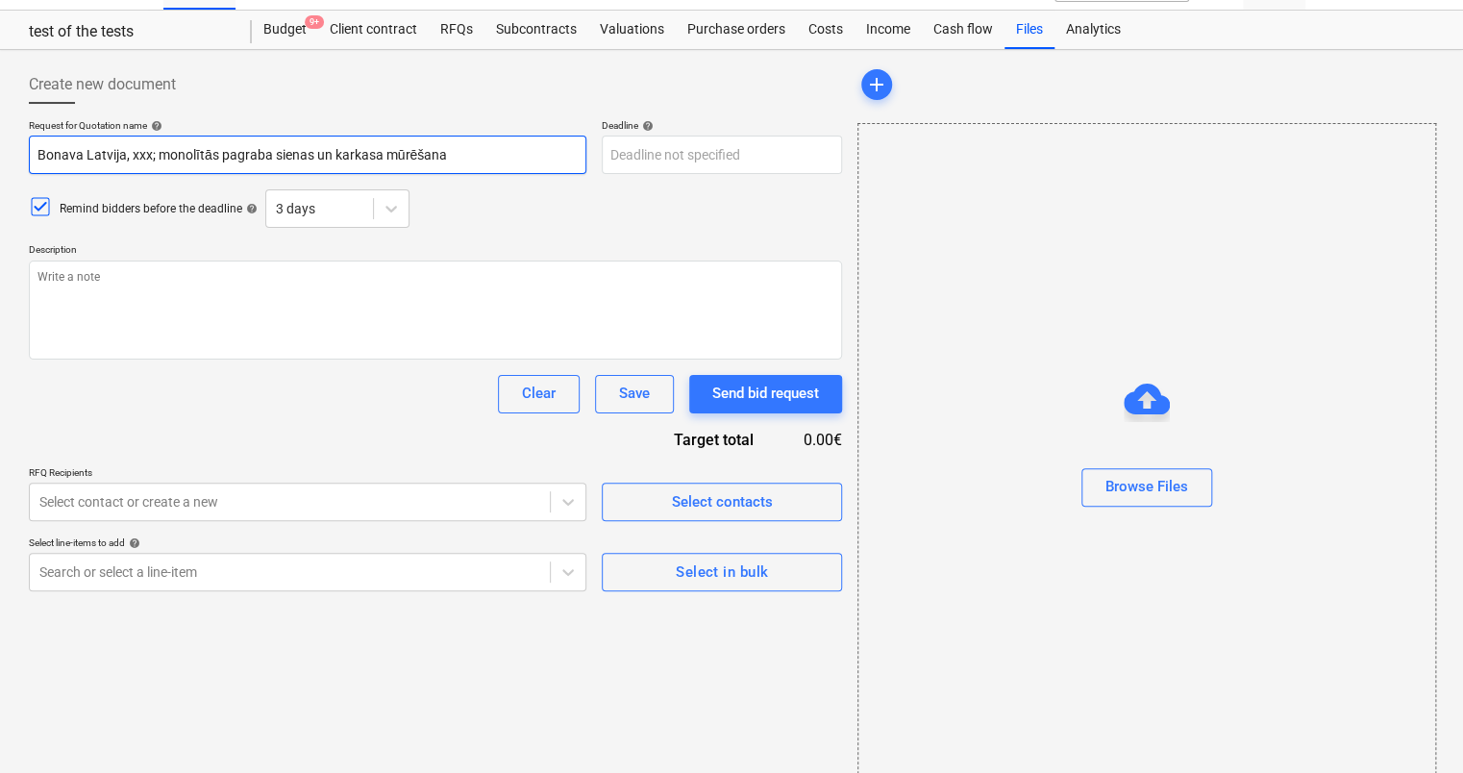
type textarea "x"
type input "S Bonava Latvija, xxx; monolītās pagraba sienas un karkasa mūrēšana"
type textarea "x"
type input "SI Bonava Latvija, xxx; monolītās pagraba sienas un karkasa mūrēšana"
type textarea "x"
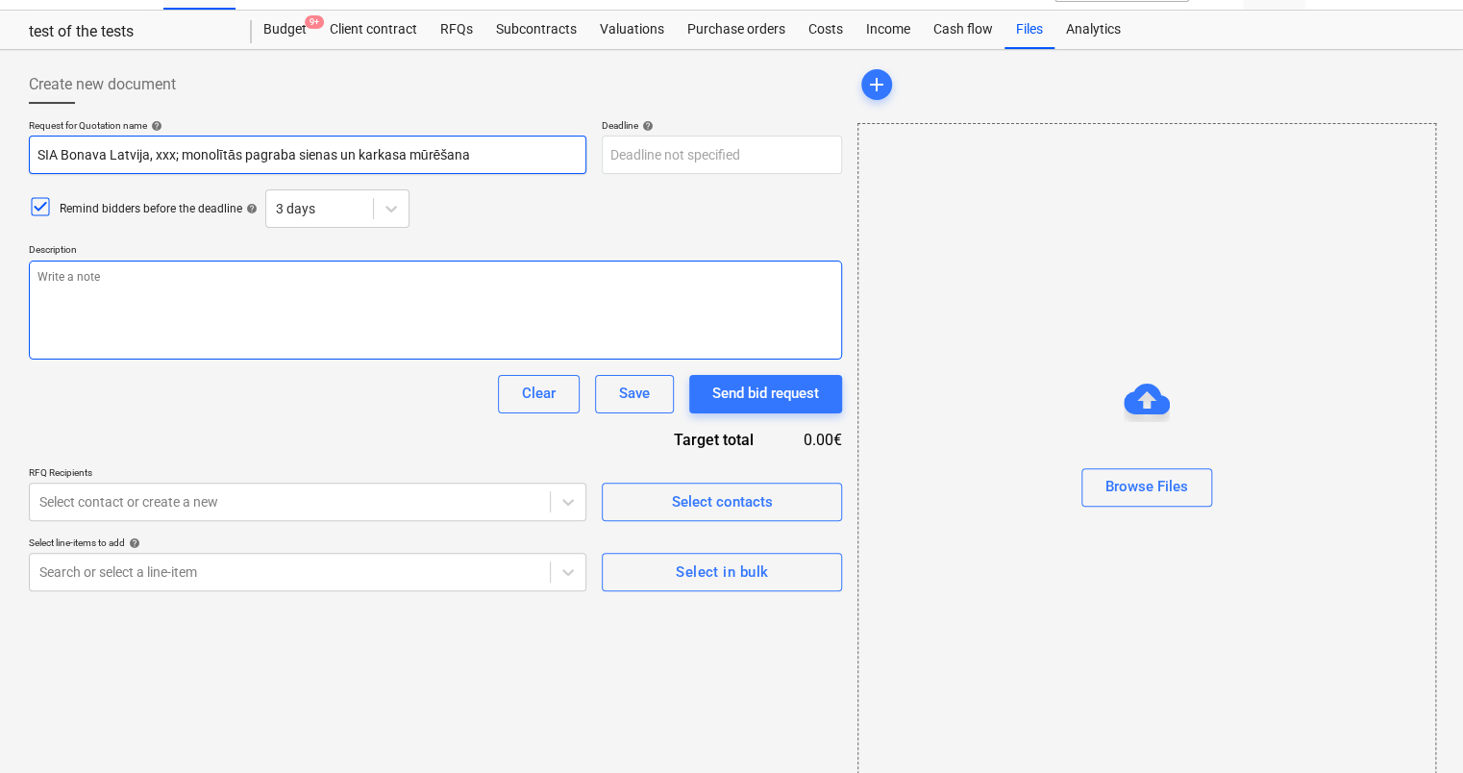
type input "SIA Bonava Latvija, xxx; monolītās pagraba sienas un karkasa mūrēšana"
click at [171, 291] on textarea at bounding box center [435, 309] width 813 height 99
type textarea "x"
type textarea "t"
type textarea "x"
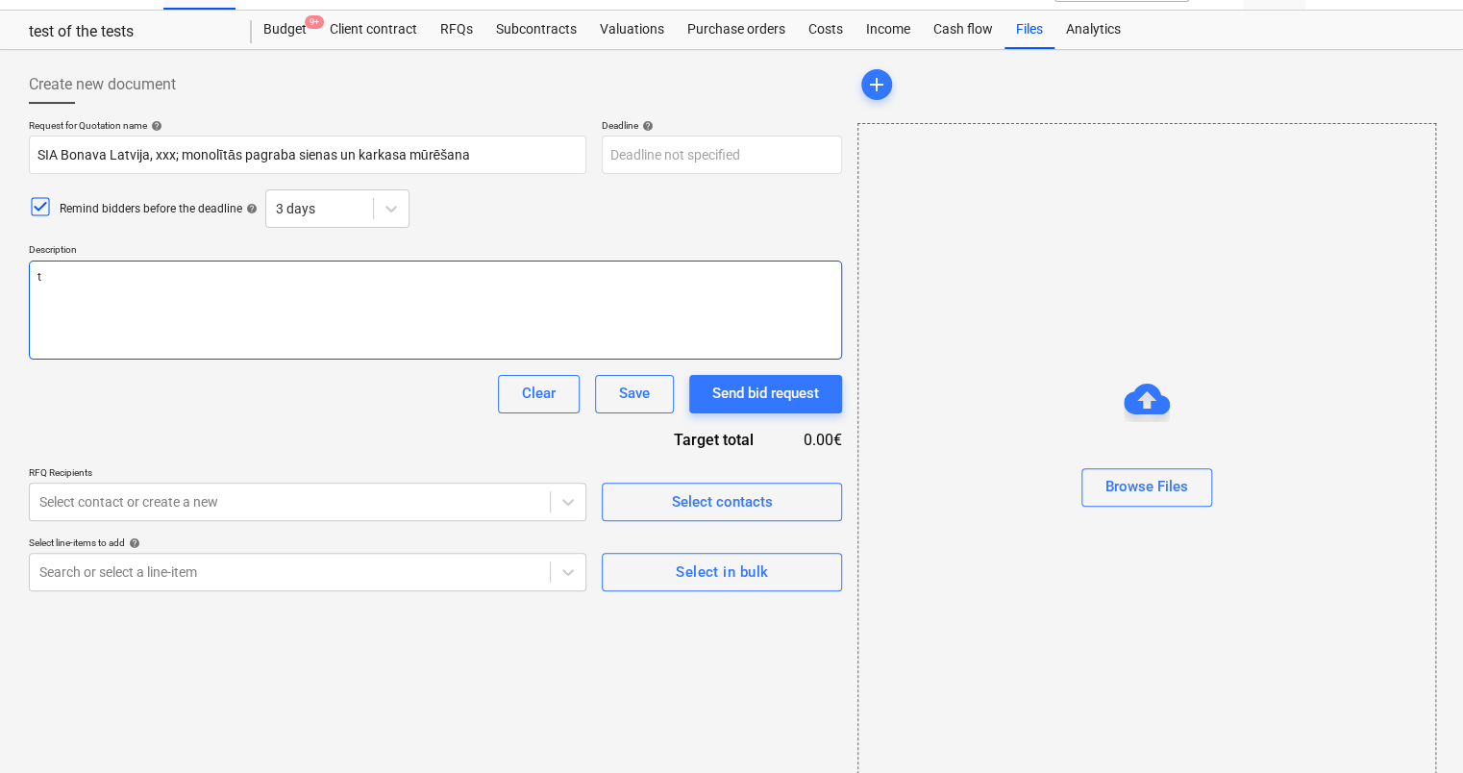
type textarea "tr"
type textarea "x"
type textarea "t"
type textarea "x"
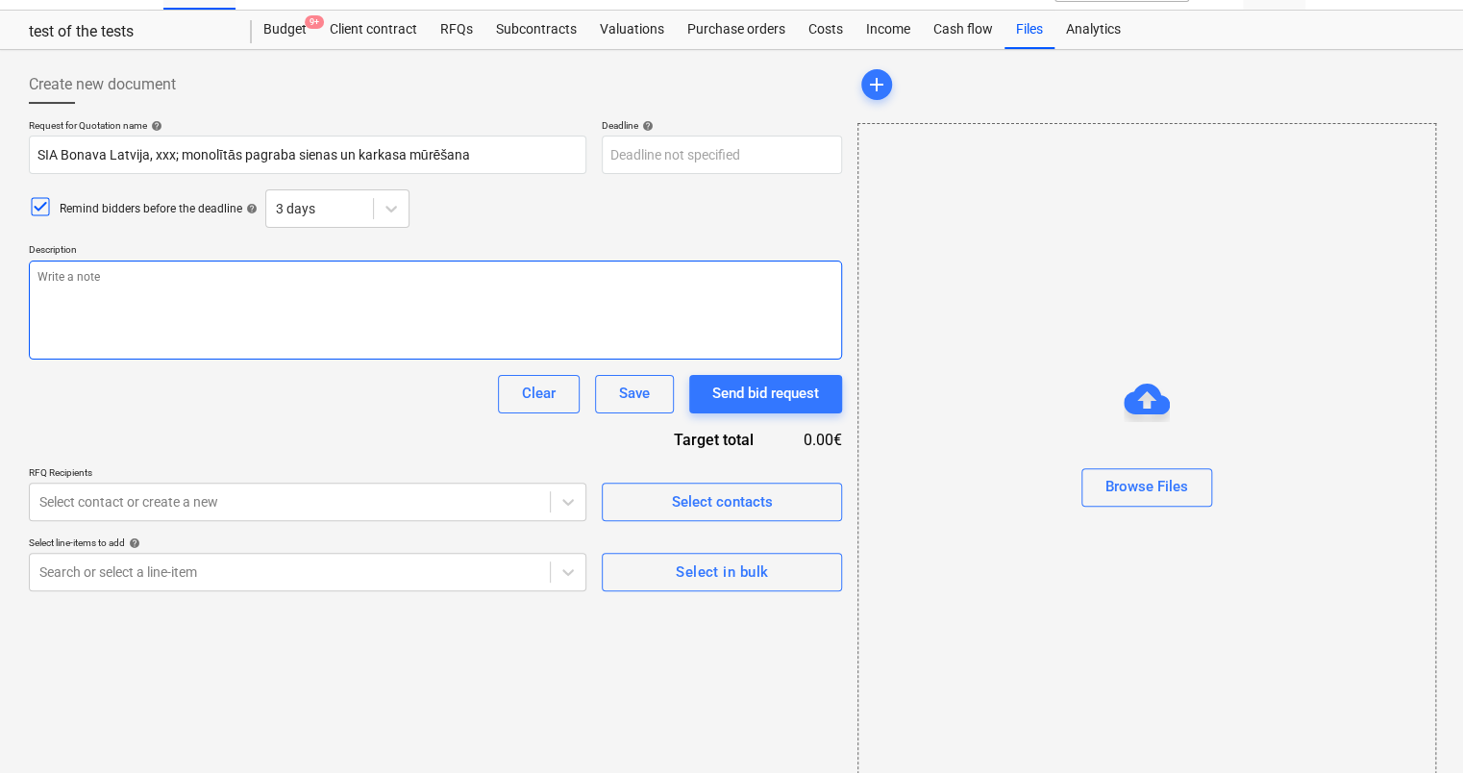
type textarea "t"
type textarea "x"
type textarea "tā"
type textarea "x"
type textarea "tād"
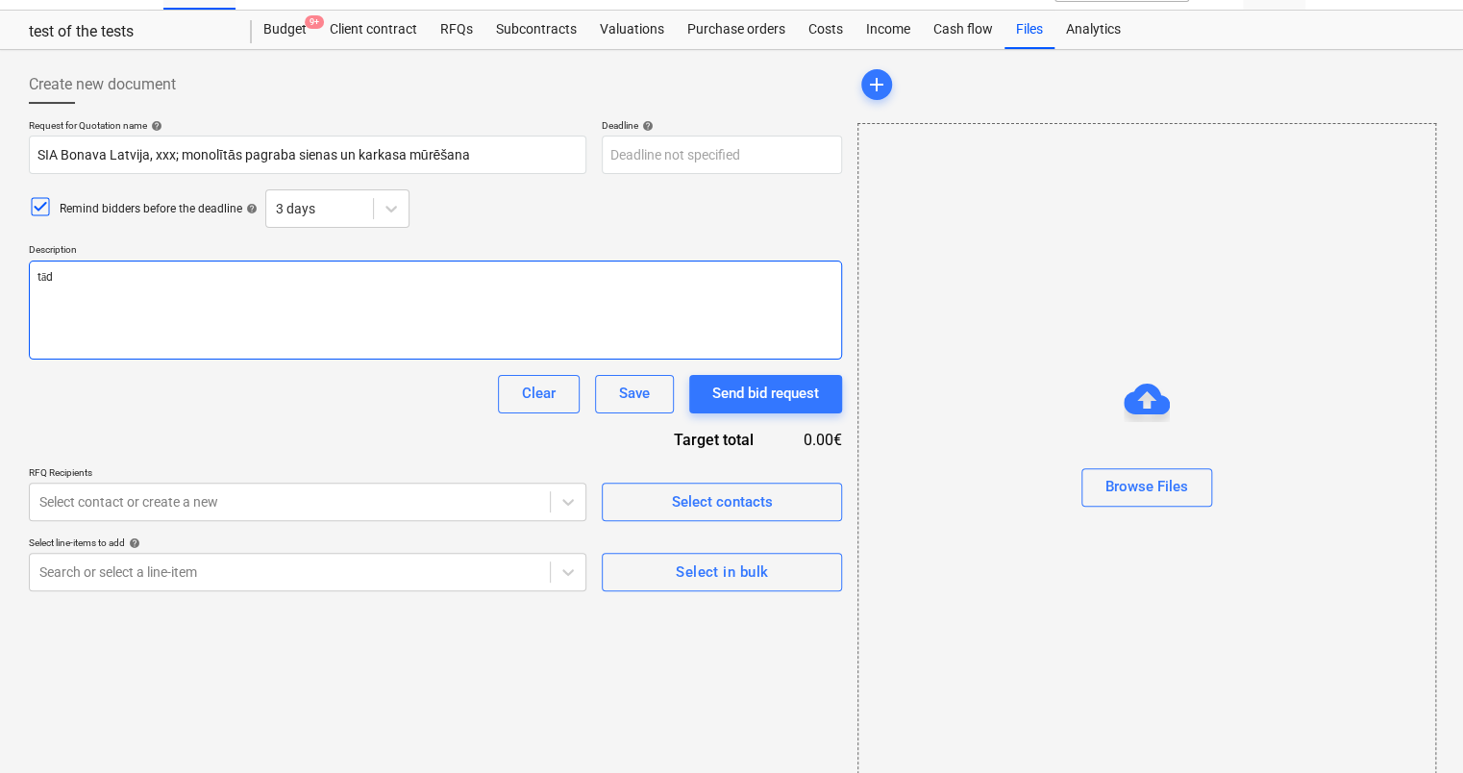
type textarea "x"
type textarea "tādi"
type textarea "x"
type textarea "tādi"
type textarea "x"
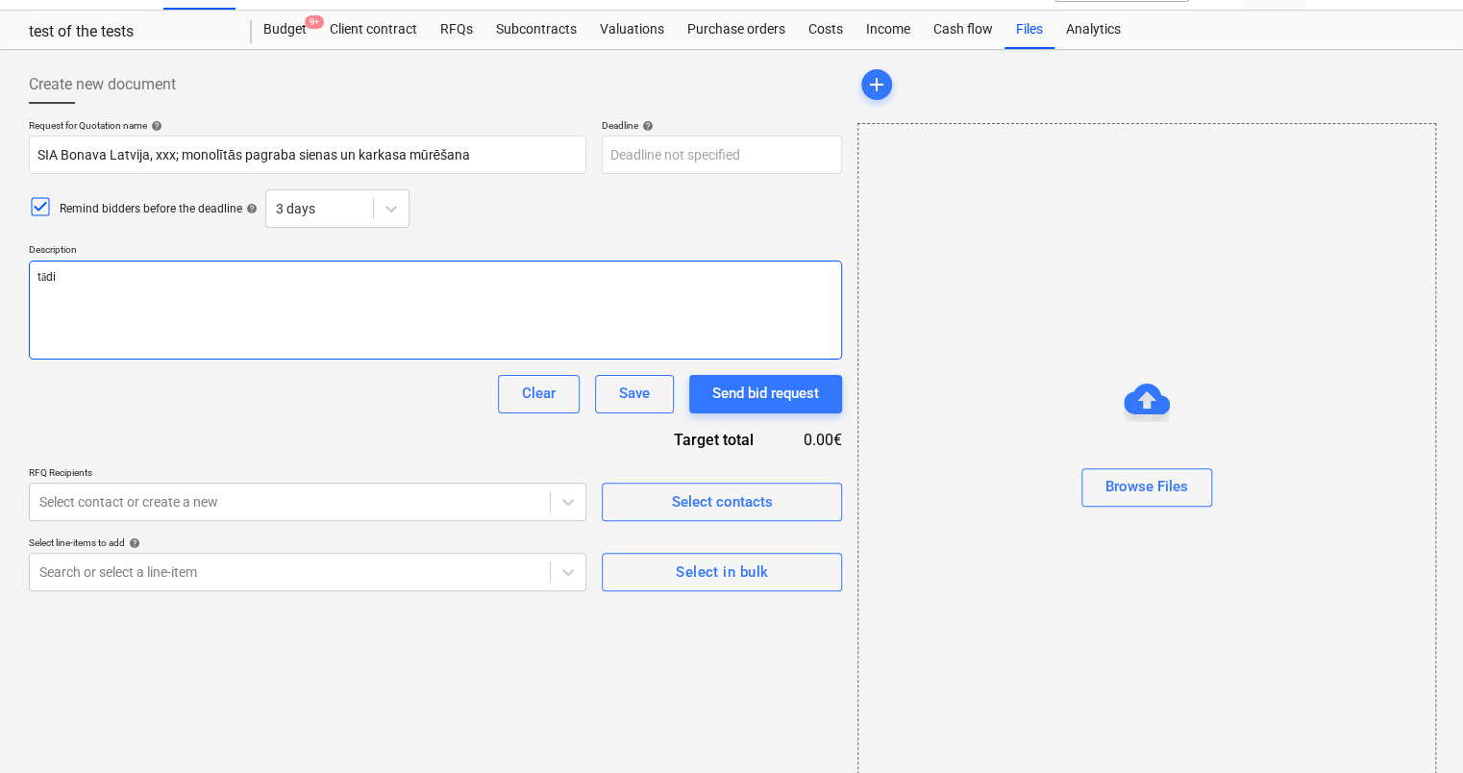
type textarea "tādi t"
type textarea "x"
type textarea "tādi tā"
type textarea "x"
type textarea "[PERSON_NAME]"
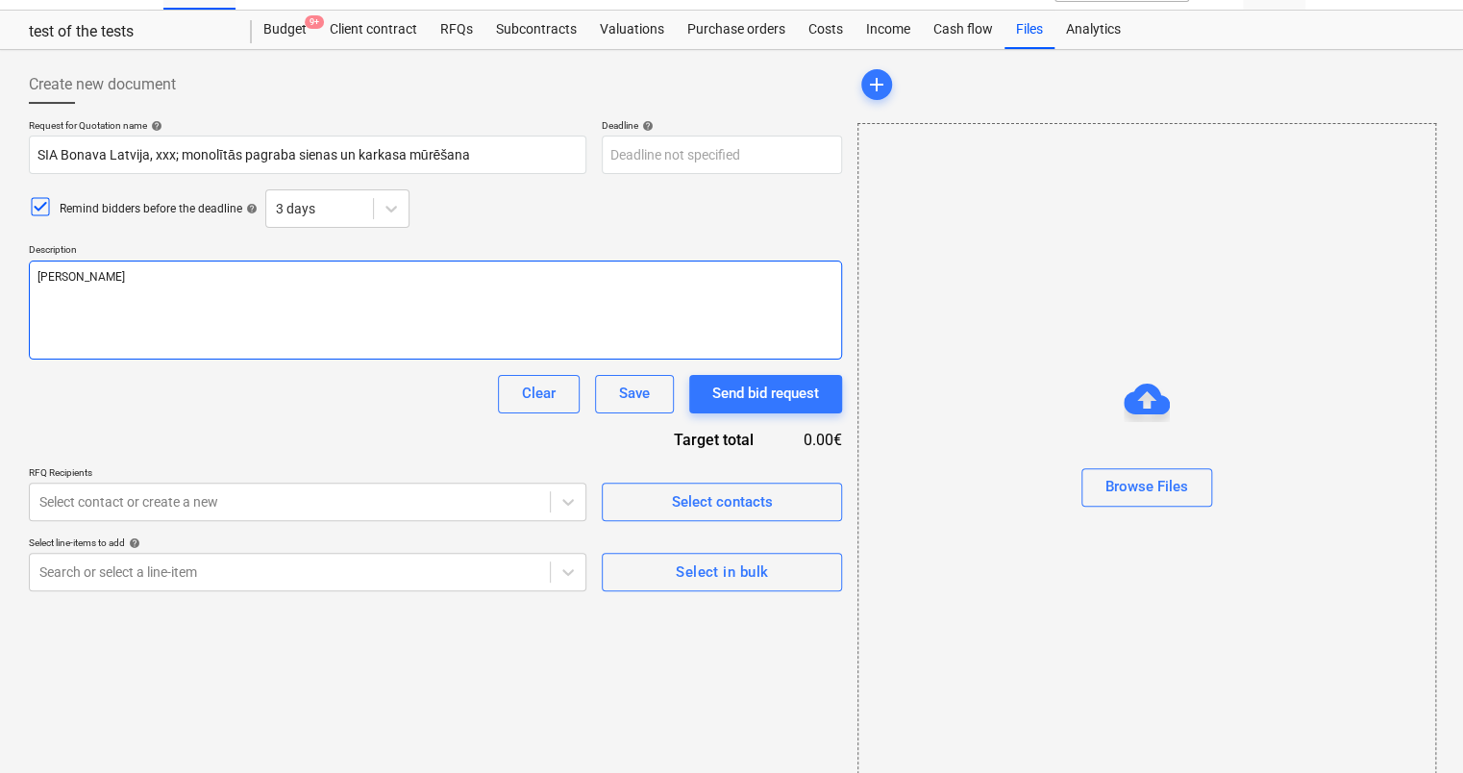
type textarea "x"
type textarea "tādi tādi"
type textarea "x"
type textarea "tādi tādi"
type textarea "x"
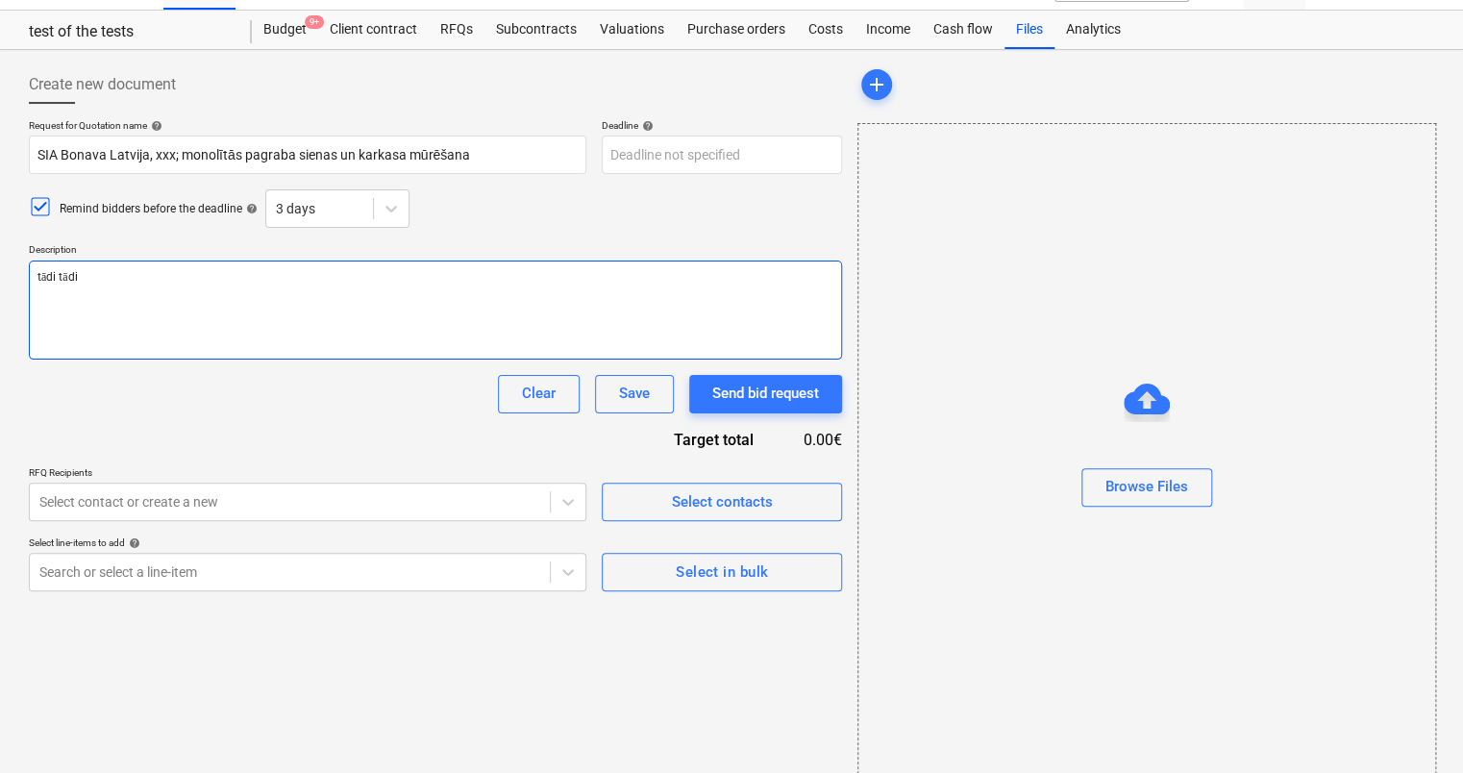
type textarea "tādi tādi d"
type textarea "x"
type textarea "tādi tādi da"
type textarea "x"
type textarea "tādi tādi dar"
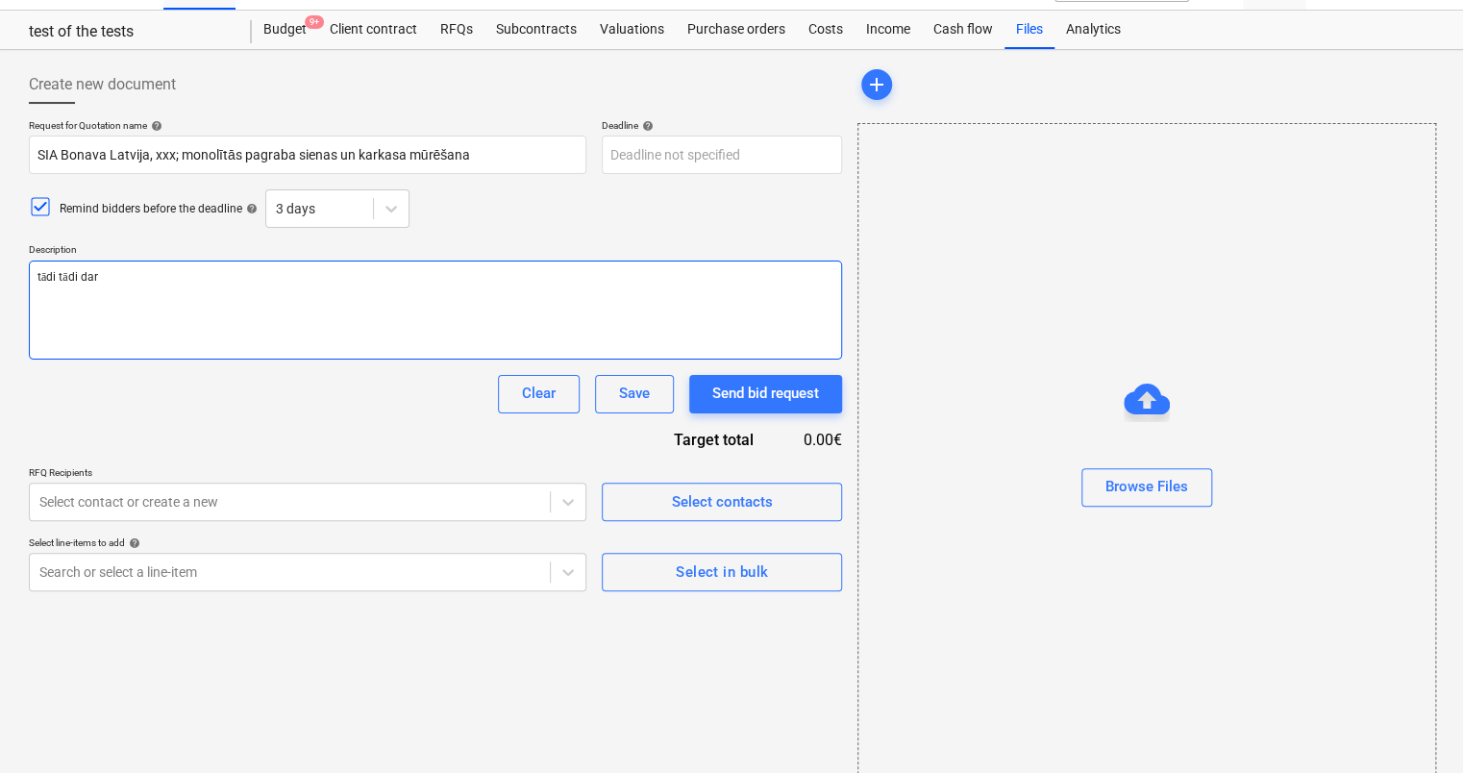
type textarea "x"
type textarea "tādi tādi darb"
type textarea "x"
type textarea "tādi [PERSON_NAME]"
click at [788, 667] on div "Create new document Request for Quotation name help SIA Bonava Latvija, xxx; mo…" at bounding box center [435, 420] width 829 height 724
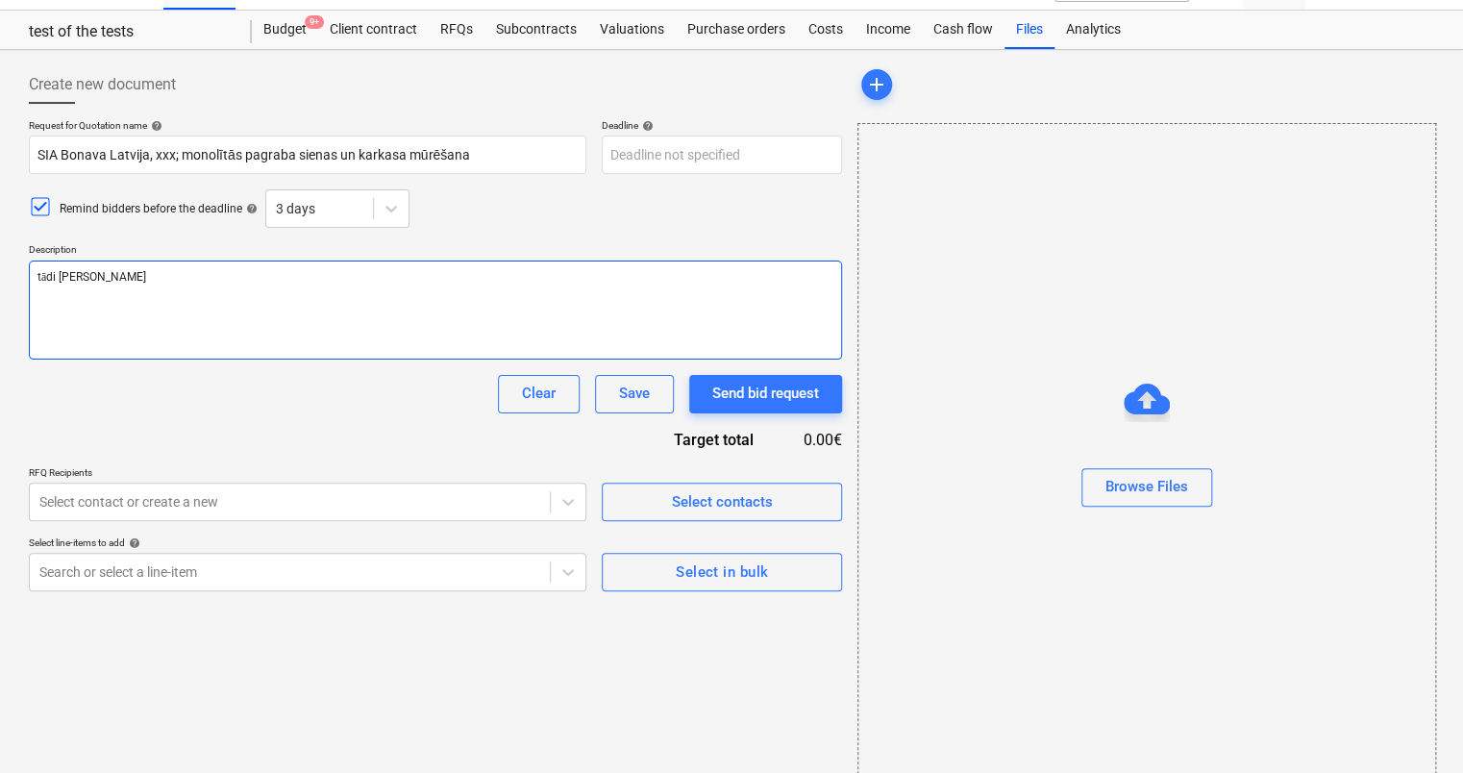
drag, startPoint x: 194, startPoint y: 276, endPoint x: 12, endPoint y: 281, distance: 182.7
click at [12, 281] on div "Create new document Request for Quotation name help SIA Bonava Latvija, xxx; mo…" at bounding box center [731, 419] width 1463 height 739
paste textarea "Labdien. -Esam uzsākuši [PERSON_NAME] projekta būvniecību “Daudzdzīvokļu dzīvoj…"
type textarea "x"
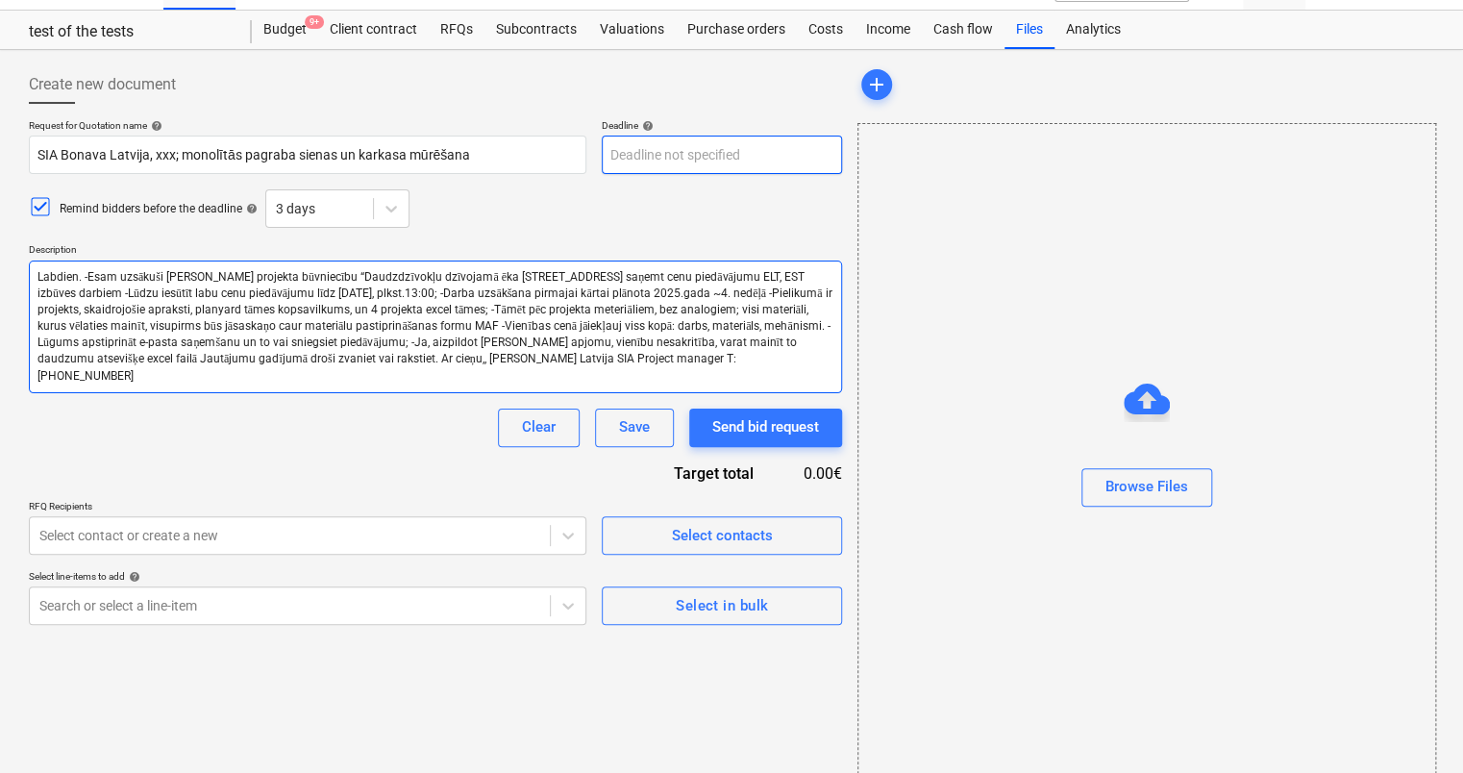
type textarea "Labdien. -Esam uzsākuši [PERSON_NAME] projekta būvniecību “Daudzdzīvokļu dzīvoj…"
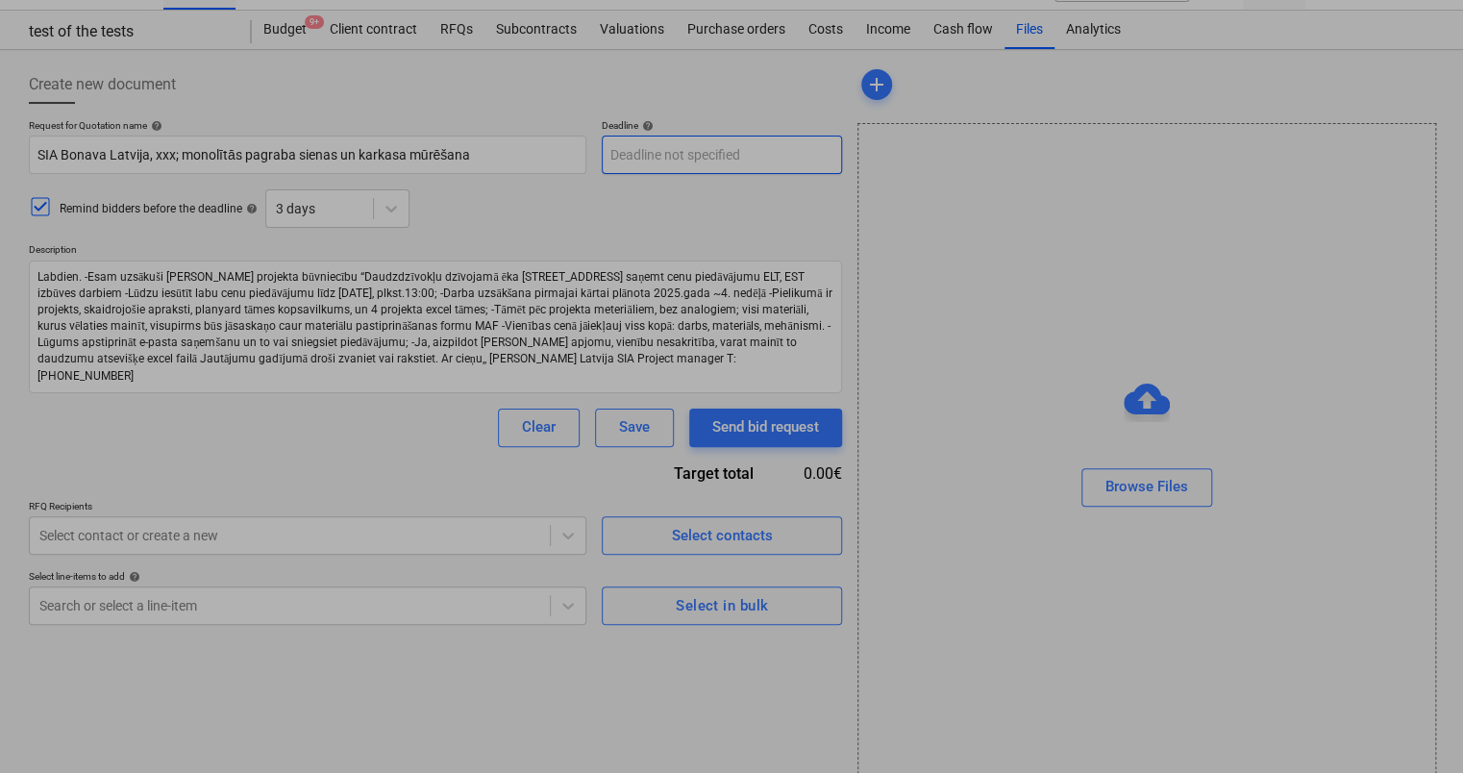
click at [649, 158] on body "Projects Contacts Company Consolidated Invoices Inbox 5 format_size keyboard_ar…" at bounding box center [731, 348] width 1463 height 773
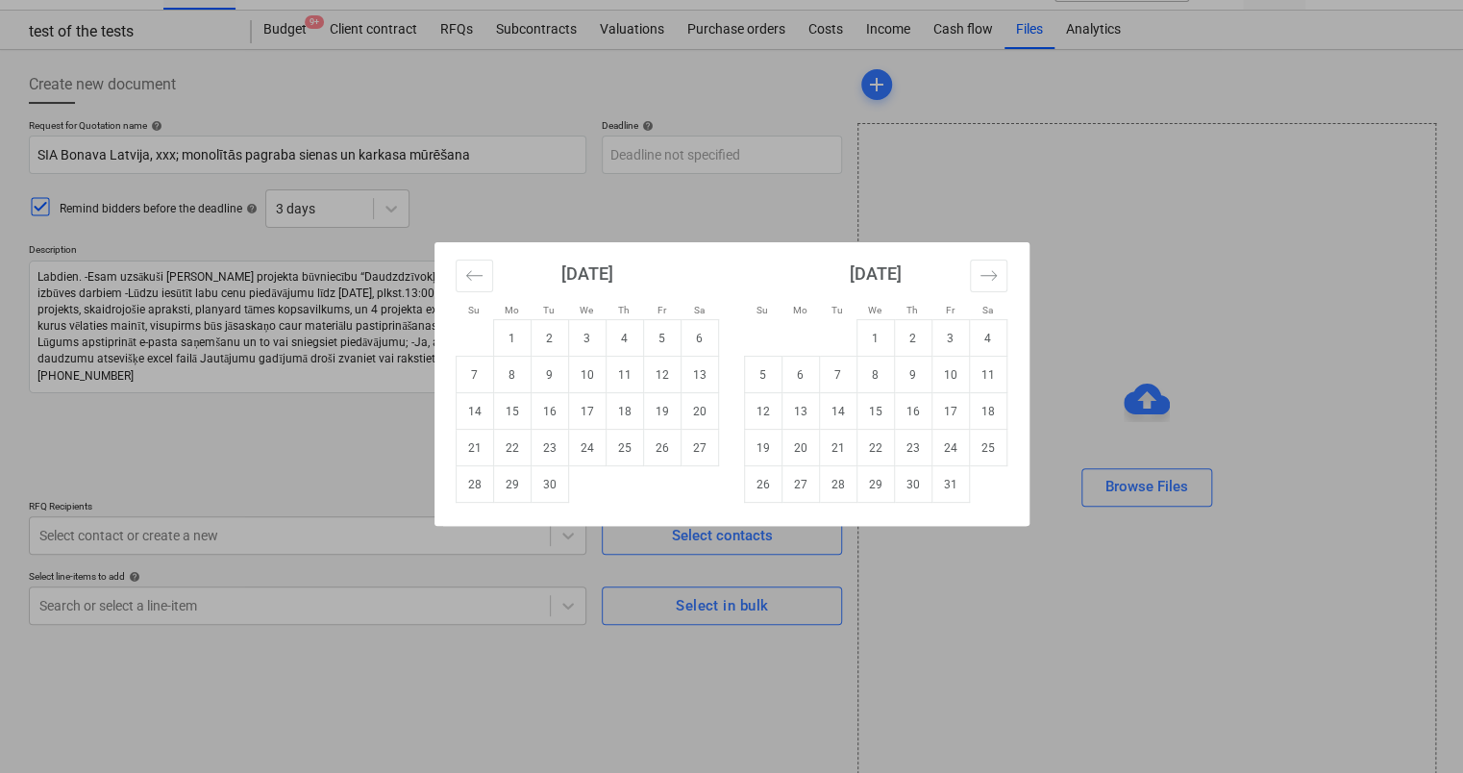
click at [609, 203] on div "Su Mo Tu We Th Fr Sa Su Mo Tu We Th Fr Sa [DATE] 1 2 3 4 5 6 7 8 9 10 11 12 13 …" at bounding box center [731, 386] width 1463 height 773
click at [750, 154] on body "Projects Contacts Company Consolidated Invoices Inbox 5 format_size keyboard_ar…" at bounding box center [731, 348] width 1463 height 773
click at [911, 382] on td "9" at bounding box center [912, 375] width 37 height 37
type textarea "x"
type input "[DATE]"
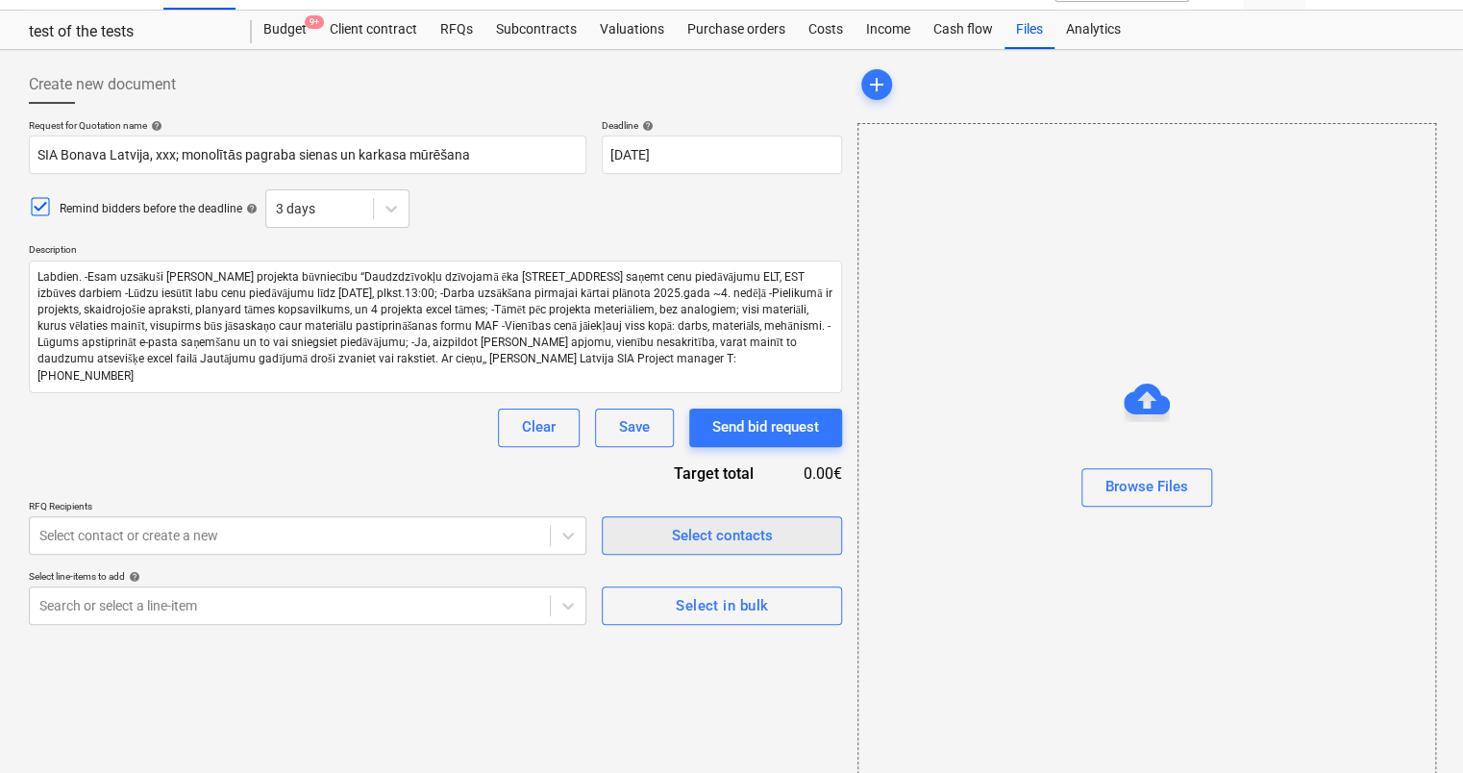
click at [634, 530] on span "Select contacts" at bounding box center [722, 535] width 192 height 25
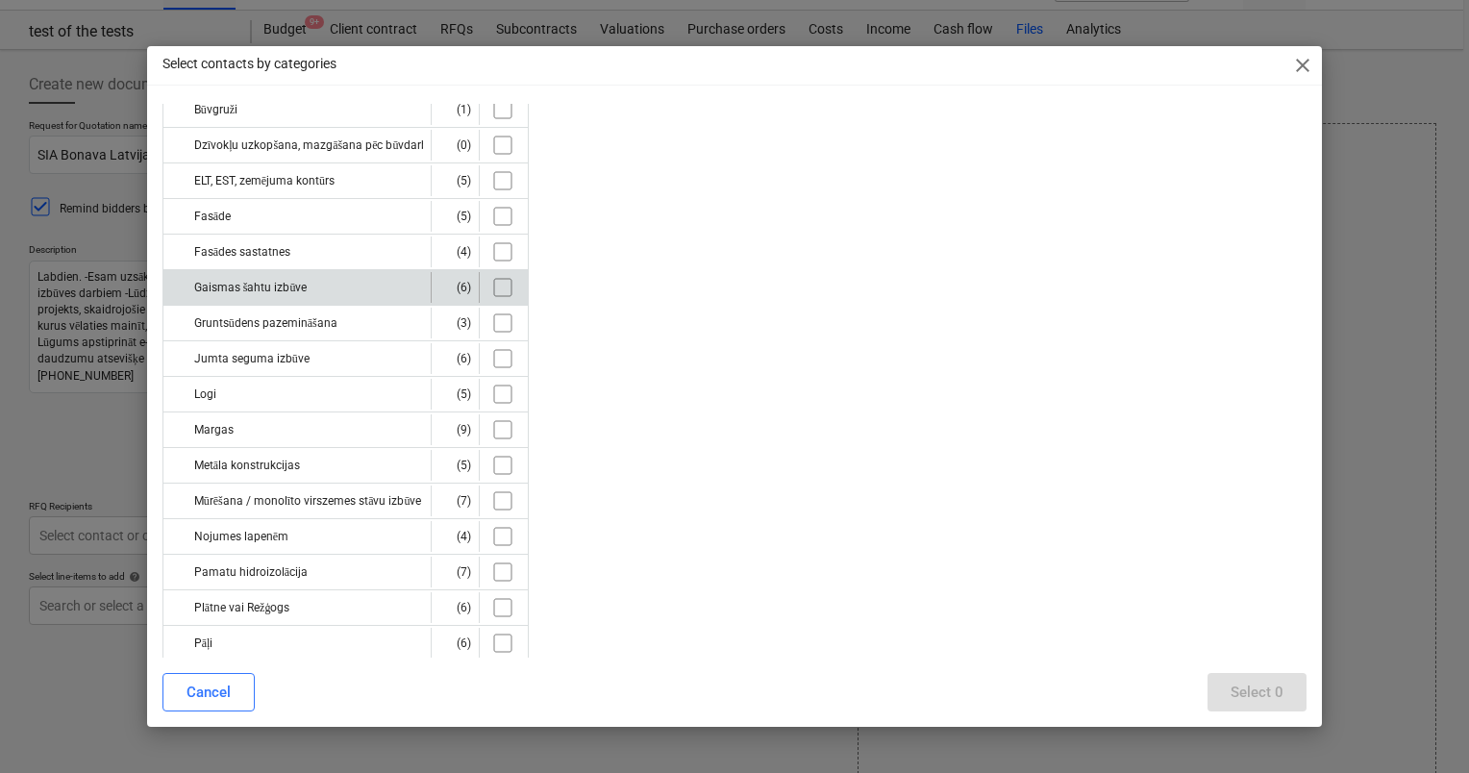
scroll to position [149, 0]
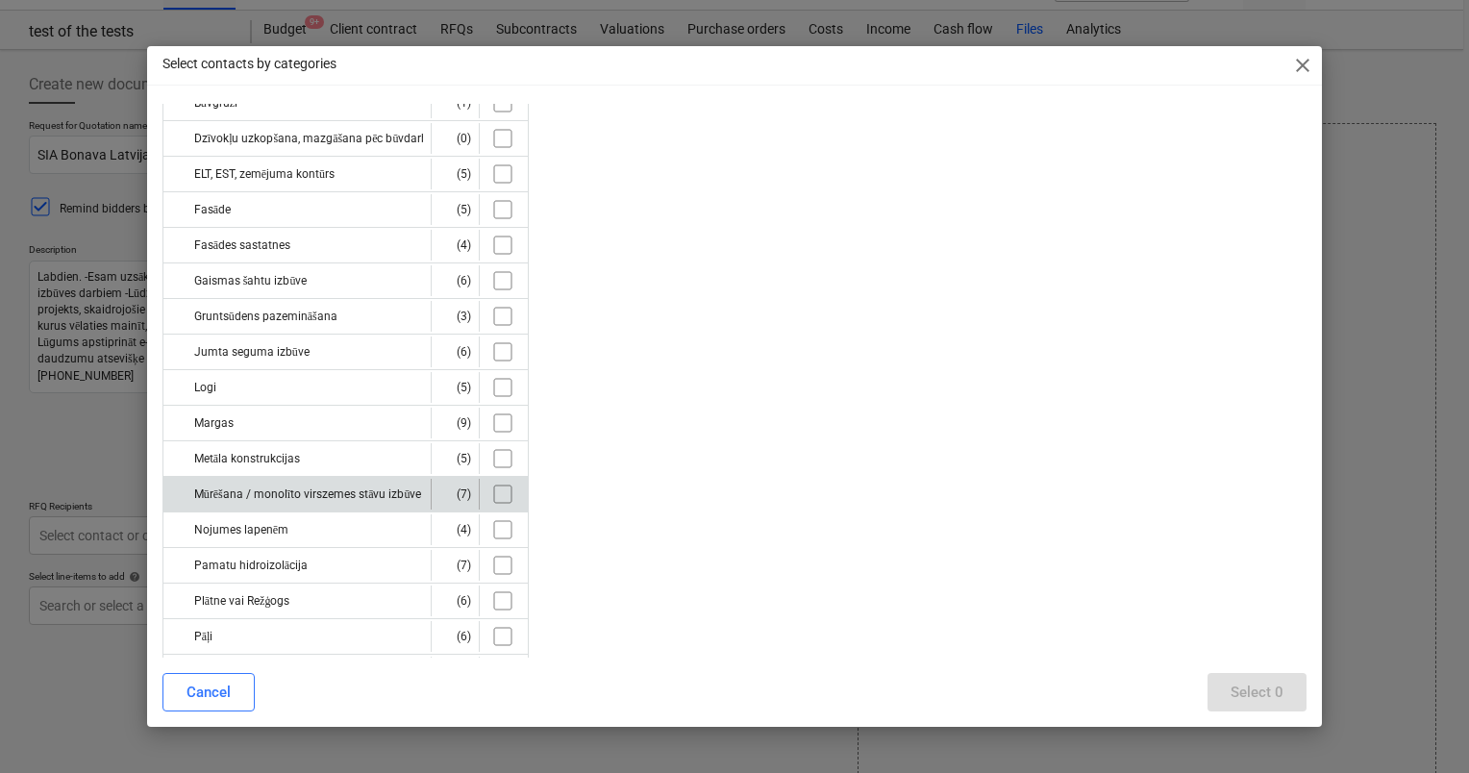
click at [363, 492] on div "Mūrēšana / monolīto virszemes stāvu izbūve" at bounding box center [308, 494] width 229 height 31
click at [500, 492] on input "checkbox" at bounding box center [502, 494] width 31 height 31
checkbox input "true"
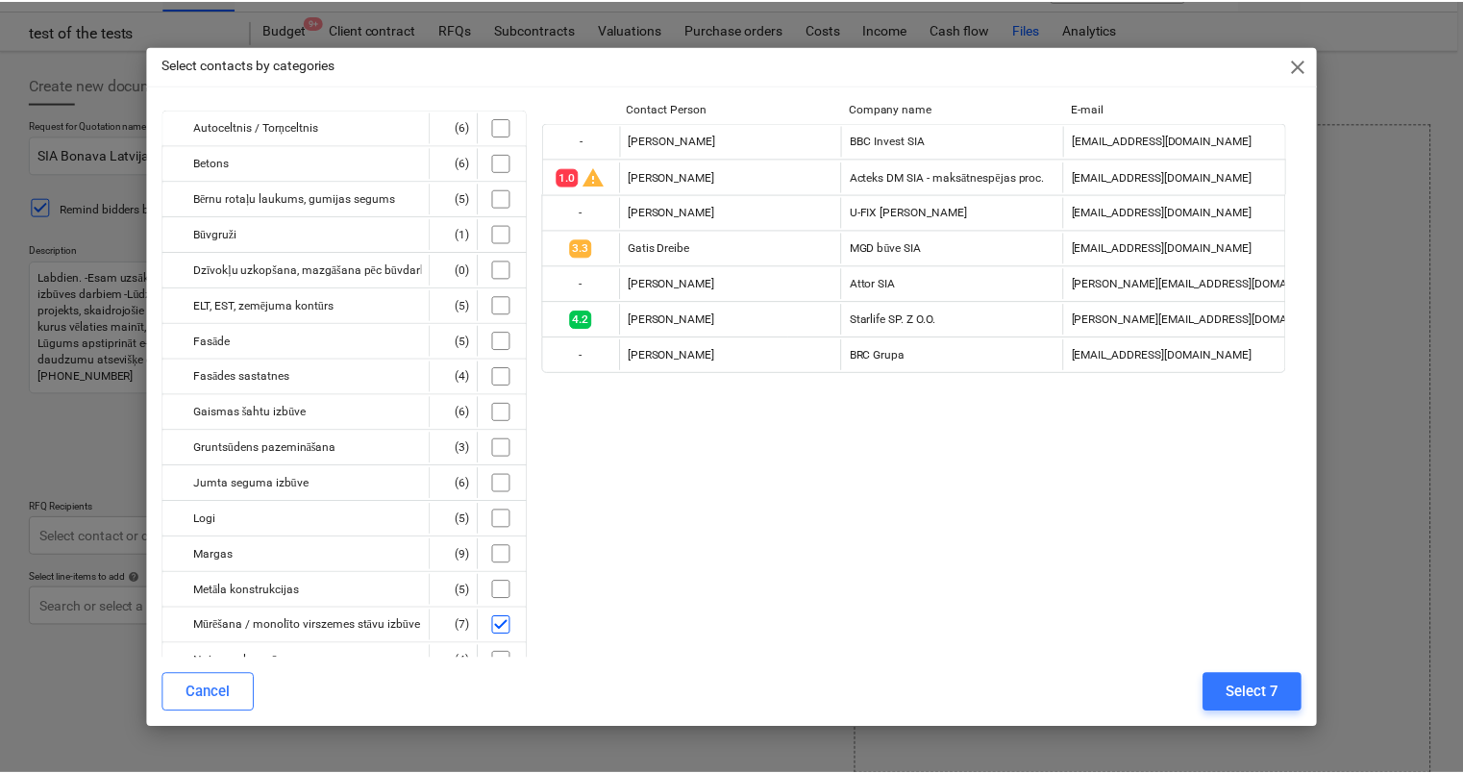
scroll to position [0, 0]
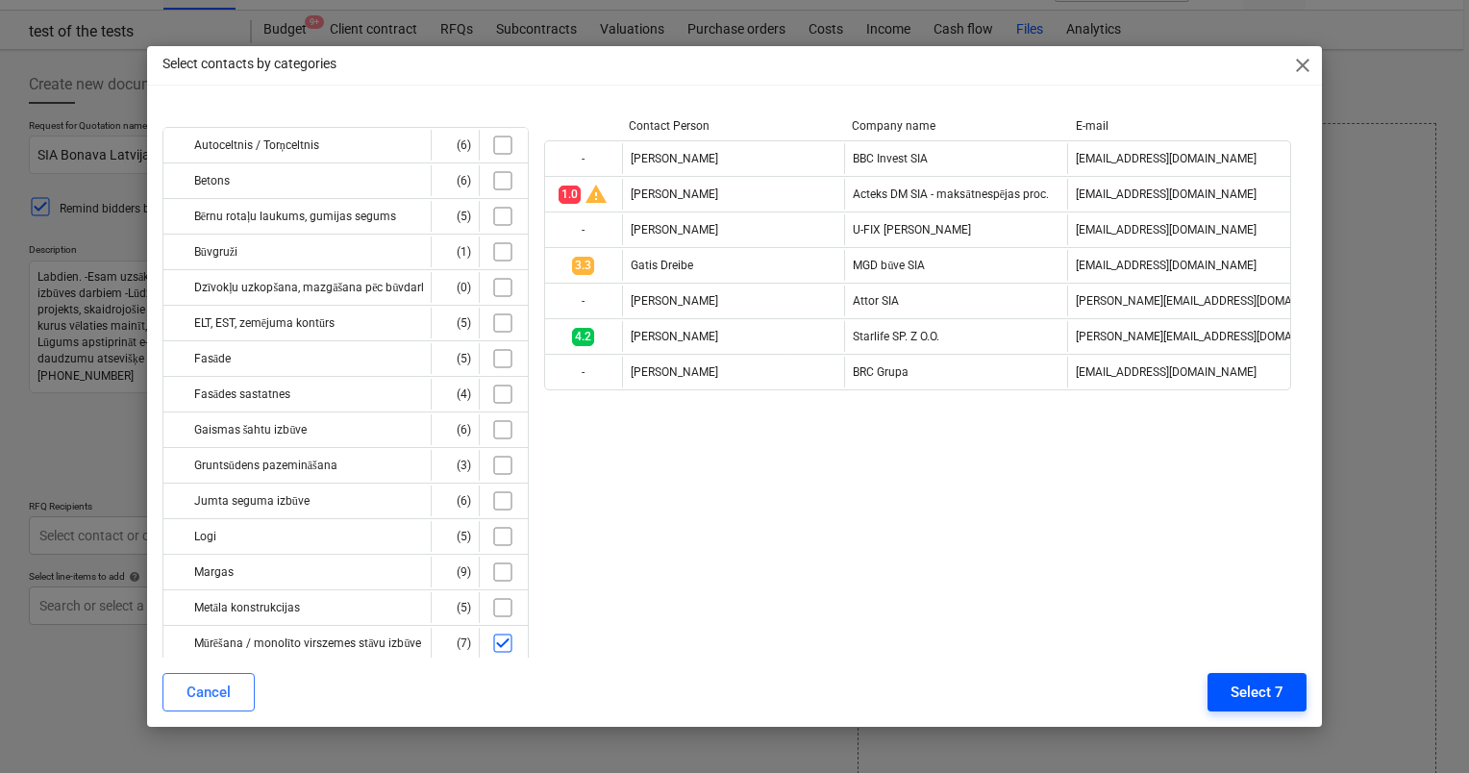
click at [1250, 692] on div "Select 7" at bounding box center [1256, 692] width 53 height 25
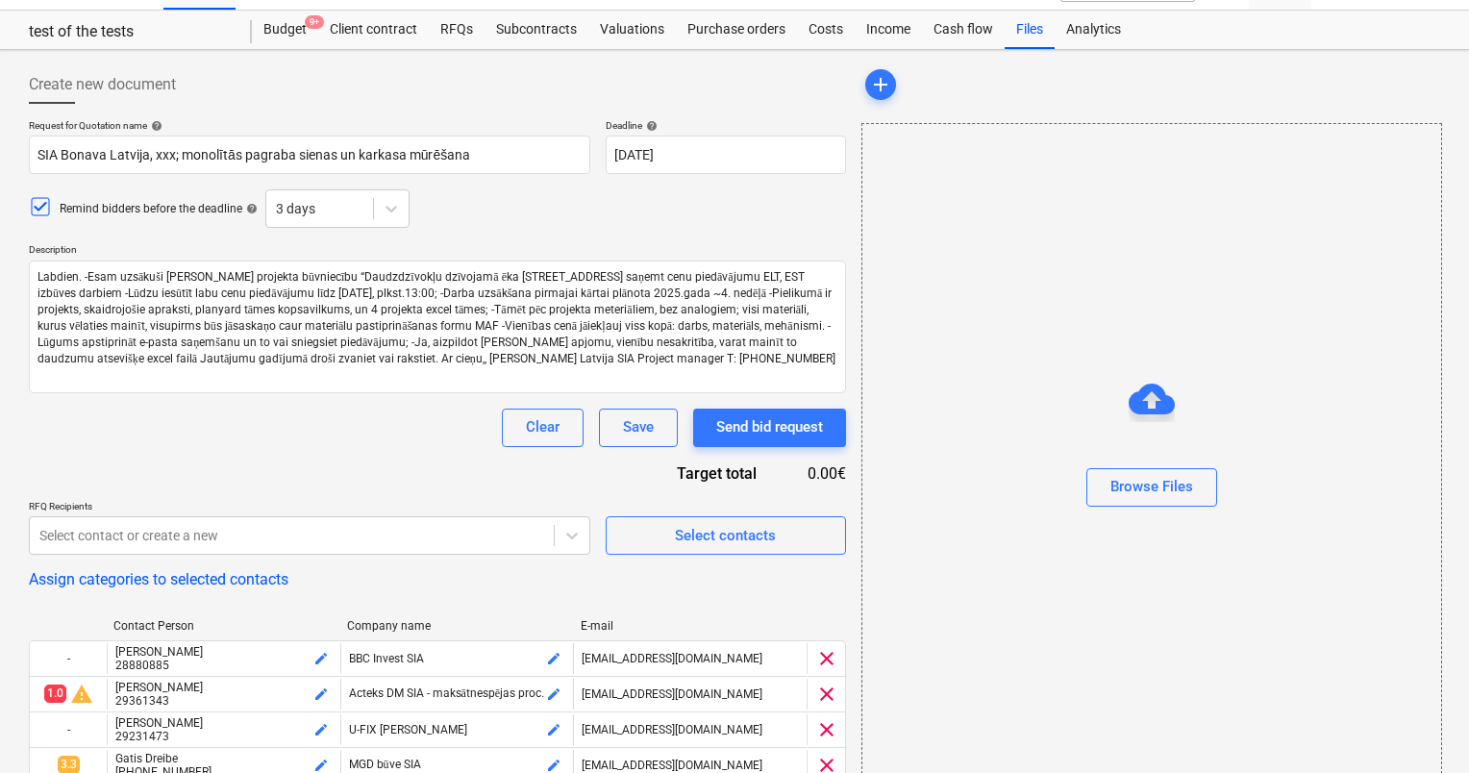
type textarea "x"
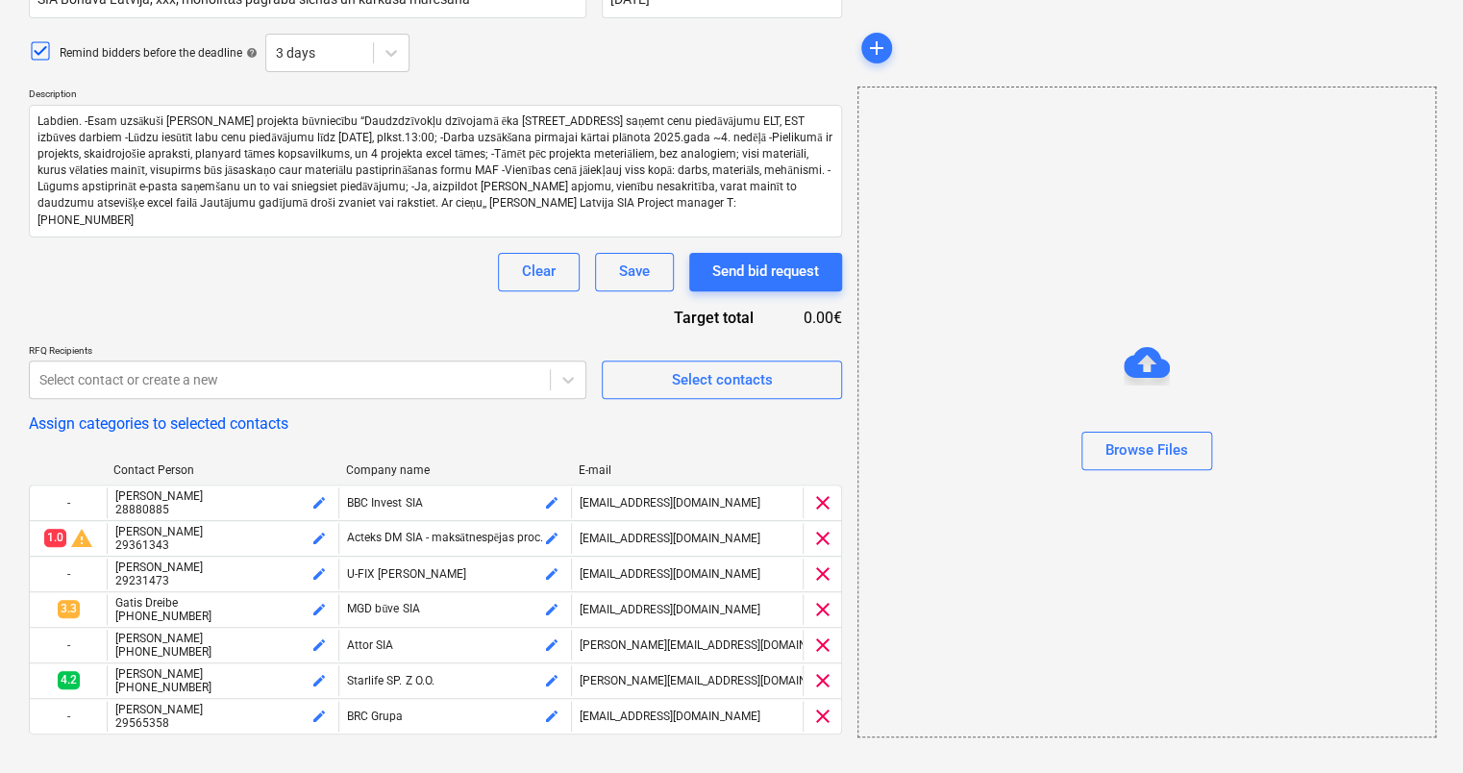
scroll to position [262, 0]
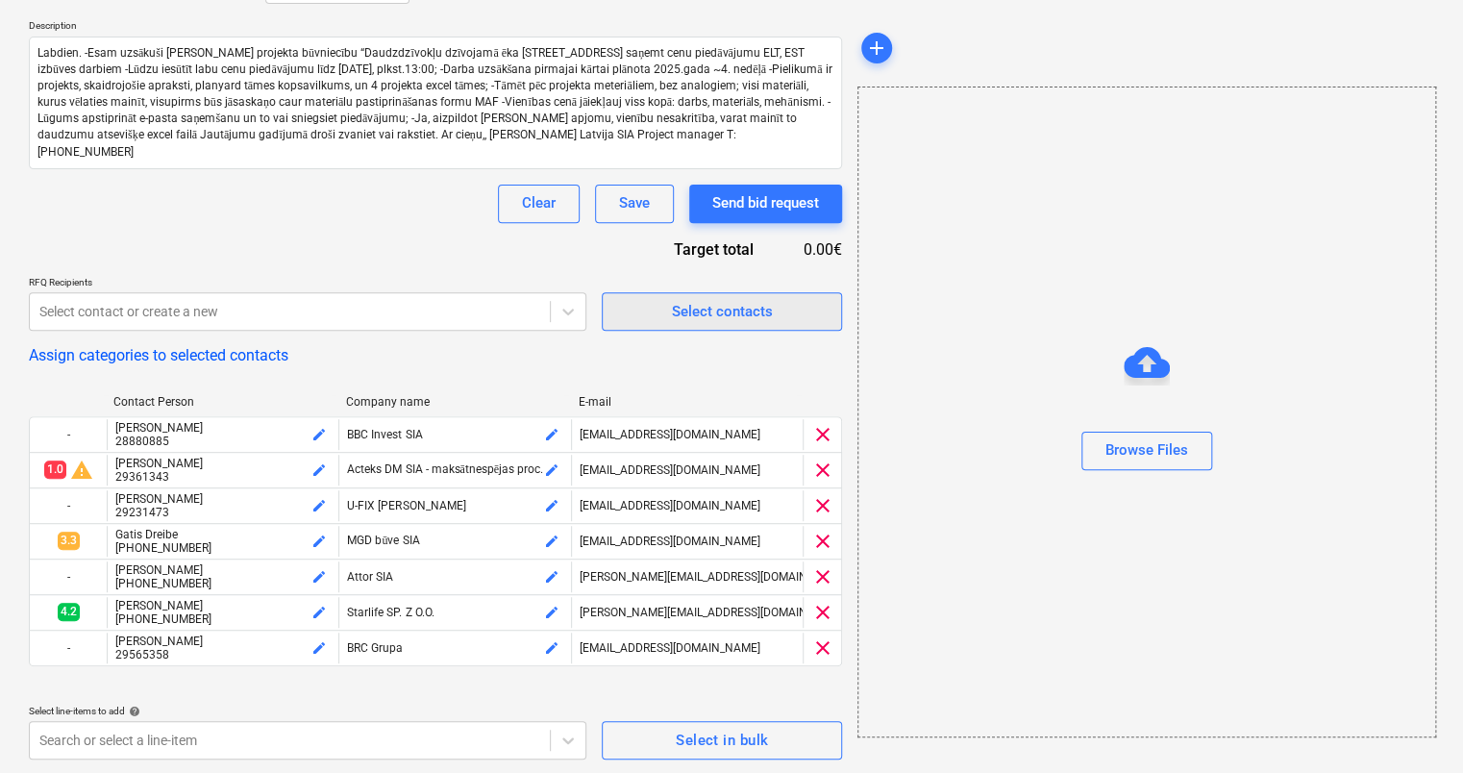
click at [724, 308] on div "Select contacts" at bounding box center [722, 311] width 101 height 25
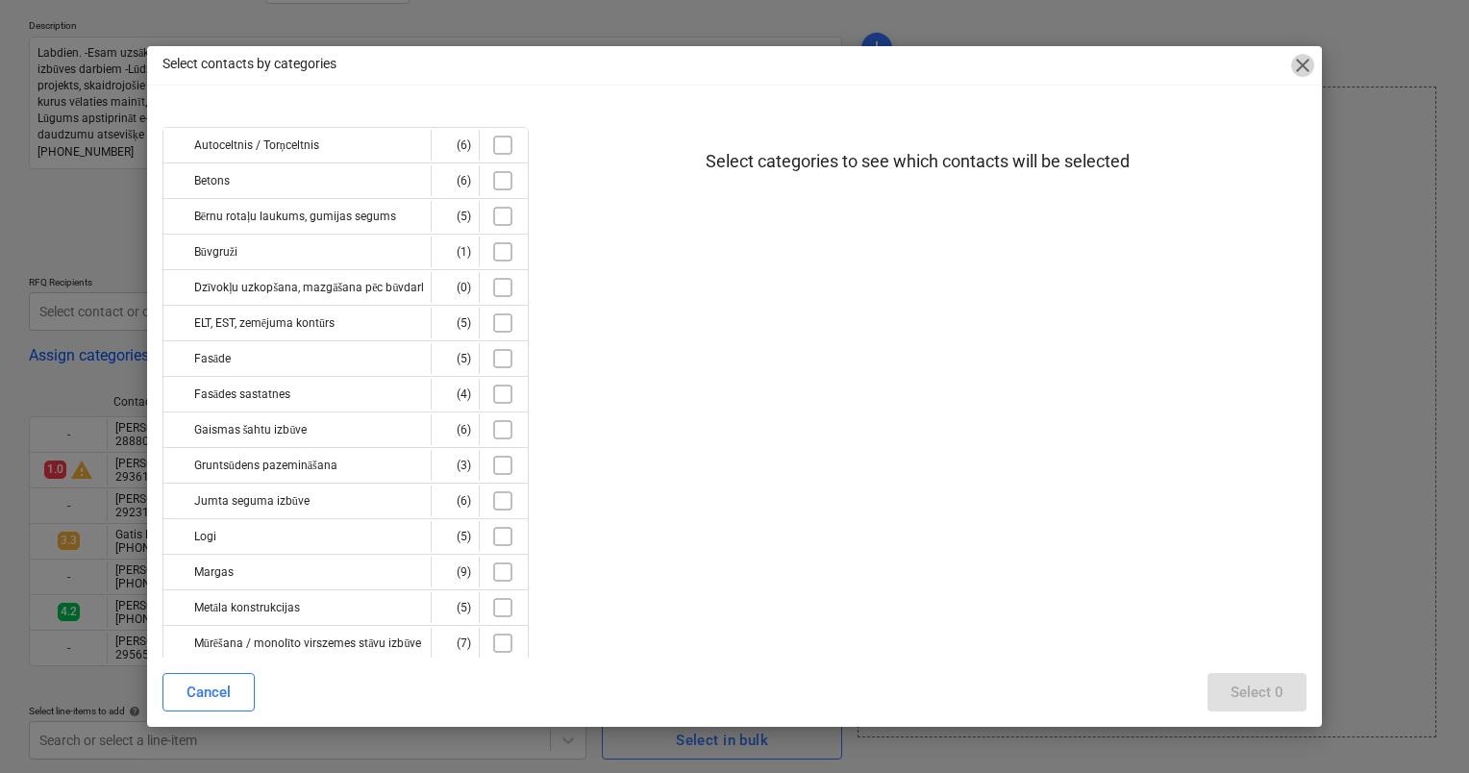
click at [1301, 65] on span "close" at bounding box center [1302, 65] width 23 height 23
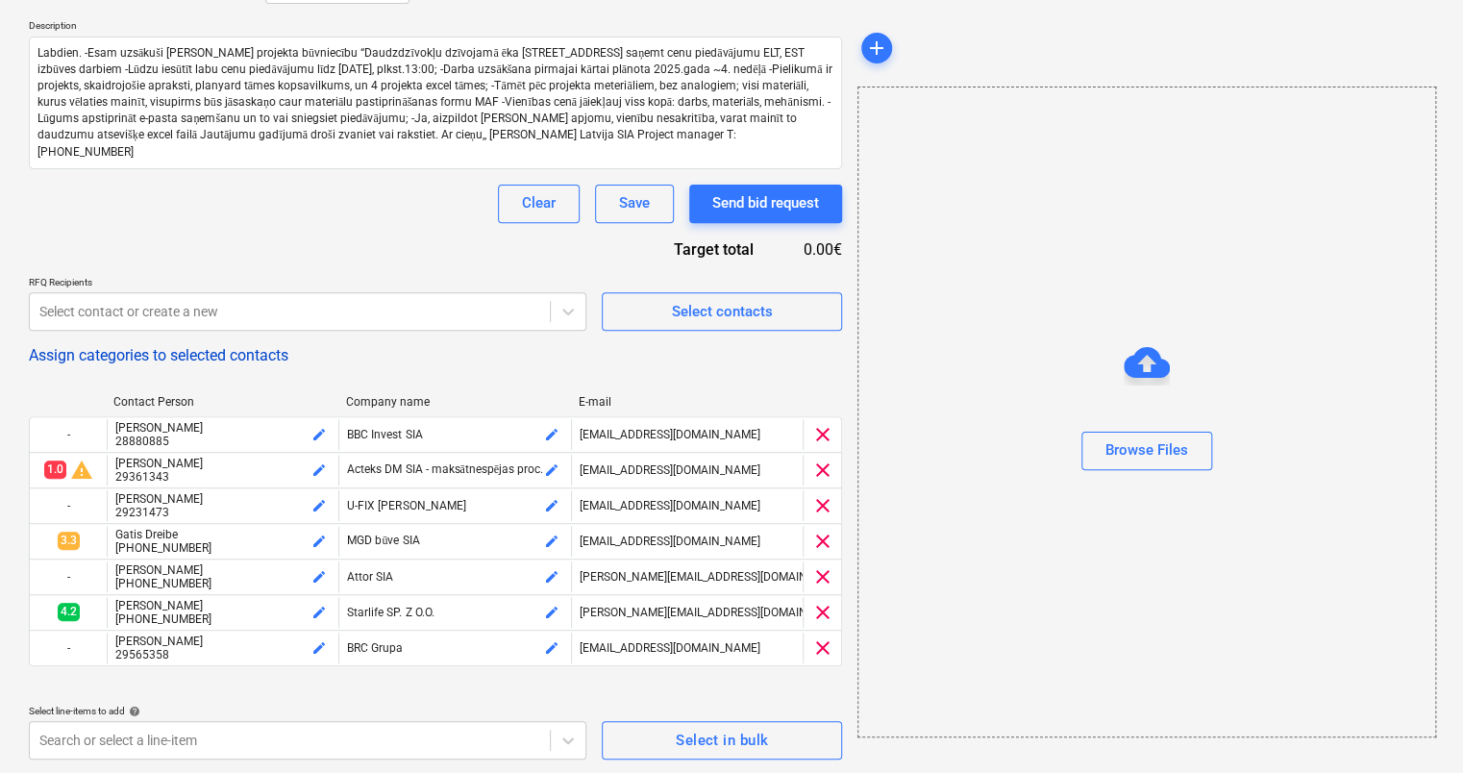
click at [160, 357] on button "Assign categories to selected contacts" at bounding box center [159, 355] width 260 height 18
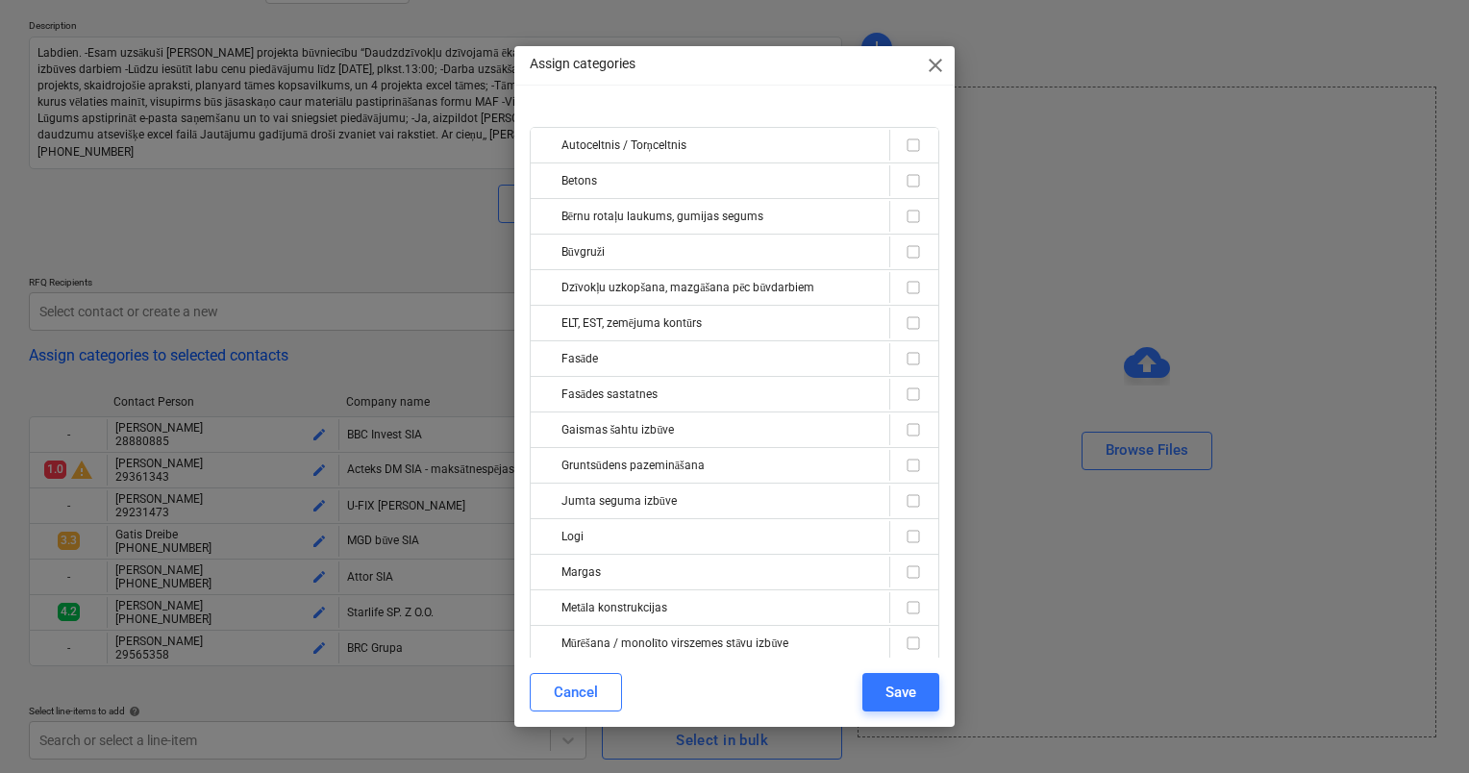
click at [933, 67] on span "close" at bounding box center [935, 65] width 23 height 23
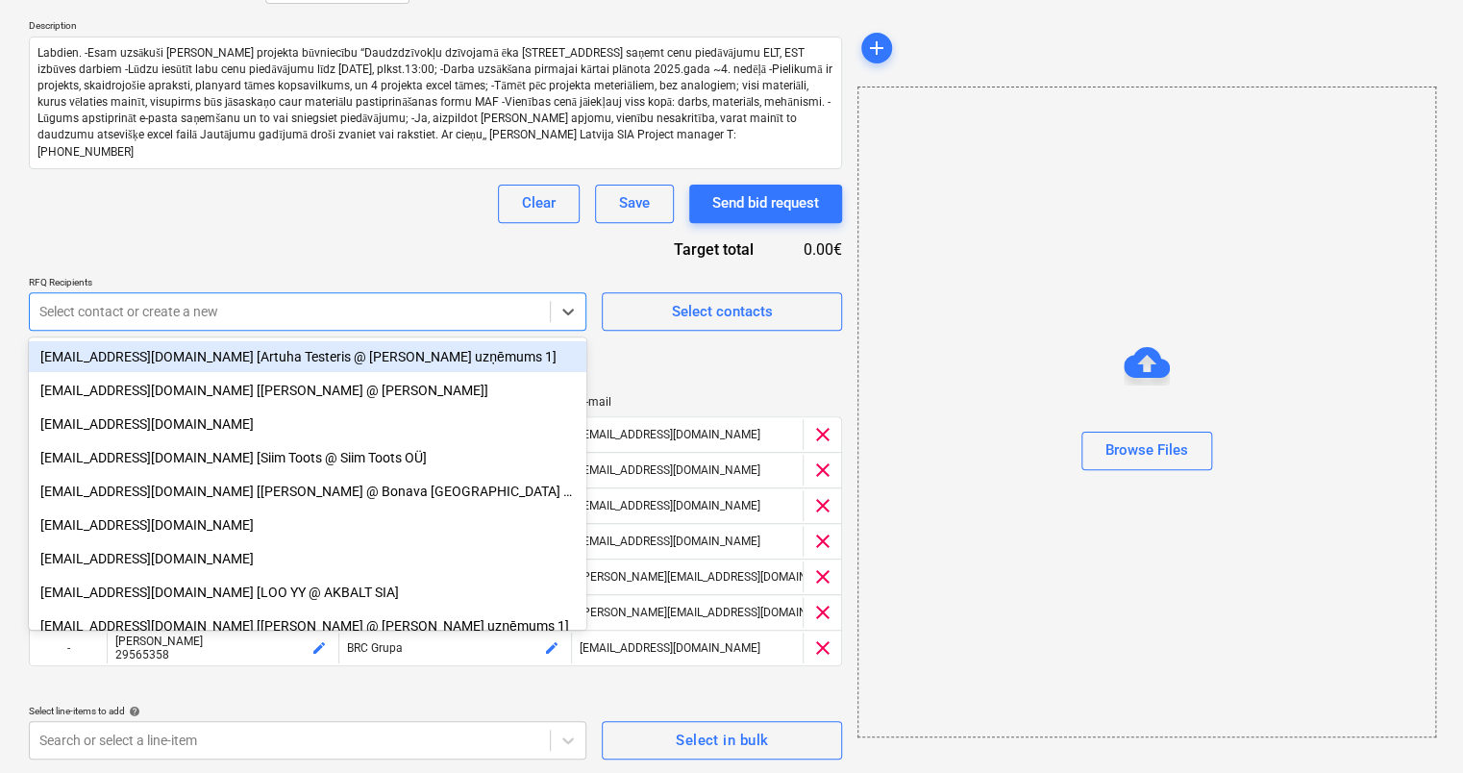
click at [146, 302] on div at bounding box center [289, 311] width 501 height 19
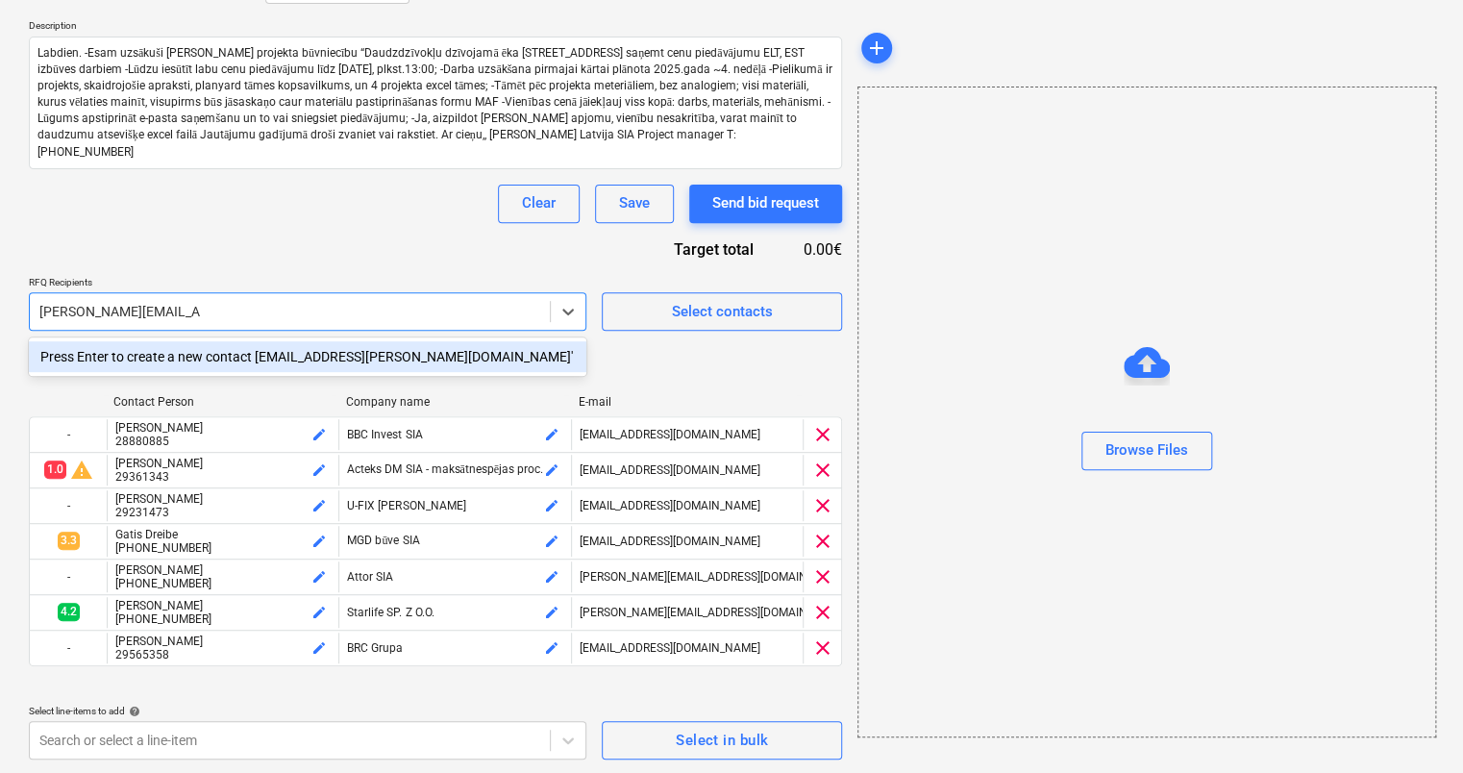
type input "[PERSON_NAME][EMAIL_ADDRESS][DOMAIN_NAME]"
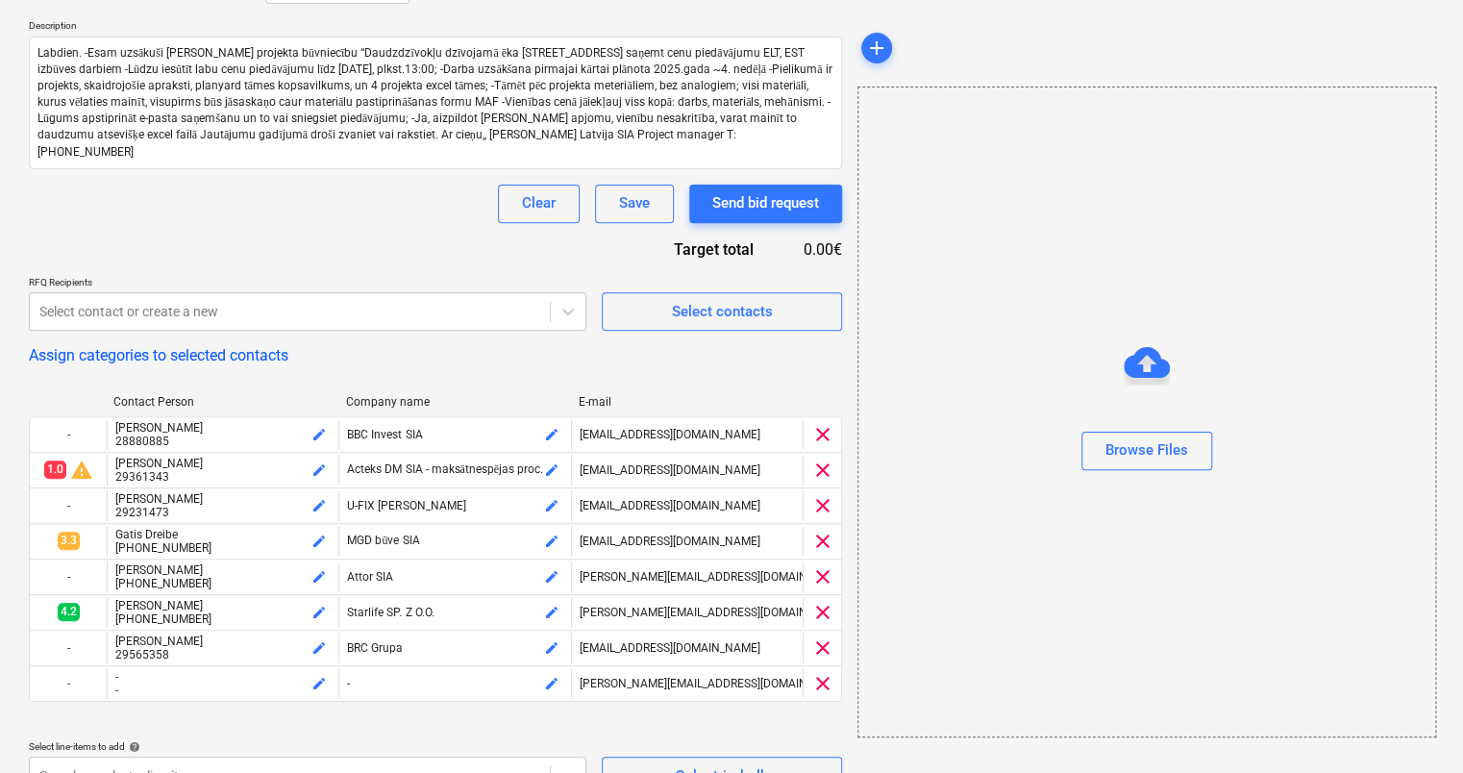
click at [681, 354] on div "Assign categories to selected contacts" at bounding box center [435, 355] width 813 height 18
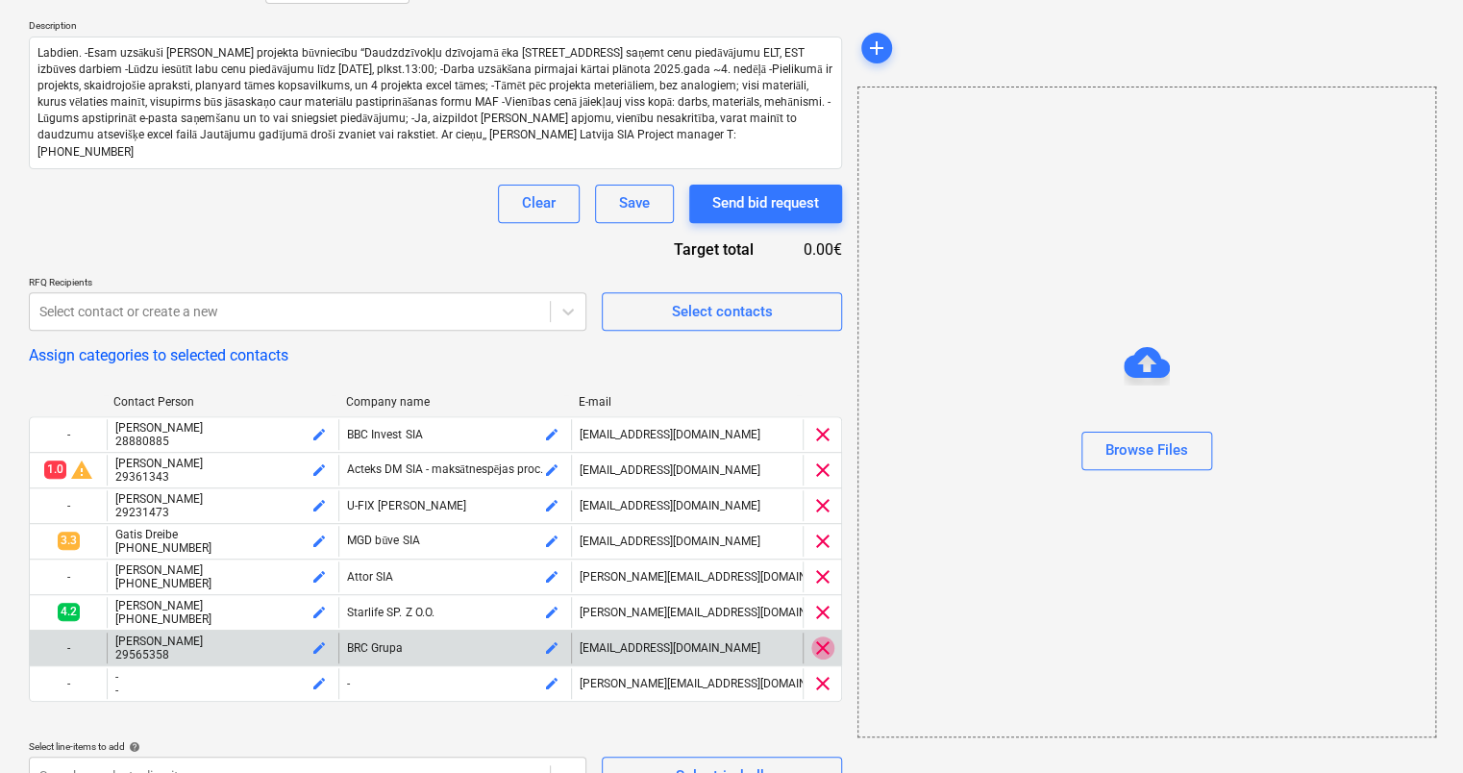
click at [827, 646] on span "clear" at bounding box center [822, 647] width 23 height 23
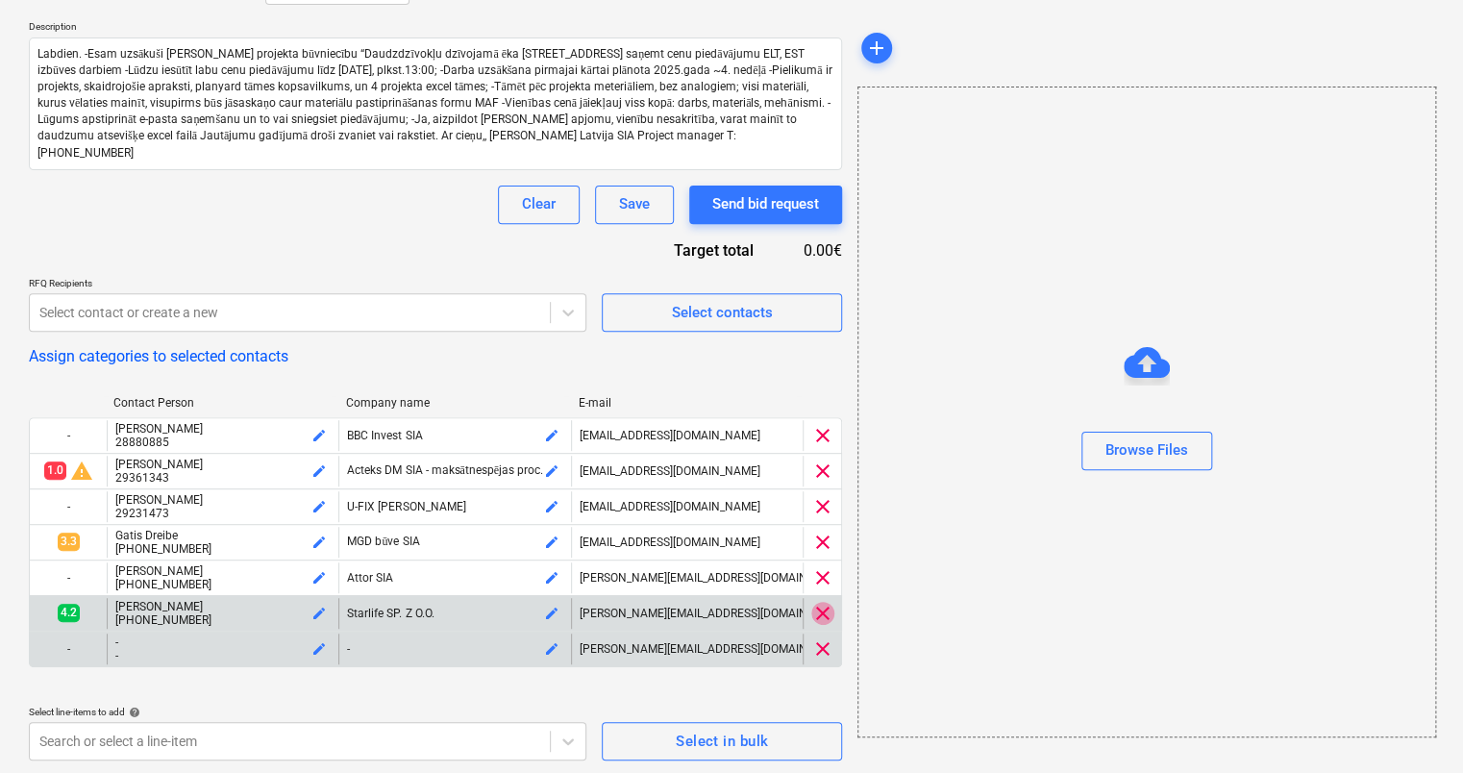
click at [819, 602] on span "clear" at bounding box center [822, 613] width 23 height 23
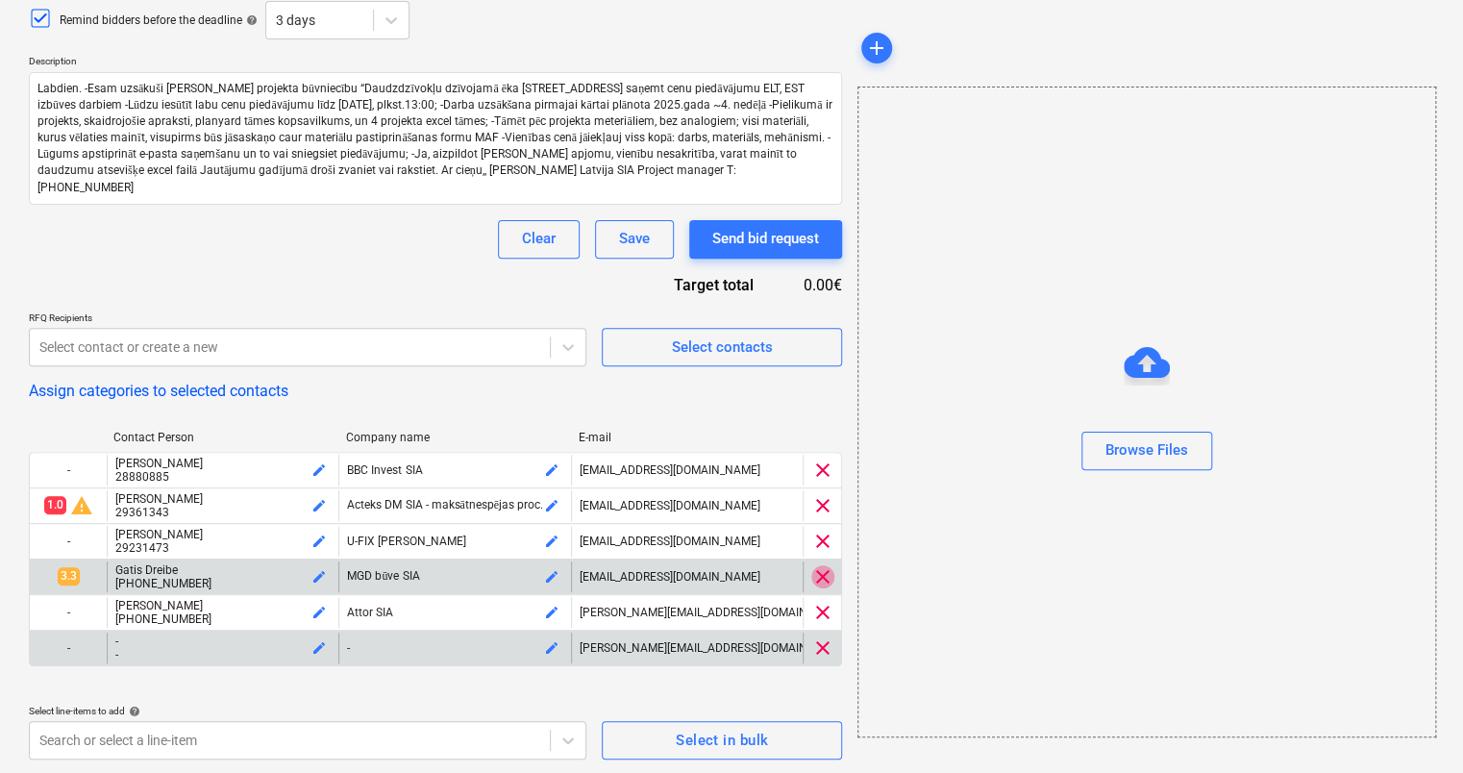
click at [819, 579] on span "clear" at bounding box center [822, 576] width 23 height 23
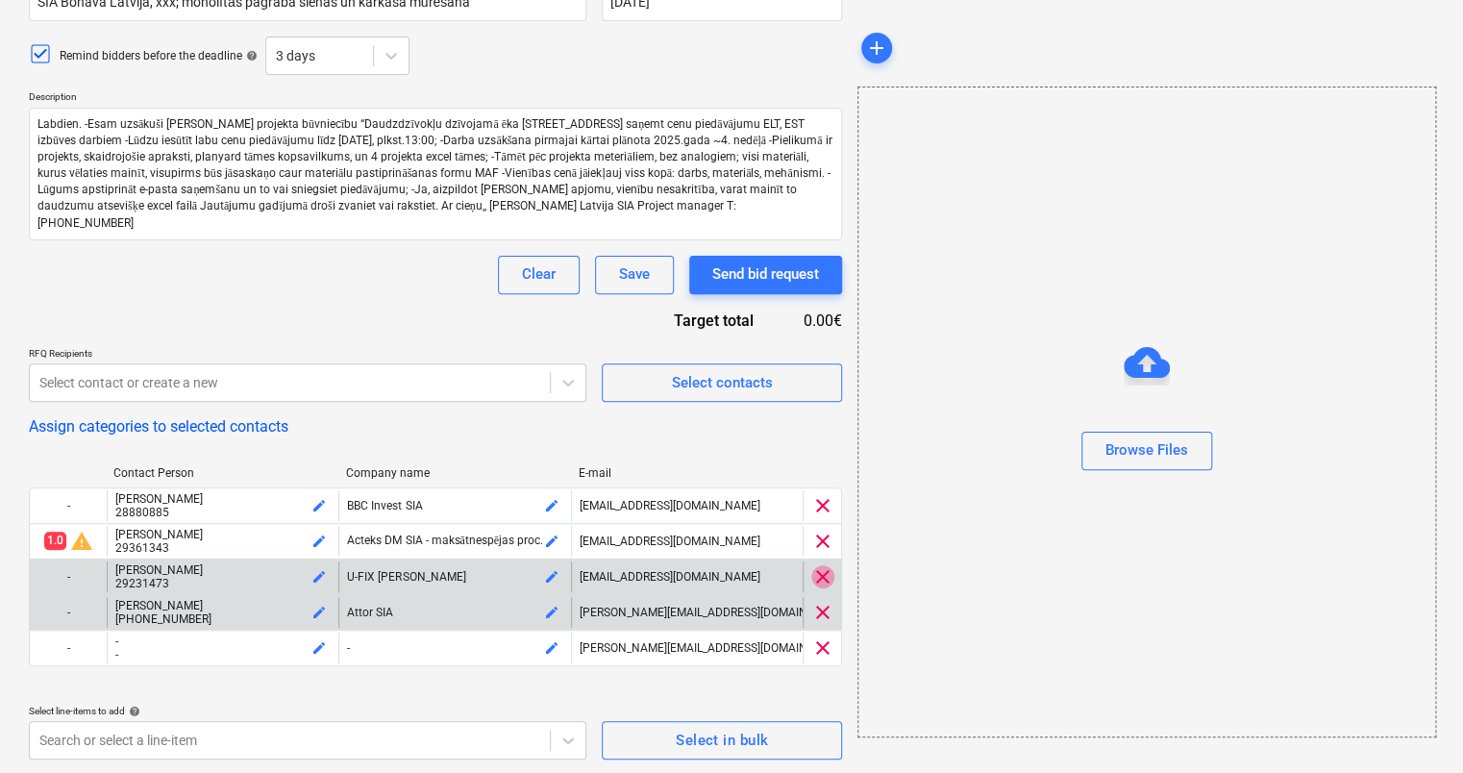
click at [823, 573] on span "clear" at bounding box center [822, 576] width 23 height 23
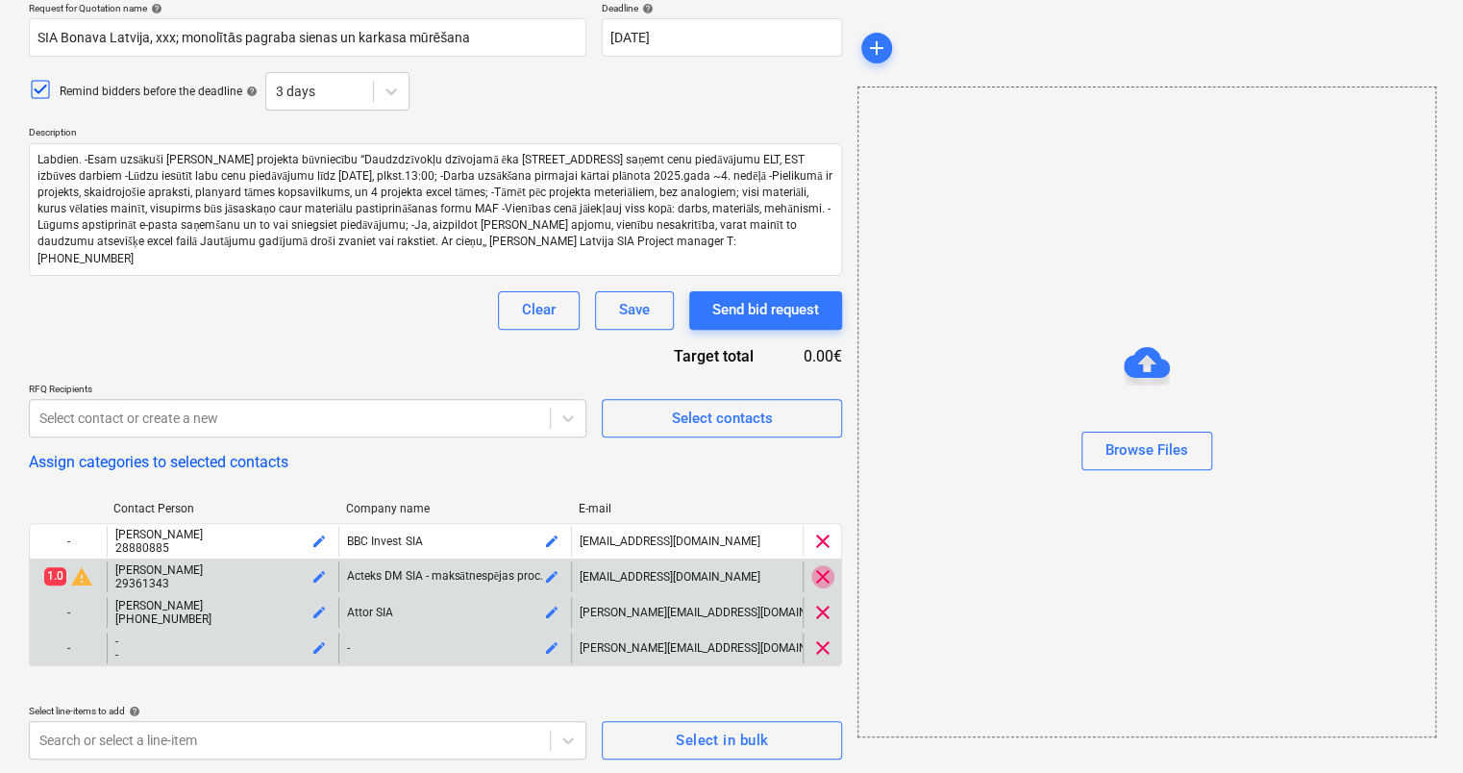
click at [823, 573] on span "clear" at bounding box center [822, 576] width 23 height 23
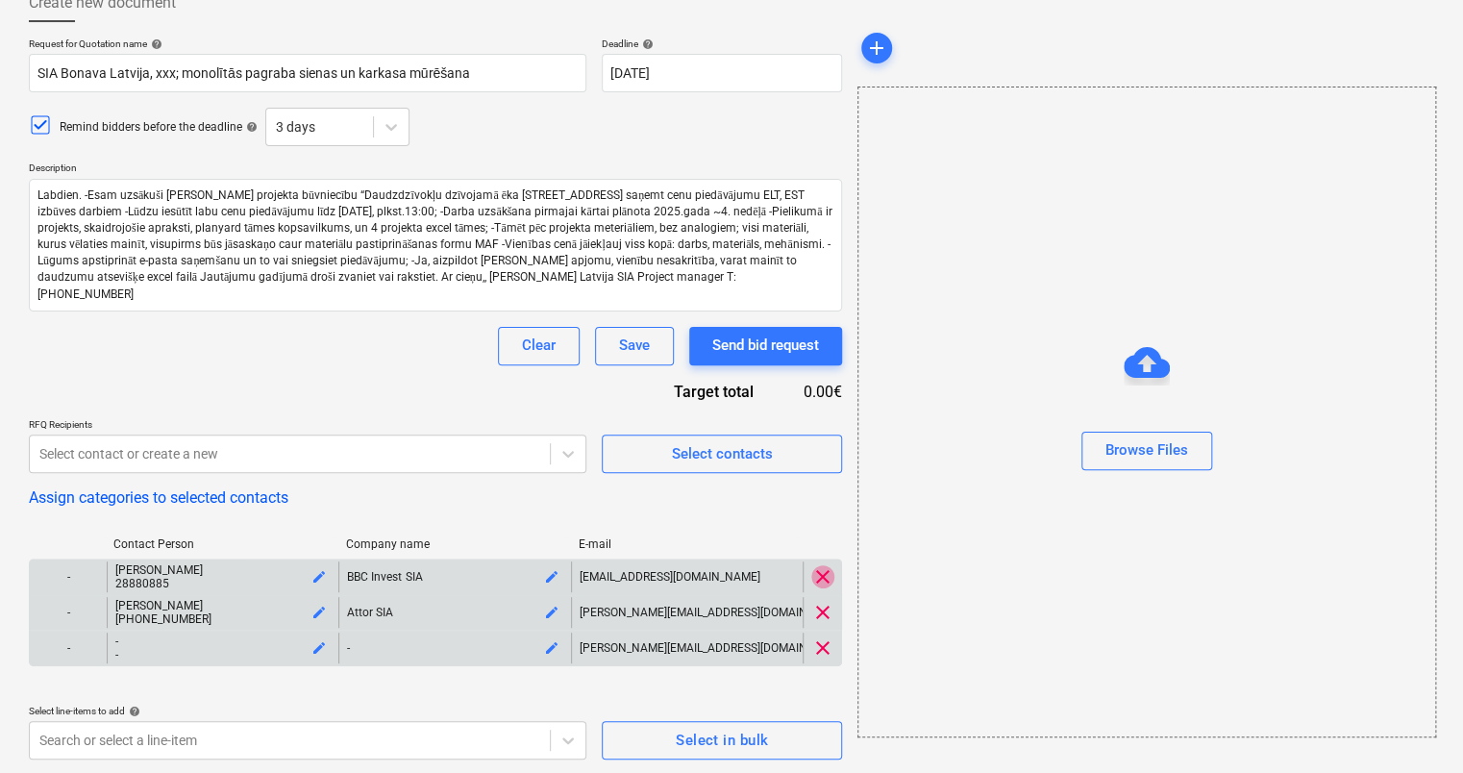
click at [822, 568] on span "clear" at bounding box center [822, 576] width 23 height 23
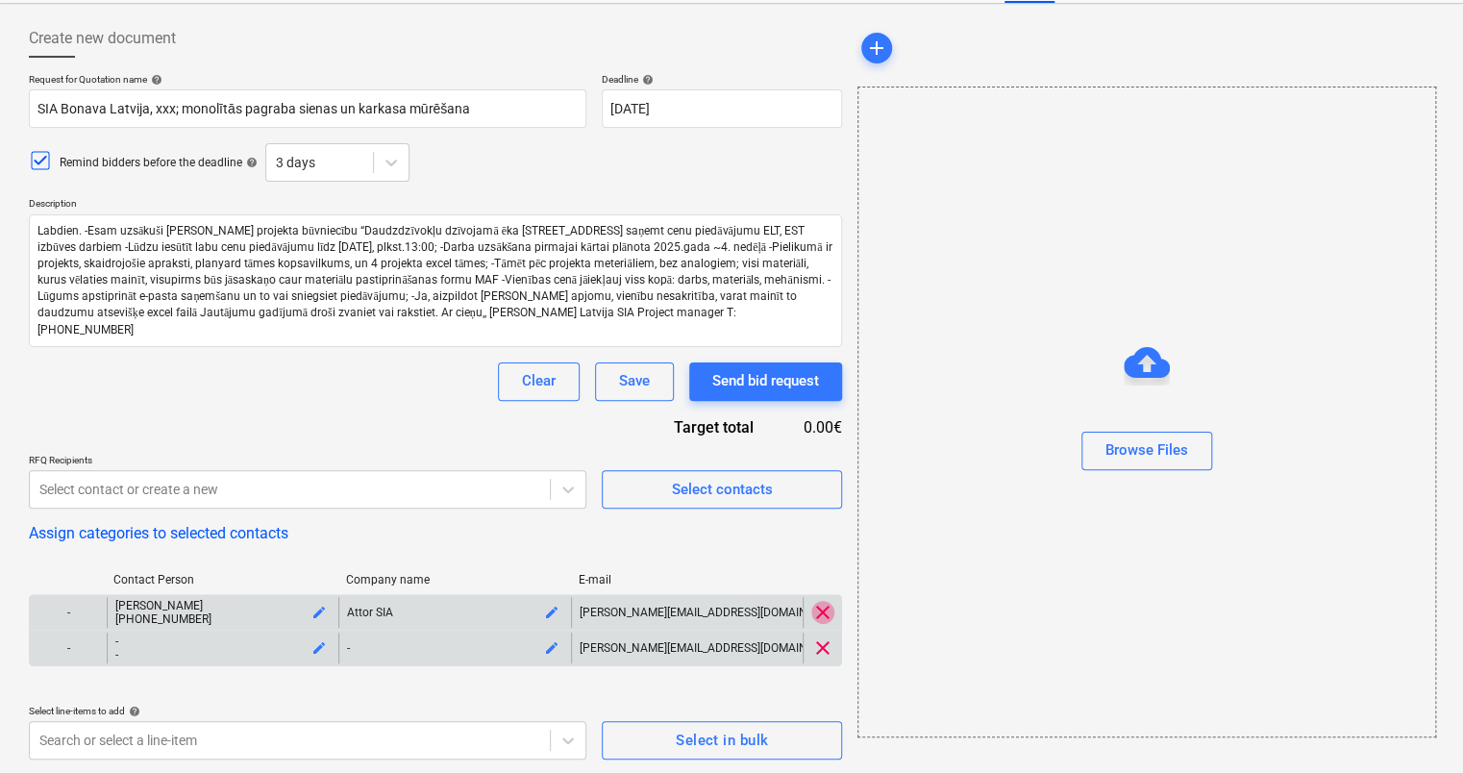
click at [824, 614] on span "clear" at bounding box center [822, 612] width 23 height 23
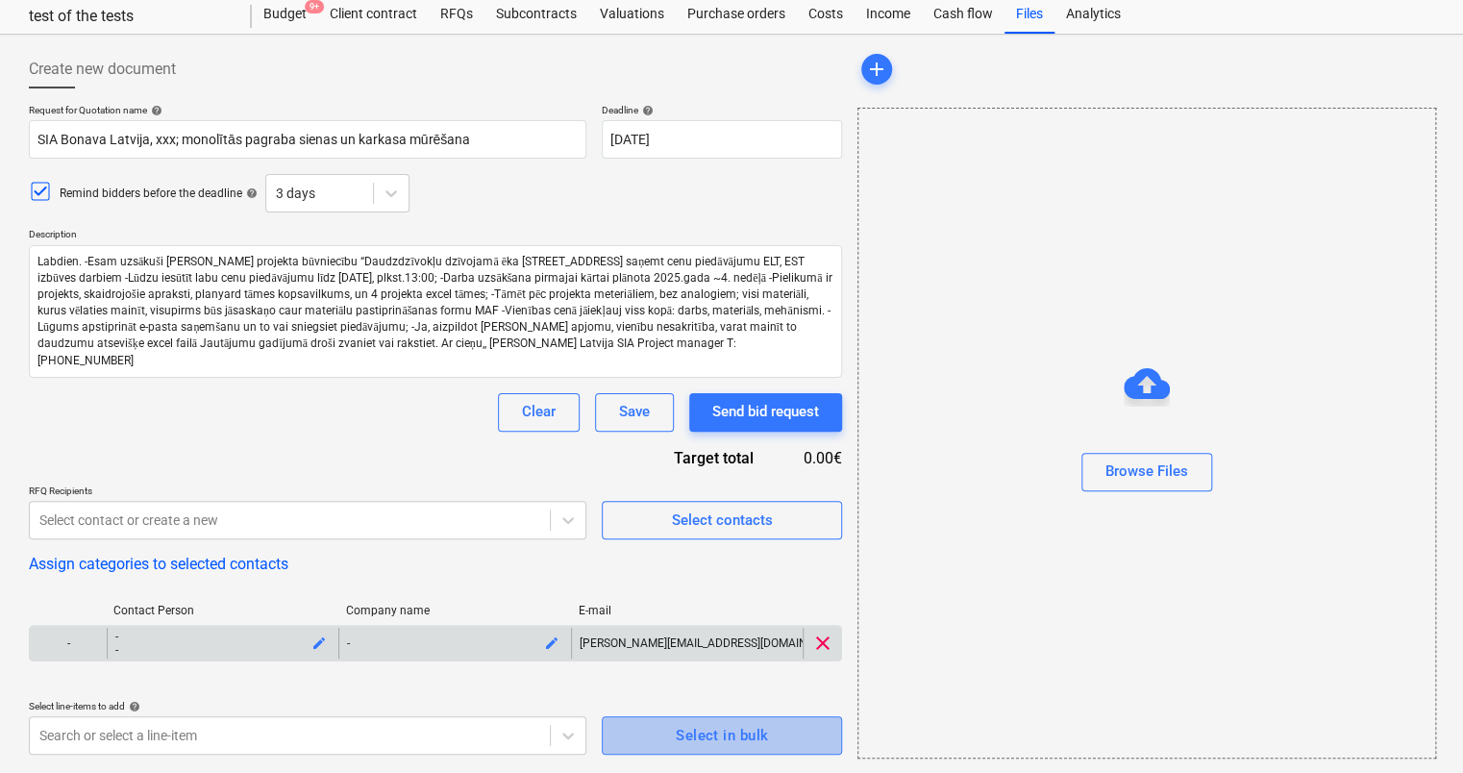
click at [724, 741] on div "Select in bulk" at bounding box center [722, 735] width 92 height 25
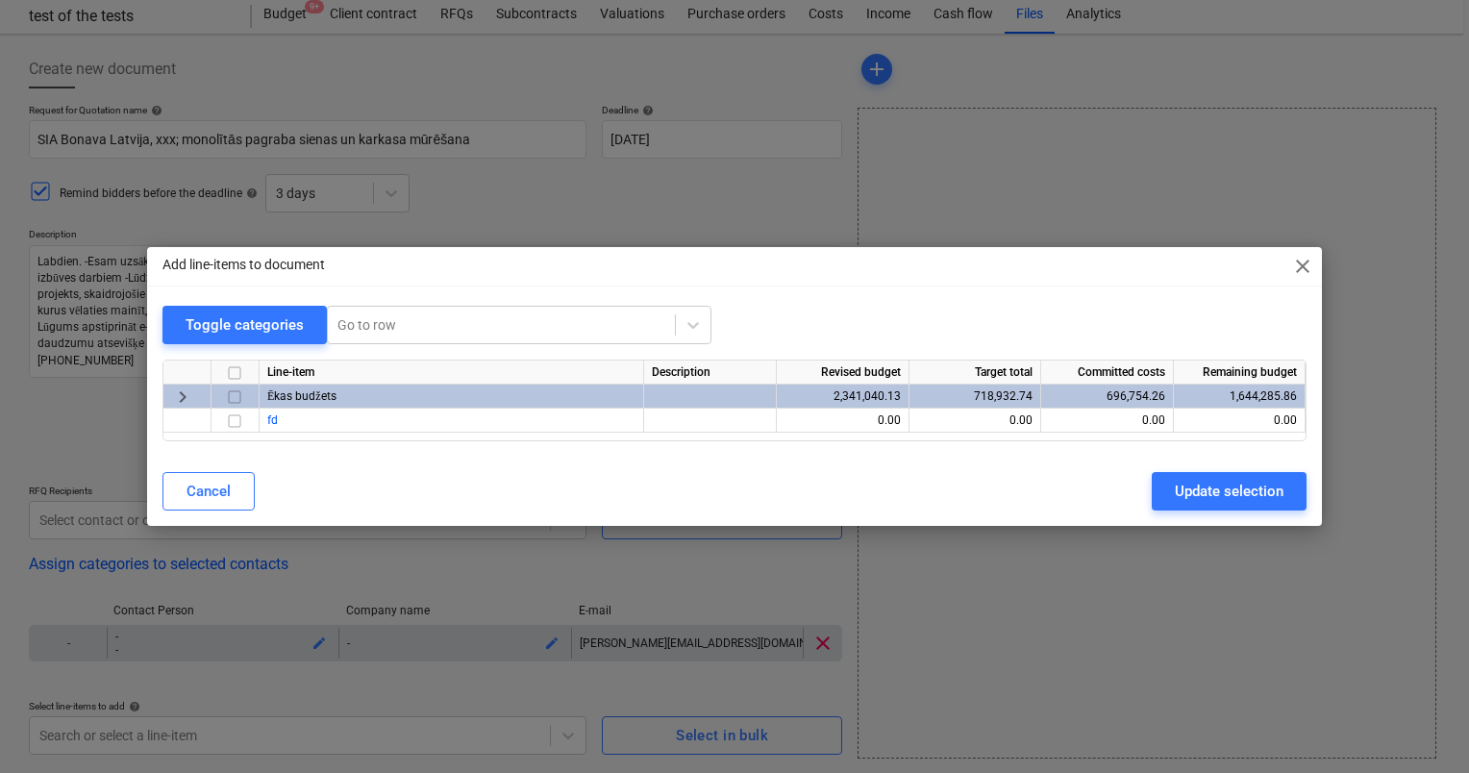
click at [177, 388] on span "keyboard_arrow_right" at bounding box center [182, 396] width 23 height 23
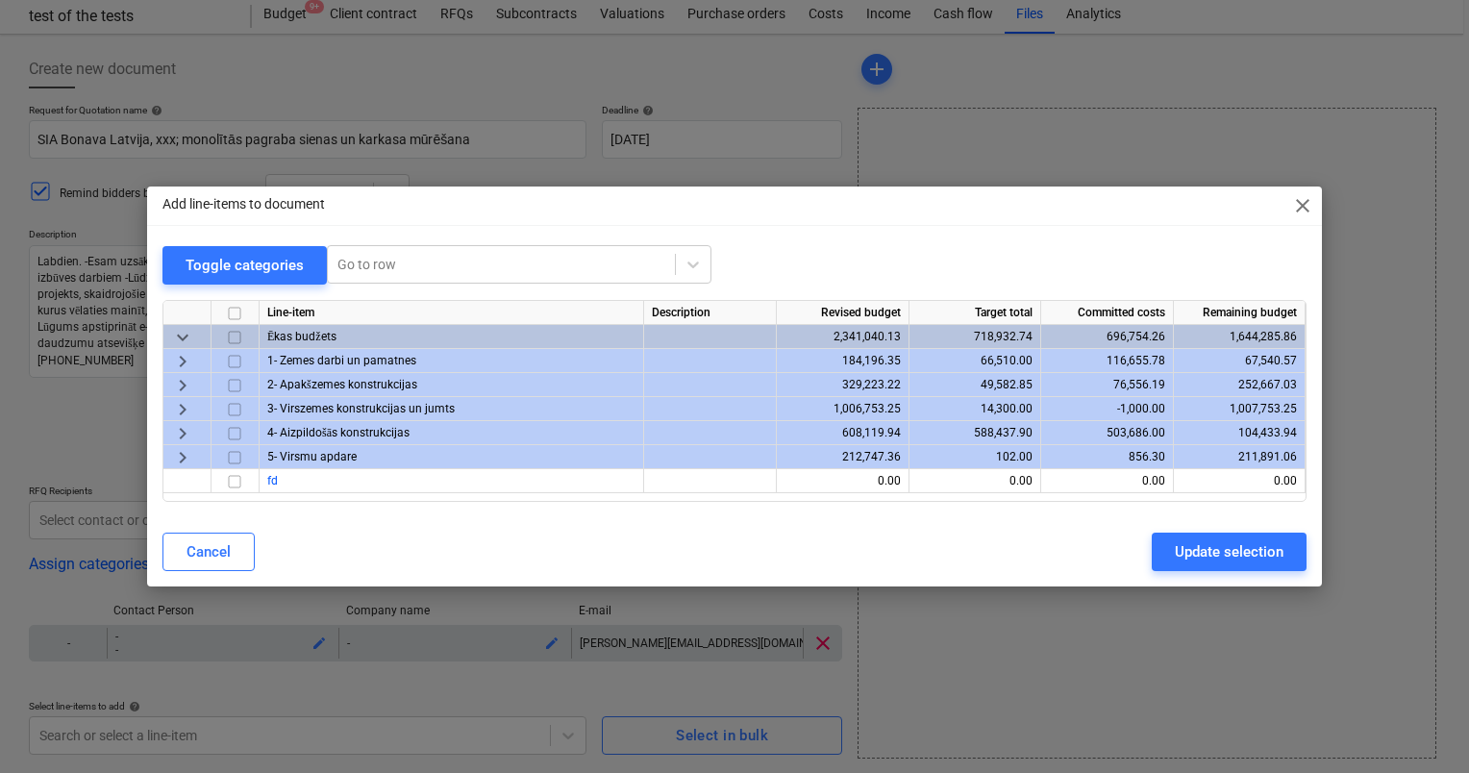
click at [178, 382] on span "keyboard_arrow_right" at bounding box center [182, 385] width 23 height 23
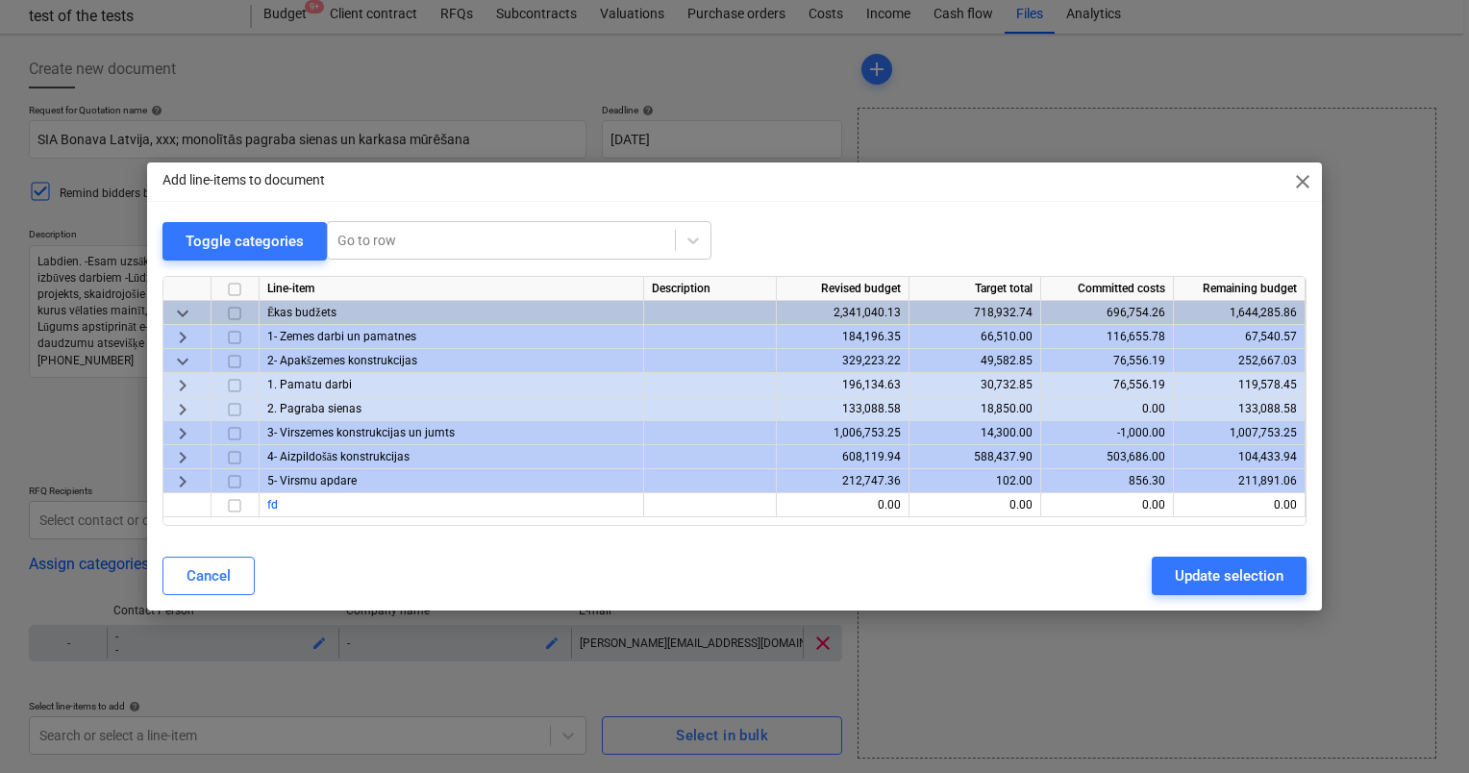
click at [179, 410] on span "keyboard_arrow_right" at bounding box center [182, 409] width 23 height 23
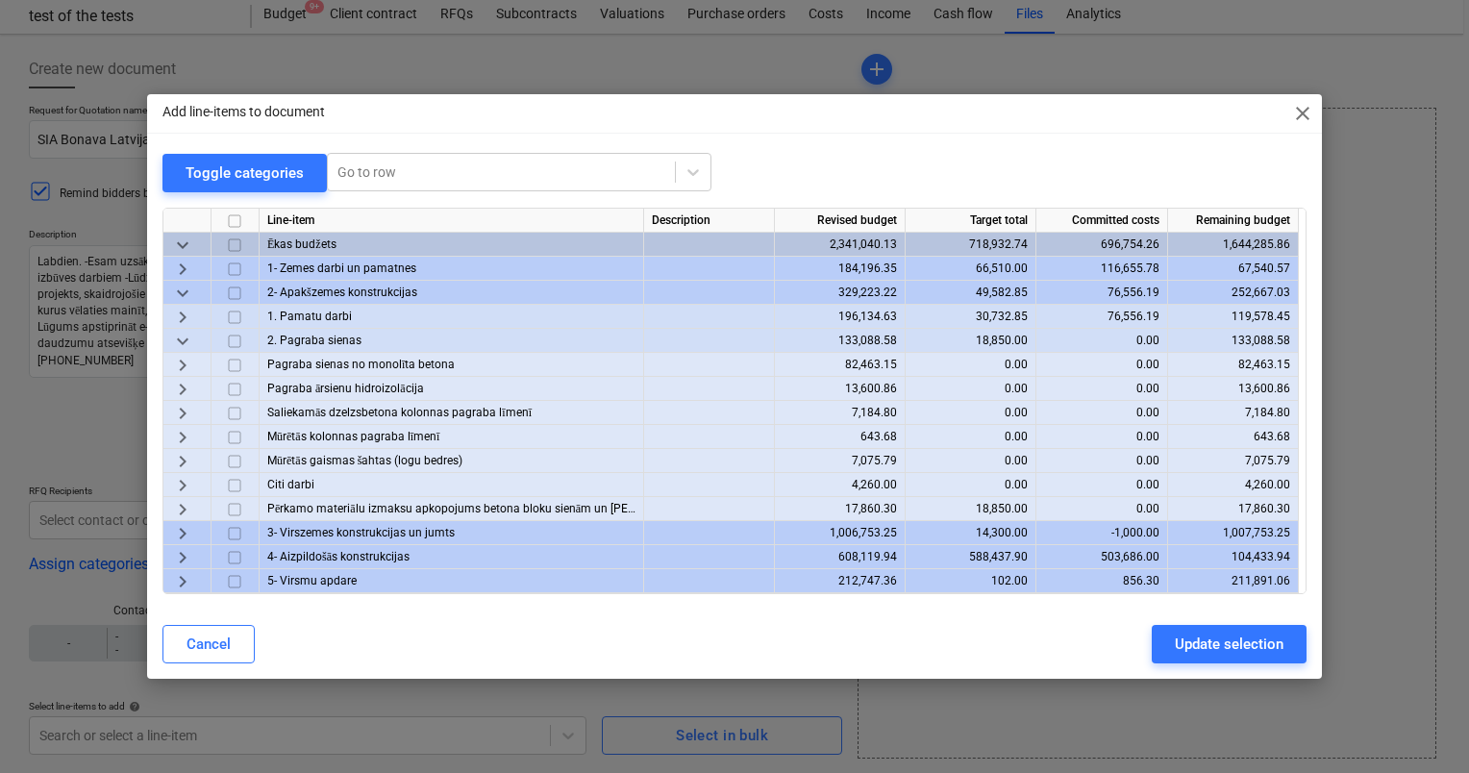
click at [181, 315] on span "keyboard_arrow_right" at bounding box center [182, 317] width 23 height 23
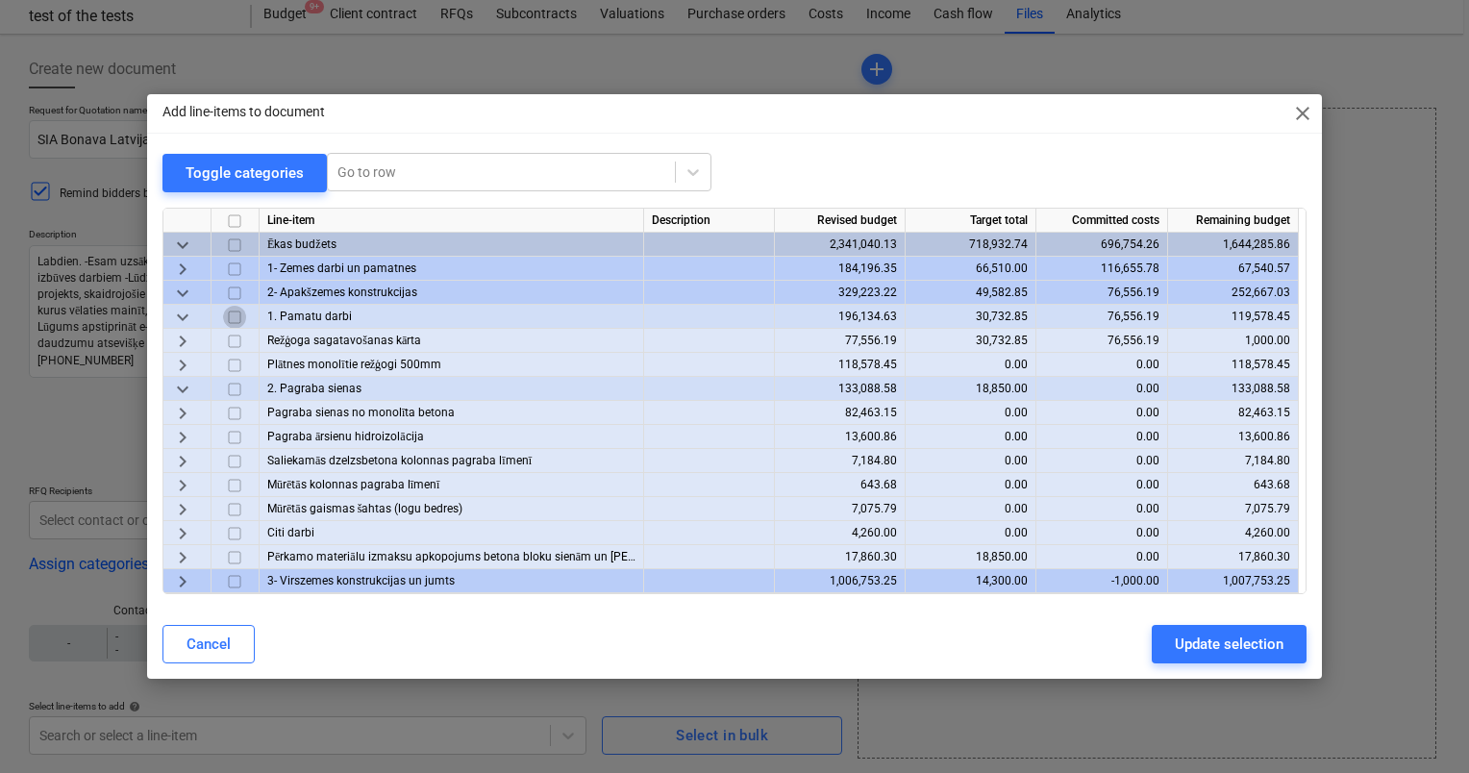
click at [237, 315] on input "checkbox" at bounding box center [234, 317] width 23 height 23
click at [234, 394] on input "checkbox" at bounding box center [234, 389] width 23 height 23
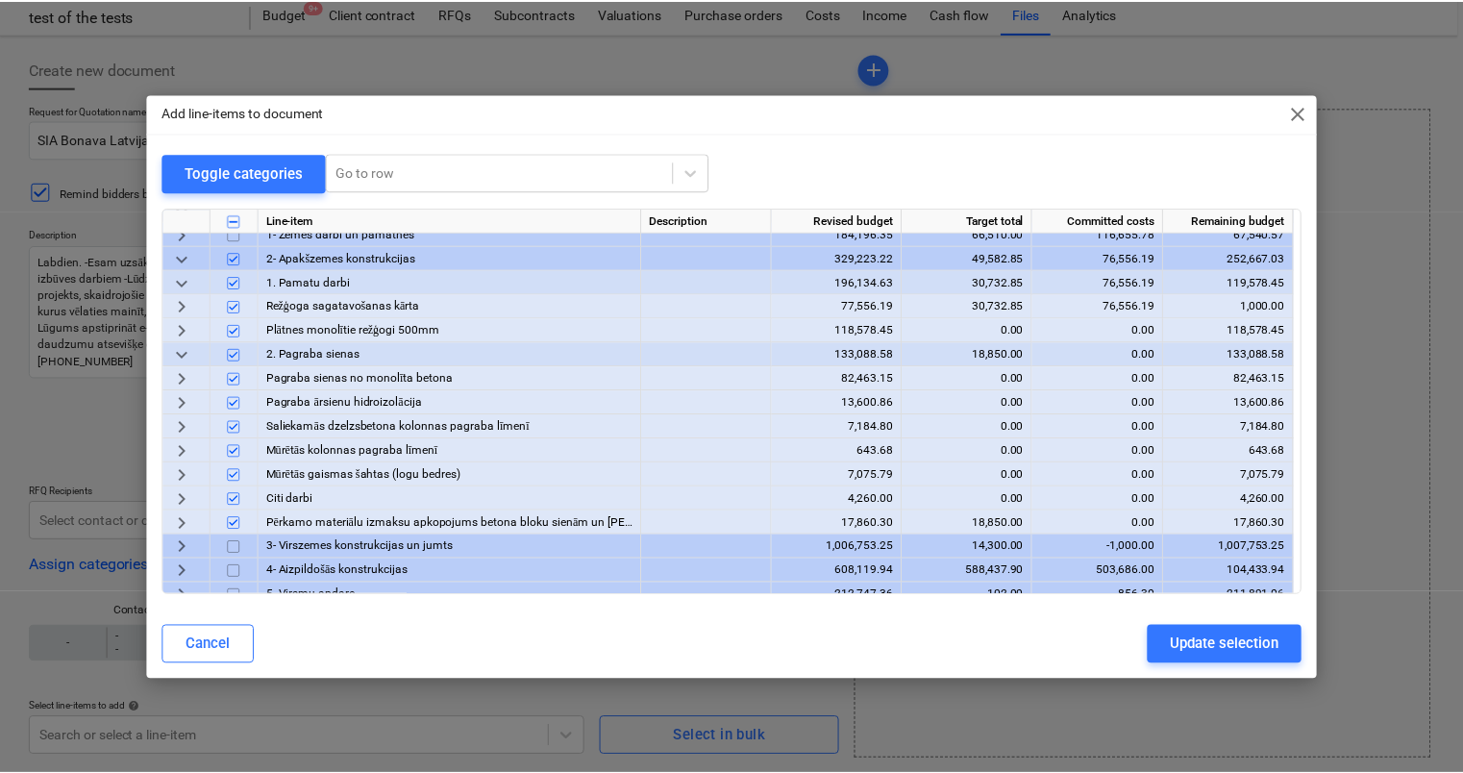
scroll to position [35, 0]
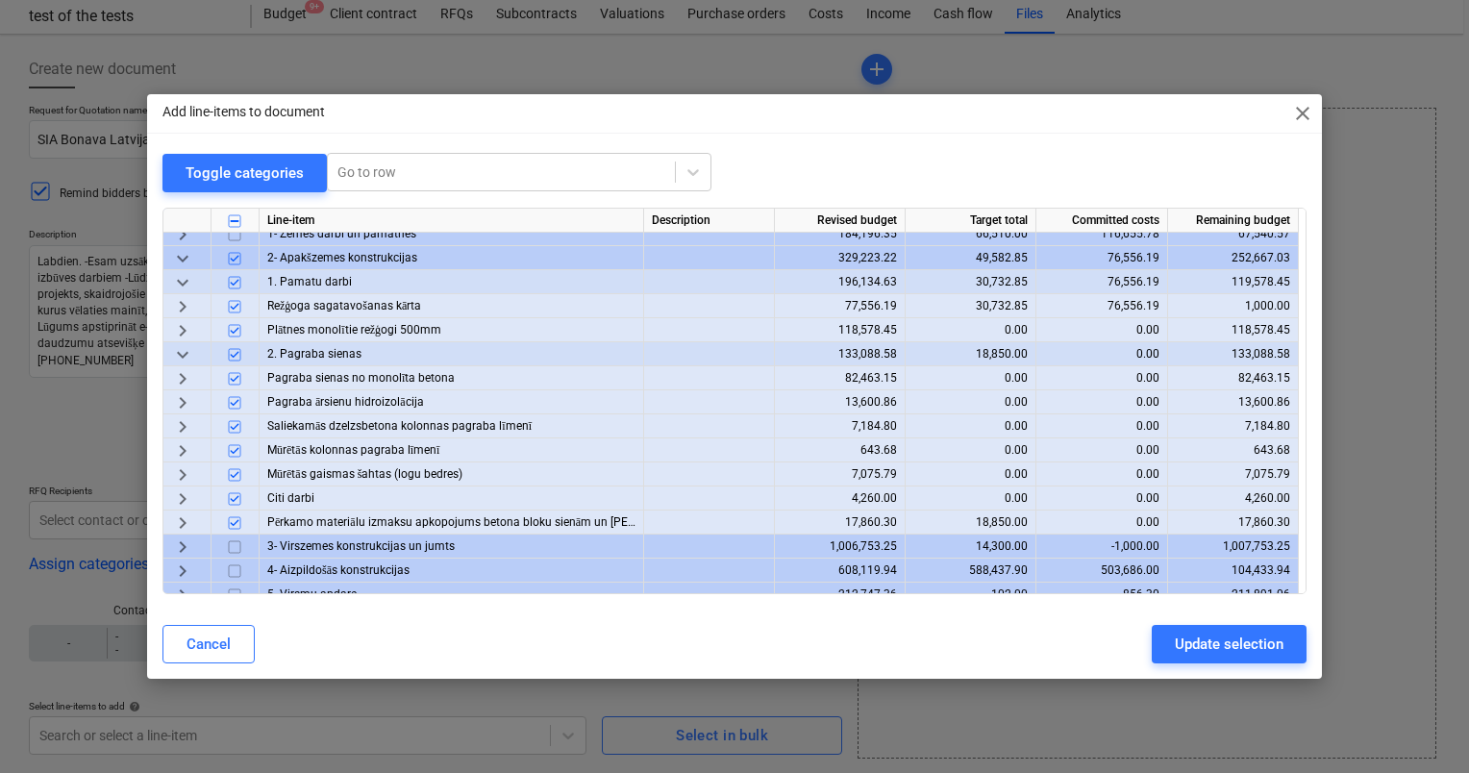
click at [235, 473] on input "checkbox" at bounding box center [234, 474] width 23 height 23
click at [1191, 639] on div "Update selection" at bounding box center [1229, 644] width 109 height 25
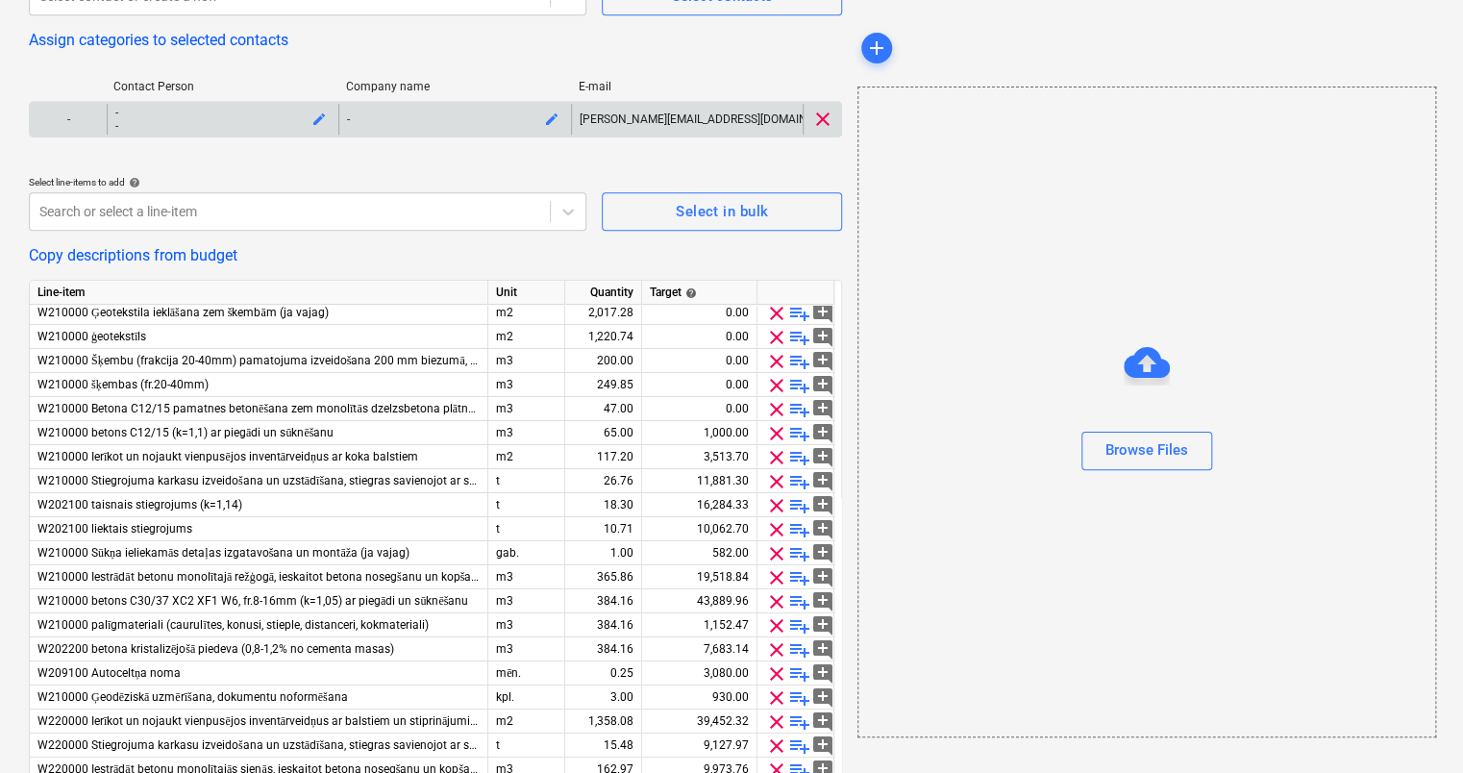
scroll to position [0, 0]
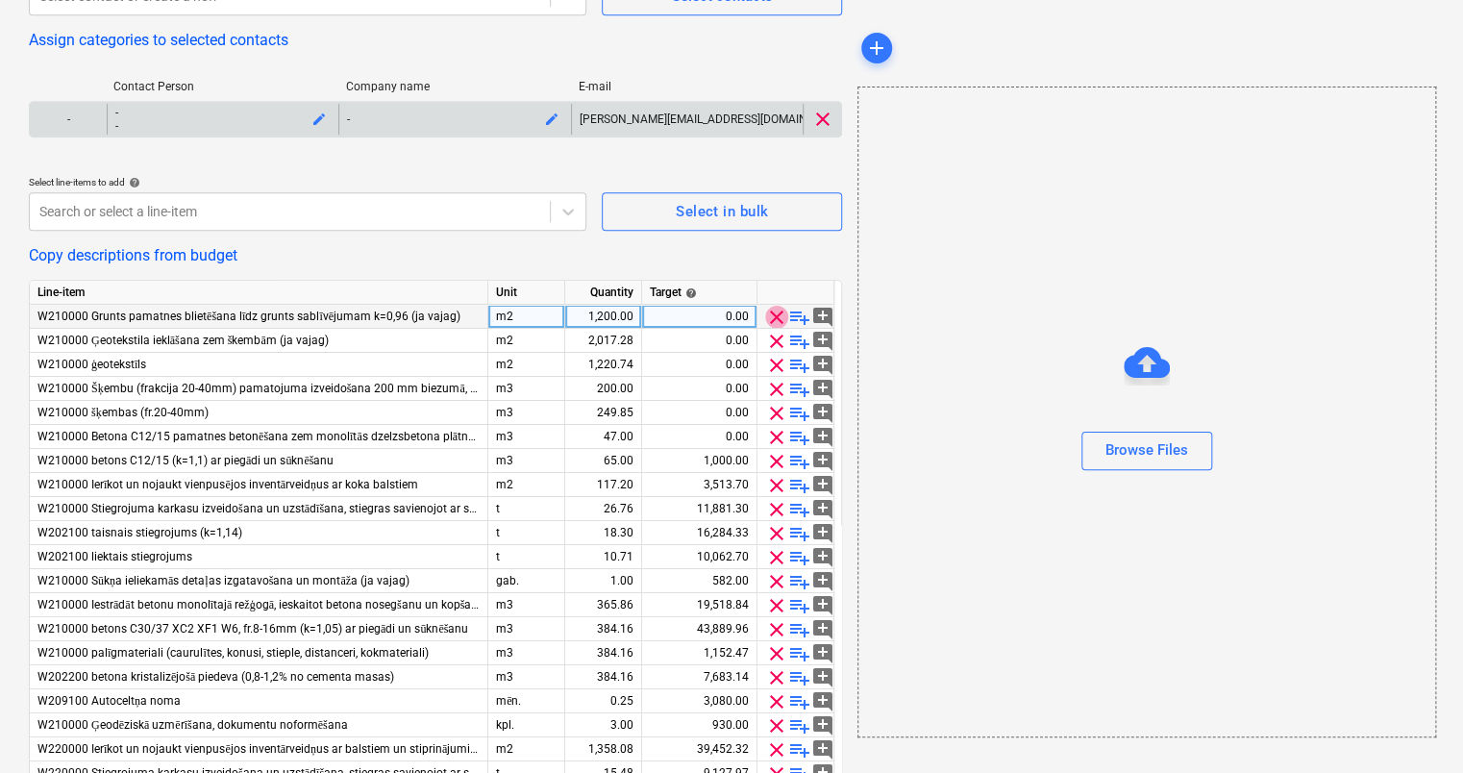
click at [773, 319] on span "clear" at bounding box center [776, 317] width 23 height 23
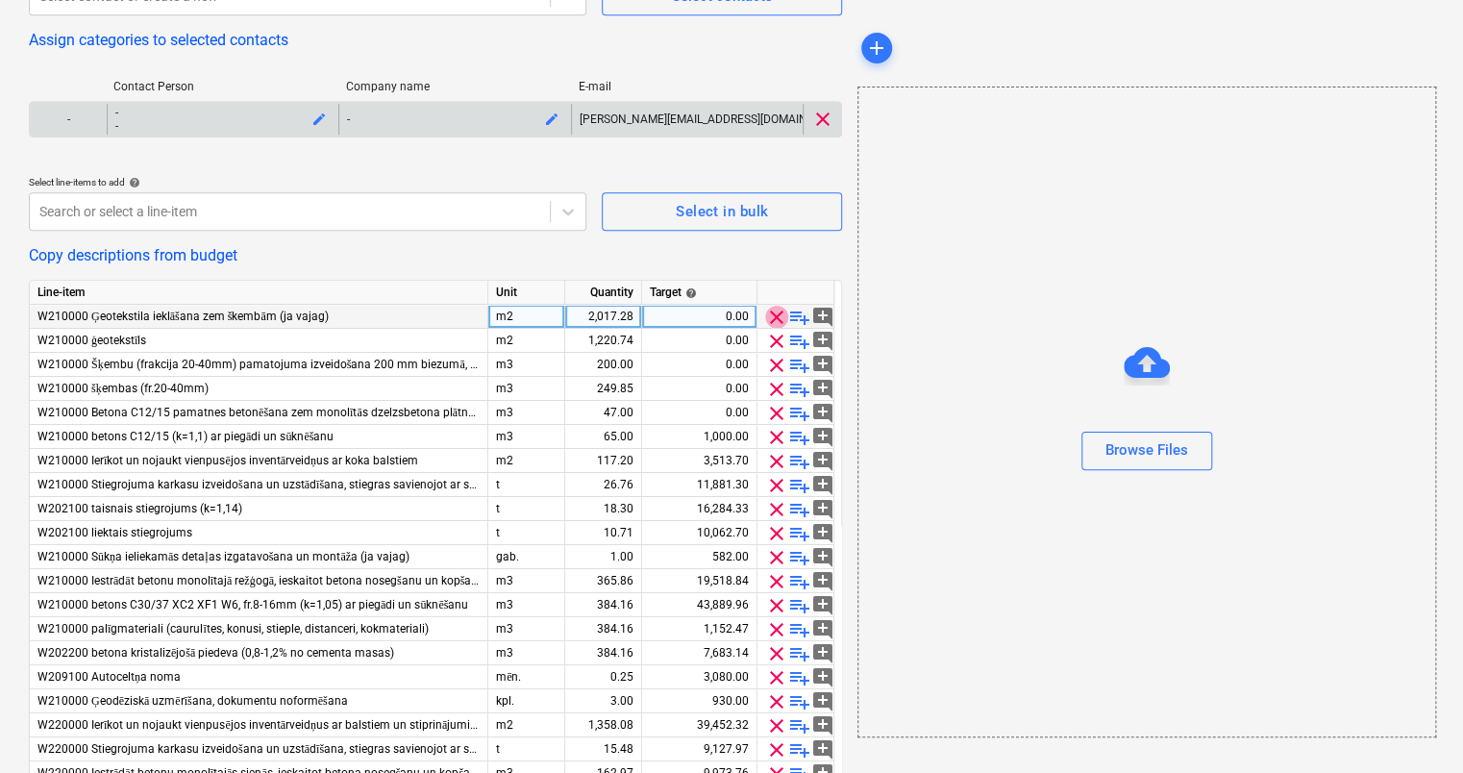
click at [773, 319] on span "clear" at bounding box center [776, 317] width 23 height 23
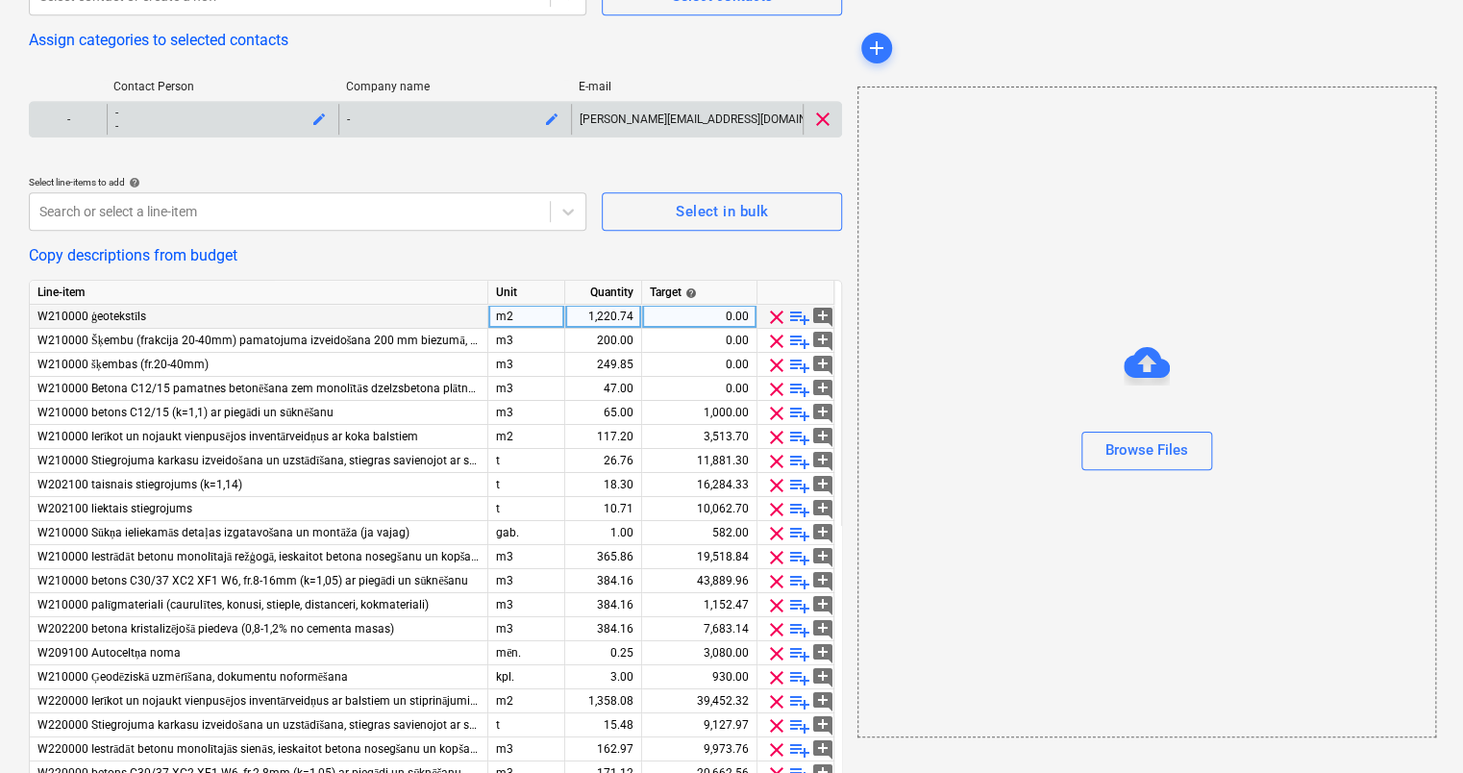
click at [773, 319] on span "clear" at bounding box center [776, 317] width 23 height 23
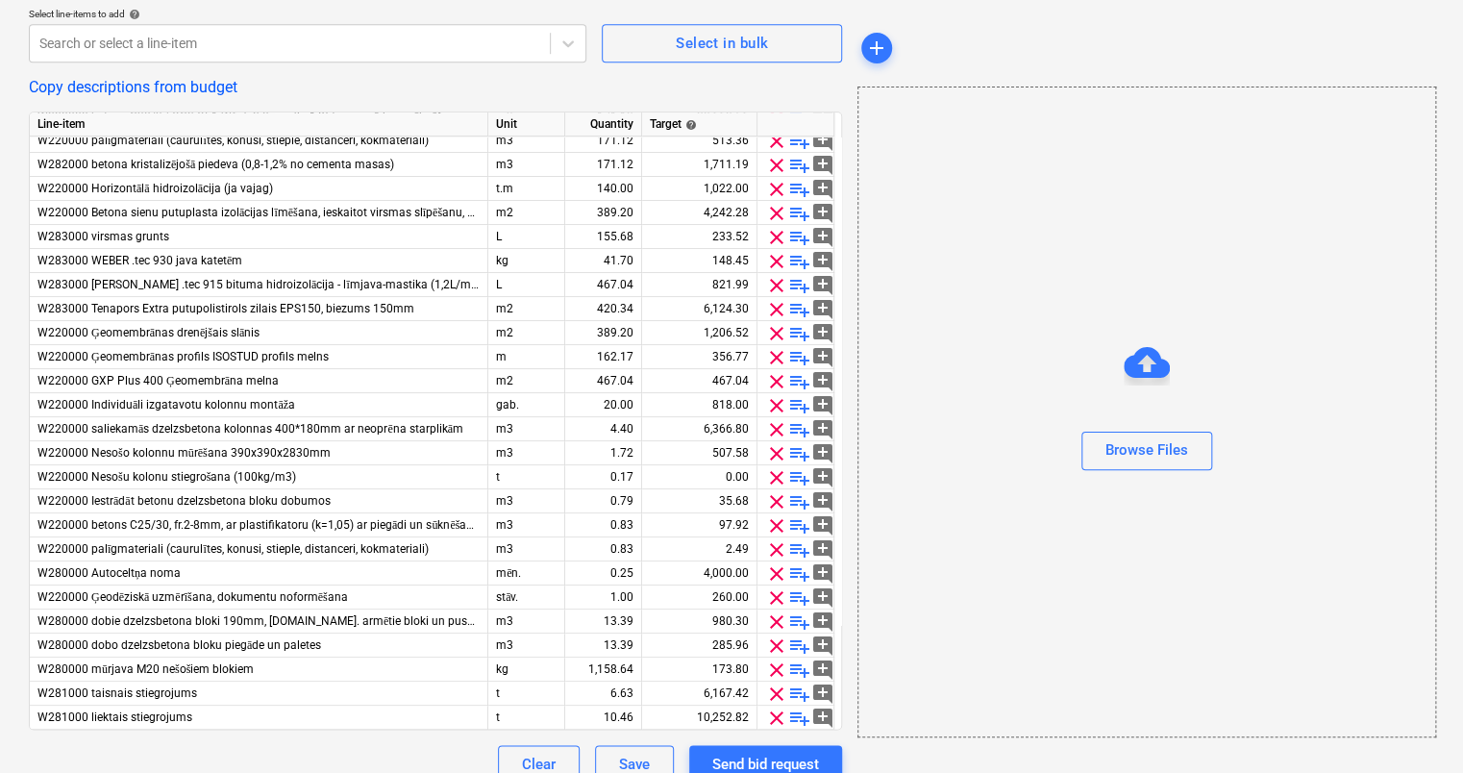
scroll to position [772, 0]
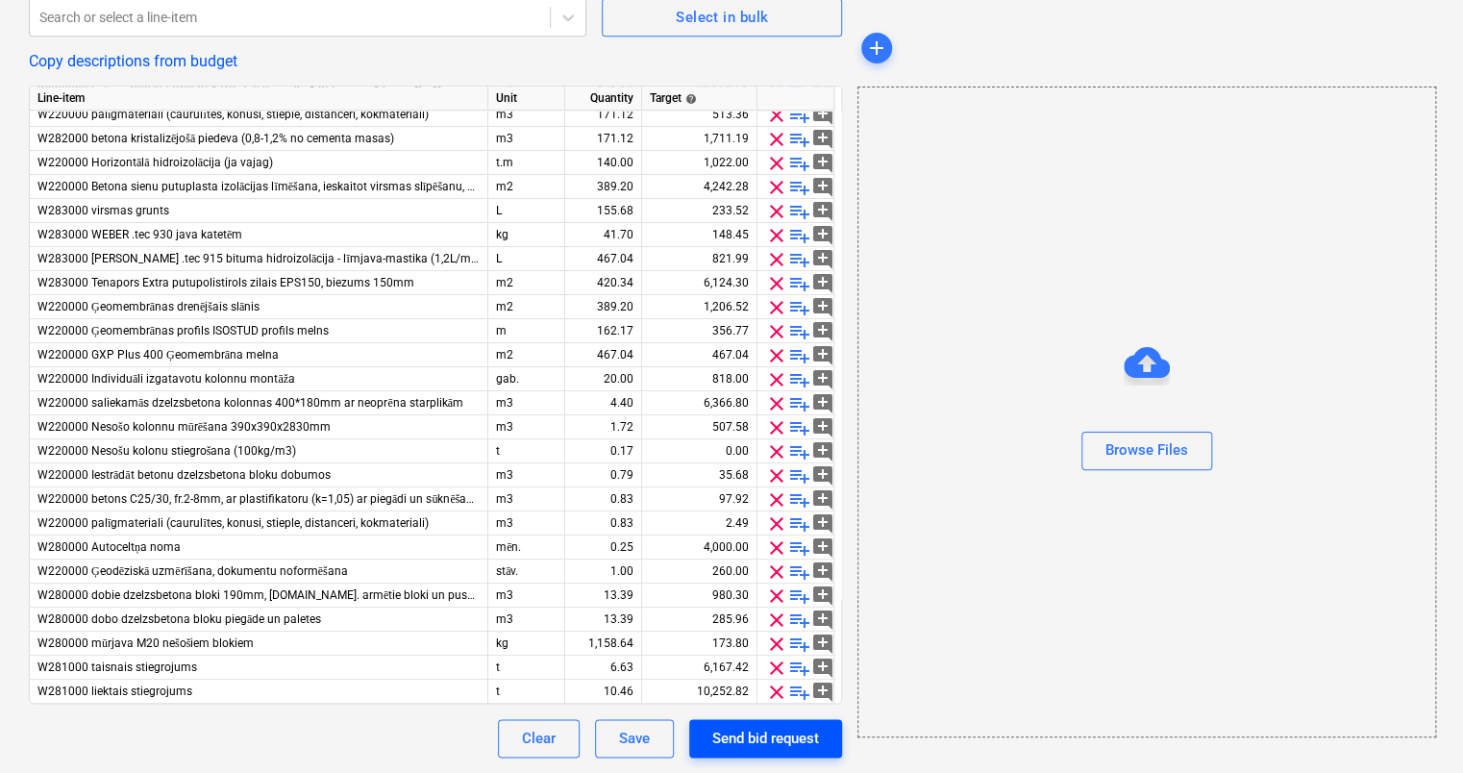
click at [775, 734] on div "Send bid request" at bounding box center [765, 738] width 107 height 25
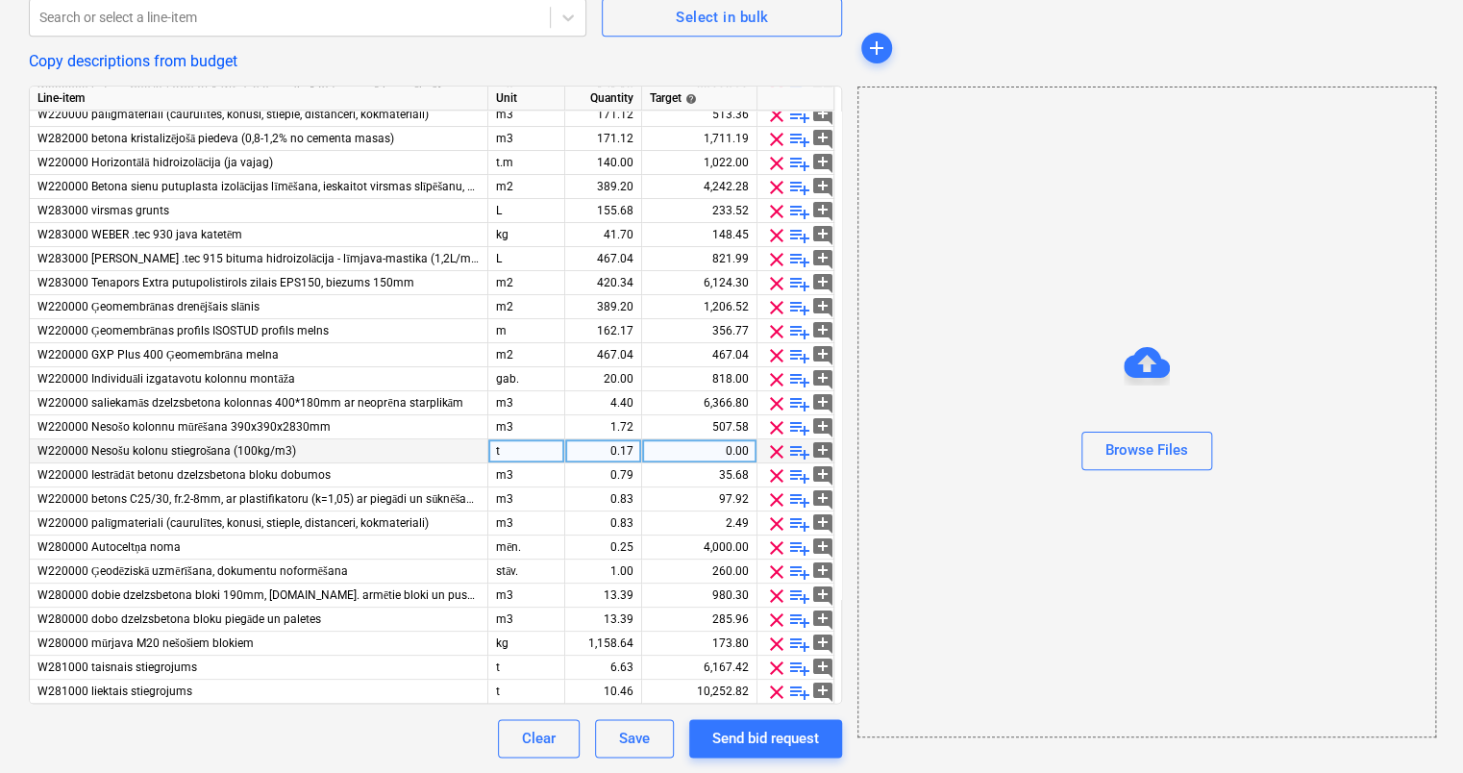
type textarea "x"
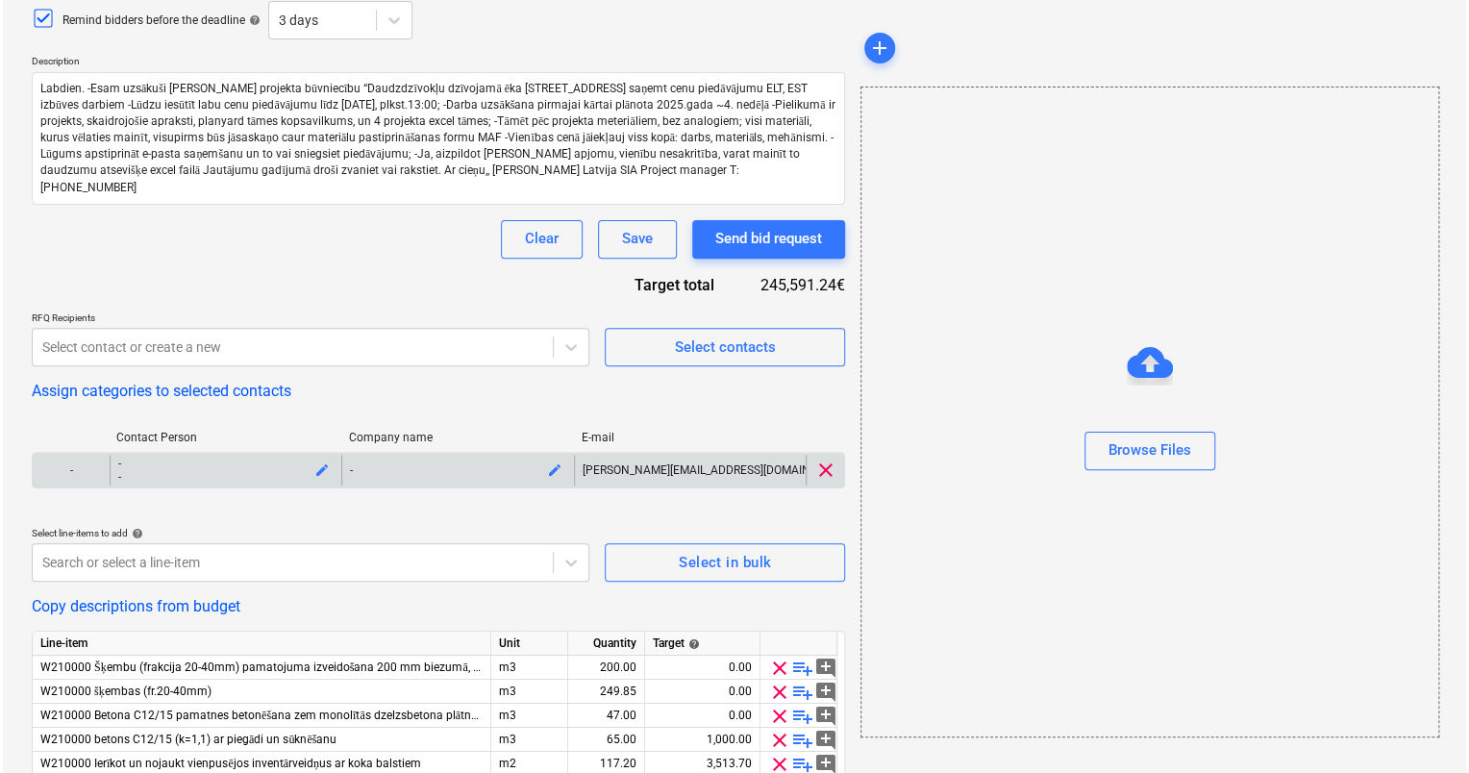
scroll to position [0, 0]
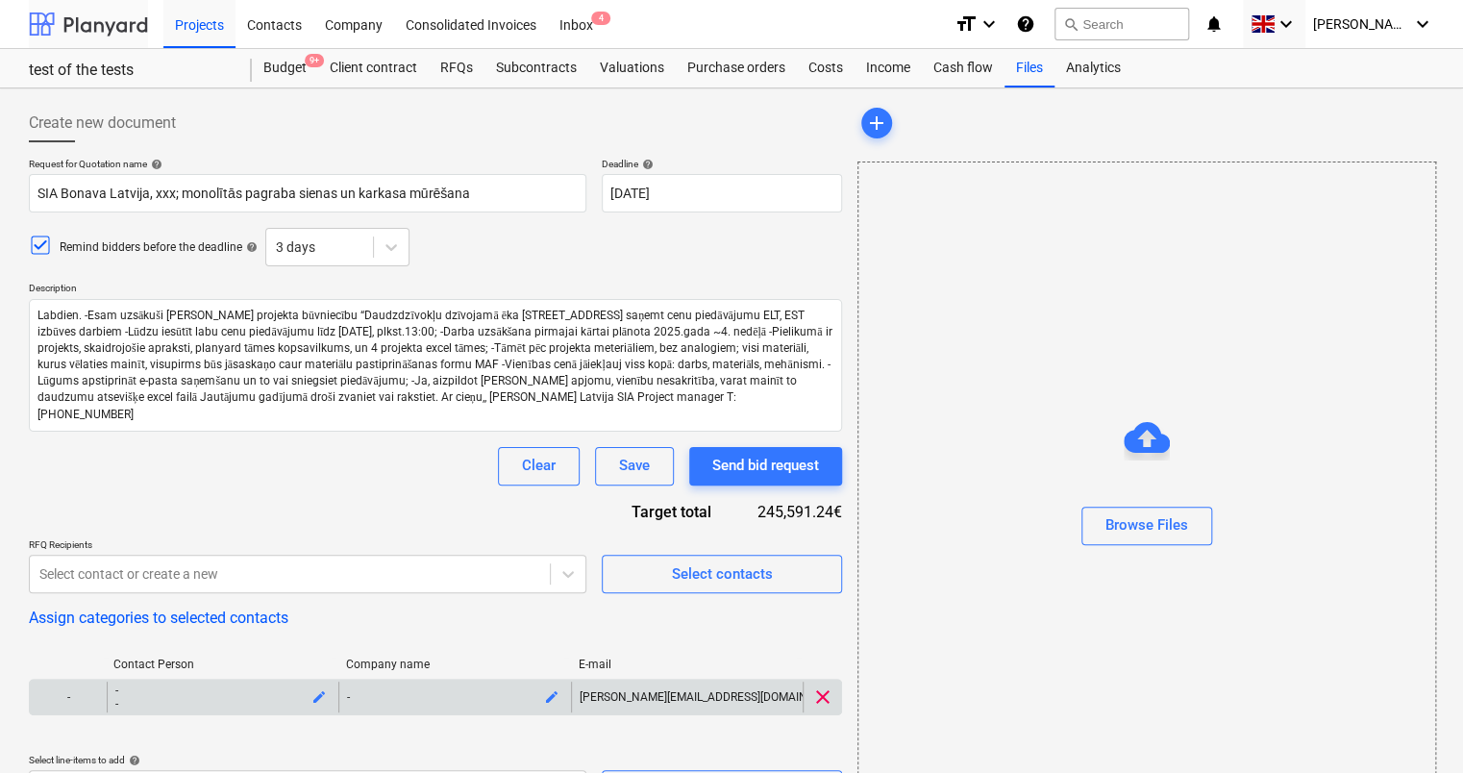
click at [109, 37] on div at bounding box center [88, 24] width 119 height 48
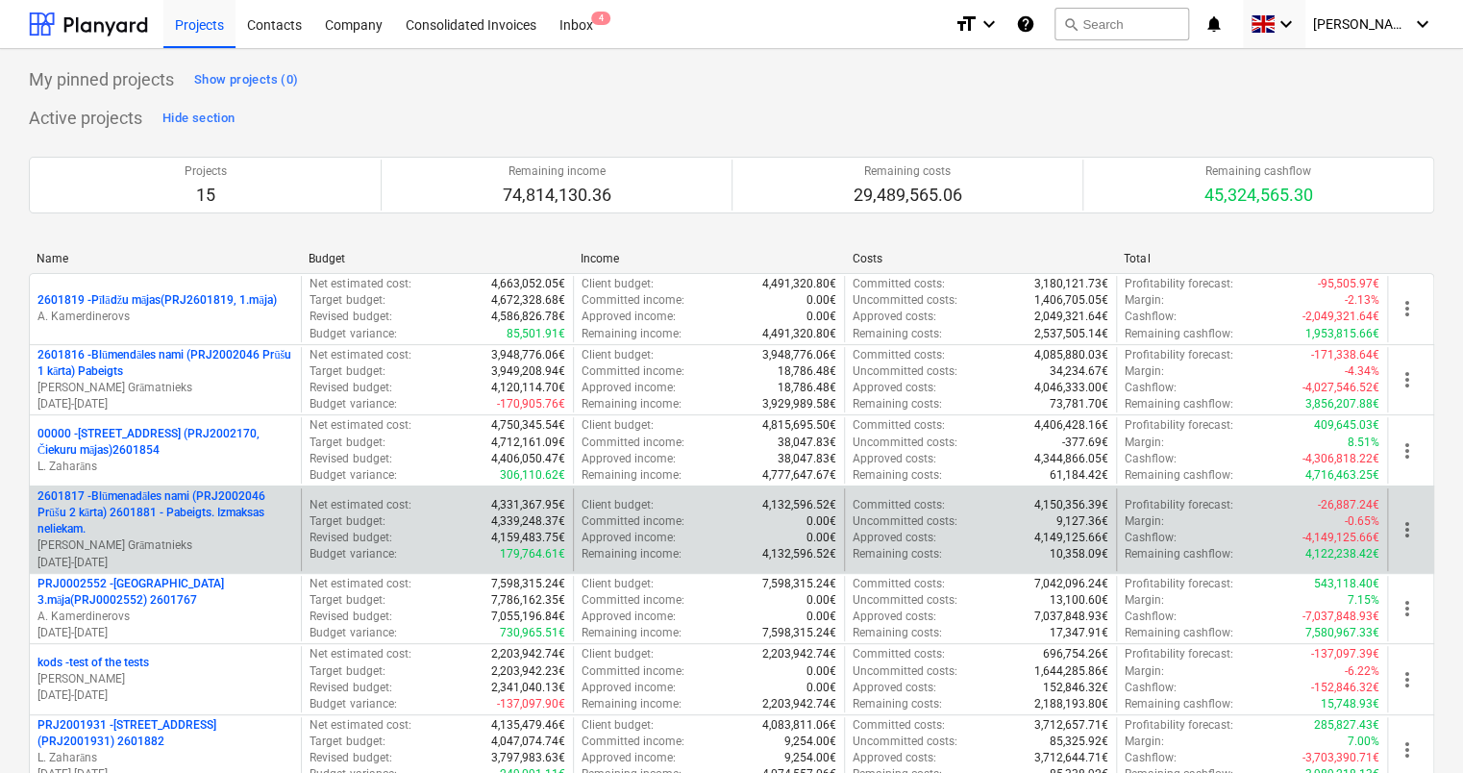
click at [135, 511] on p "2601817 - Blūmenadāles nami (PRJ2002046 Prūšu 2 kārta) 2601881 - Pabeigts. Izma…" at bounding box center [165, 512] width 256 height 49
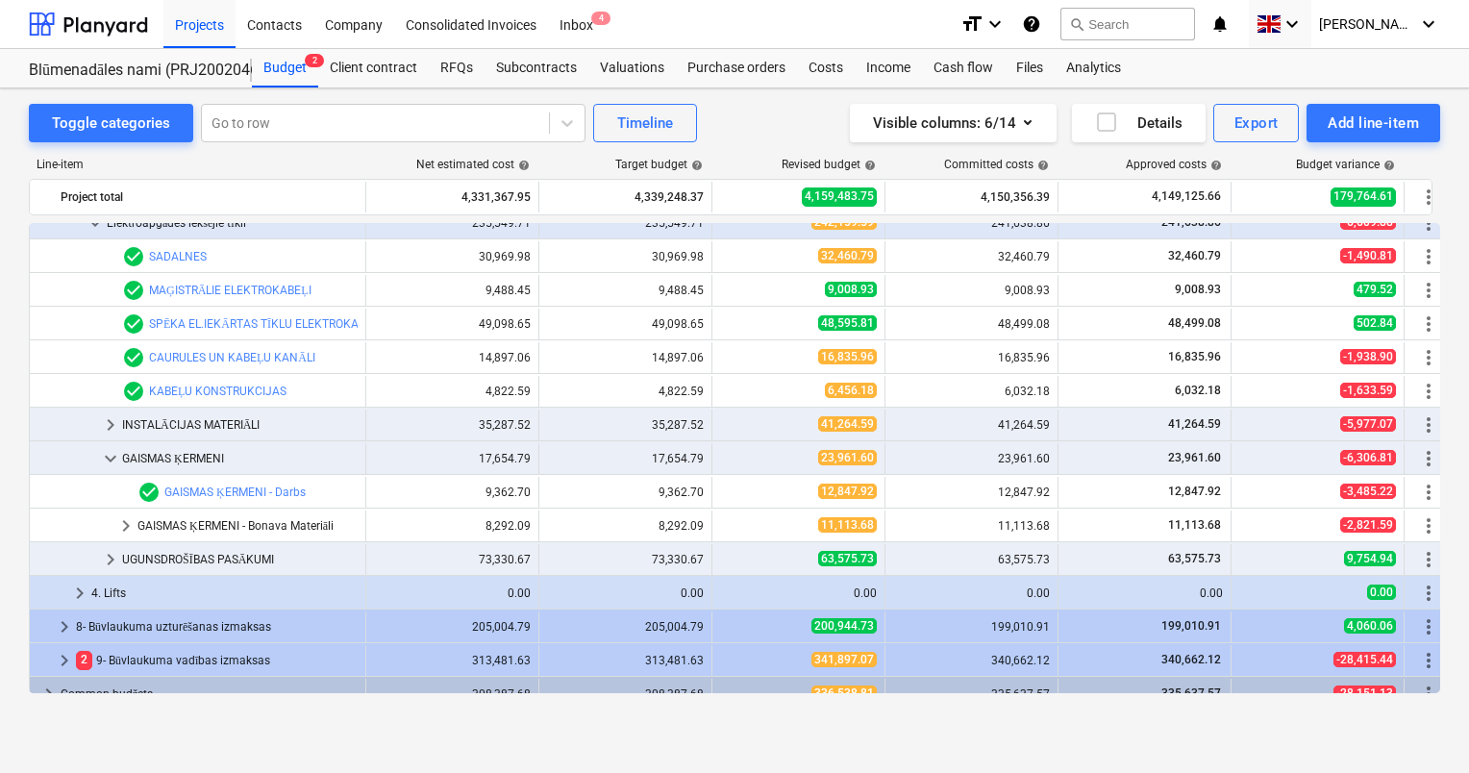
scroll to position [388, 0]
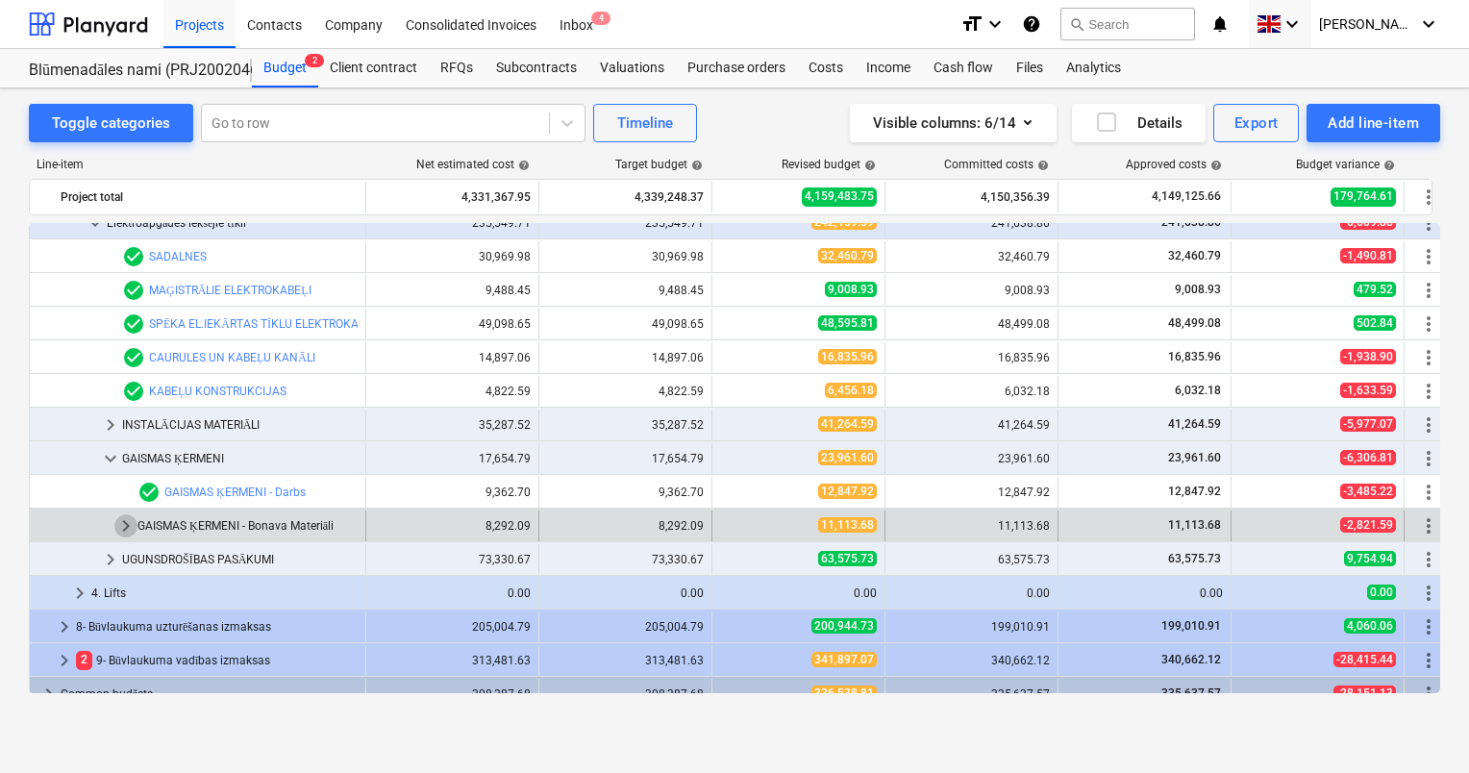
click at [126, 531] on span "keyboard_arrow_right" at bounding box center [125, 525] width 23 height 23
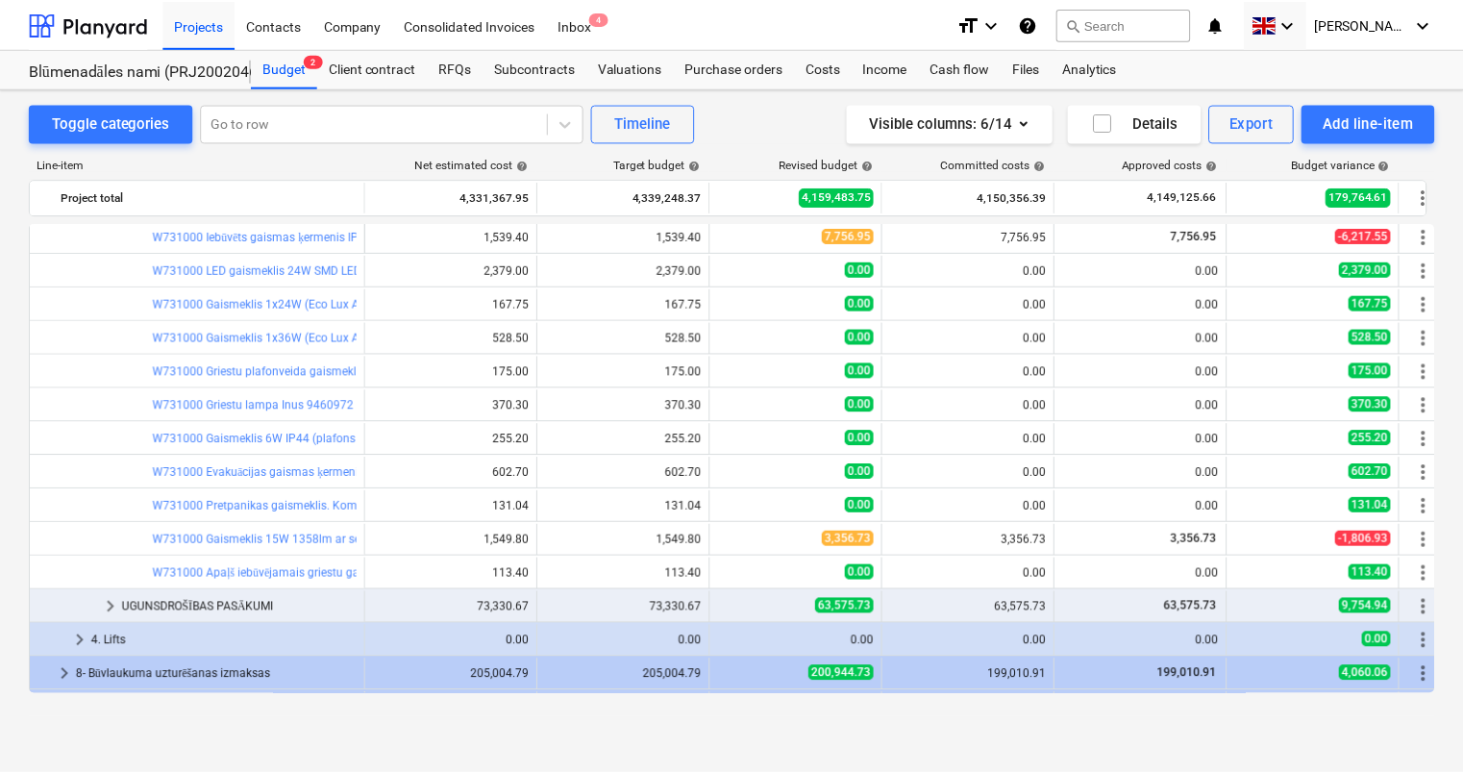
scroll to position [753, 0]
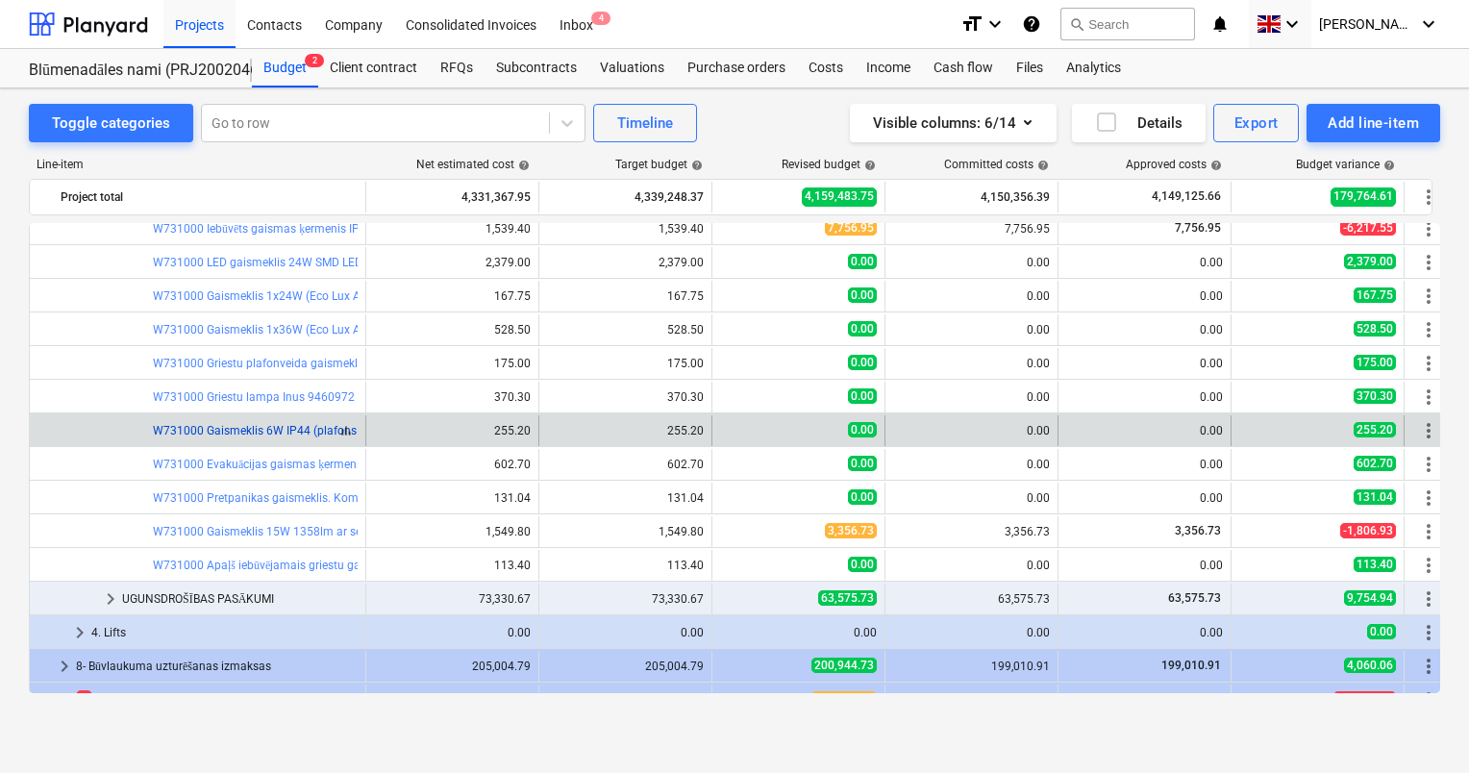
click at [266, 433] on link "W731000 Gaismeklis 6W IP44 (plafons Rondo IP44 ar Led spuldzi)" at bounding box center [326, 430] width 346 height 13
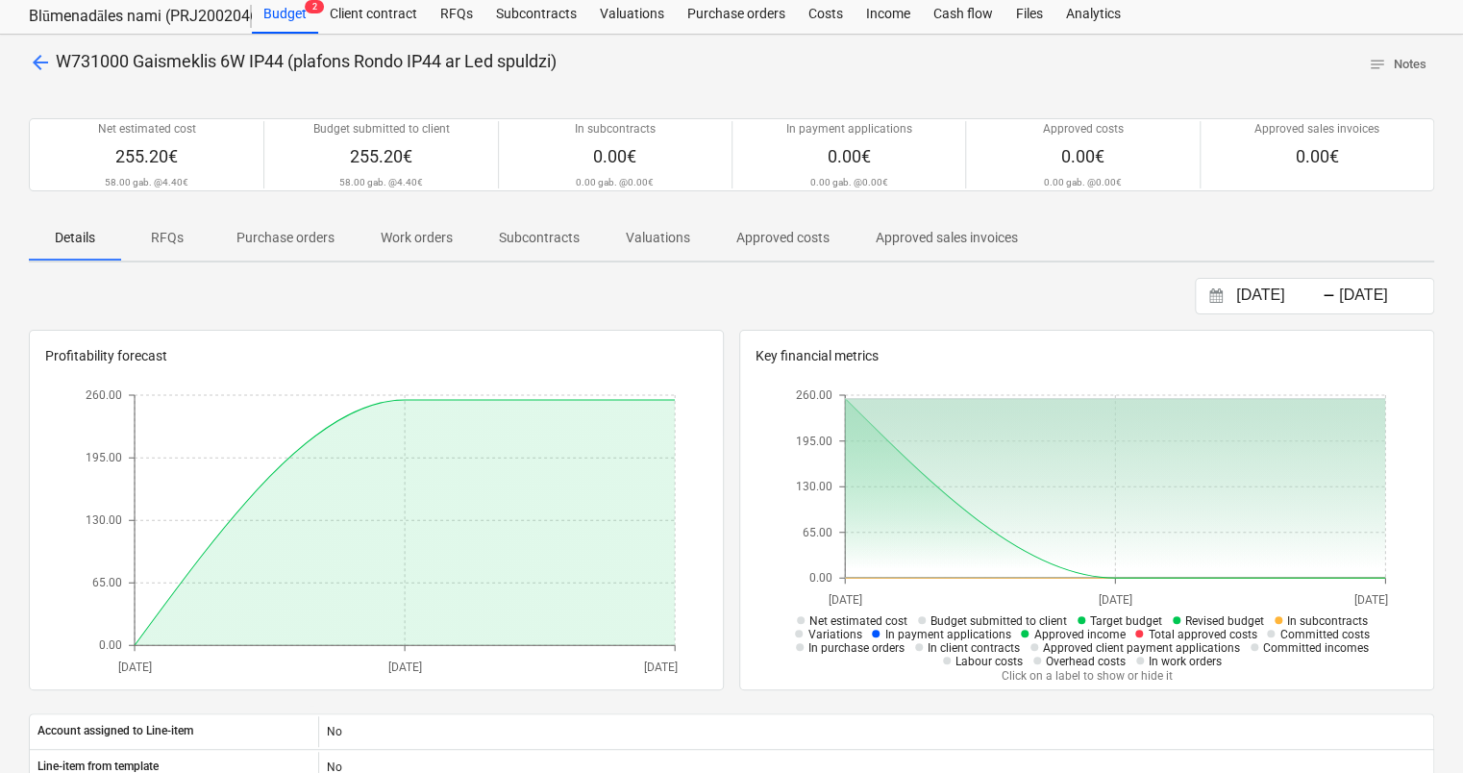
scroll to position [60, 0]
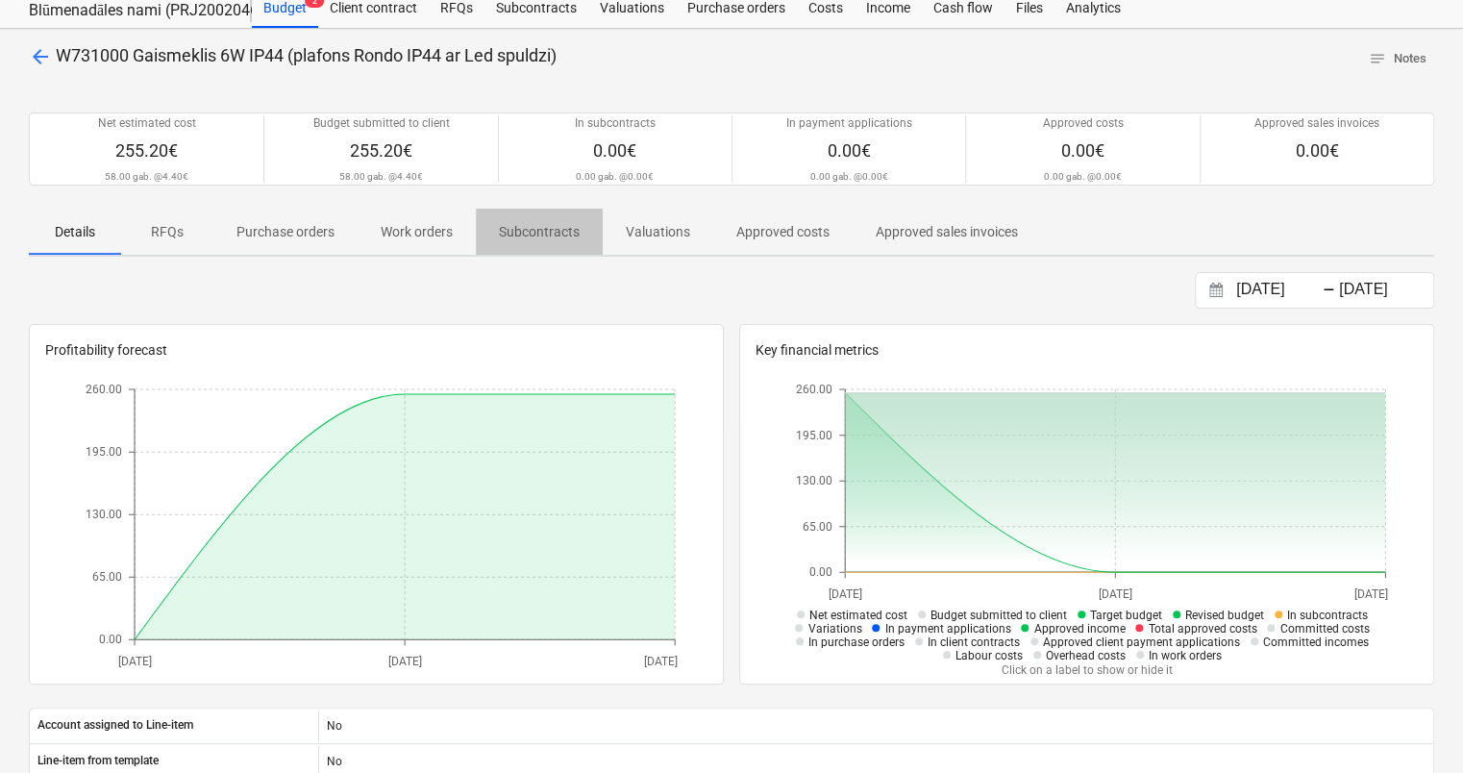
click at [539, 232] on p "Subcontracts" at bounding box center [539, 232] width 81 height 20
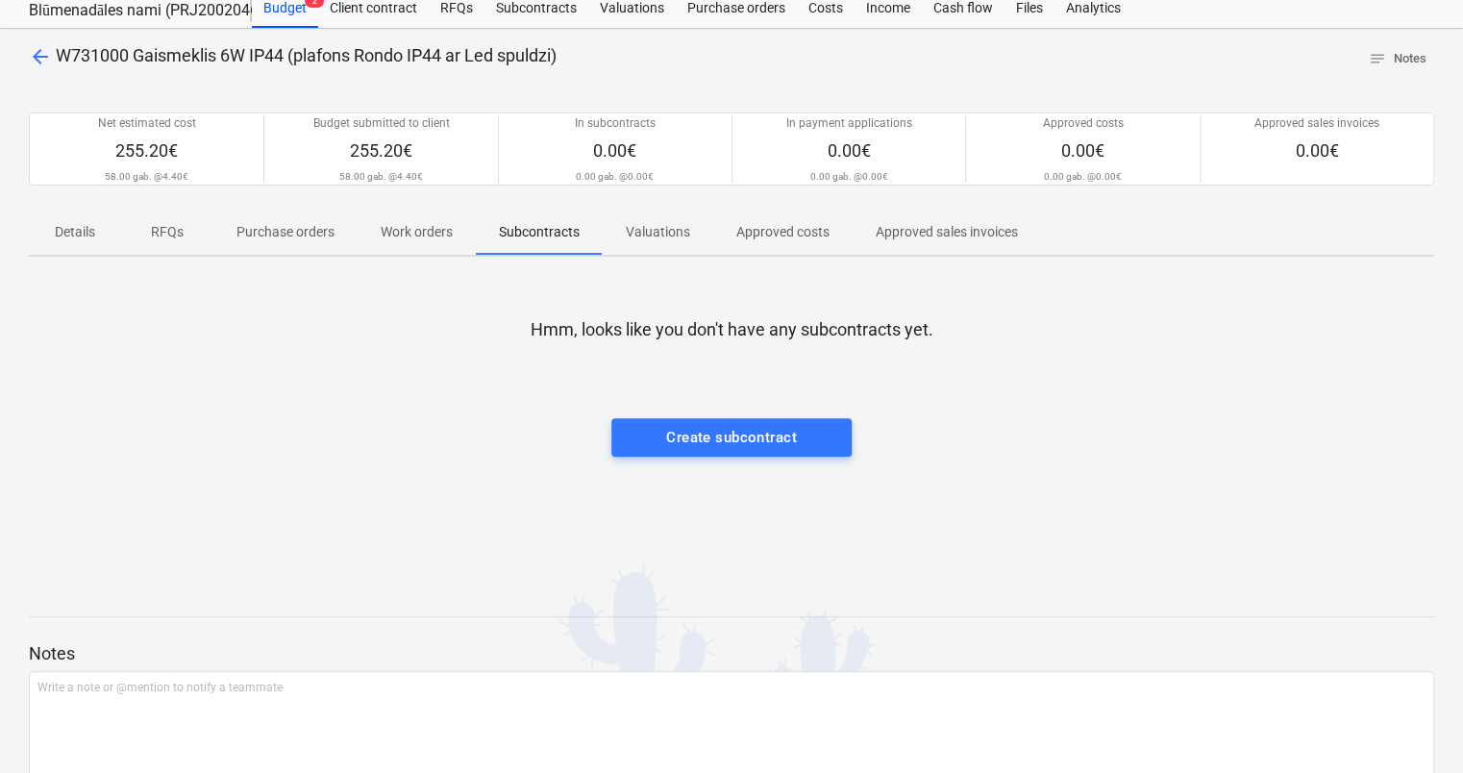
click at [287, 229] on p "Purchase orders" at bounding box center [285, 232] width 98 height 20
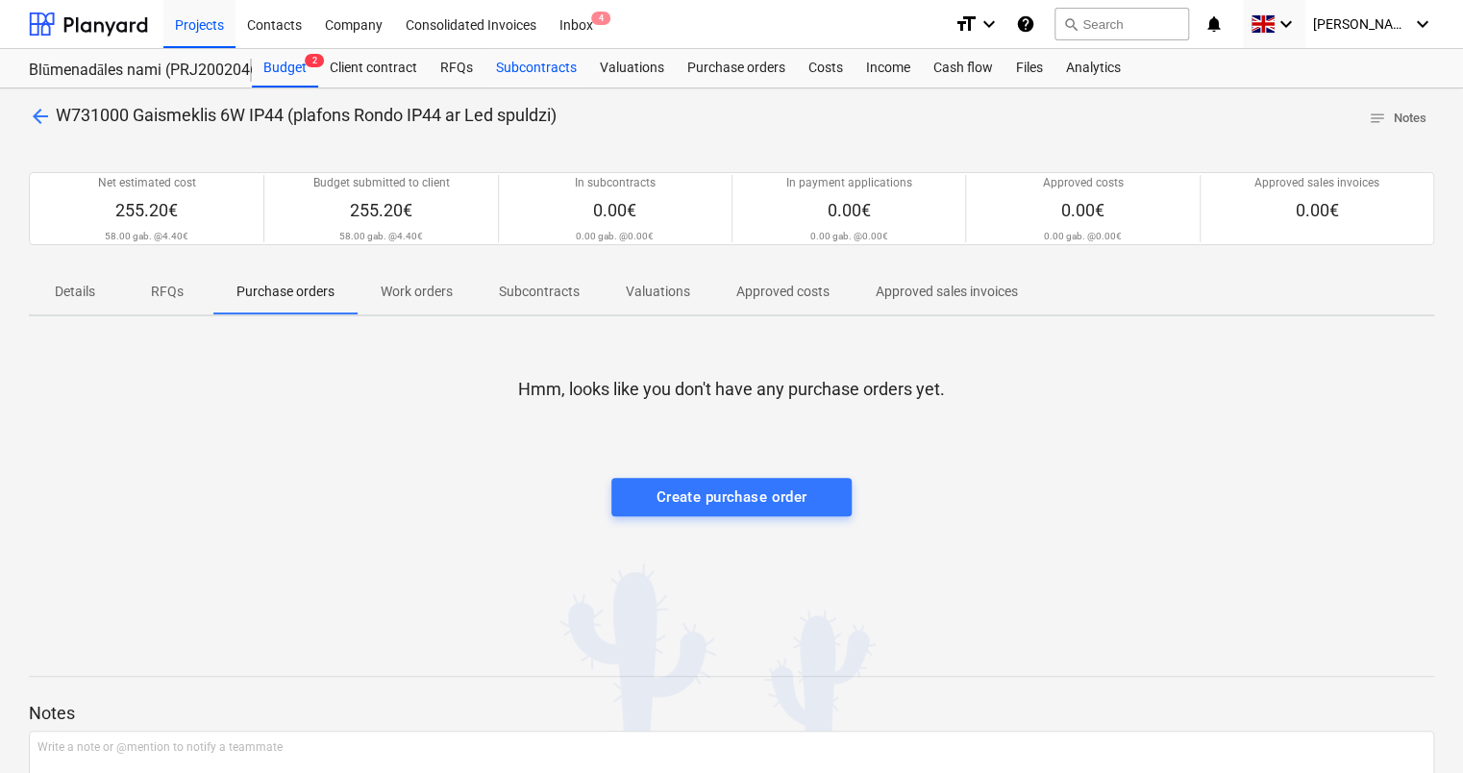
click at [524, 62] on div "Subcontracts" at bounding box center [536, 68] width 104 height 38
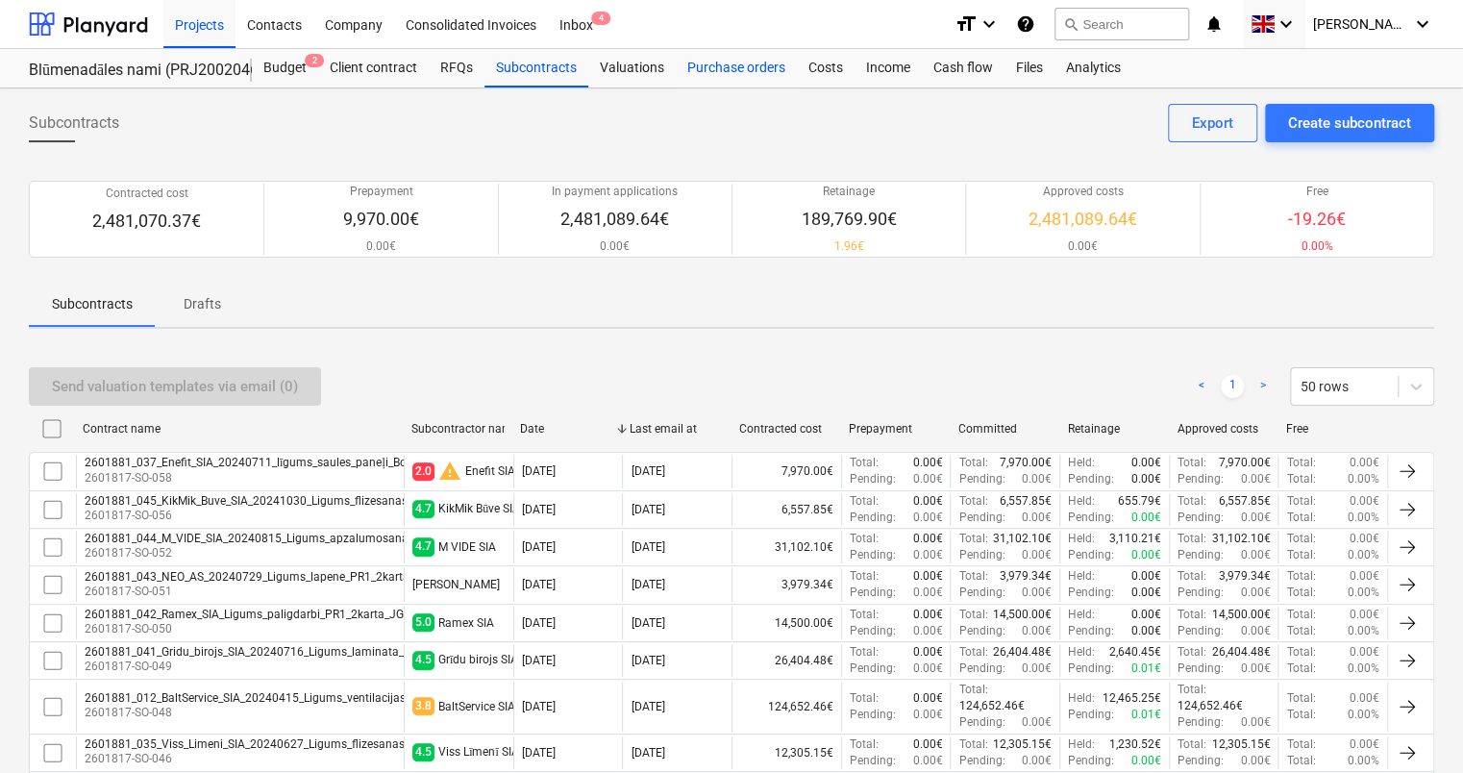
click at [736, 65] on div "Purchase orders" at bounding box center [736, 68] width 121 height 38
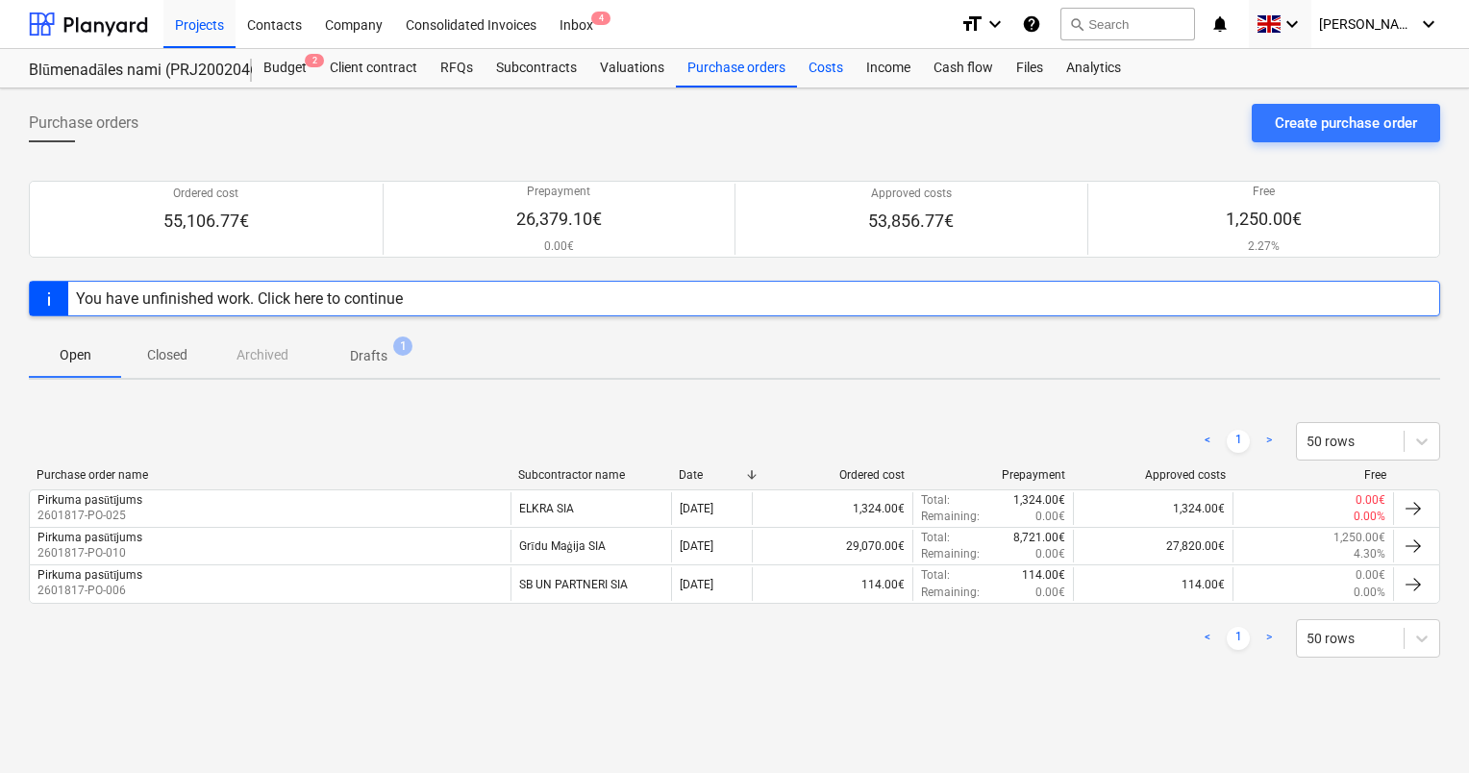
click at [823, 65] on div "Costs" at bounding box center [826, 68] width 58 height 38
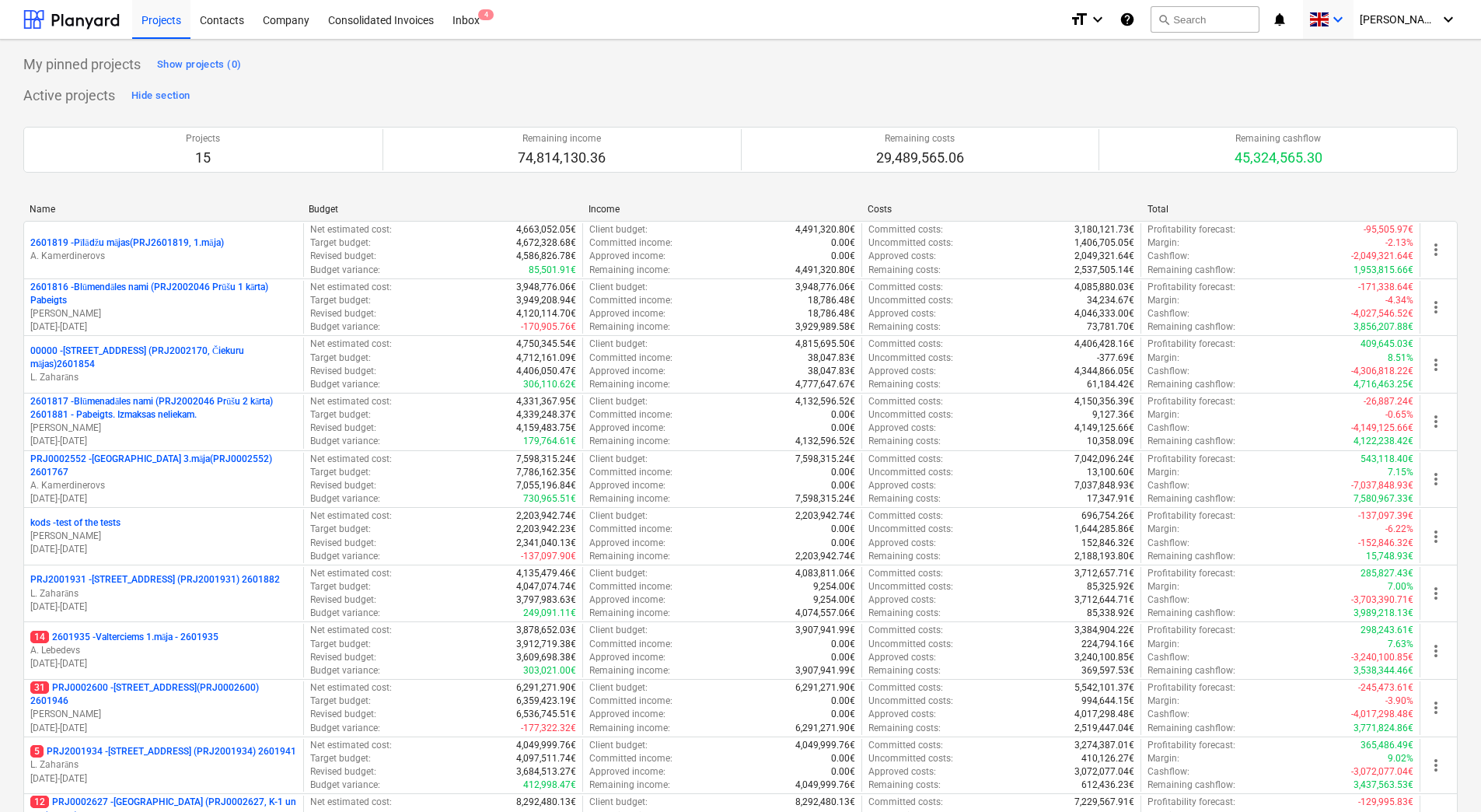
click at [1348, 20] on icon "keyboard_arrow_down" at bounding box center [1338, 19] width 19 height 19
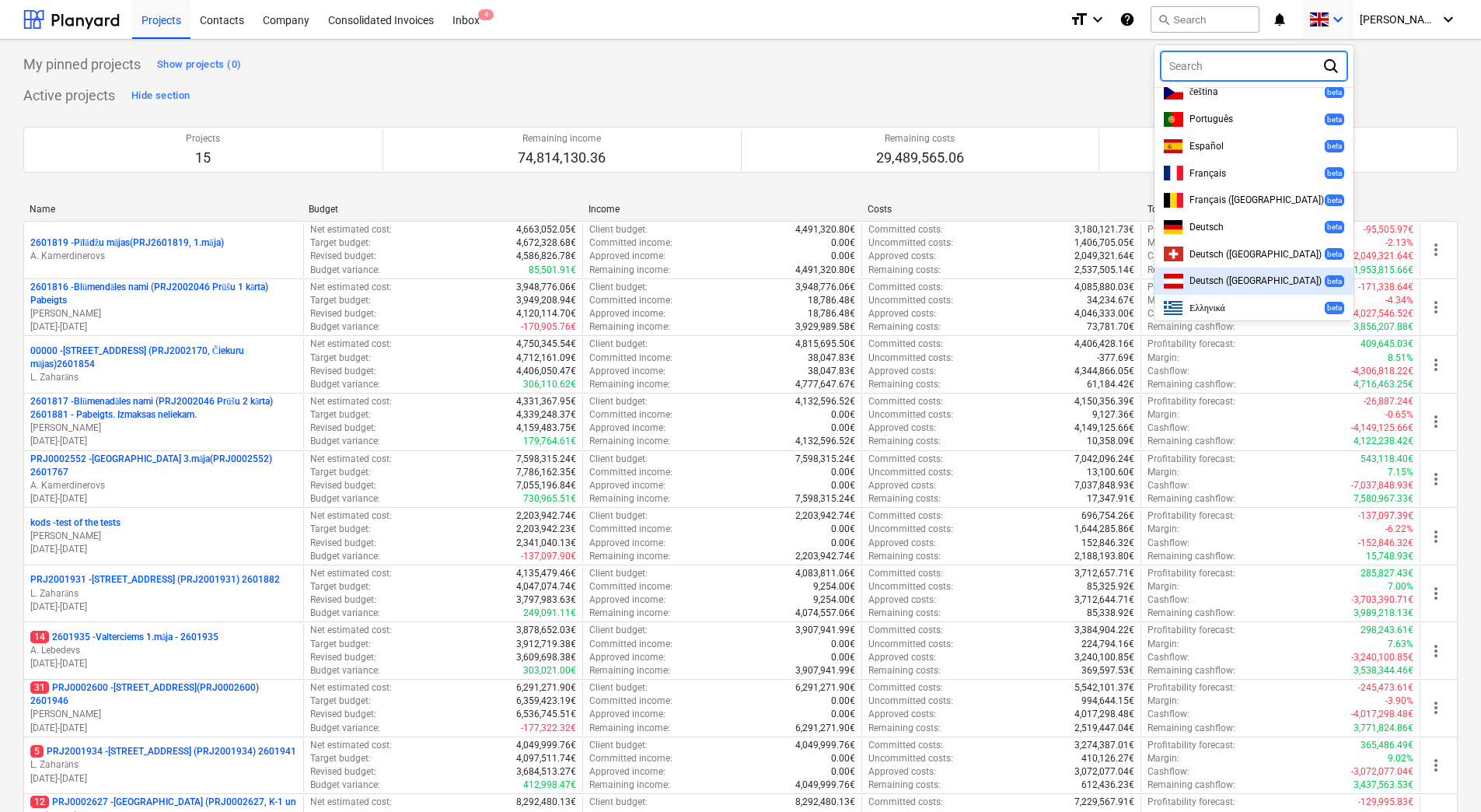
scroll to position [420, 0]
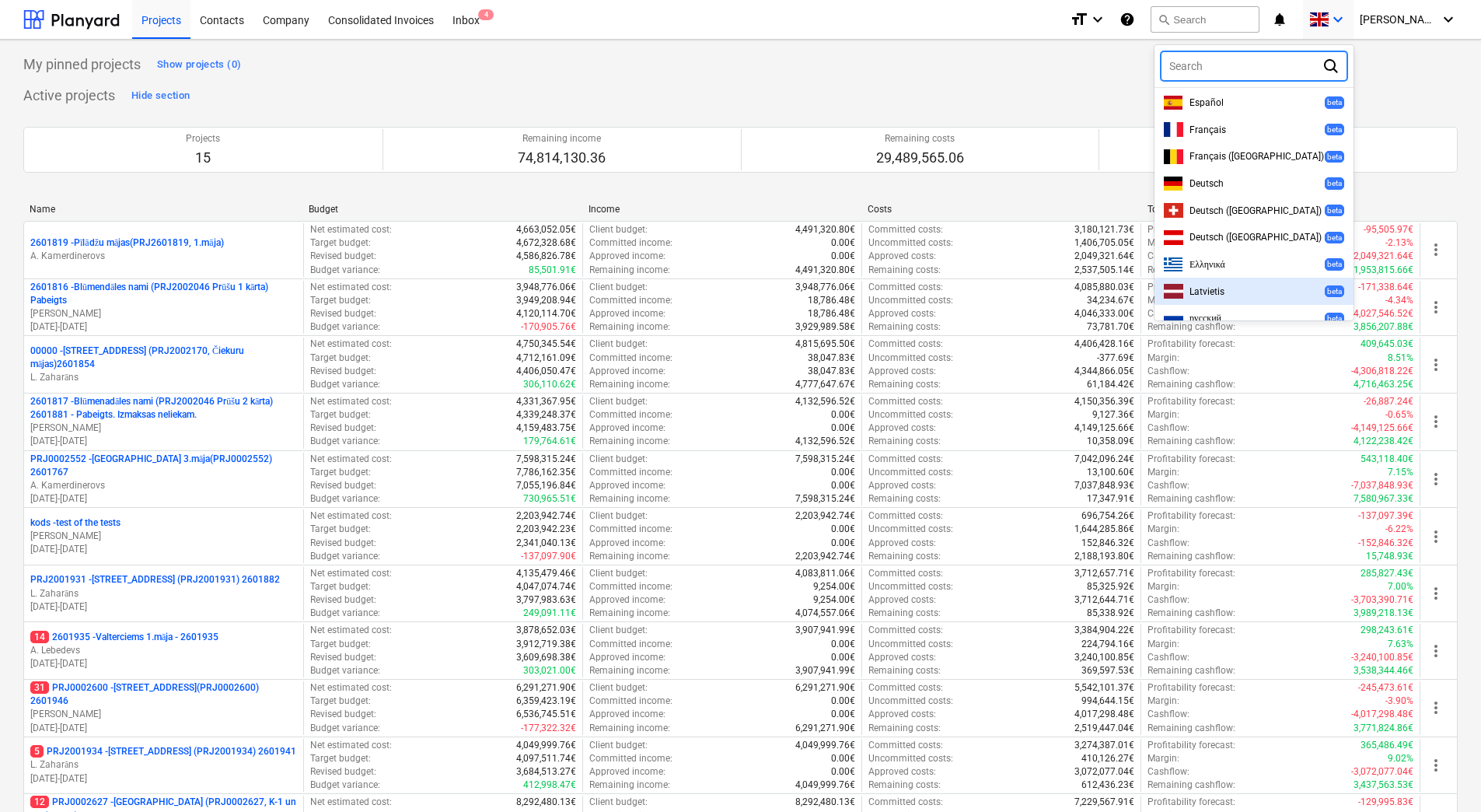
click at [1225, 286] on span "Latvietis" at bounding box center [1207, 291] width 35 height 11
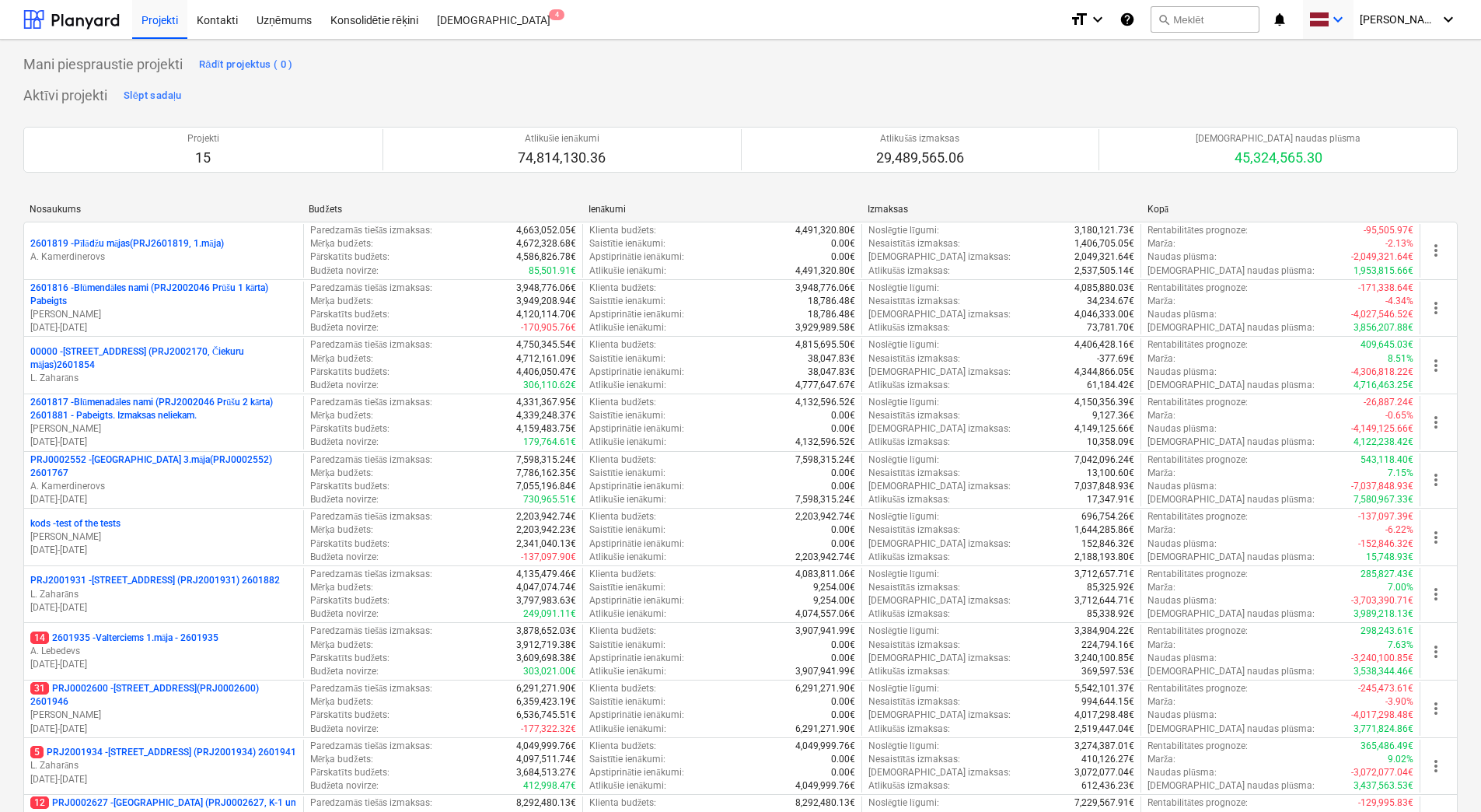
click at [1348, 19] on icon "keyboard_arrow_down" at bounding box center [1338, 19] width 19 height 19
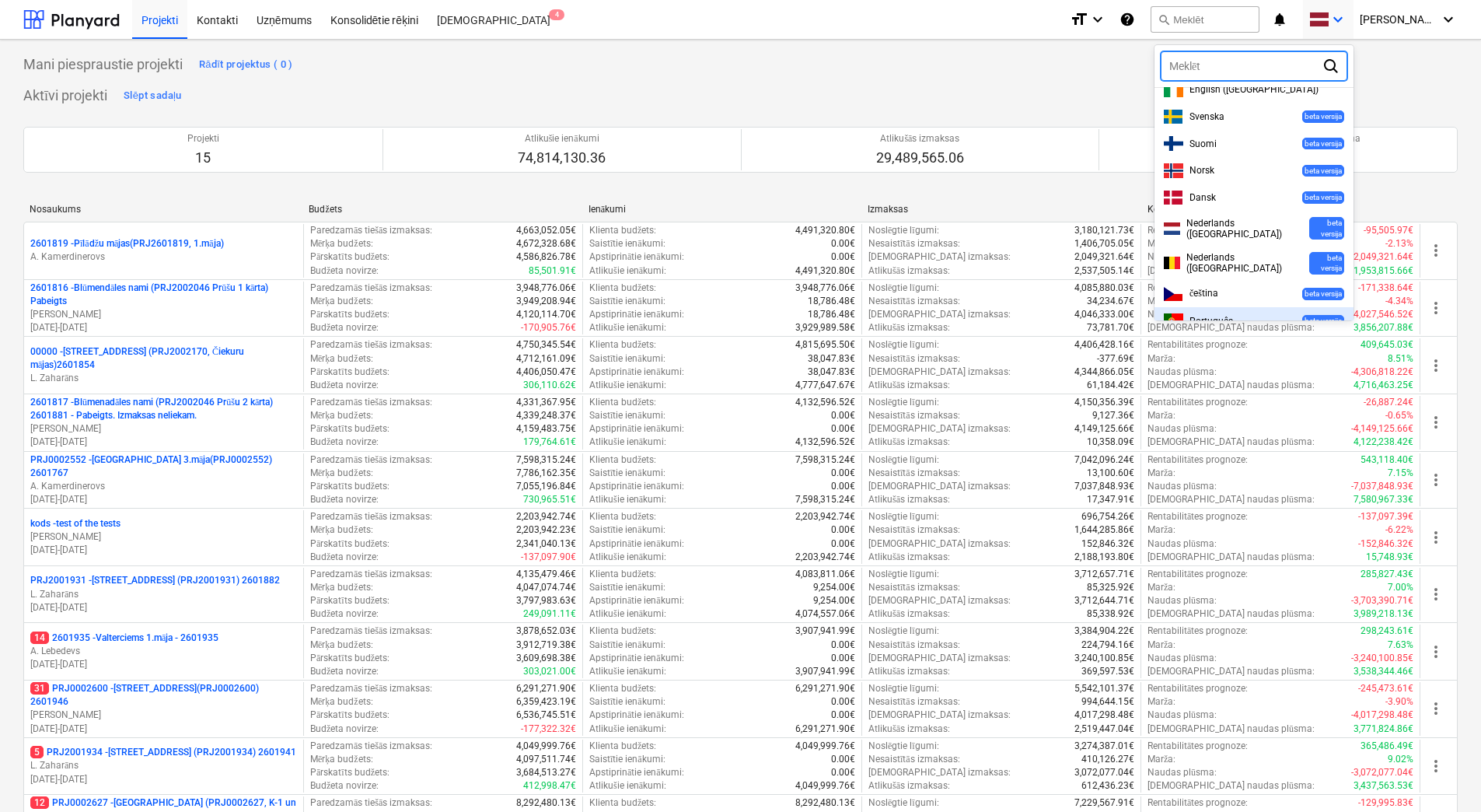
scroll to position [0, 0]
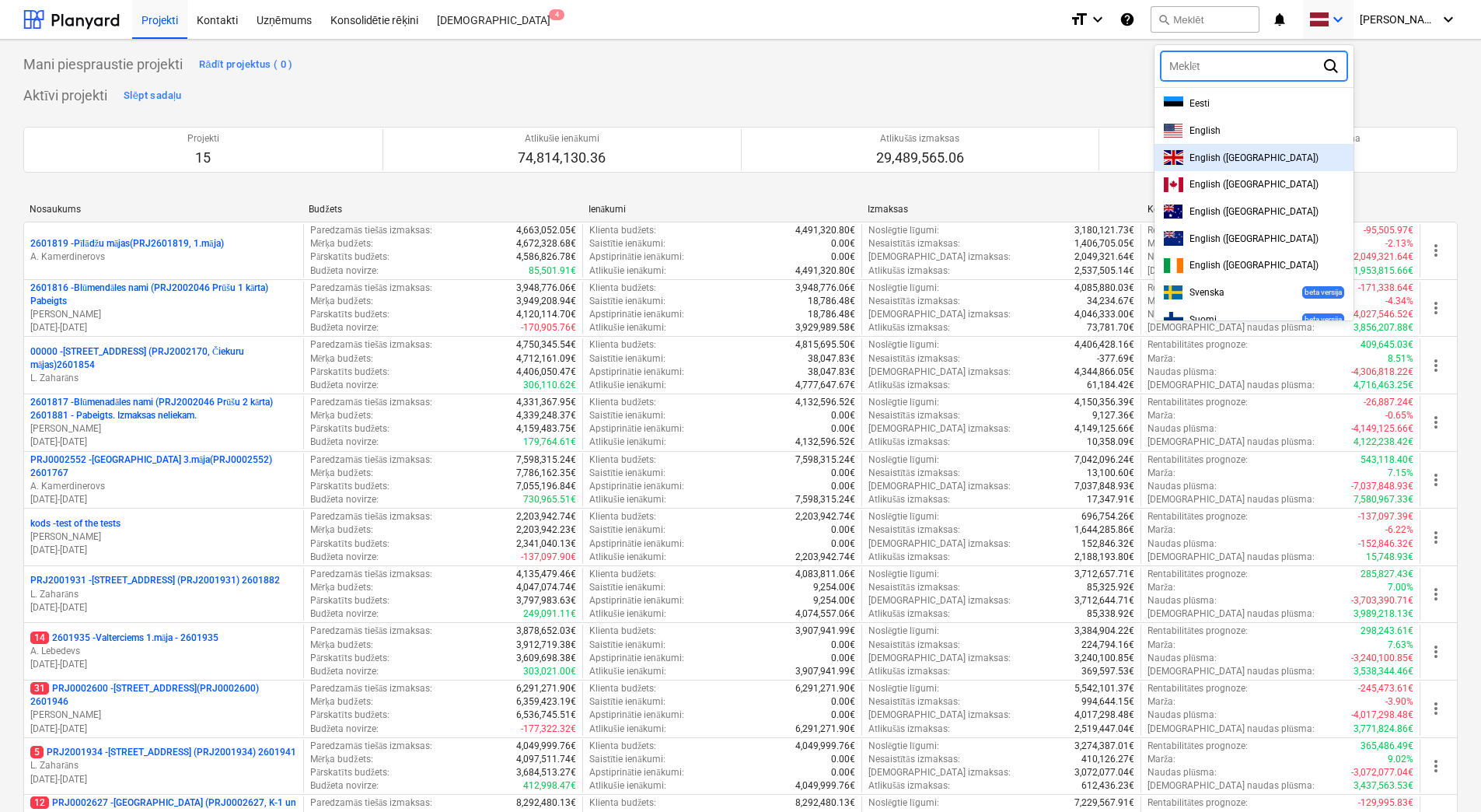
click at [1276, 150] on div "English ([GEOGRAPHIC_DATA])" at bounding box center [1254, 158] width 180 height 15
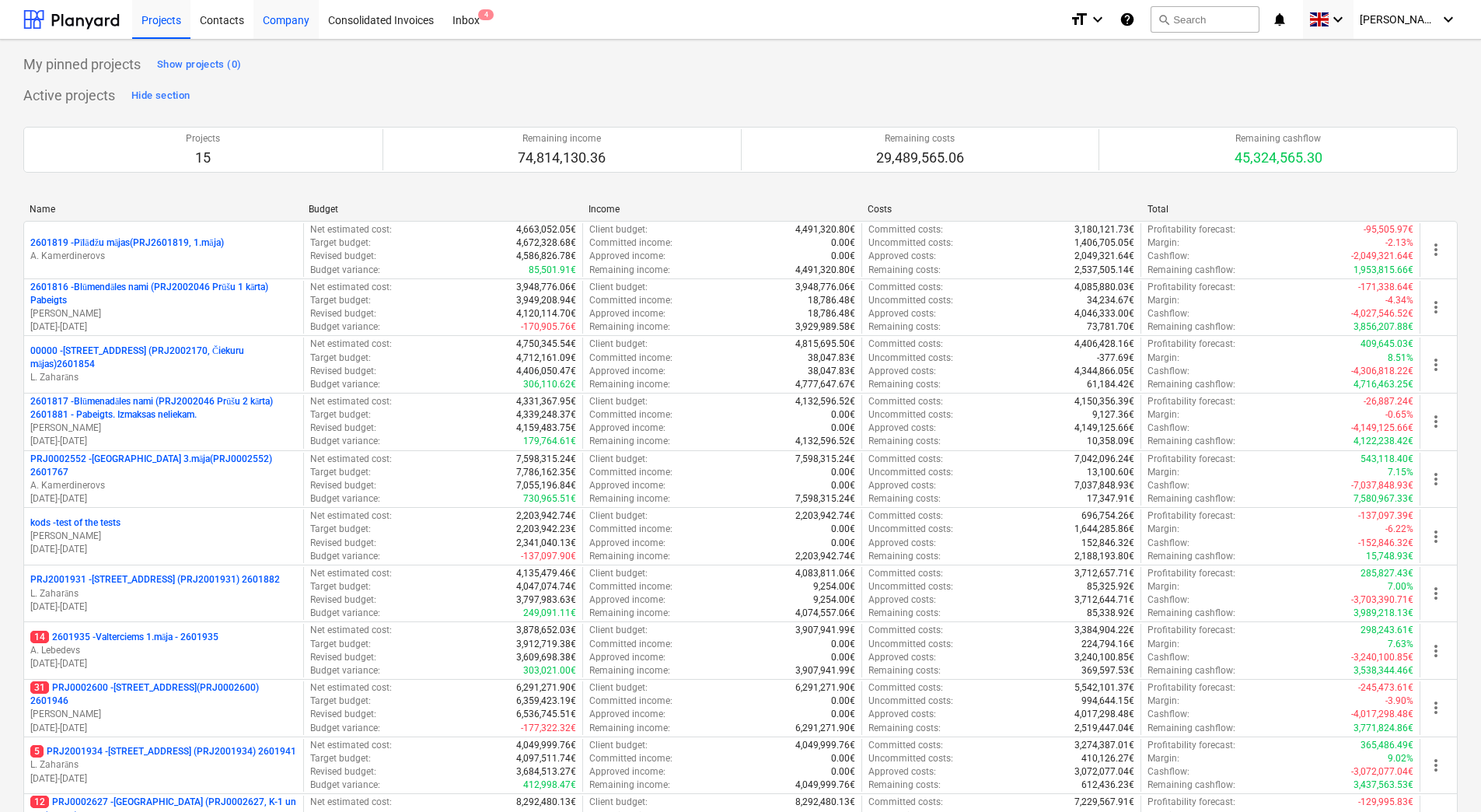
click at [280, 20] on div "Company" at bounding box center [286, 19] width 66 height 40
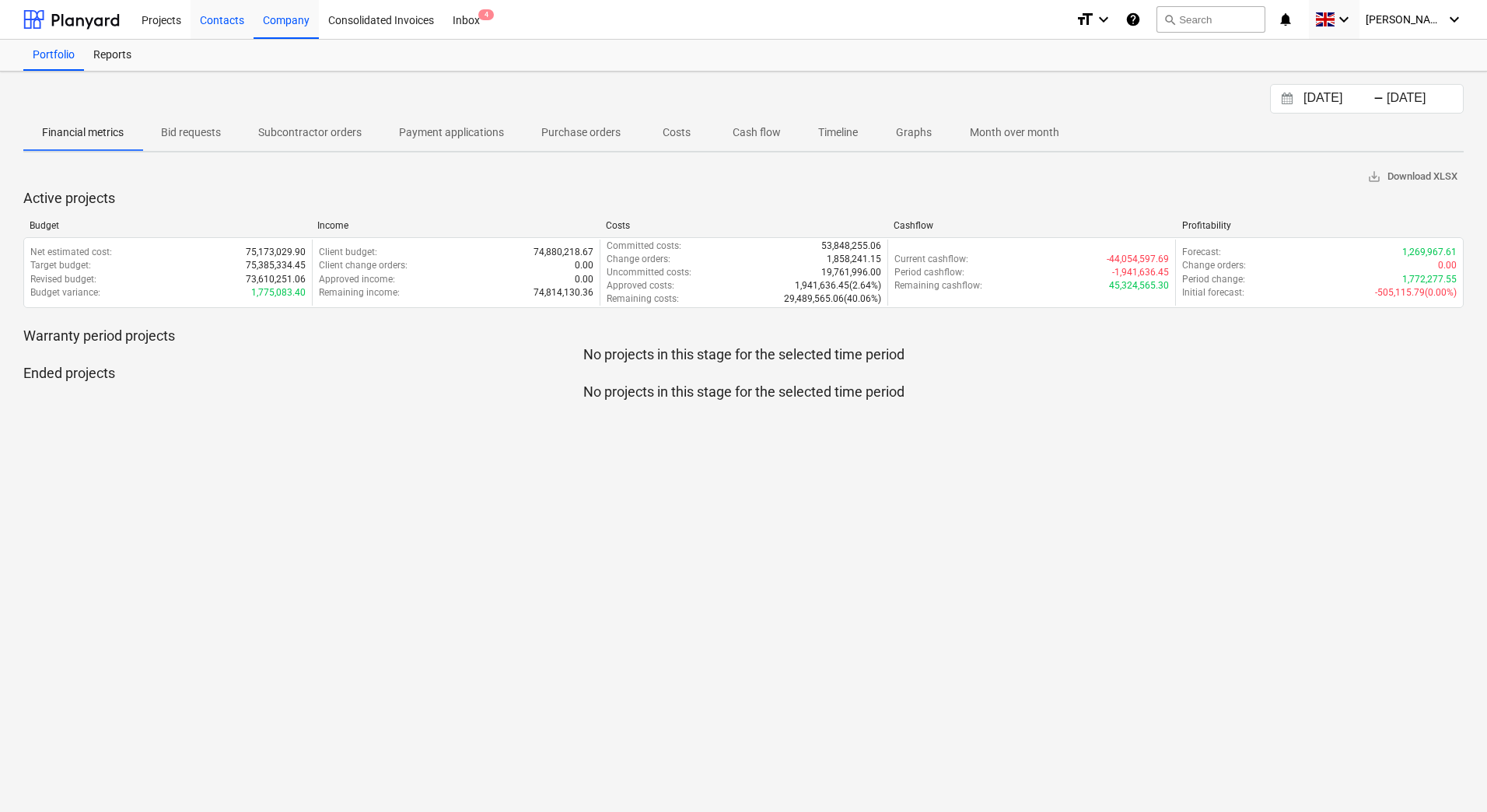
click at [224, 19] on div "Contacts" at bounding box center [222, 19] width 63 height 40
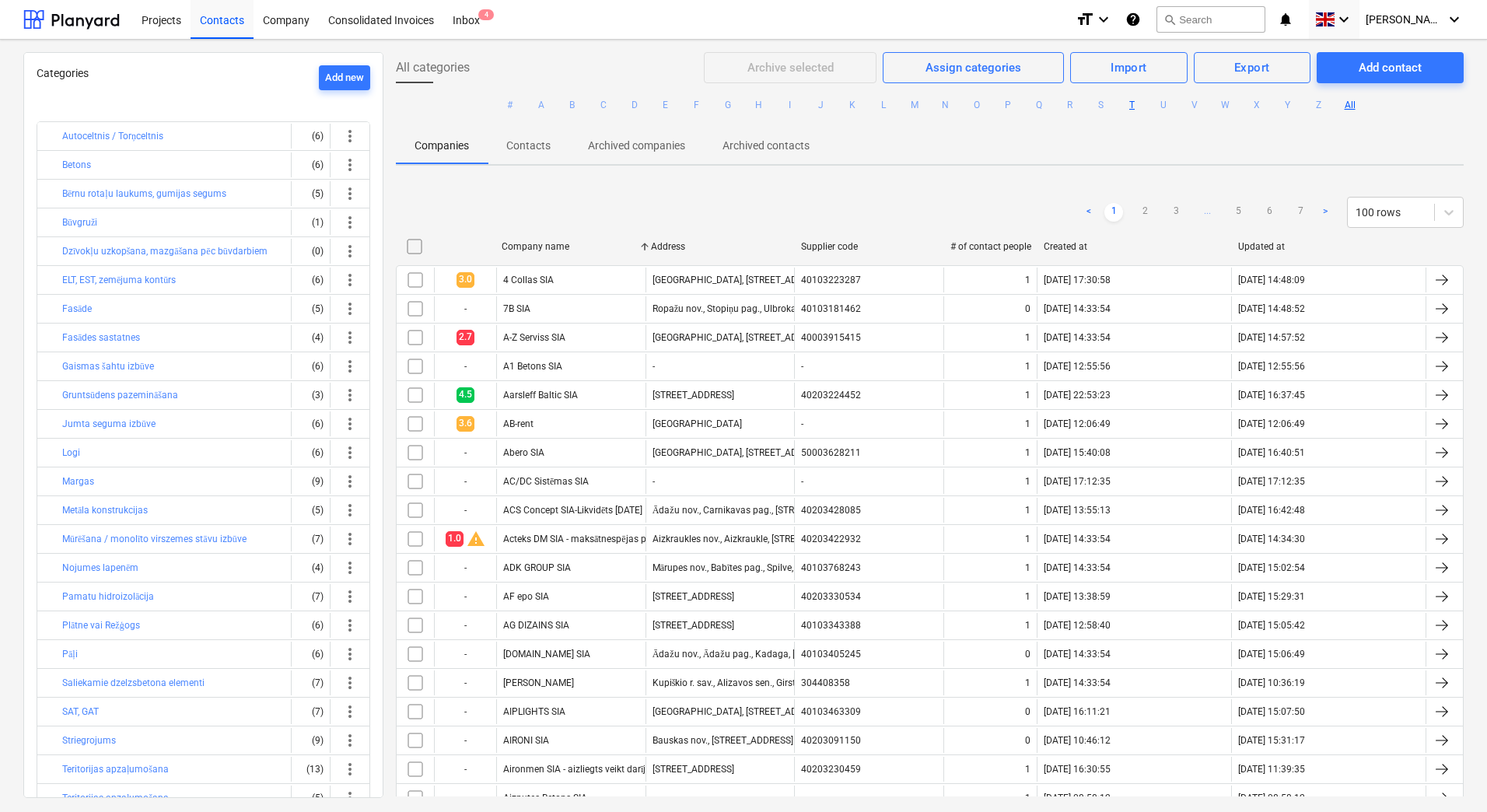
click at [1133, 101] on button "T" at bounding box center [1132, 104] width 19 height 19
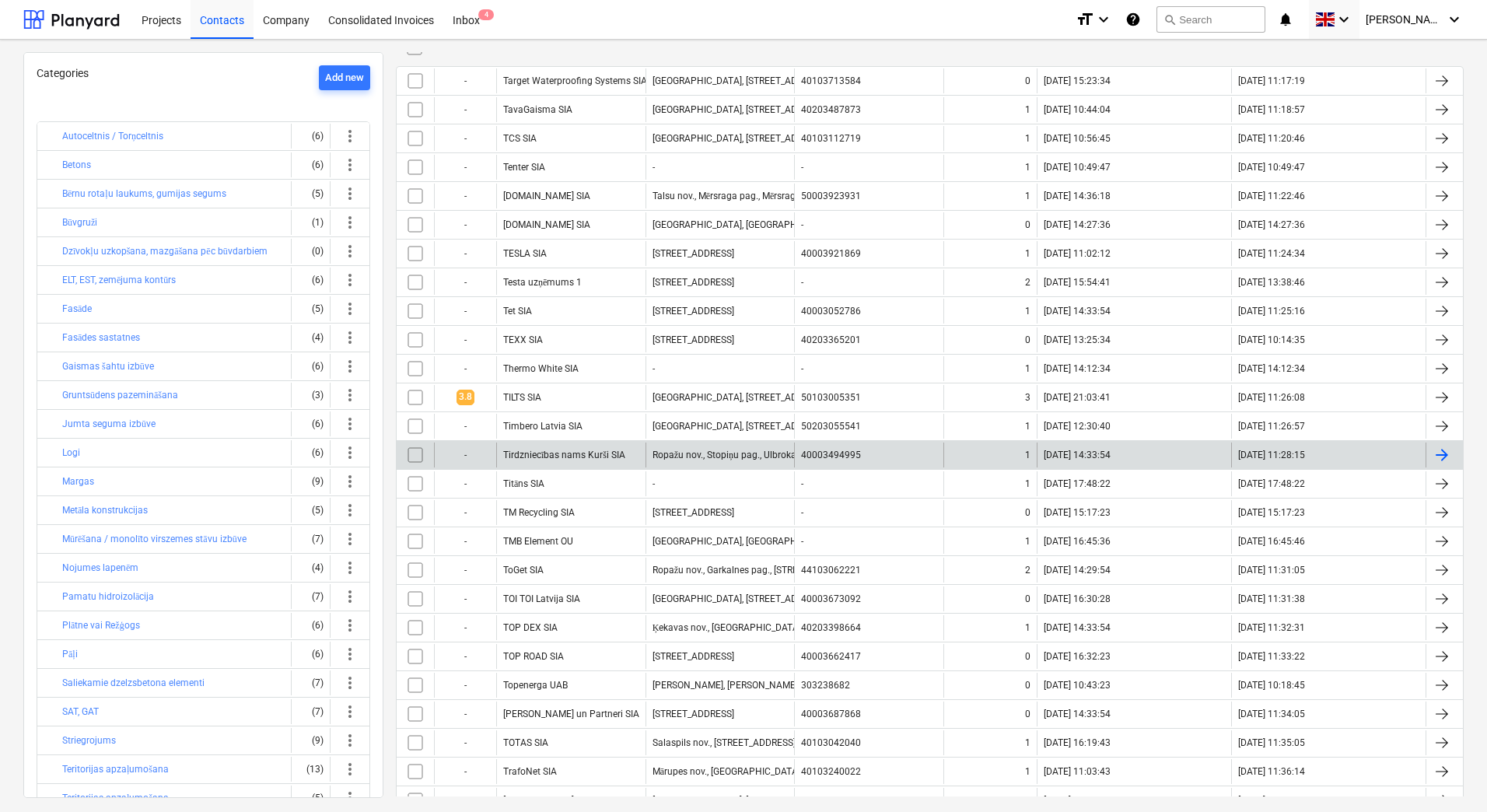
scroll to position [233, 0]
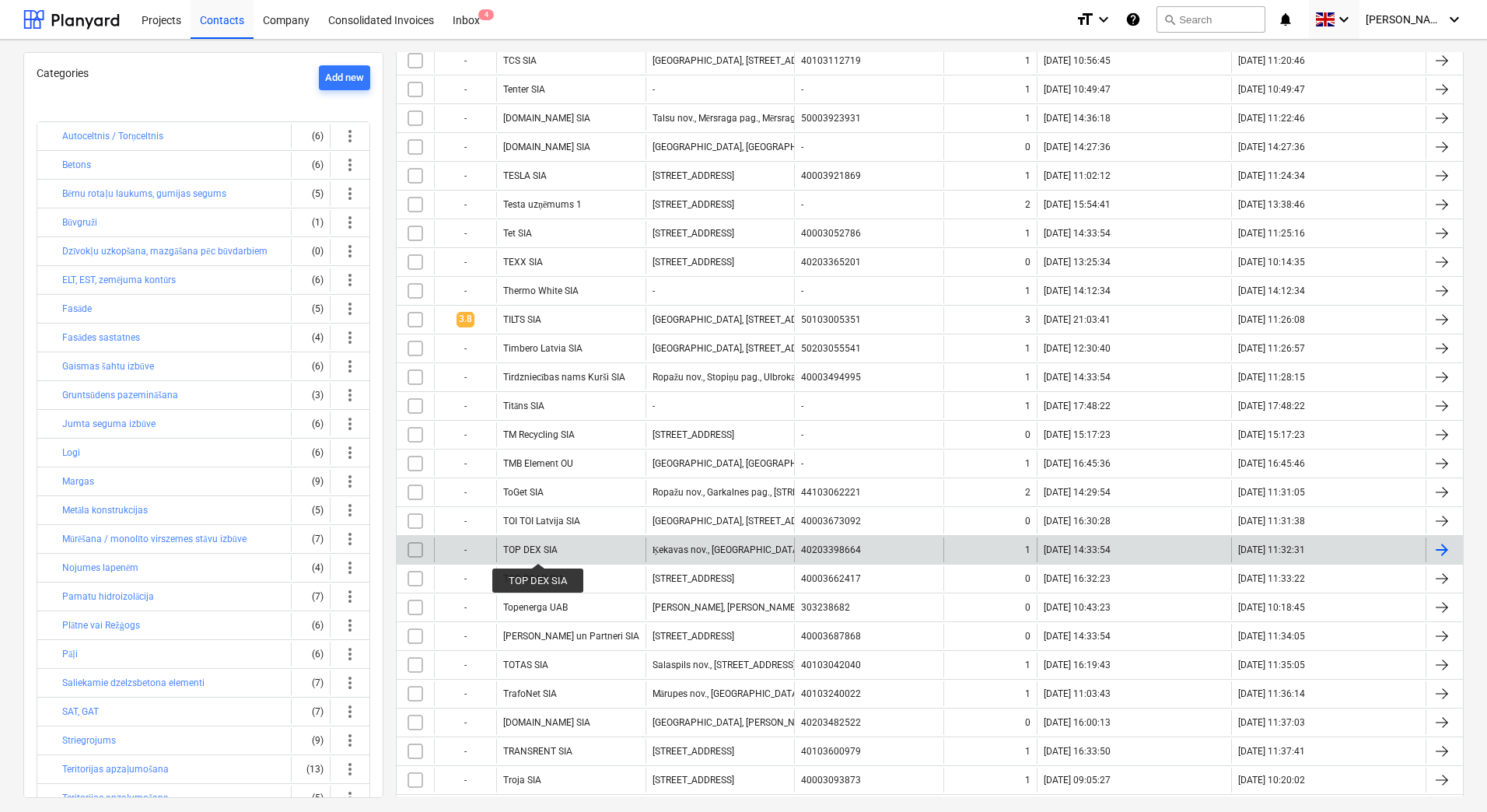
click at [538, 549] on div "TOP DEX SIA" at bounding box center [530, 549] width 54 height 11
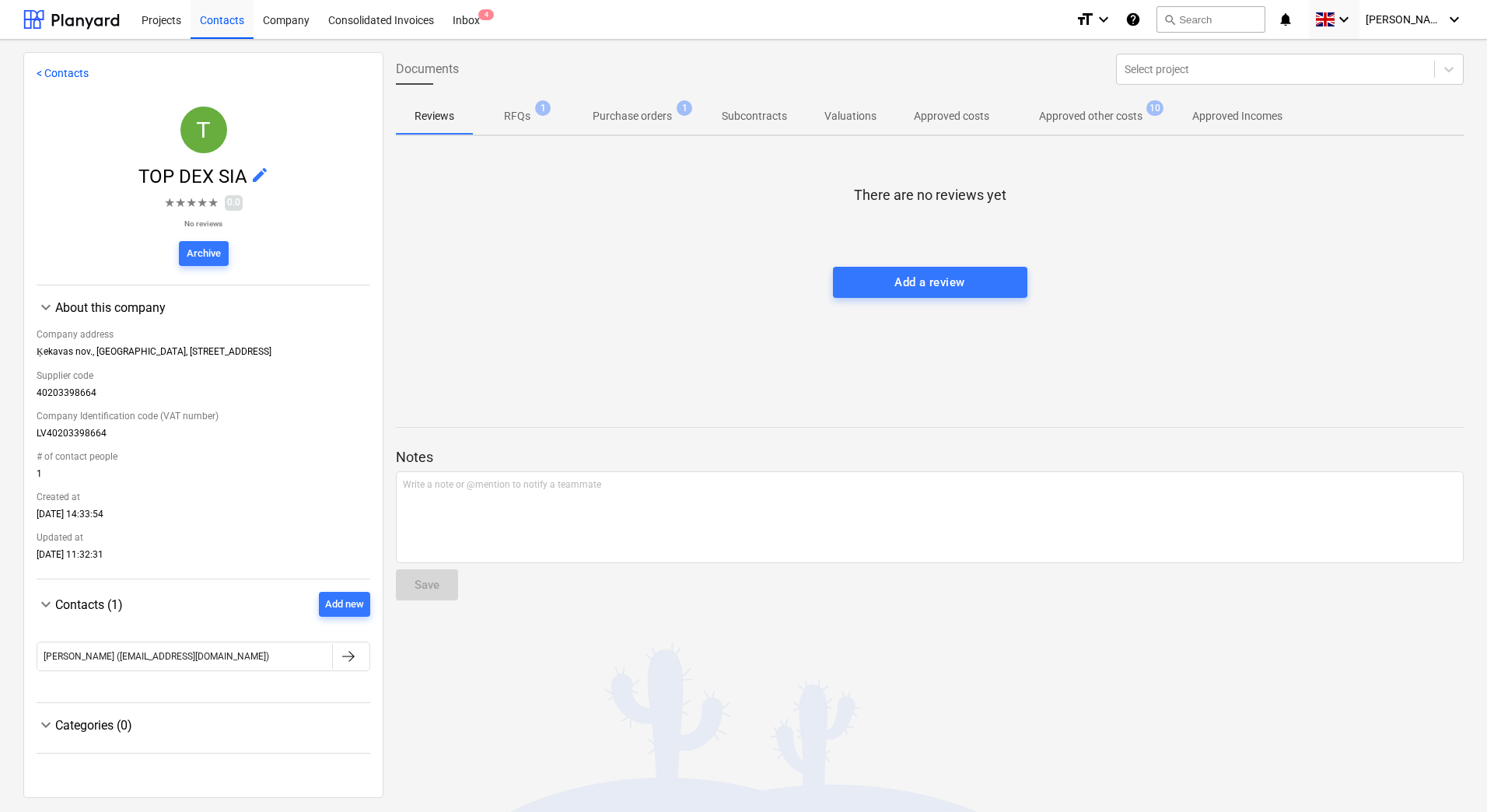
click at [514, 116] on p "RFQs" at bounding box center [517, 116] width 27 height 16
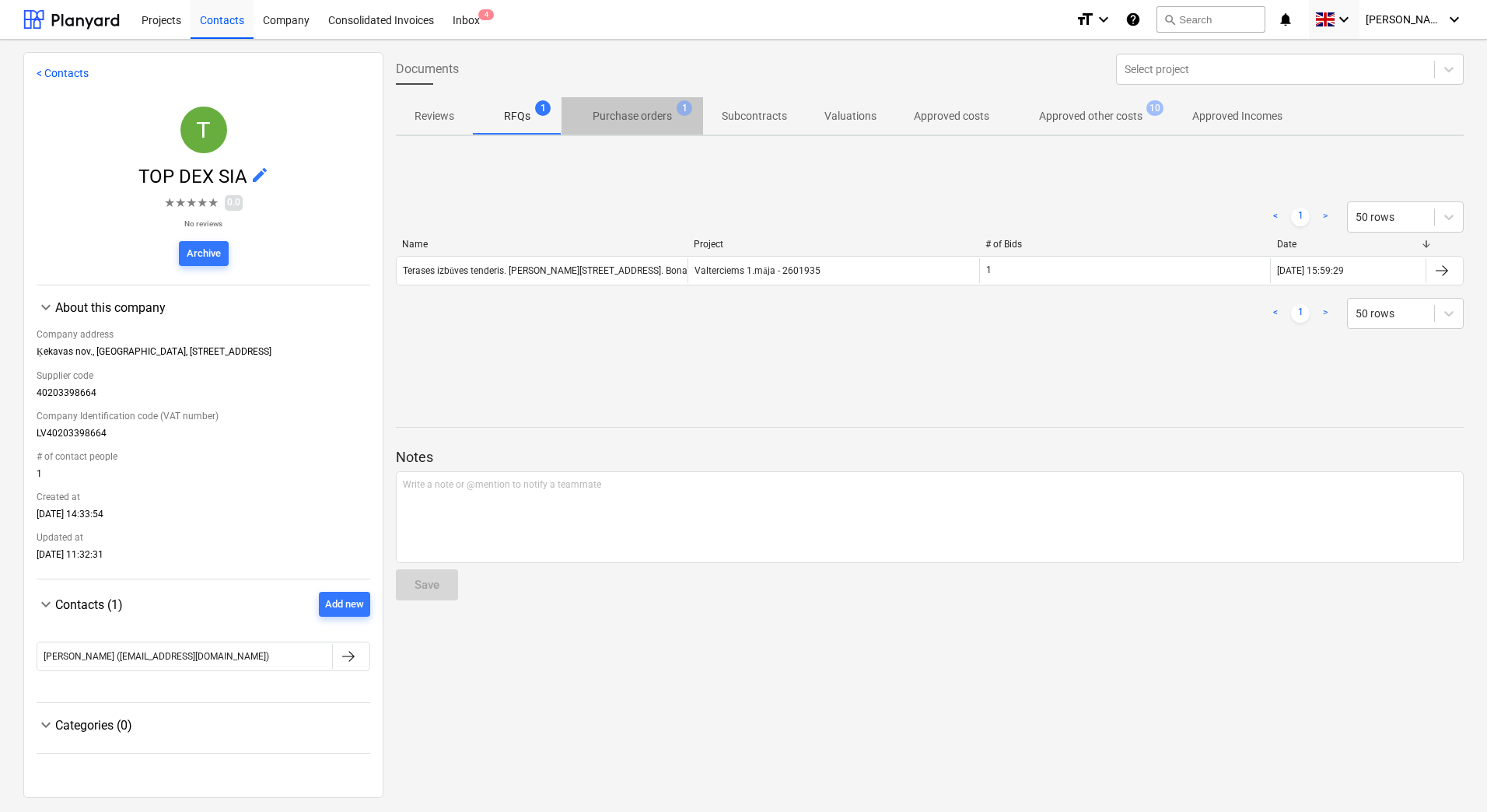
click at [636, 114] on p "Purchase orders" at bounding box center [632, 116] width 79 height 16
click at [523, 116] on p "RFQs" at bounding box center [517, 116] width 27 height 16
click at [1061, 119] on p "Approved other costs" at bounding box center [1091, 116] width 104 height 16
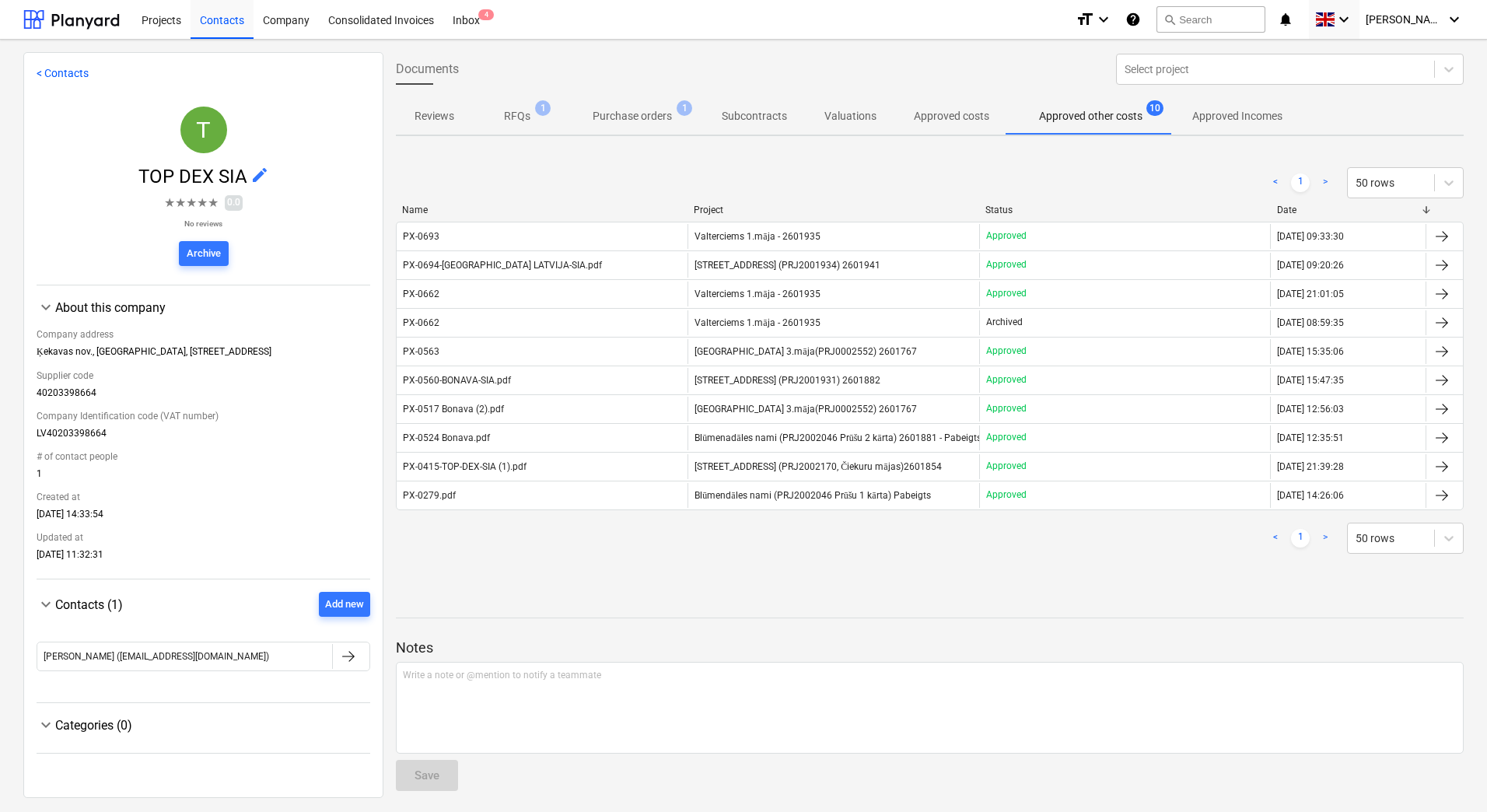
click at [633, 110] on p "Purchase orders" at bounding box center [632, 116] width 79 height 16
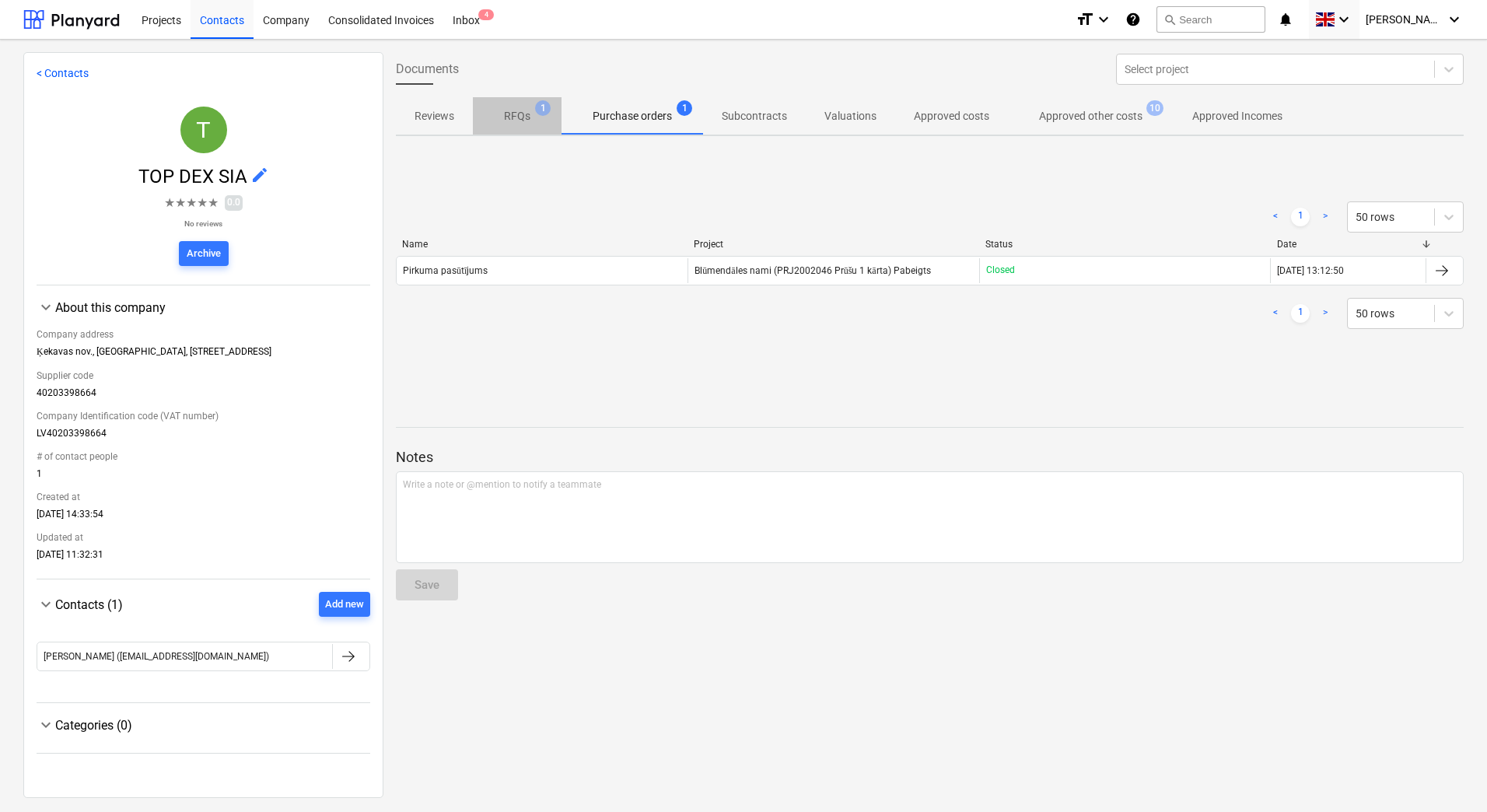
click at [502, 119] on span "RFQs 1" at bounding box center [516, 116] width 51 height 16
click at [1091, 120] on p "Approved other costs" at bounding box center [1091, 116] width 104 height 16
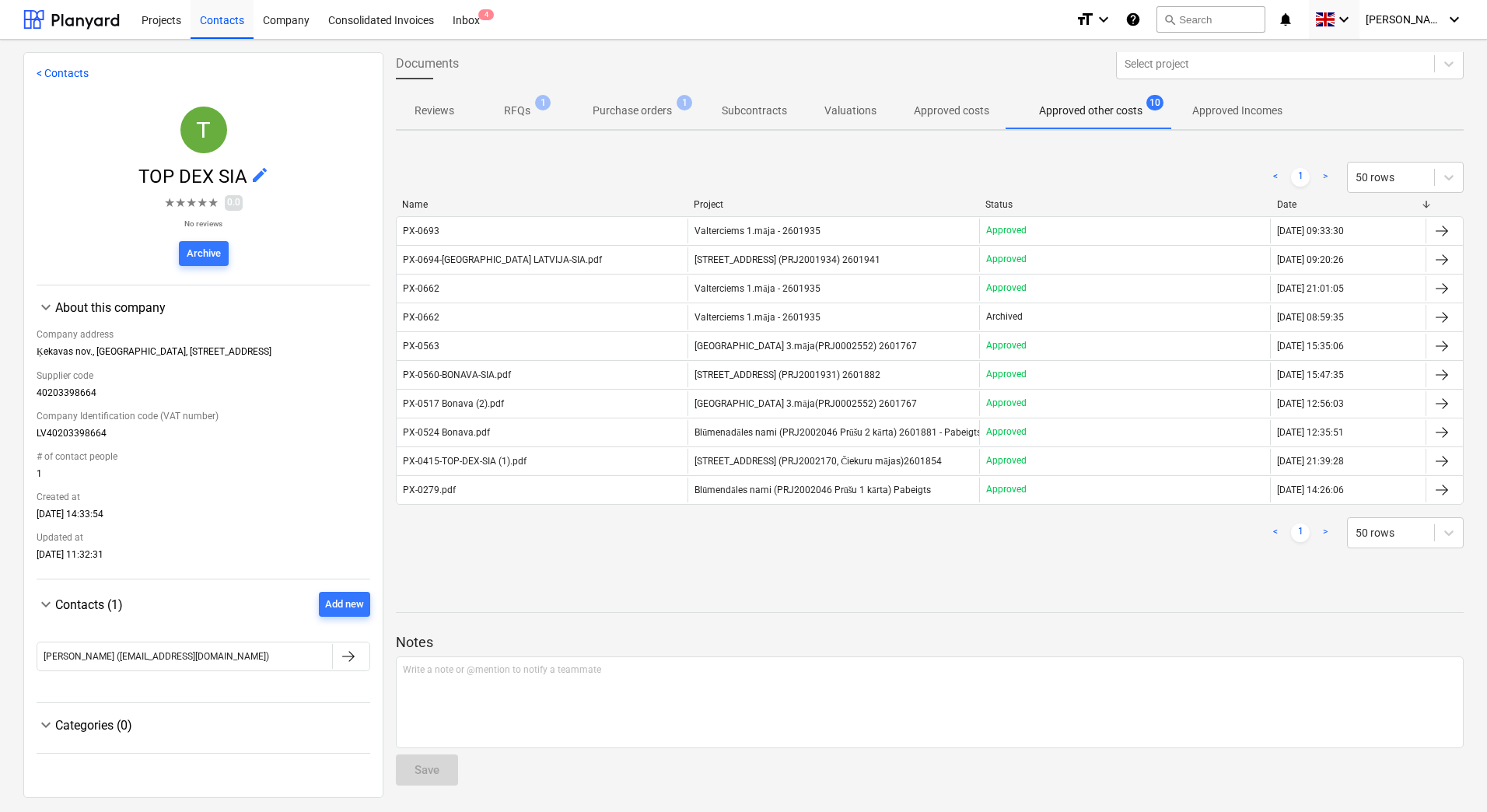
scroll to position [7, 0]
click at [519, 110] on p "RFQs" at bounding box center [517, 109] width 27 height 16
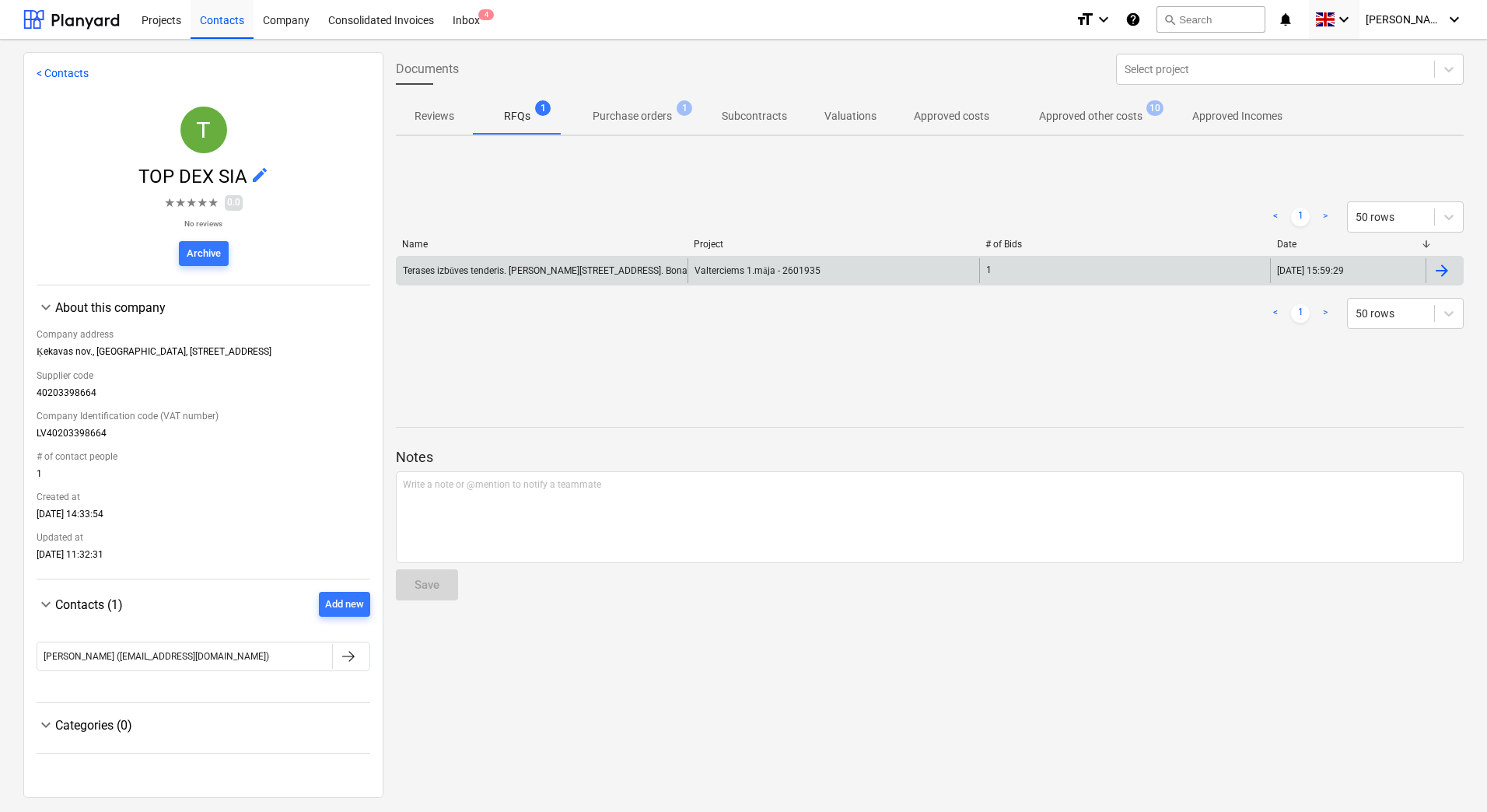
click at [514, 276] on div "Terases izbūves tenderis. Ēvalda Valtera iela 44, 1. ēka. Bonava Latvija SIA" at bounding box center [542, 270] width 291 height 25
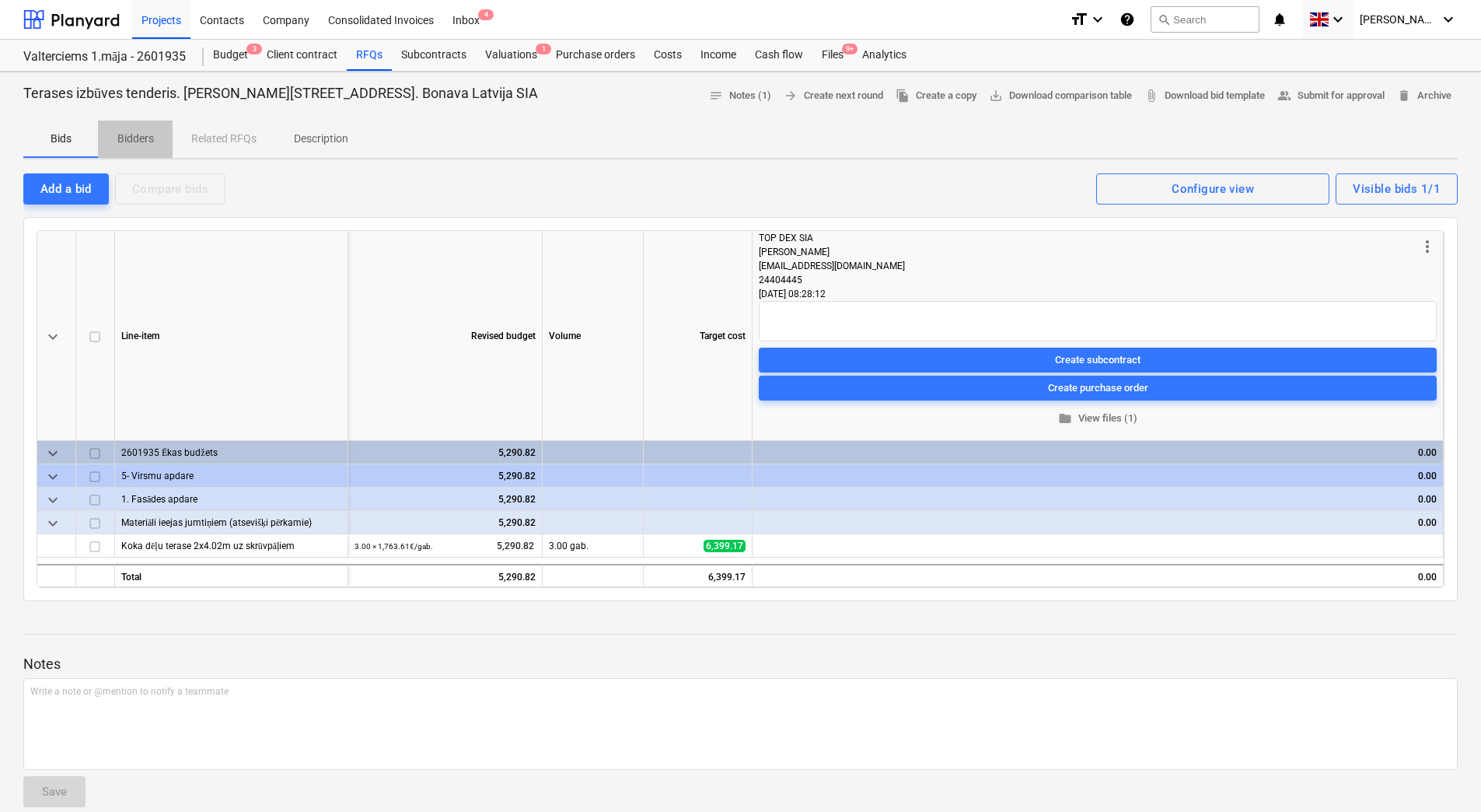
click at [140, 134] on p "Bidders" at bounding box center [135, 138] width 37 height 16
